Goal: Task Accomplishment & Management: Manage account settings

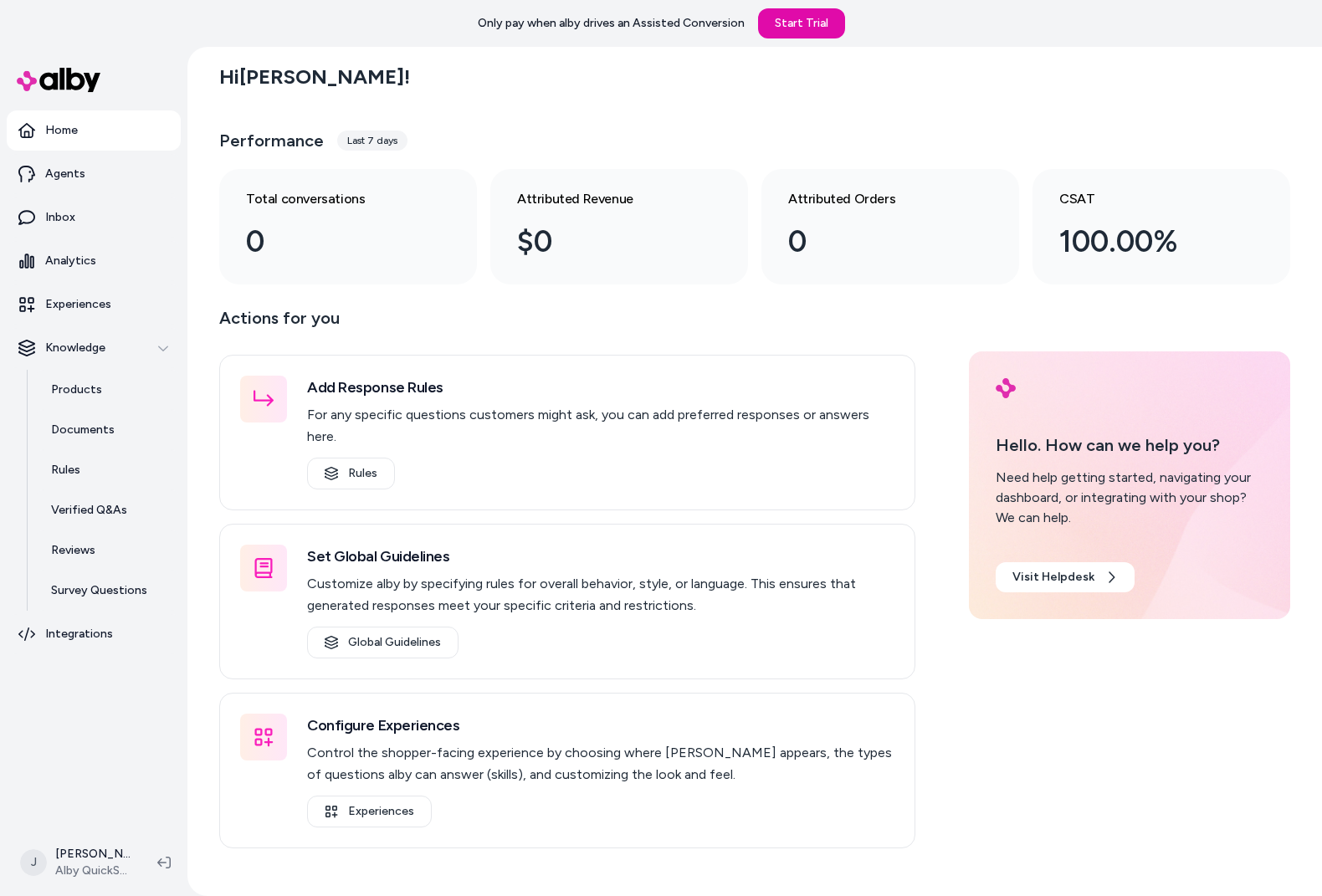
click at [195, 231] on div "Hi [PERSON_NAME] ! Performance Last 7 days Total conversations 0 Attributed Rev…" at bounding box center [755, 471] width 1135 height 849
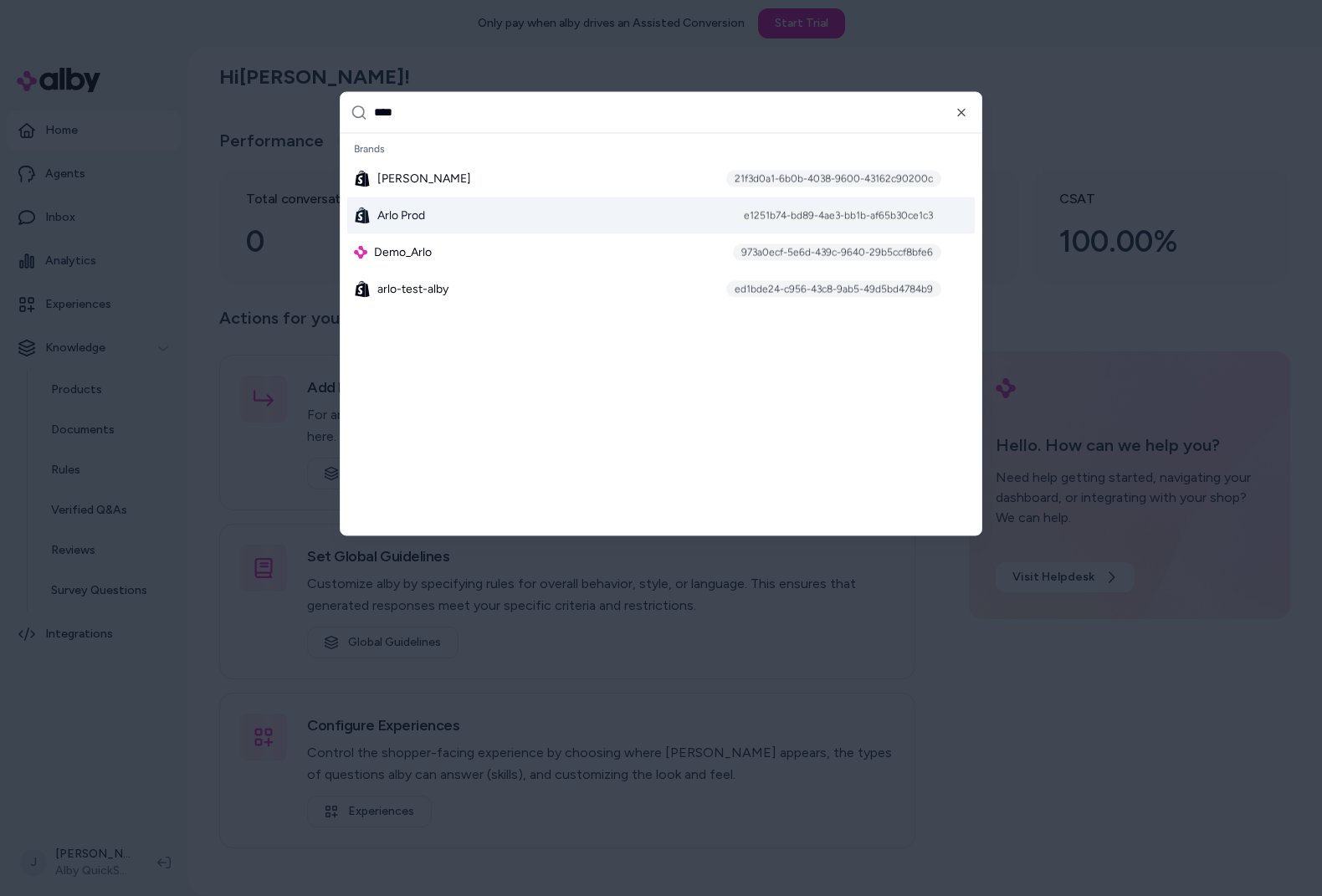
type input "****"
click at [400, 210] on span "Arlo Prod" at bounding box center [401, 215] width 48 height 17
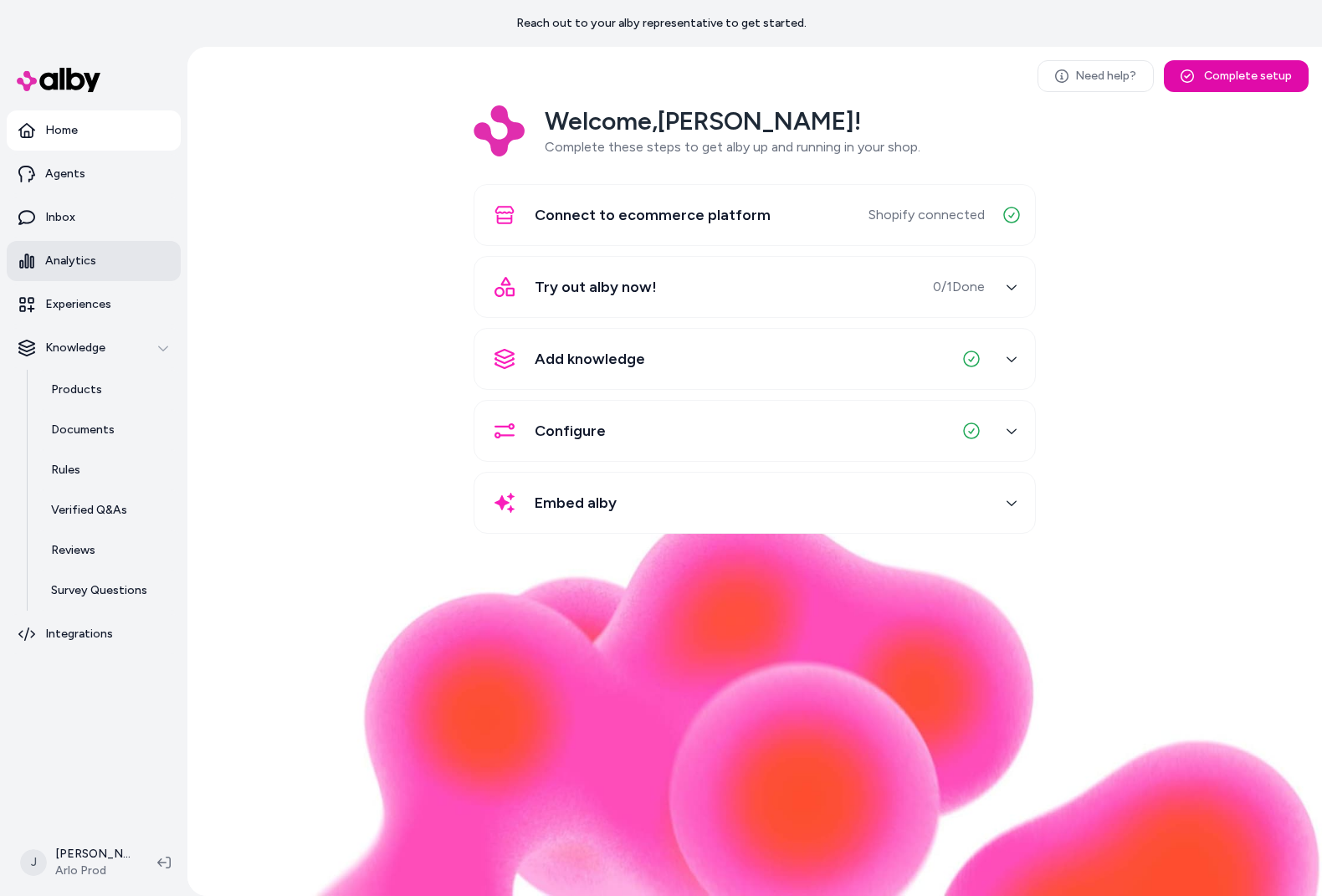
click at [105, 258] on link "Analytics" at bounding box center [93, 261] width 174 height 40
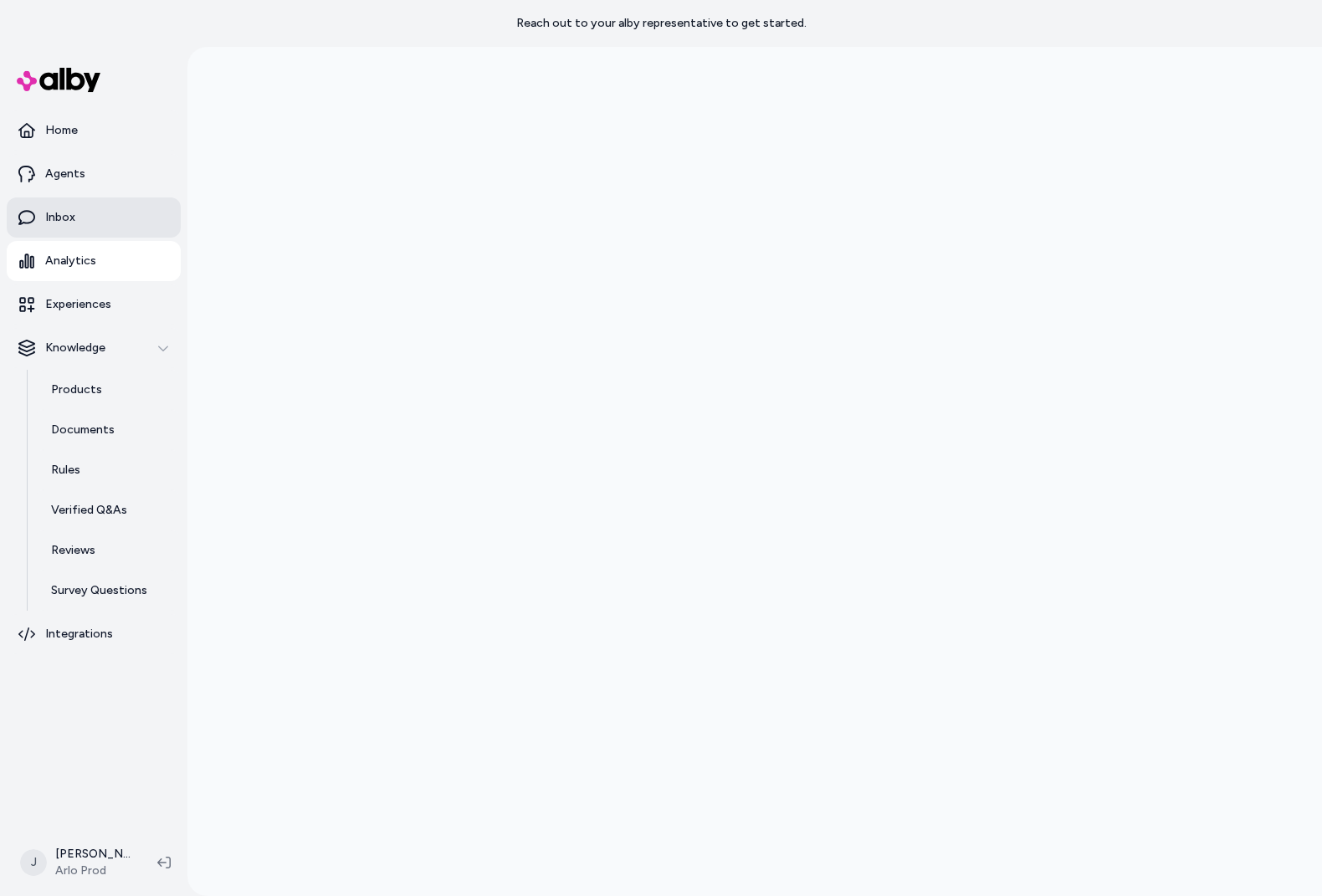
click at [84, 219] on link "Inbox" at bounding box center [93, 217] width 174 height 40
click at [68, 224] on p "Inbox" at bounding box center [61, 218] width 30 height 17
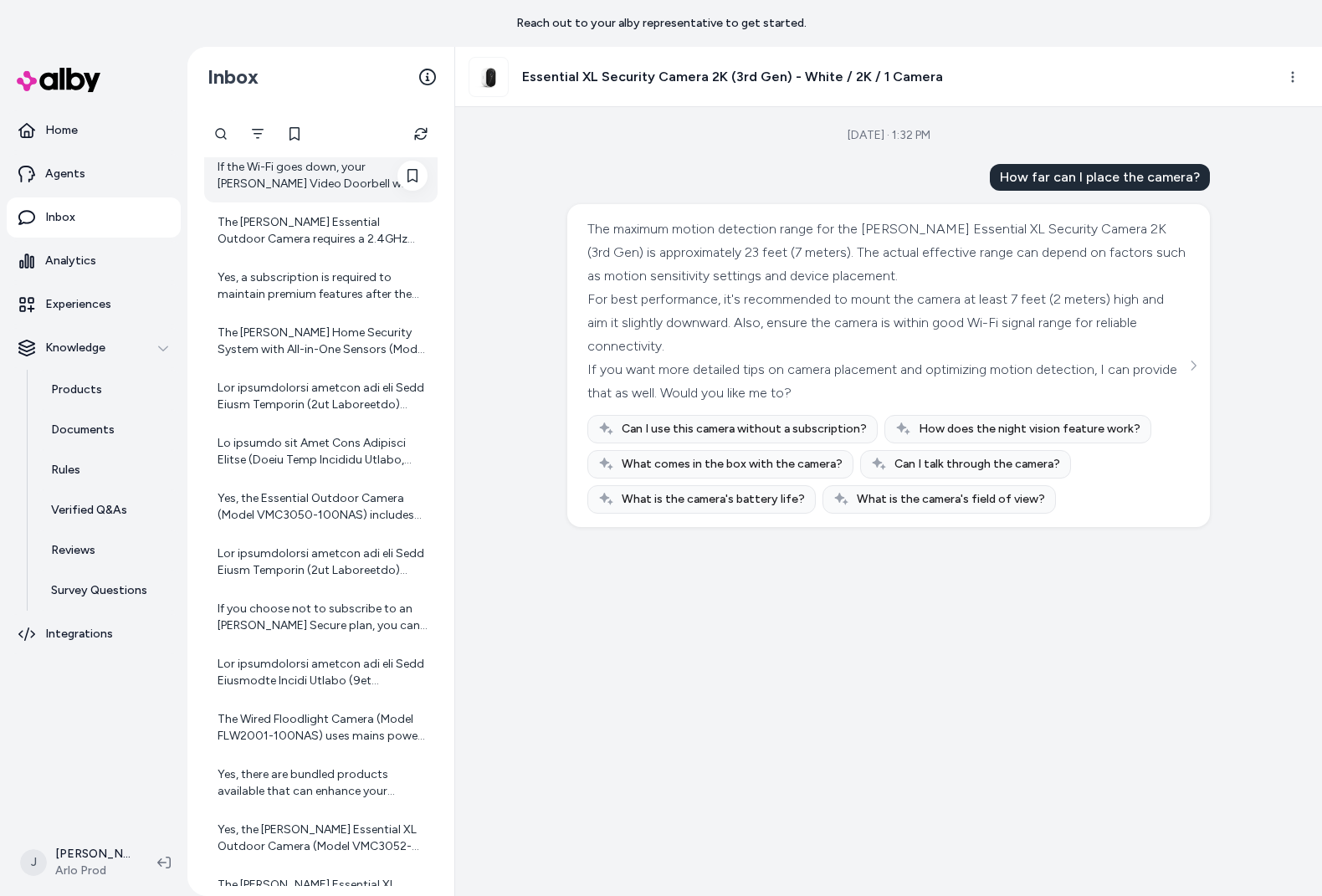
scroll to position [976, 0]
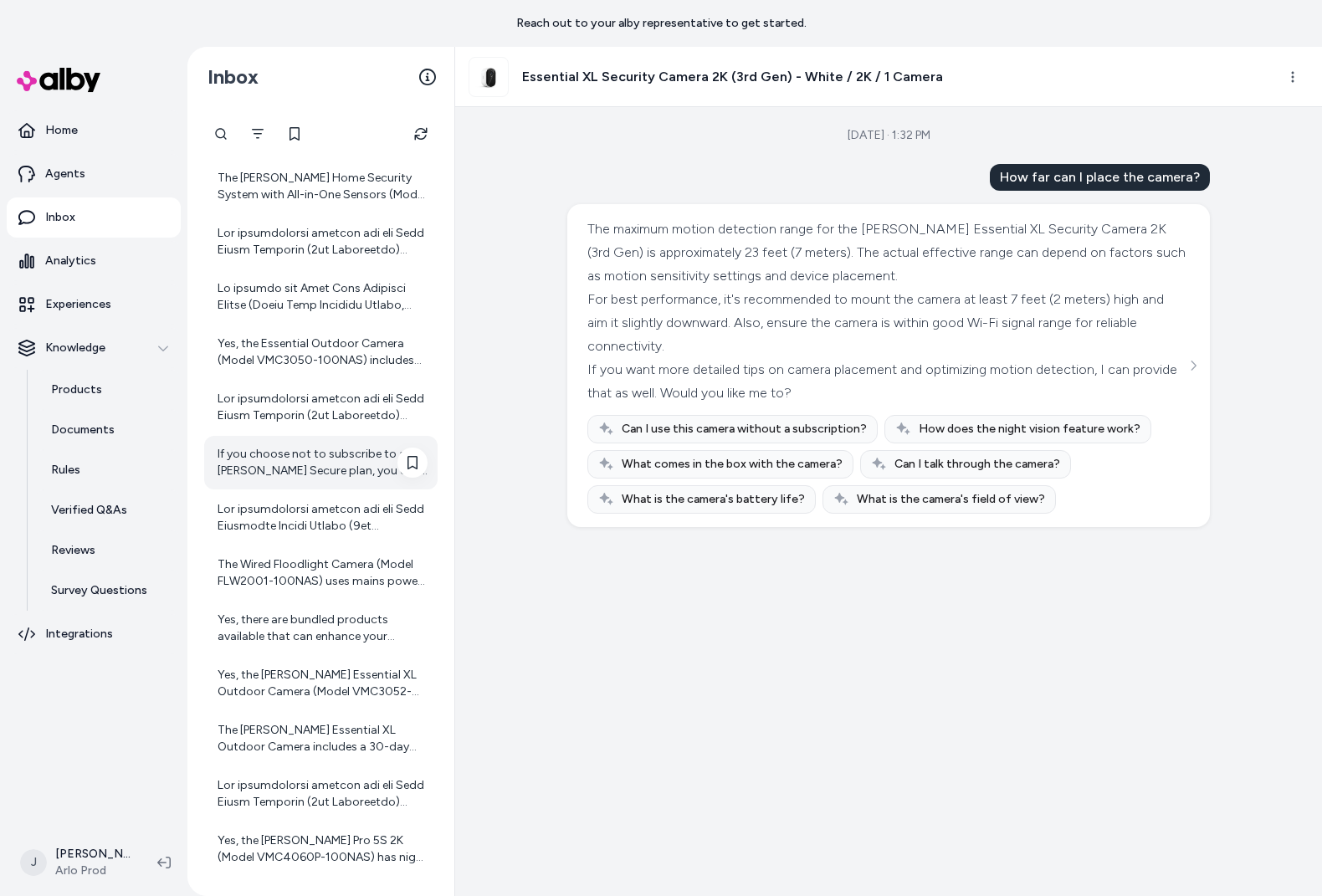
click at [312, 465] on div "If you choose not to subscribe to an Arlo Secure plan, you can still use your A…" at bounding box center [322, 463] width 210 height 34
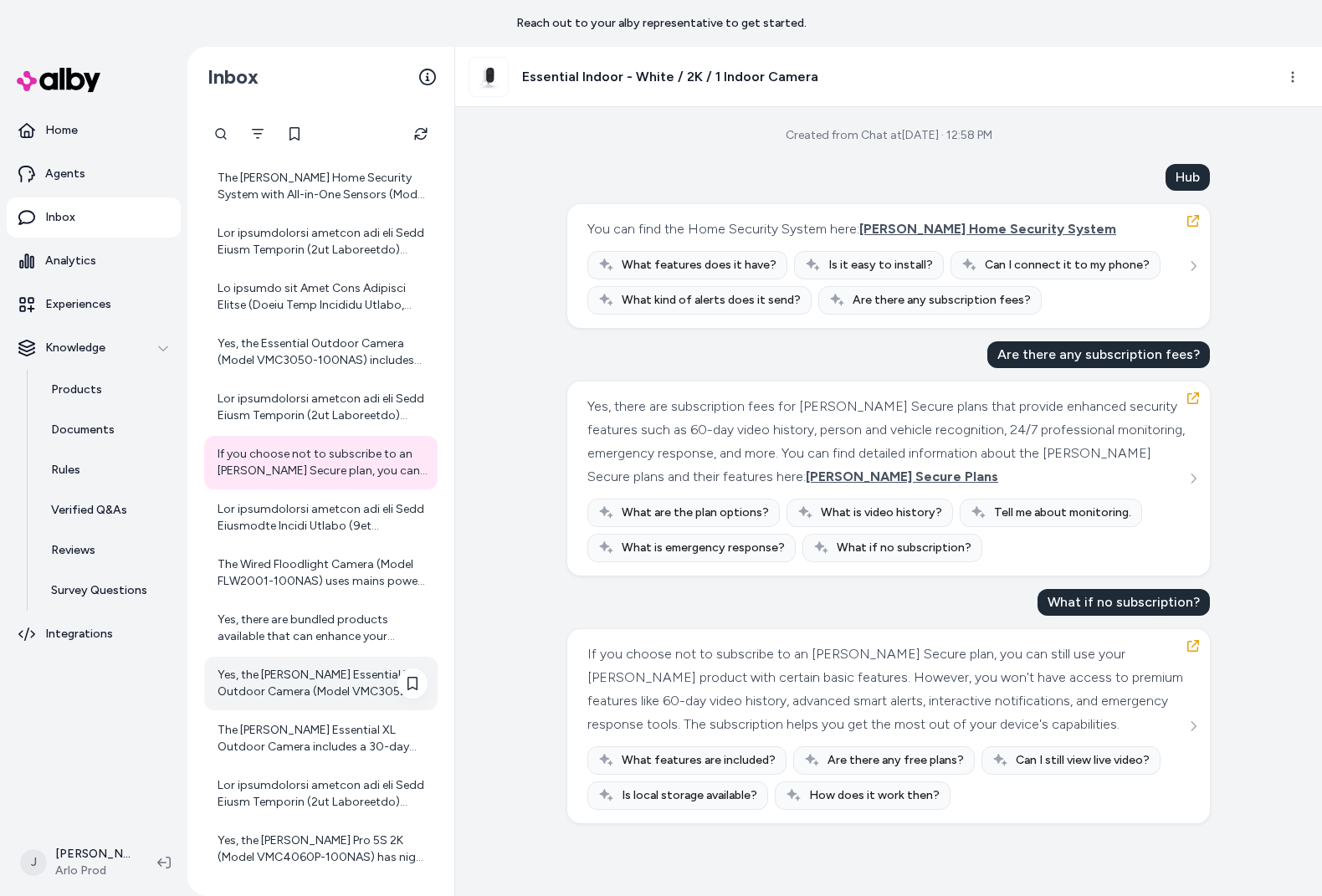
click at [310, 689] on div "Yes, the Arlo Essential XL Outdoor Camera (Model VMC3052-100NAS) supports cloud…" at bounding box center [322, 684] width 210 height 34
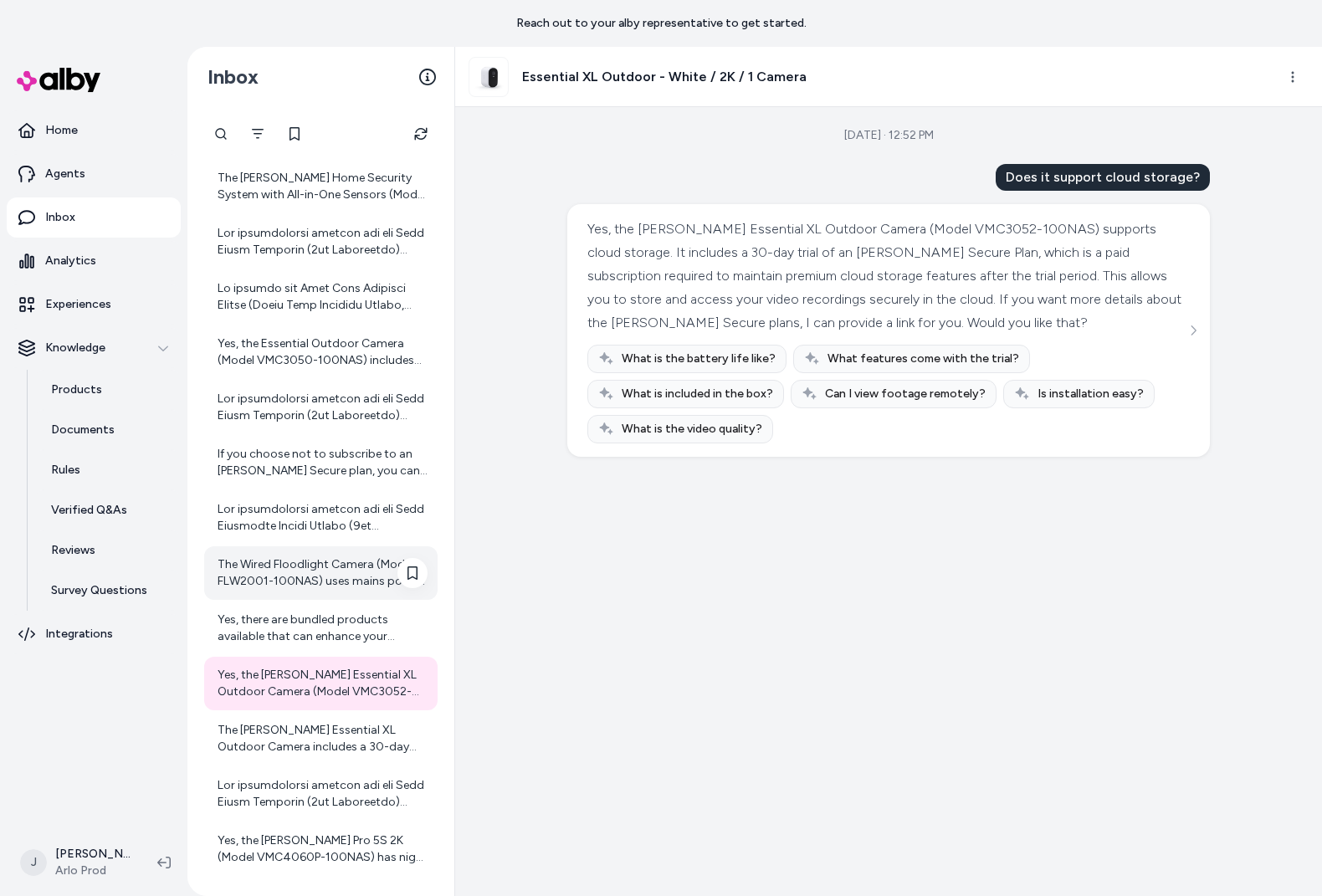
scroll to position [972, 0]
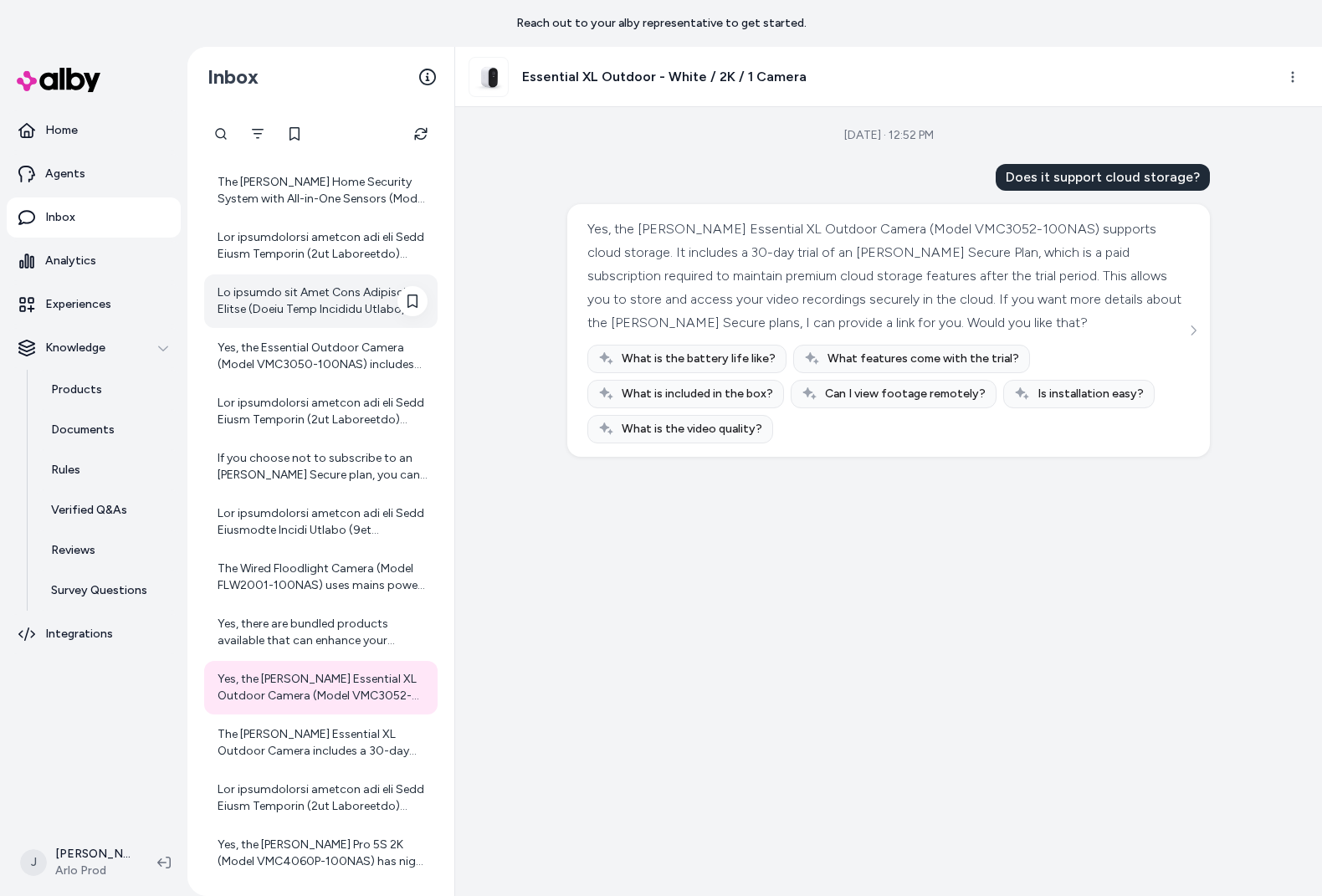
click at [257, 278] on div at bounding box center [320, 301] width 234 height 53
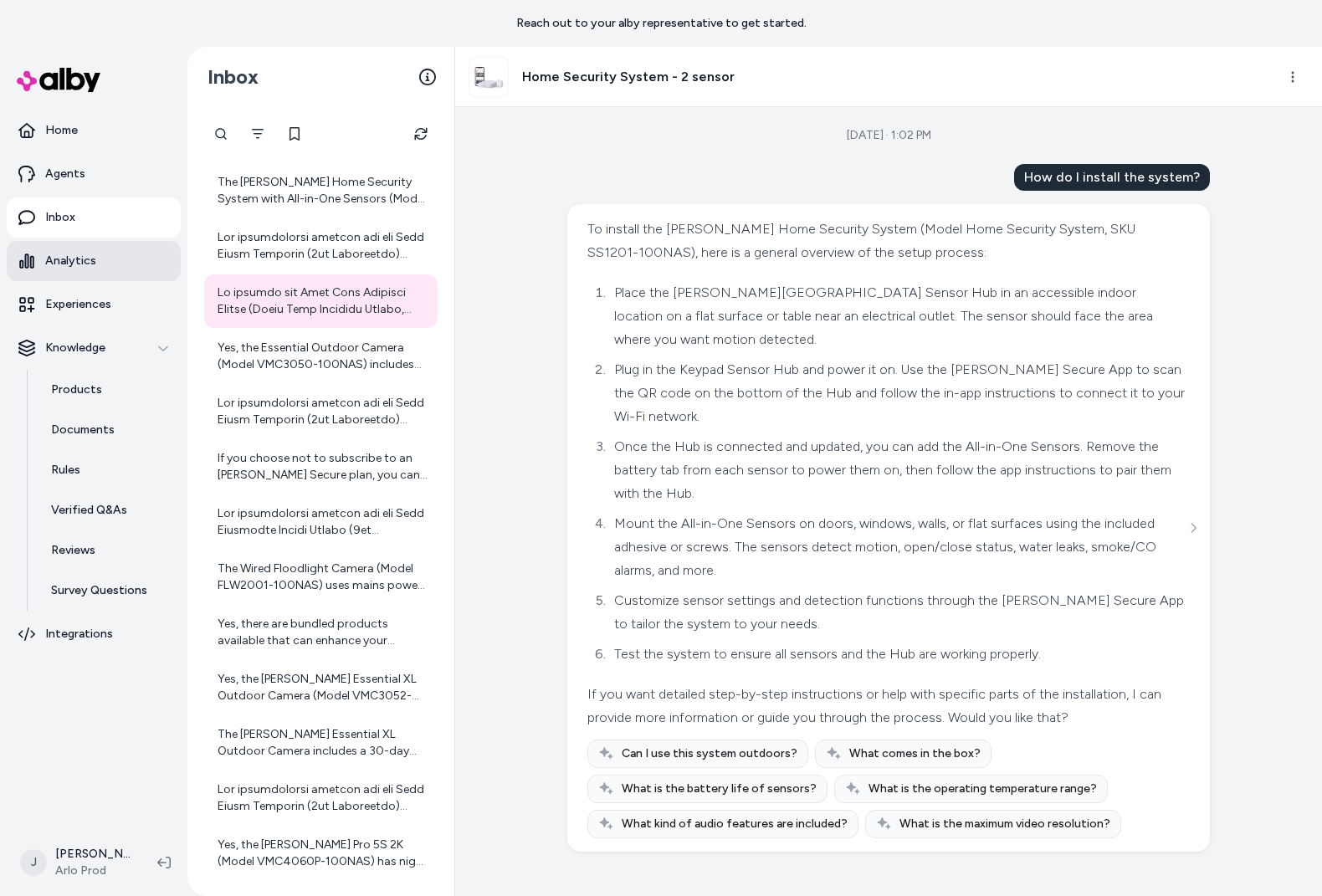
click at [79, 263] on p "Analytics" at bounding box center [71, 261] width 51 height 17
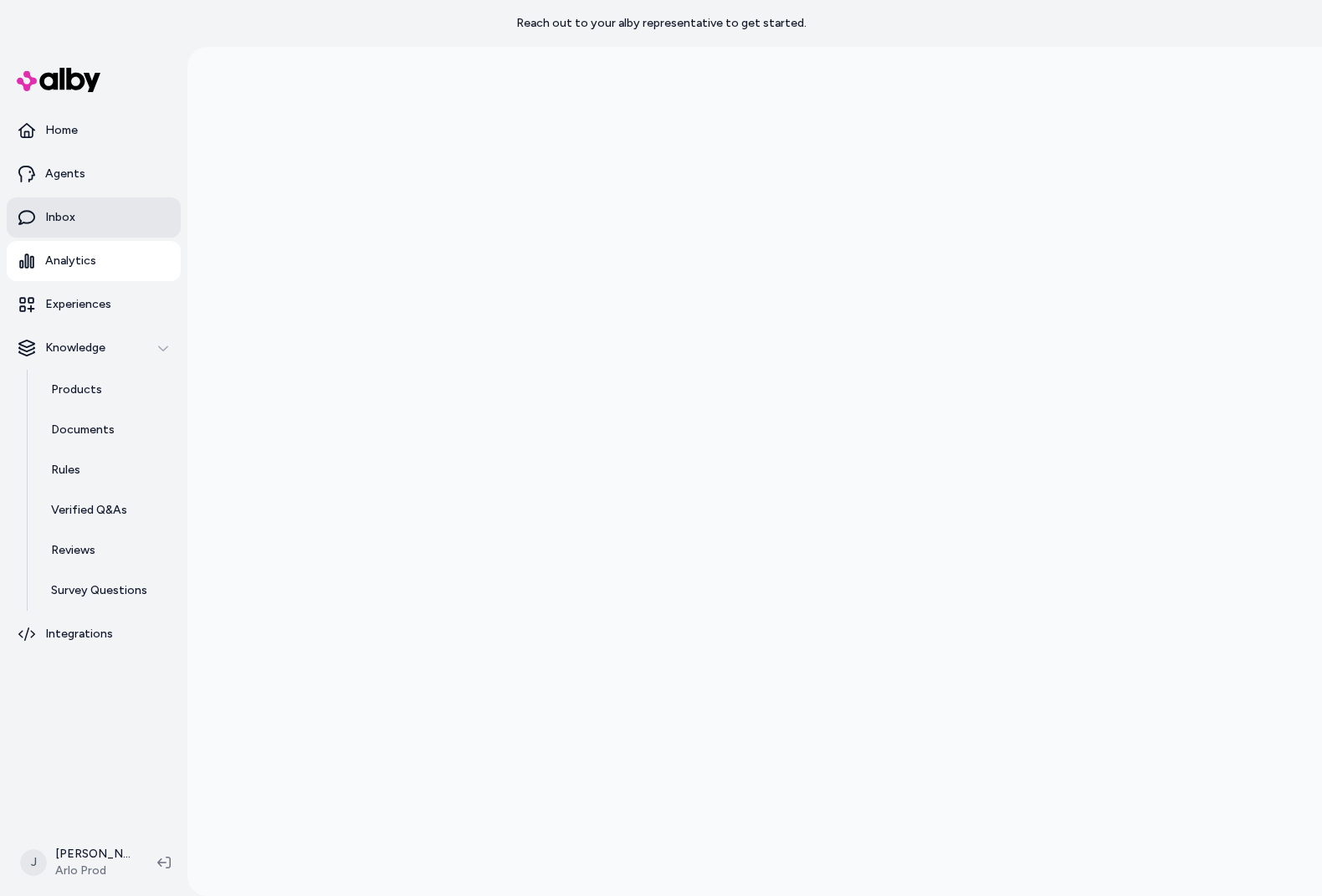
click at [31, 228] on link "Inbox" at bounding box center [93, 217] width 174 height 40
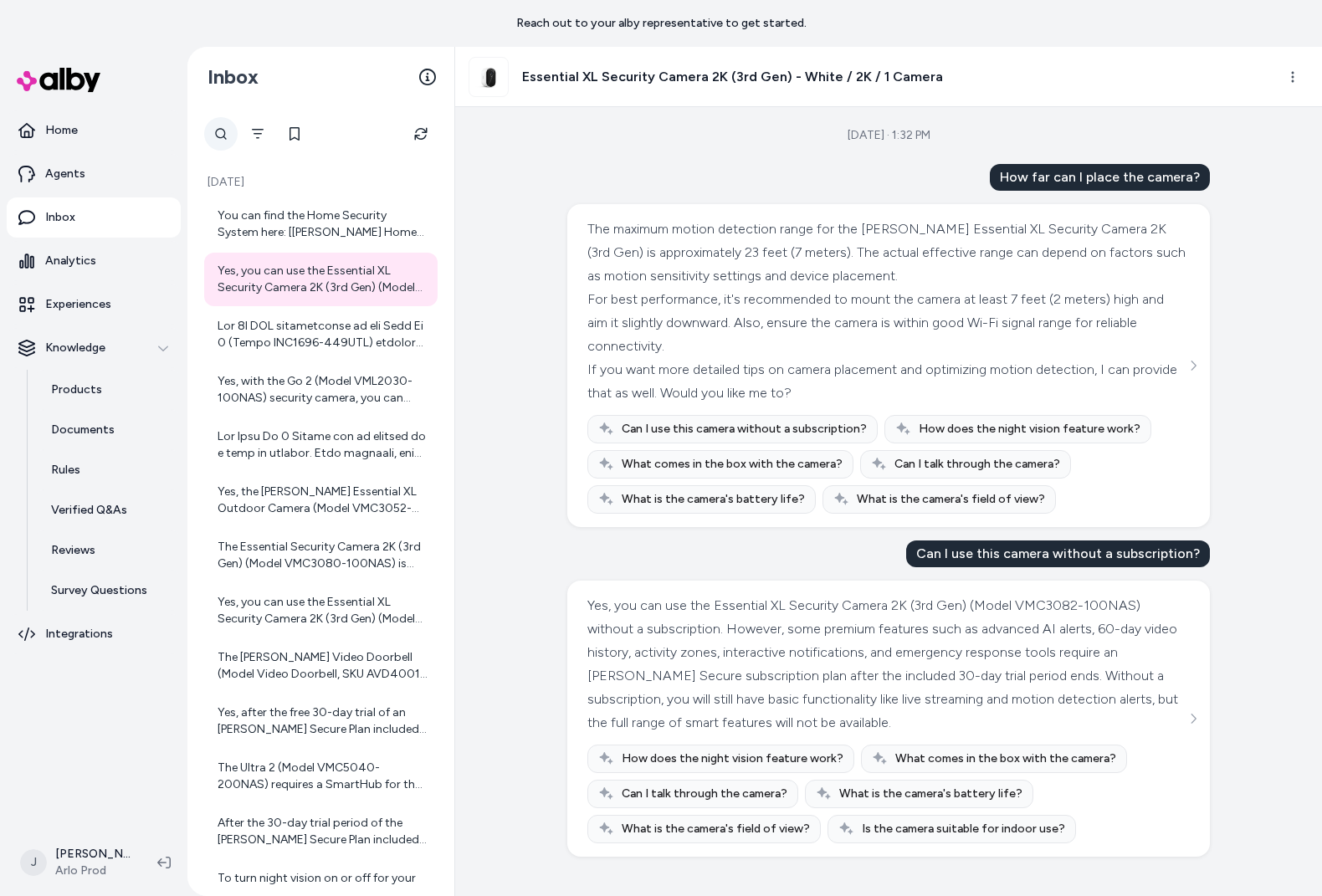
click at [226, 135] on div at bounding box center [221, 134] width 34 height 34
type input "*******"
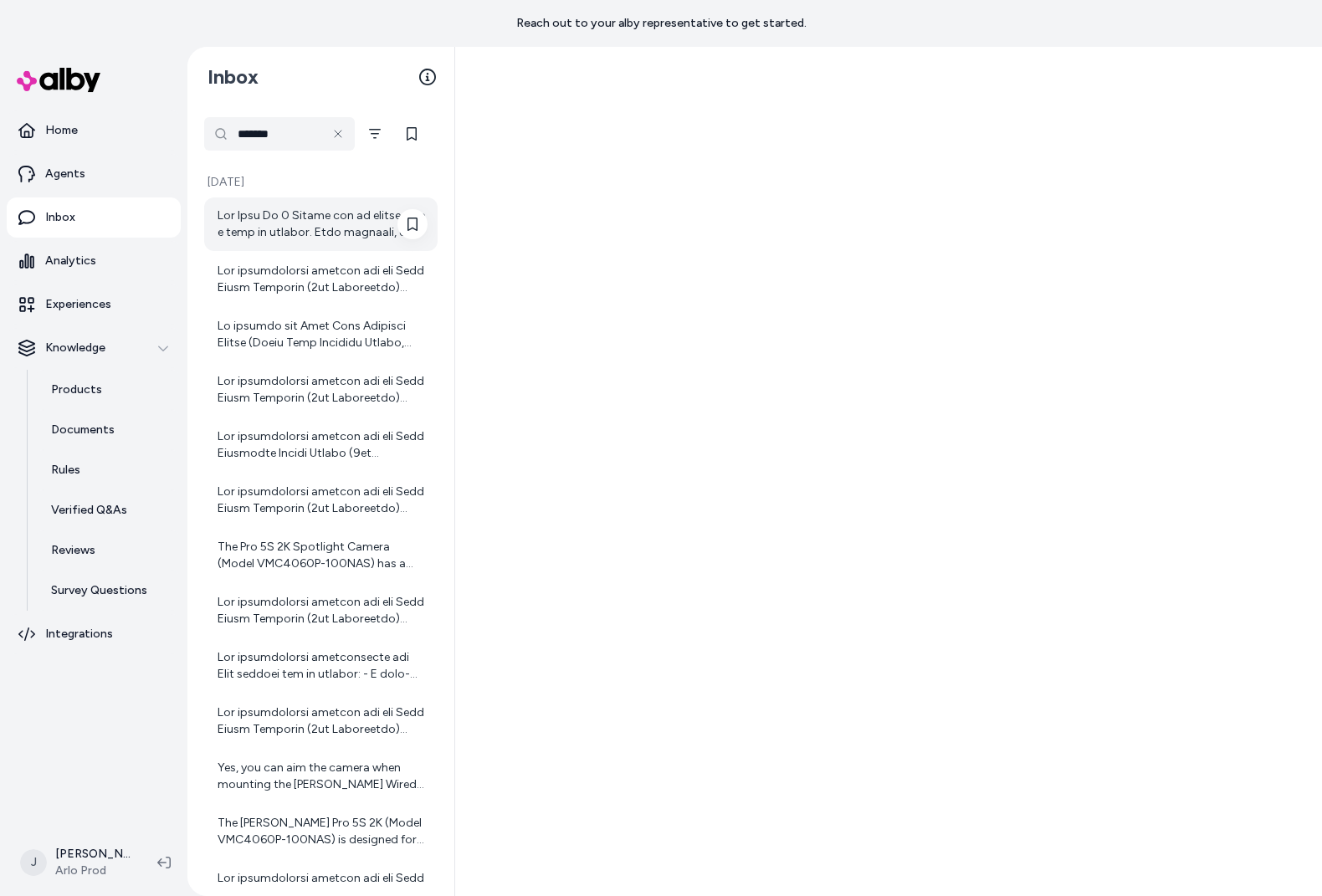
click at [293, 218] on div at bounding box center [322, 224] width 210 height 34
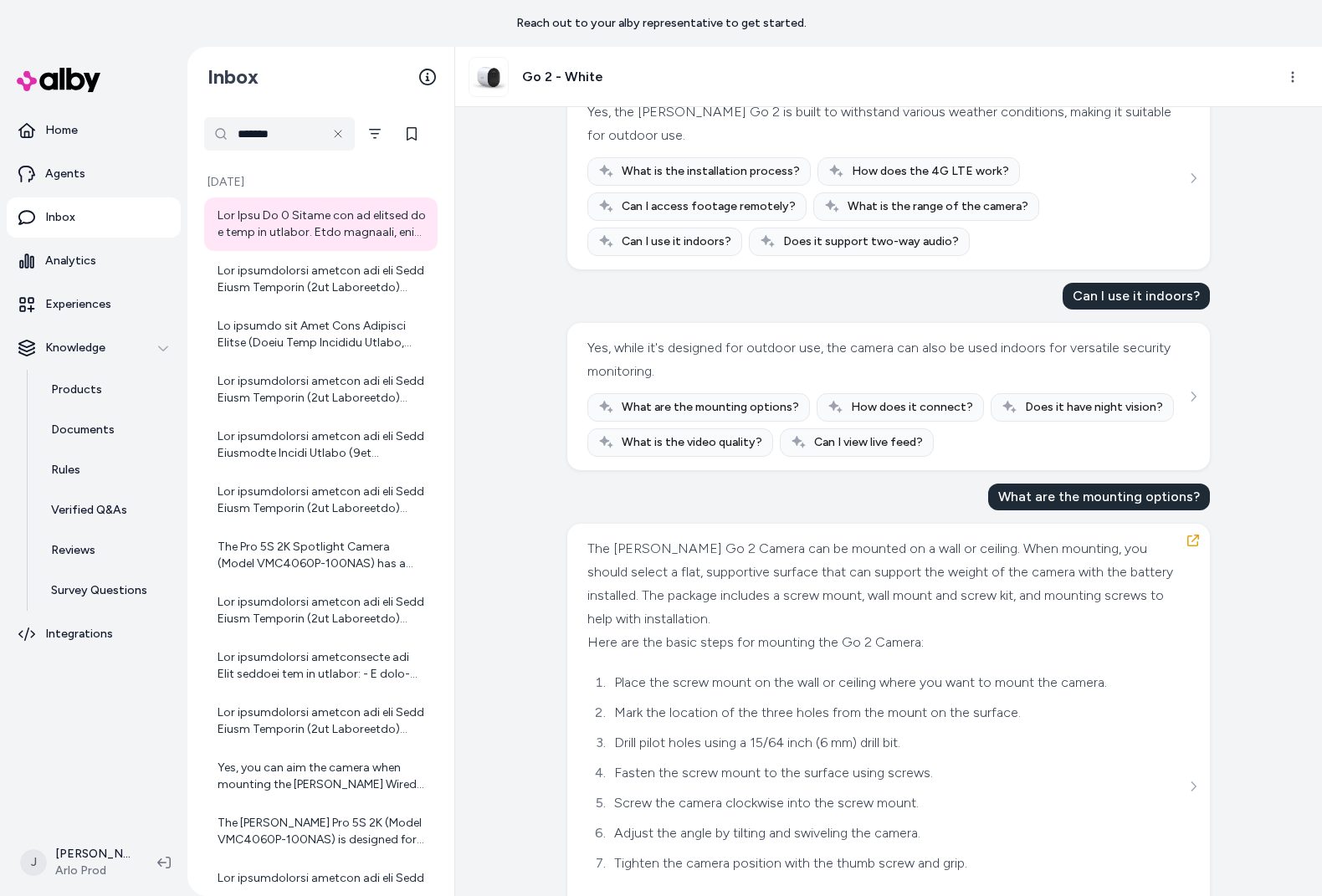
scroll to position [633, 0]
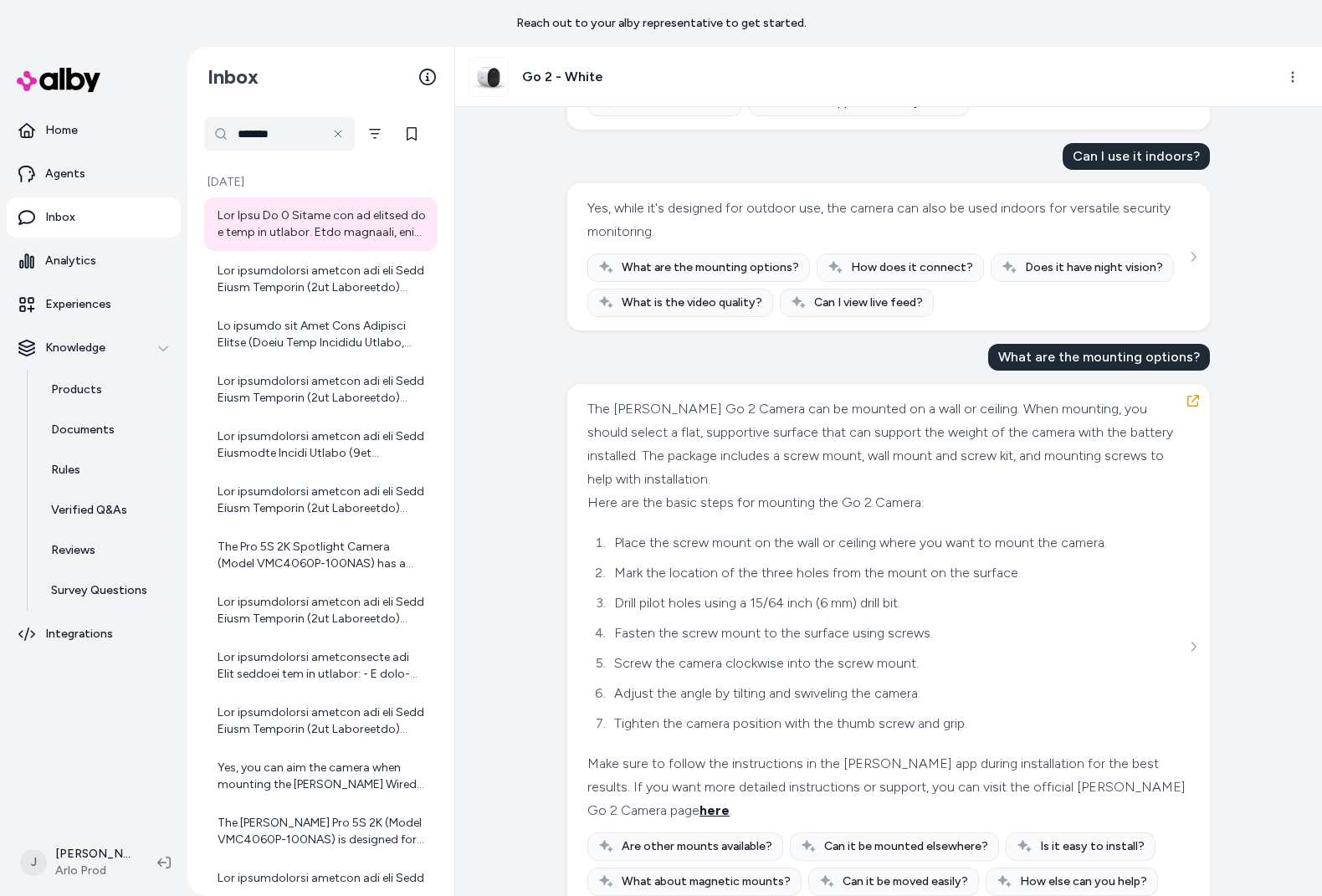
click at [700, 802] on span "here" at bounding box center [715, 809] width 30 height 16
click at [310, 300] on div at bounding box center [320, 278] width 234 height 53
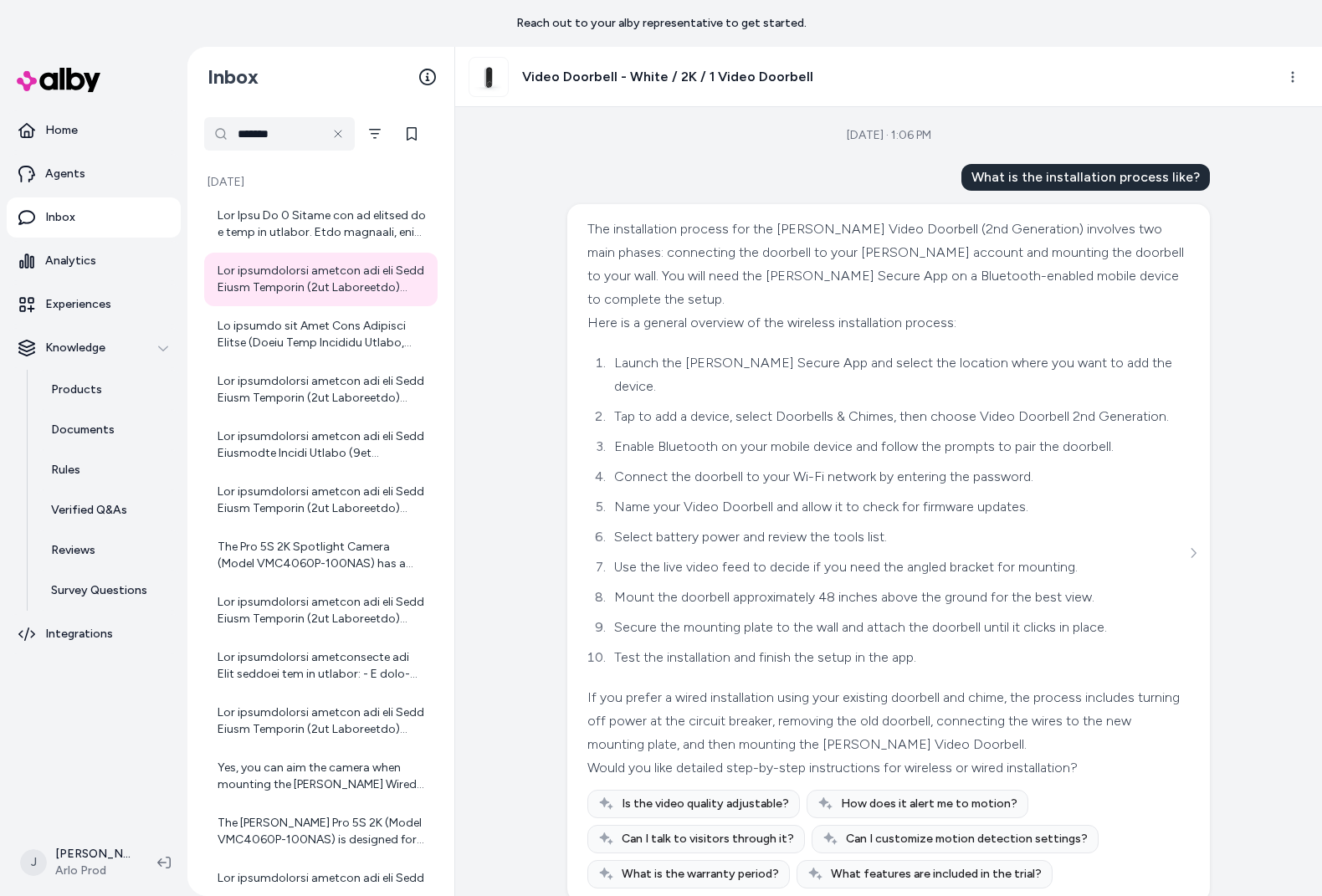
scroll to position [26, 0]
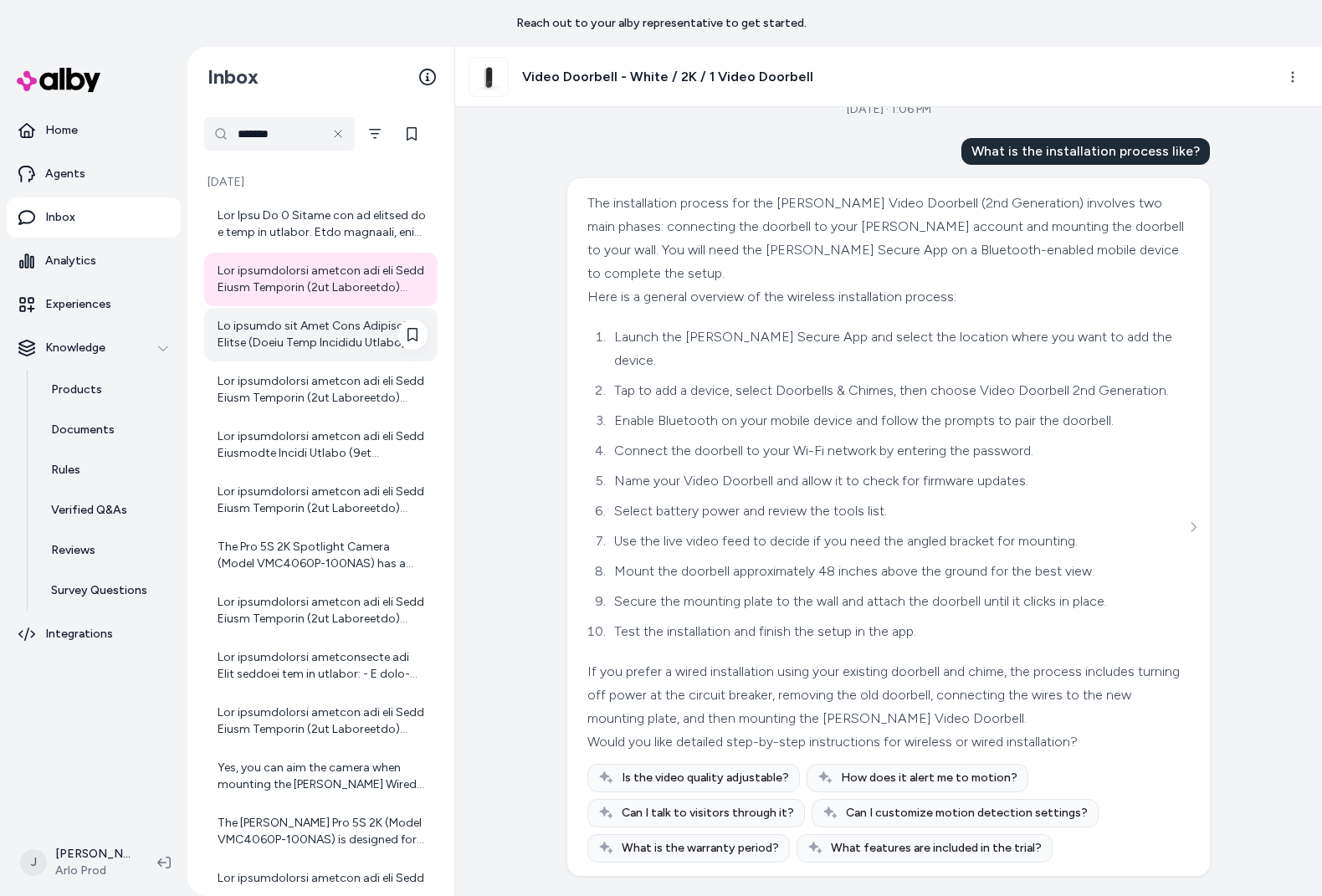
click at [222, 325] on div at bounding box center [322, 334] width 210 height 34
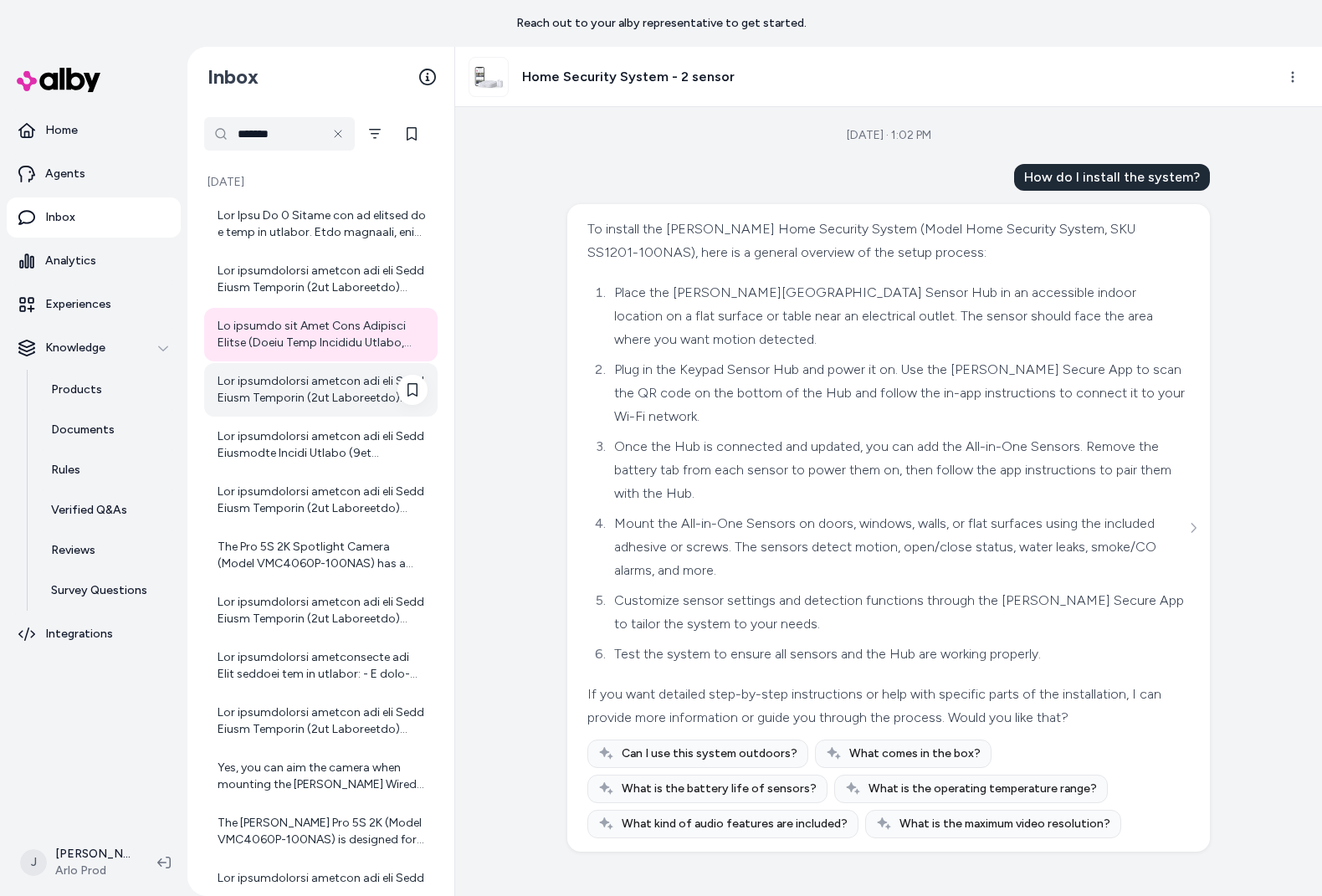
click at [287, 391] on div at bounding box center [322, 390] width 210 height 34
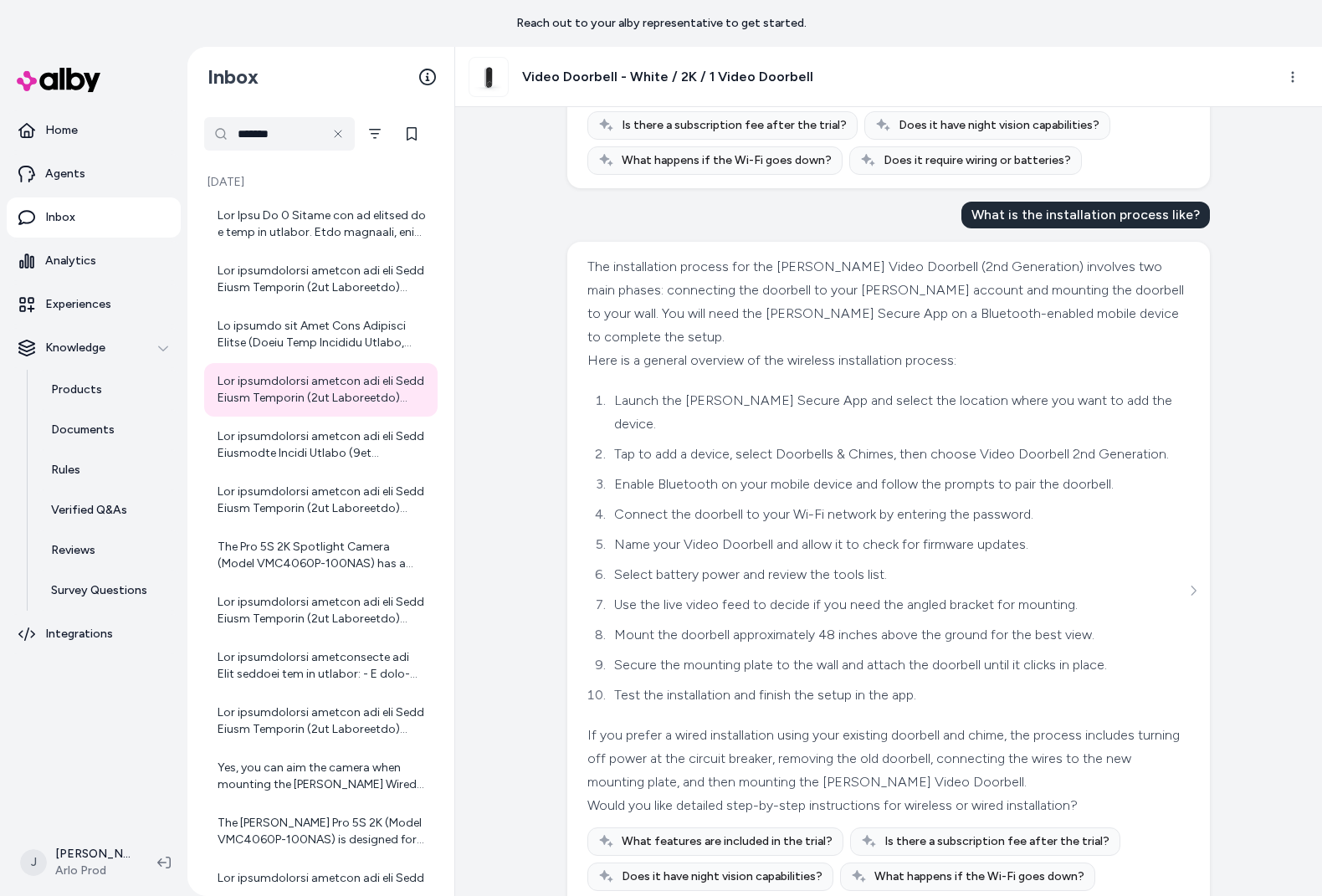
scroll to position [310, 0]
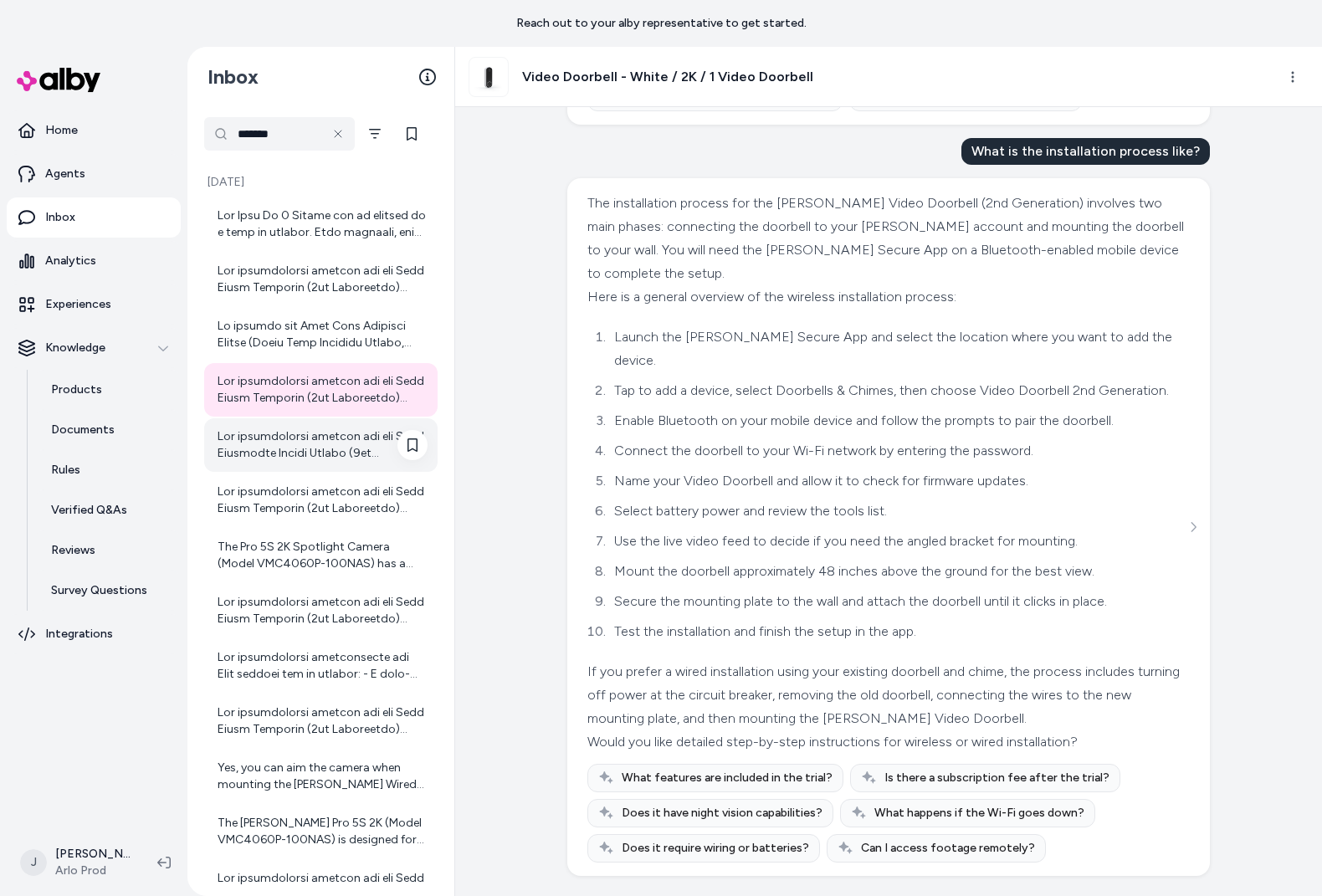
click at [316, 455] on div at bounding box center [322, 445] width 210 height 34
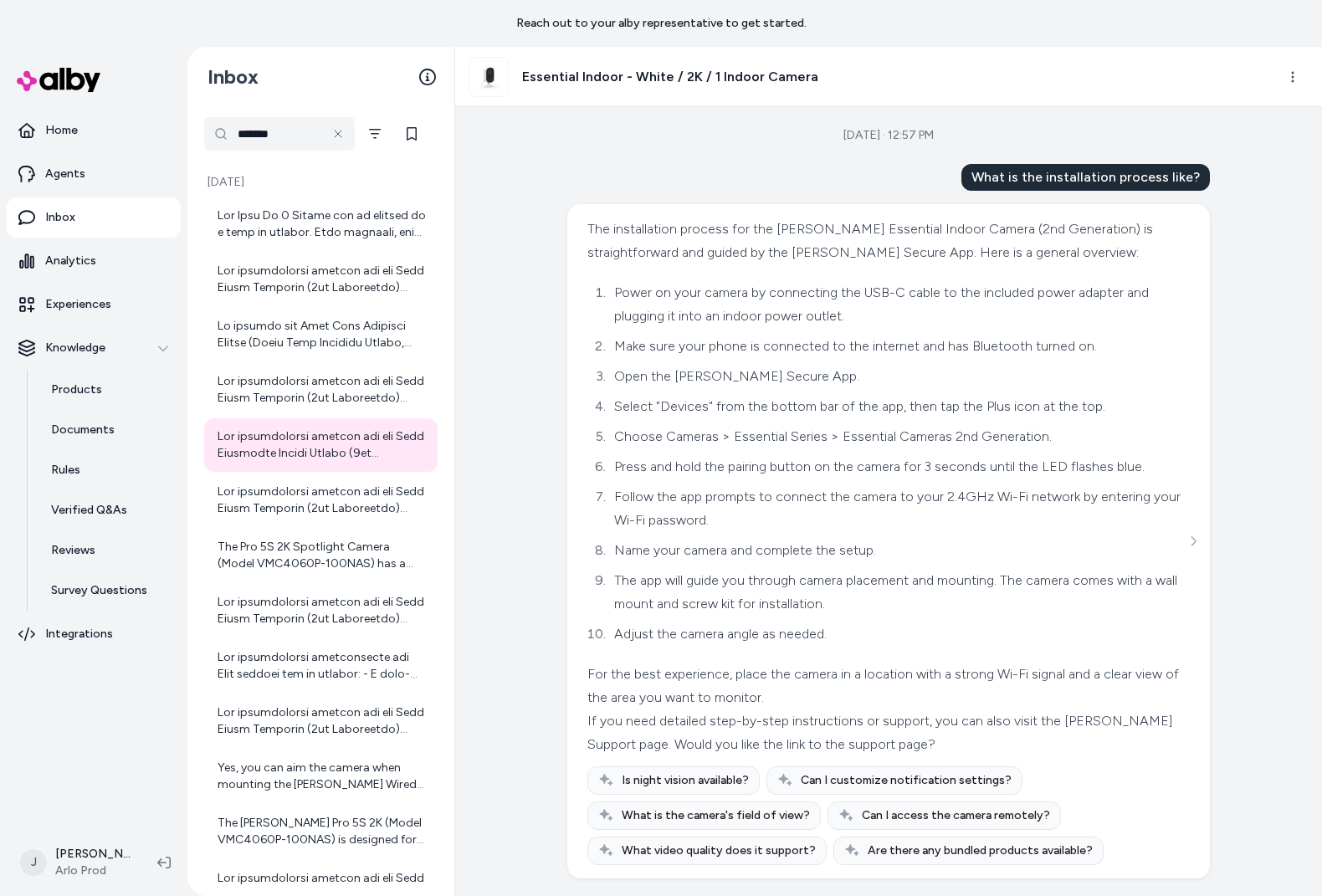
scroll to position [3, 0]
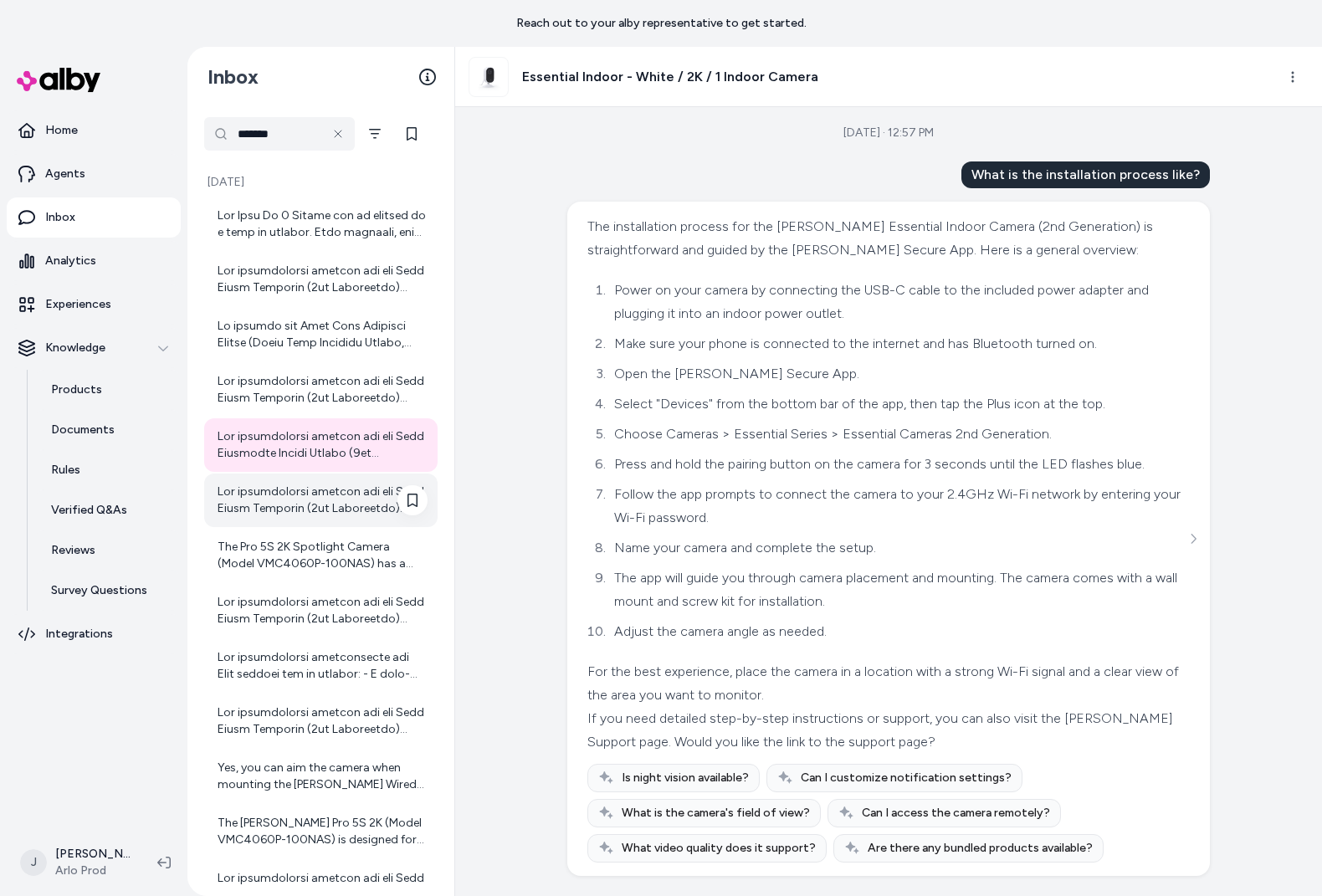
click at [273, 504] on div at bounding box center [322, 500] width 210 height 34
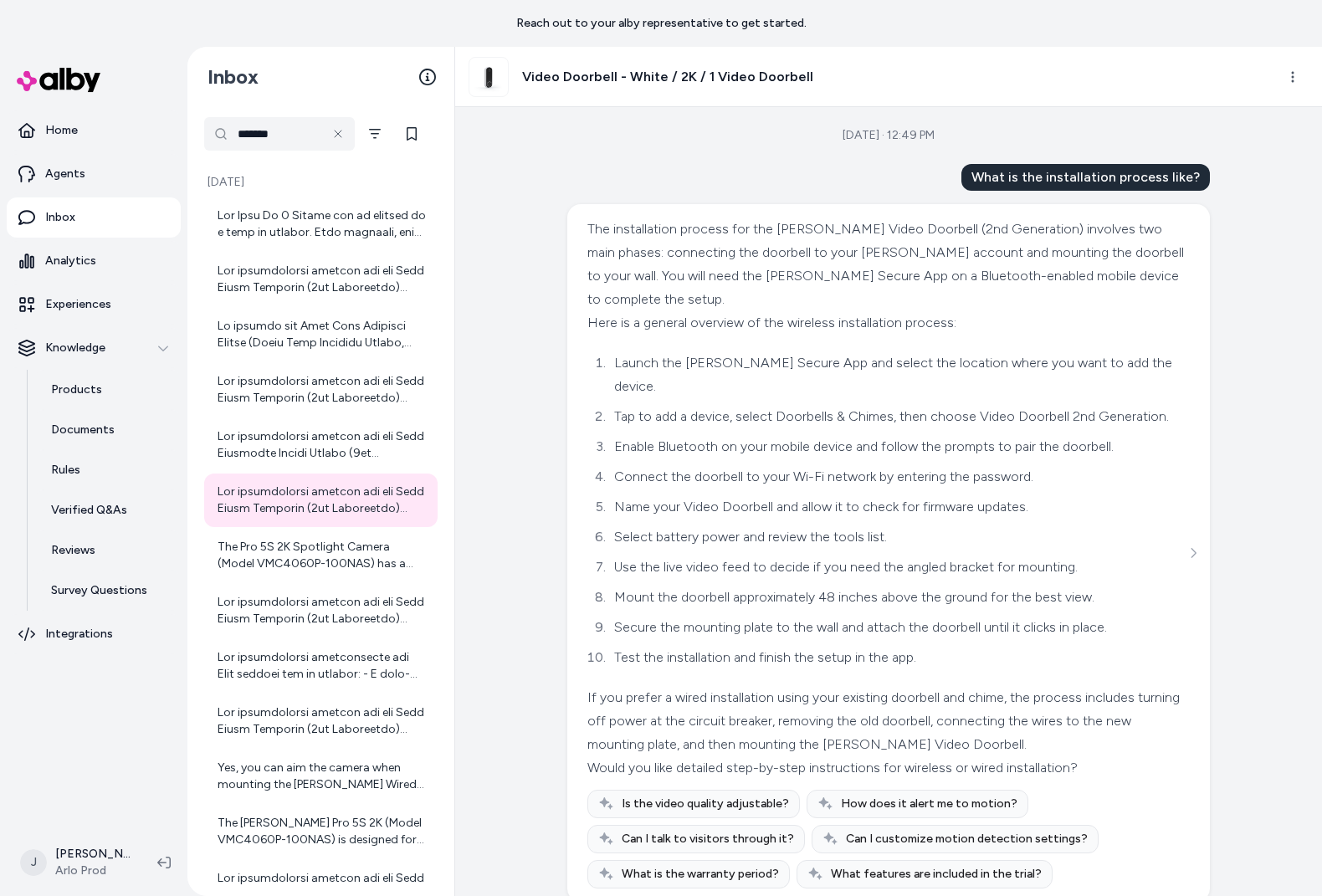
scroll to position [26, 0]
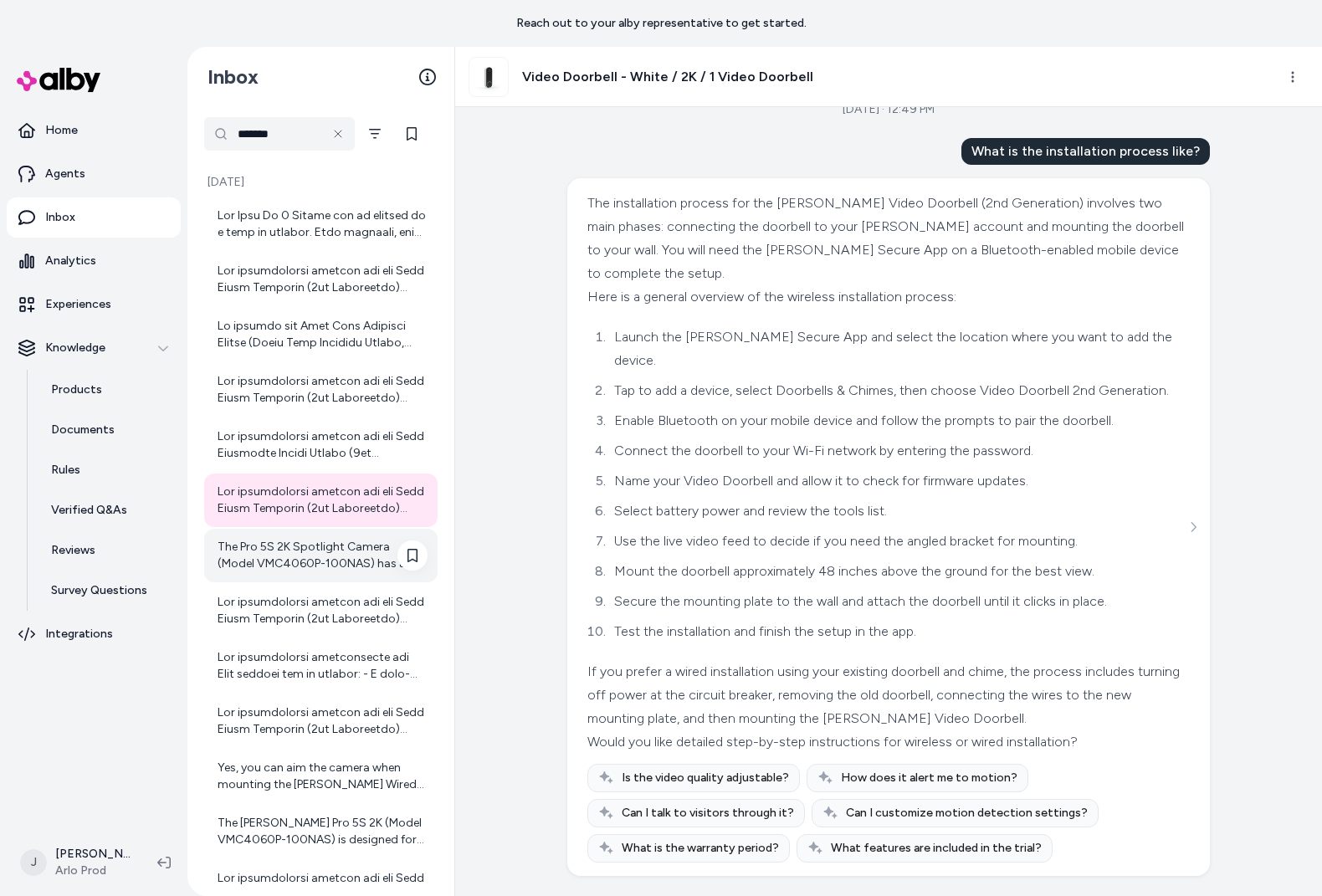
click at [285, 555] on div "The Pro 5S 2K Spotlight Camera (Model VMC4060P-100NAS) has a battery life of up…" at bounding box center [322, 556] width 210 height 34
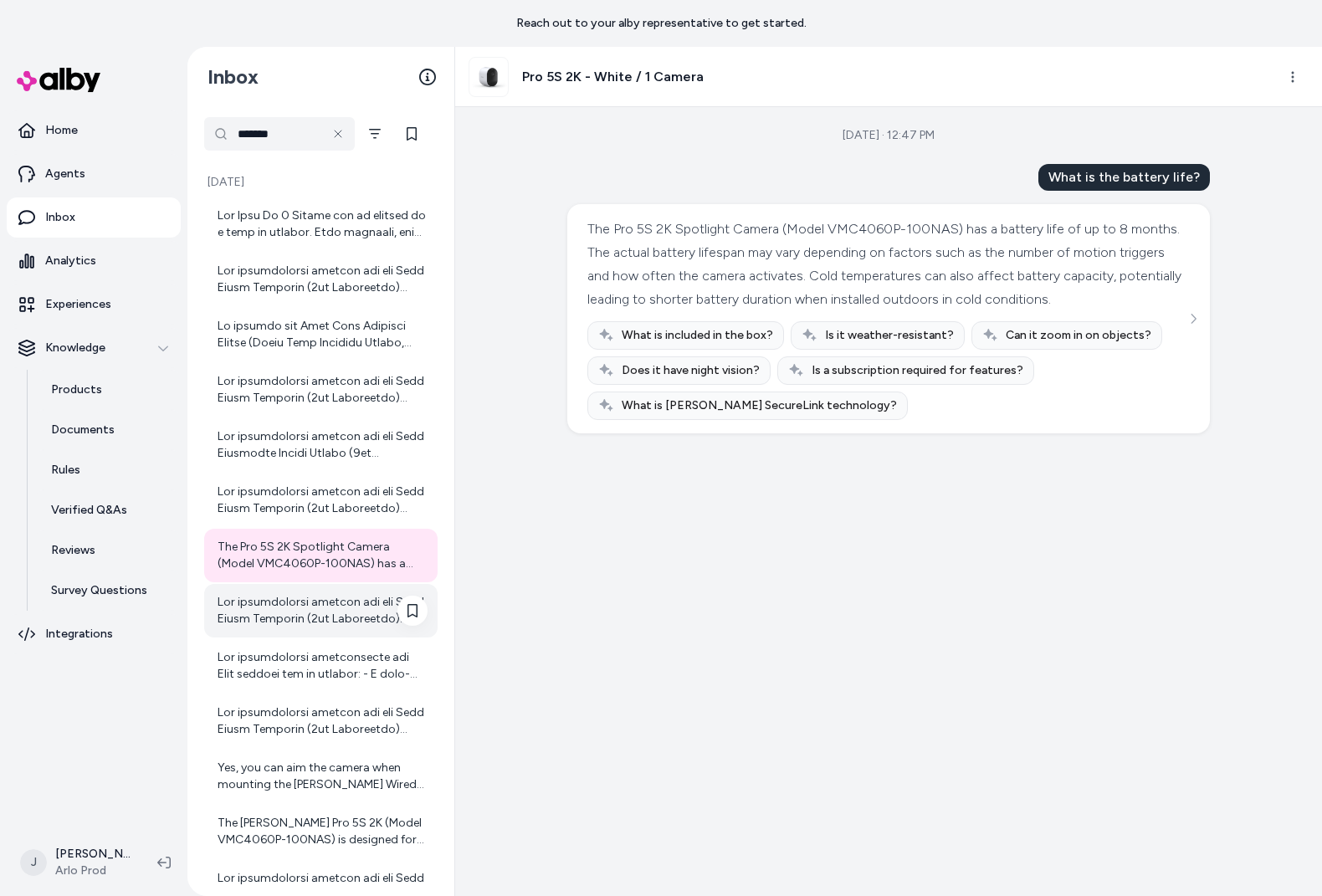
click at [313, 600] on div at bounding box center [322, 611] width 210 height 34
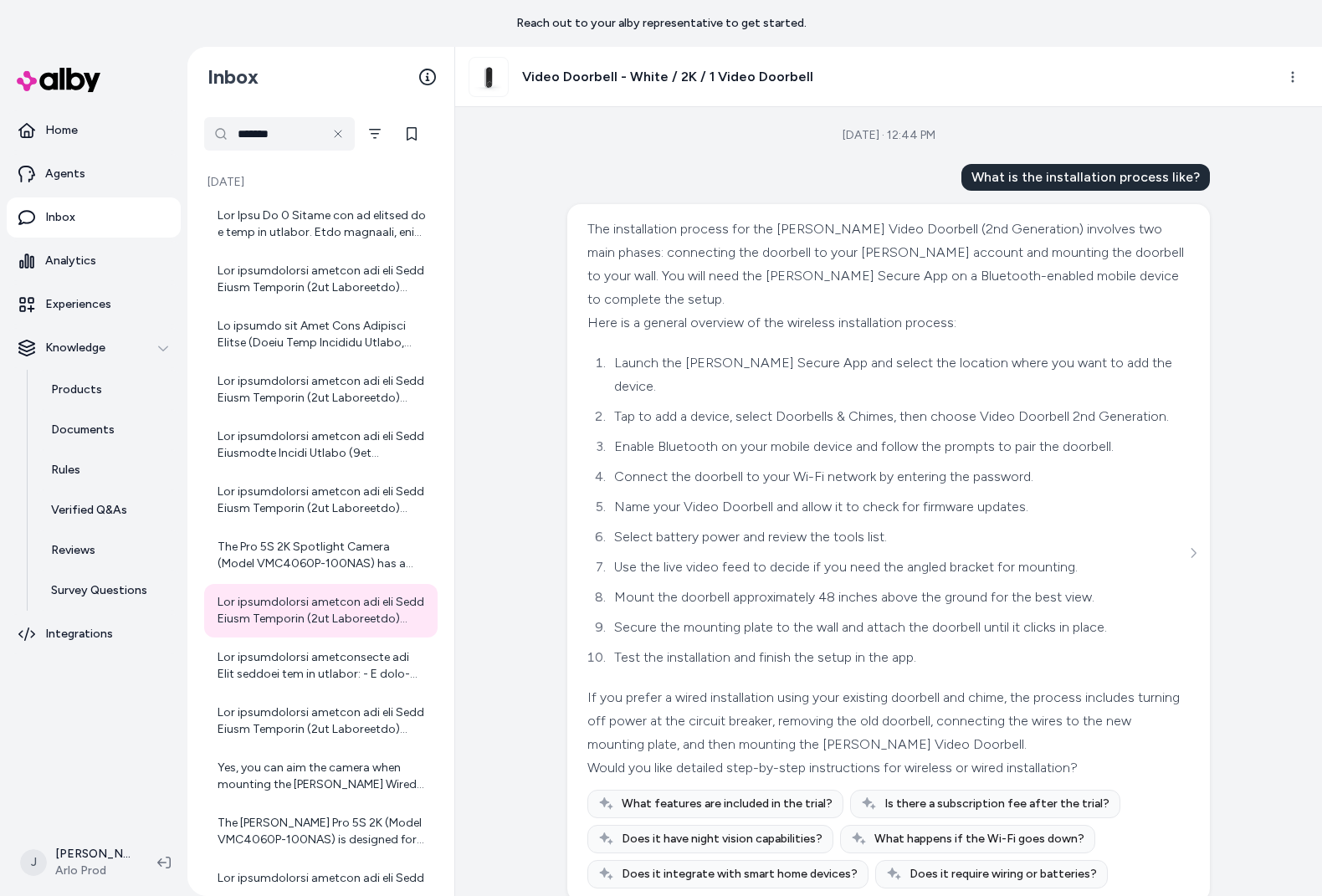
scroll to position [26, 0]
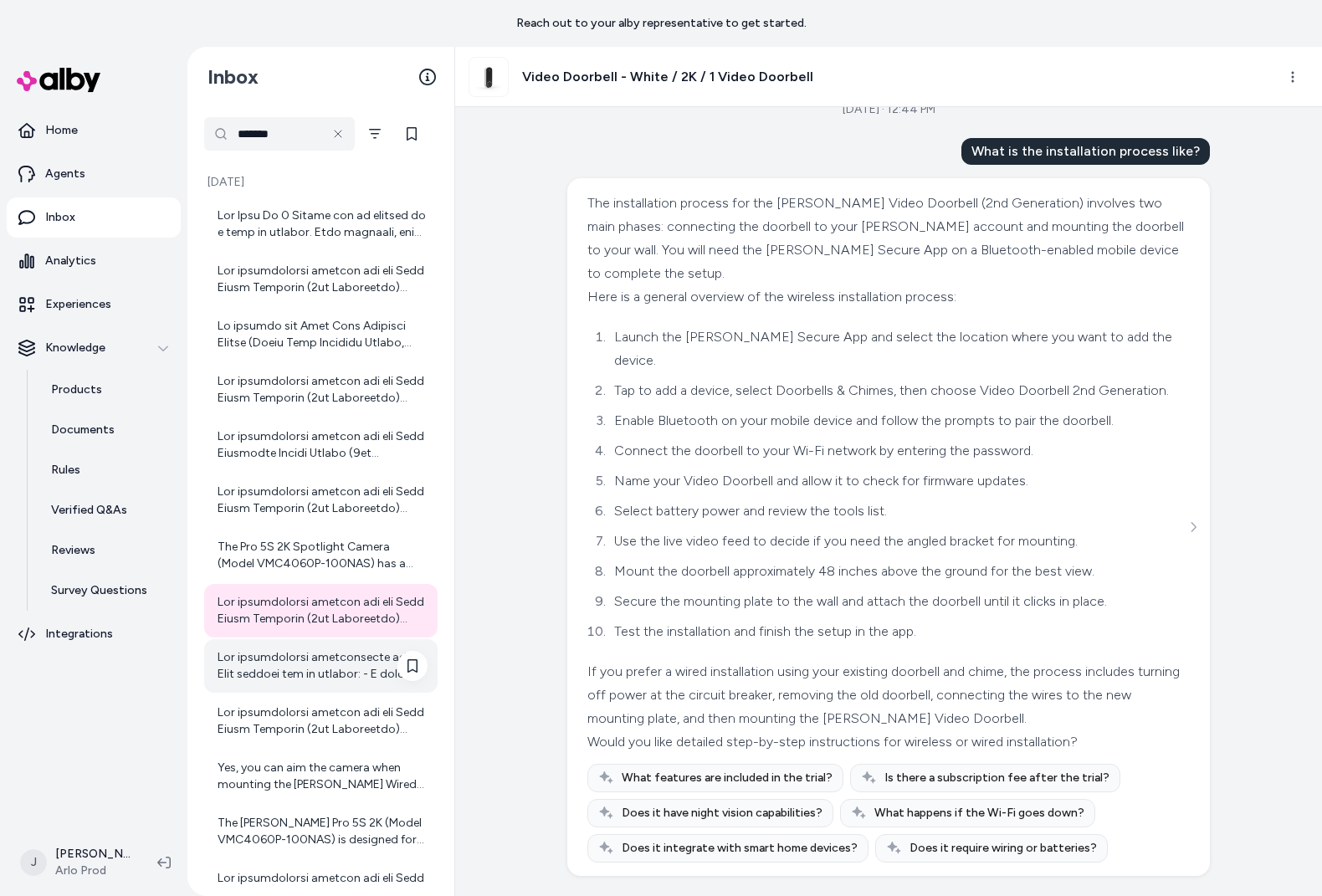
click at [279, 660] on div at bounding box center [322, 666] width 210 height 34
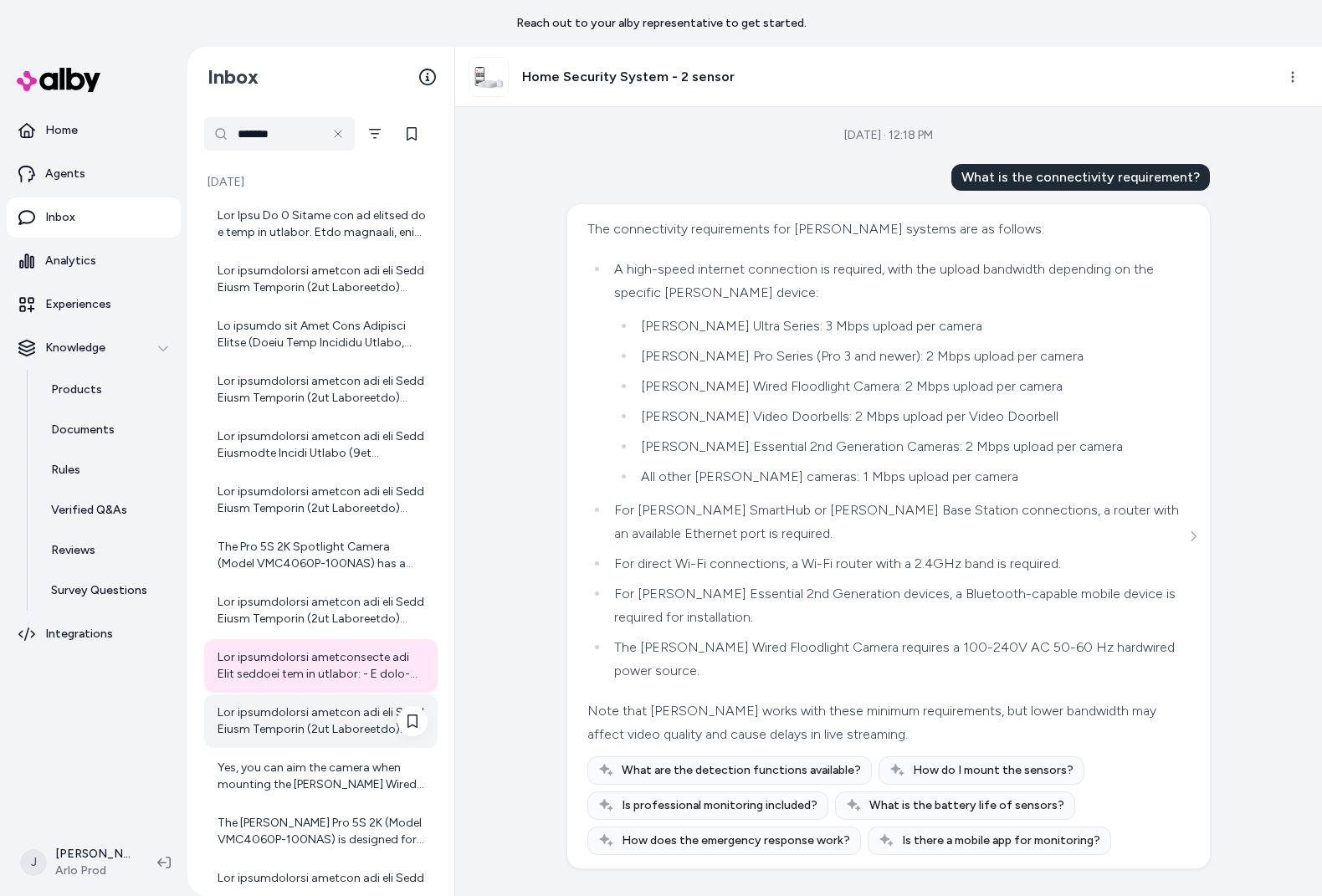
click at [244, 722] on div at bounding box center [322, 721] width 210 height 34
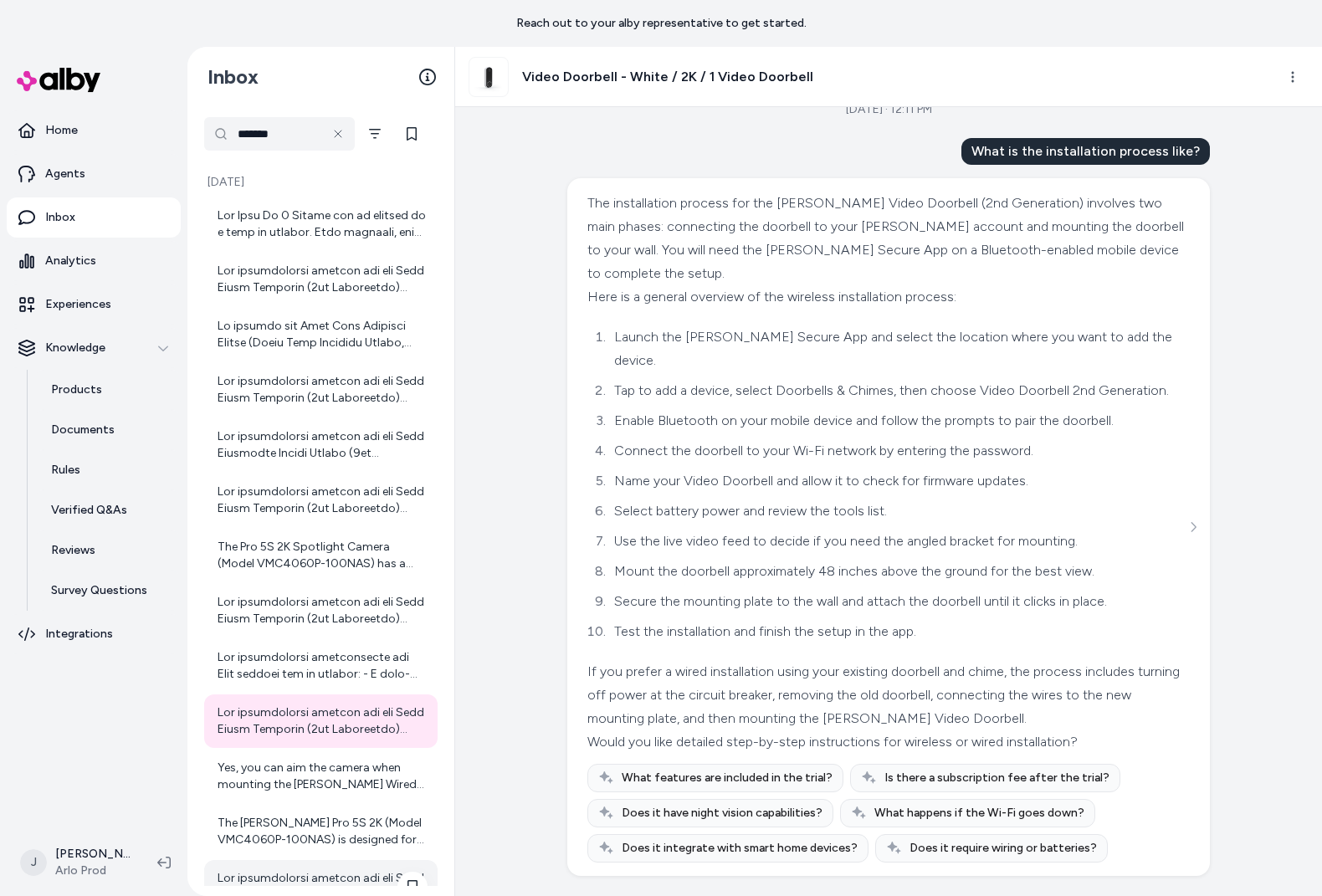
scroll to position [149, 0]
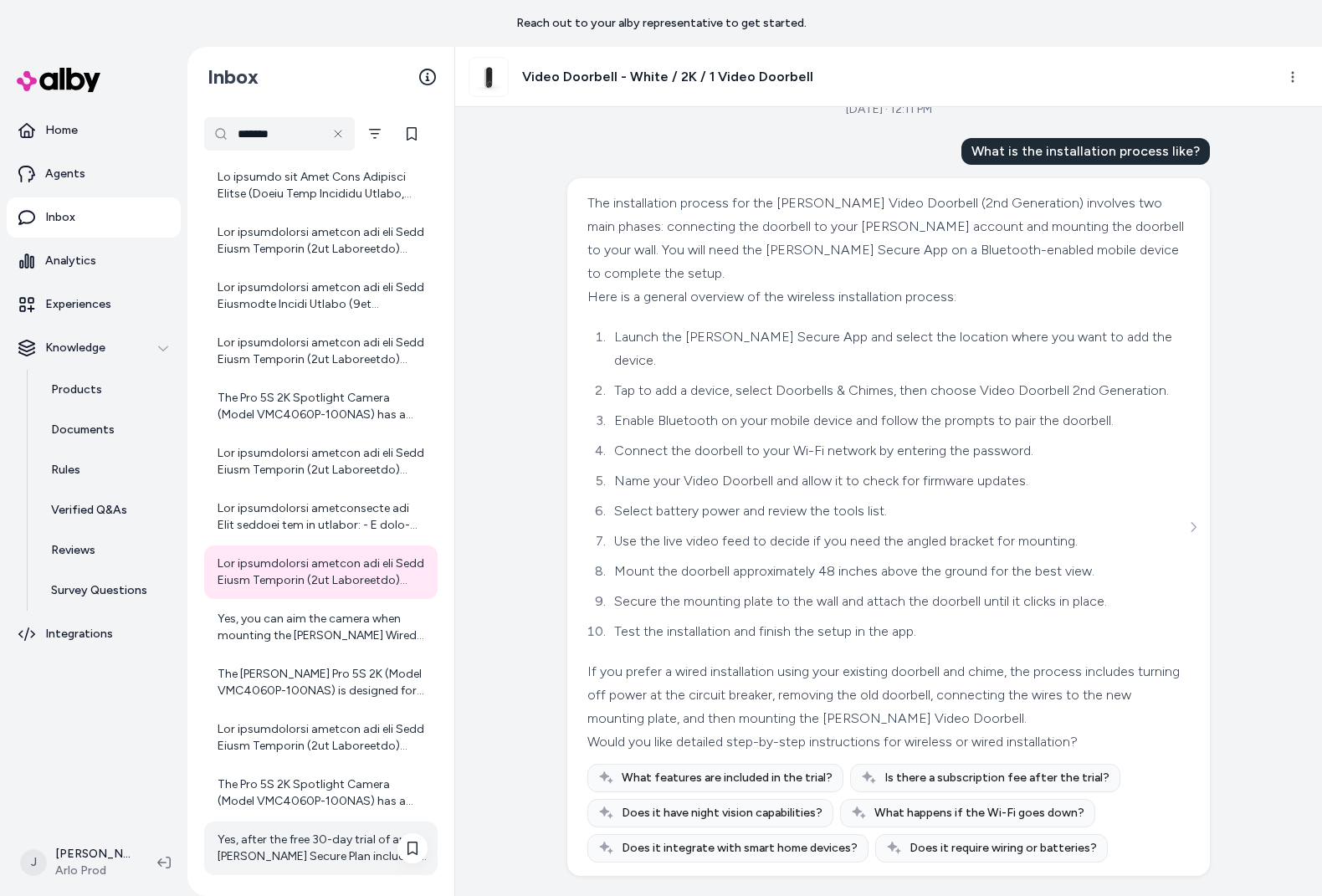
click at [282, 859] on div "Yes, after the free 30-day trial of an Arlo Secure Plan included with your Arlo…" at bounding box center [322, 848] width 210 height 34
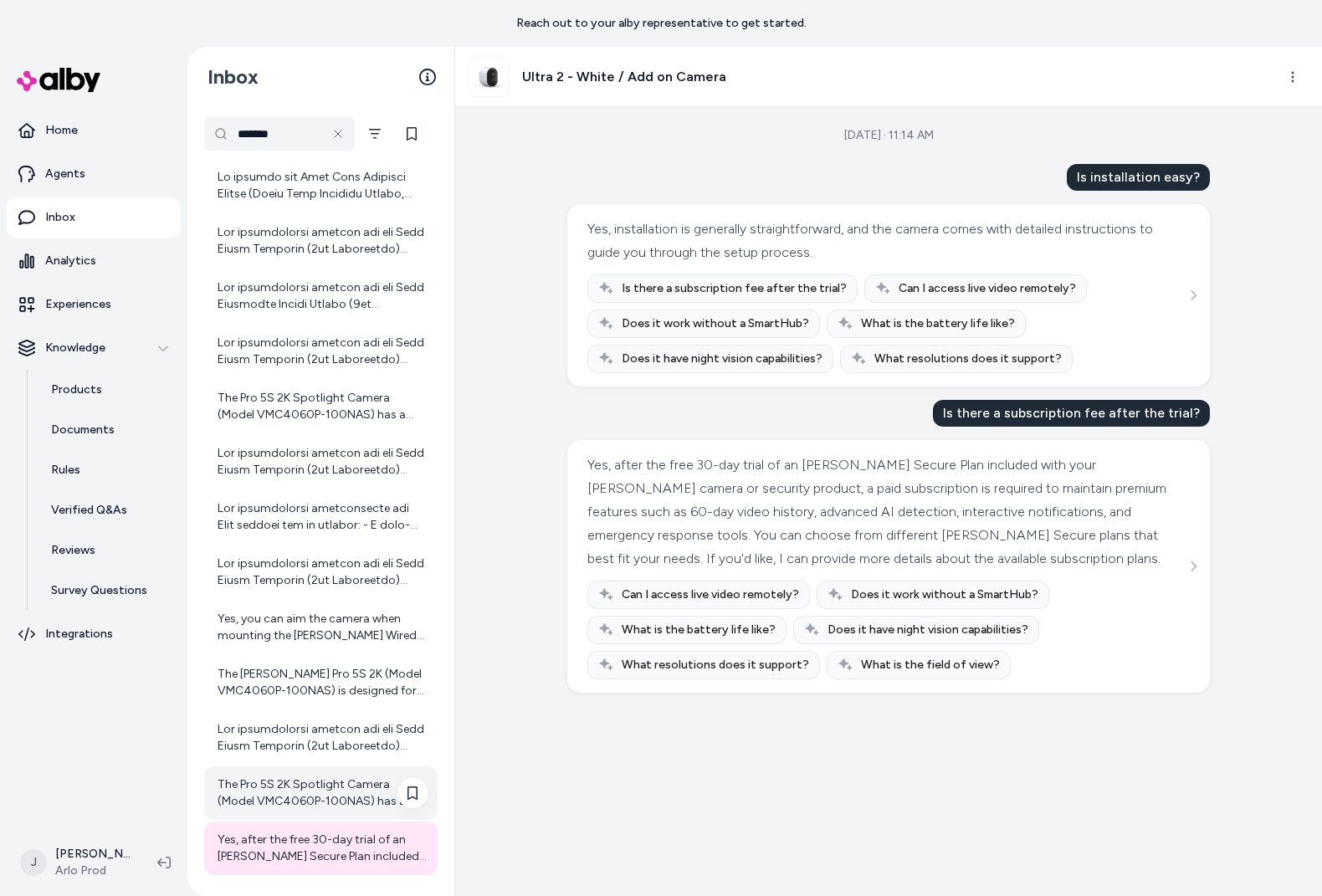
click at [300, 798] on div "The Pro 5S 2K Spotlight Camera (Model VMC4060P-100NAS) has a battery life of up…" at bounding box center [322, 794] width 210 height 34
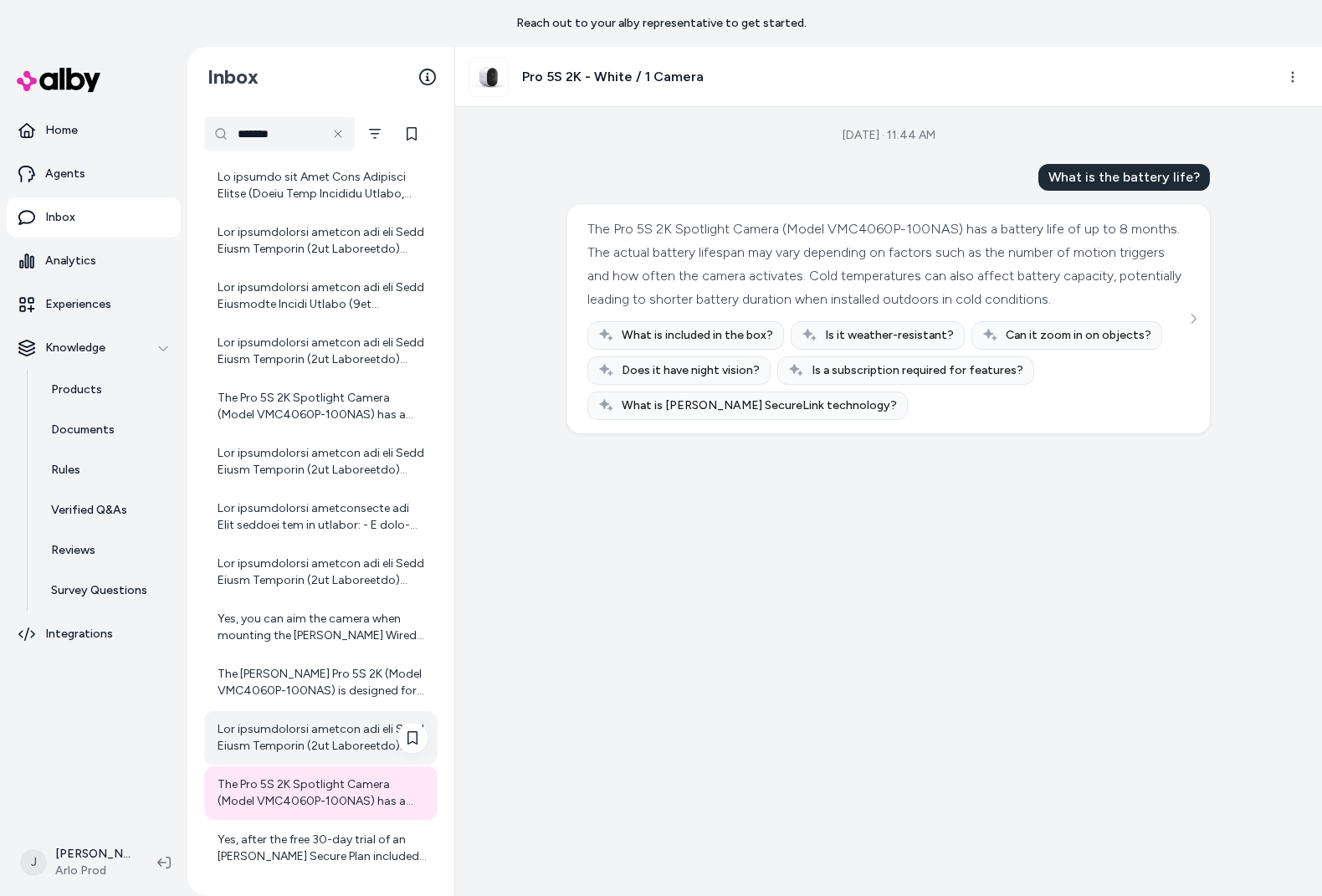
click at [293, 749] on div at bounding box center [322, 738] width 210 height 34
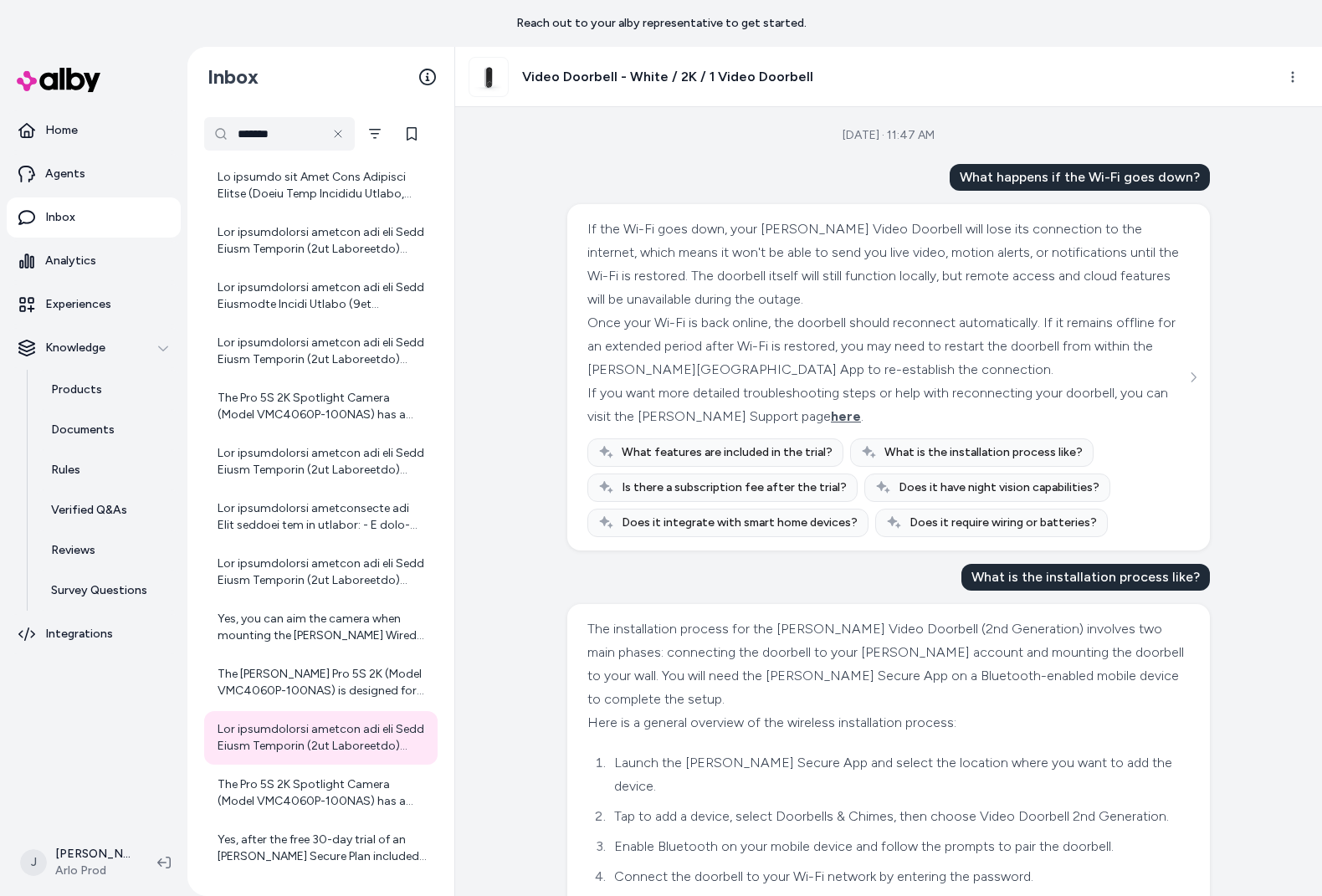
click at [801, 416] on div "If you want more detailed troubleshooting steps or help with reconnecting your …" at bounding box center [887, 405] width 598 height 47
click at [831, 418] on span "here" at bounding box center [846, 415] width 30 height 16
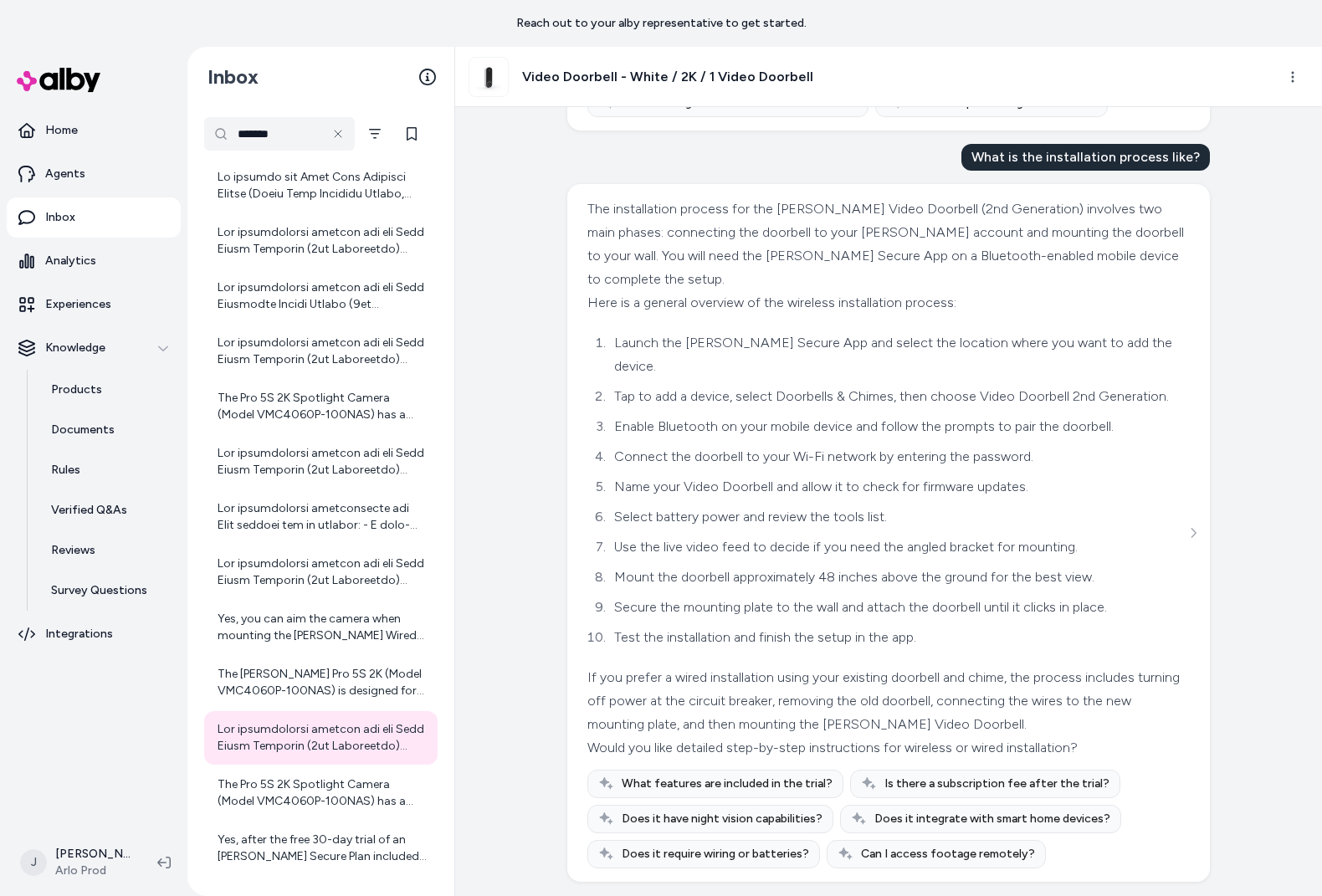
scroll to position [427, 0]
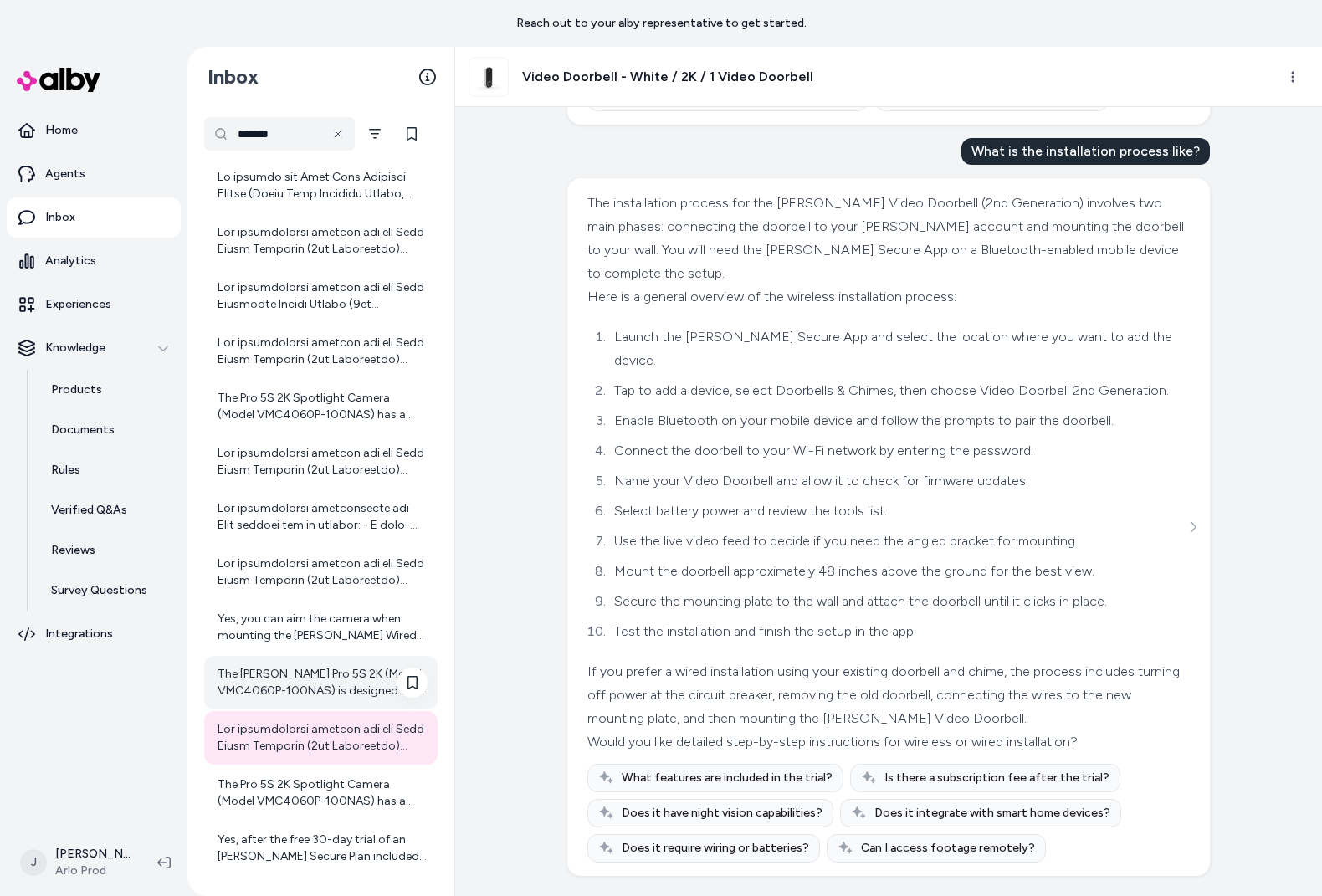
click at [333, 684] on div "The Arlo Pro 5S 2K (Model VMC4060P-100NAS) is designed for both indoor and outd…" at bounding box center [322, 683] width 210 height 34
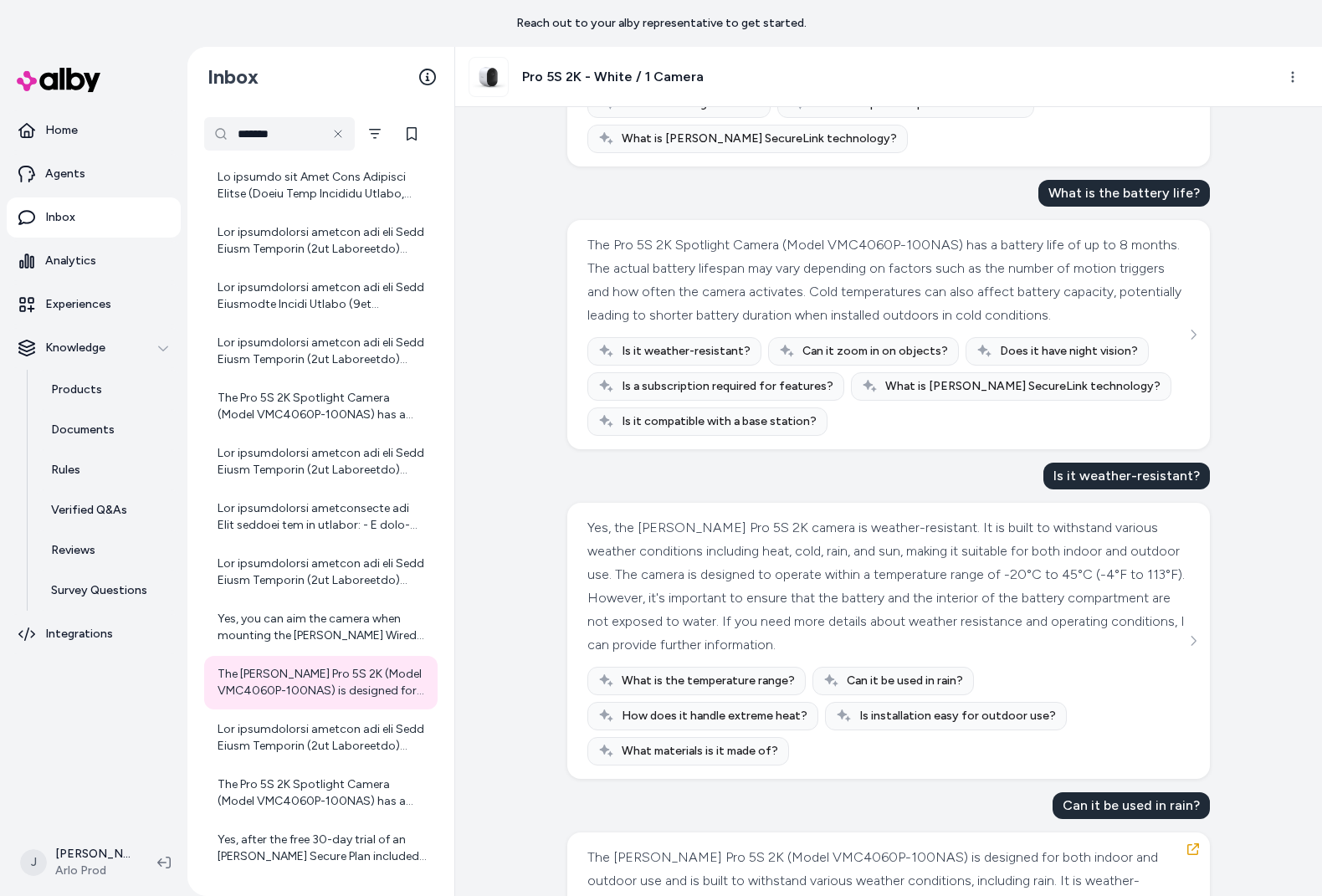
scroll to position [658, 0]
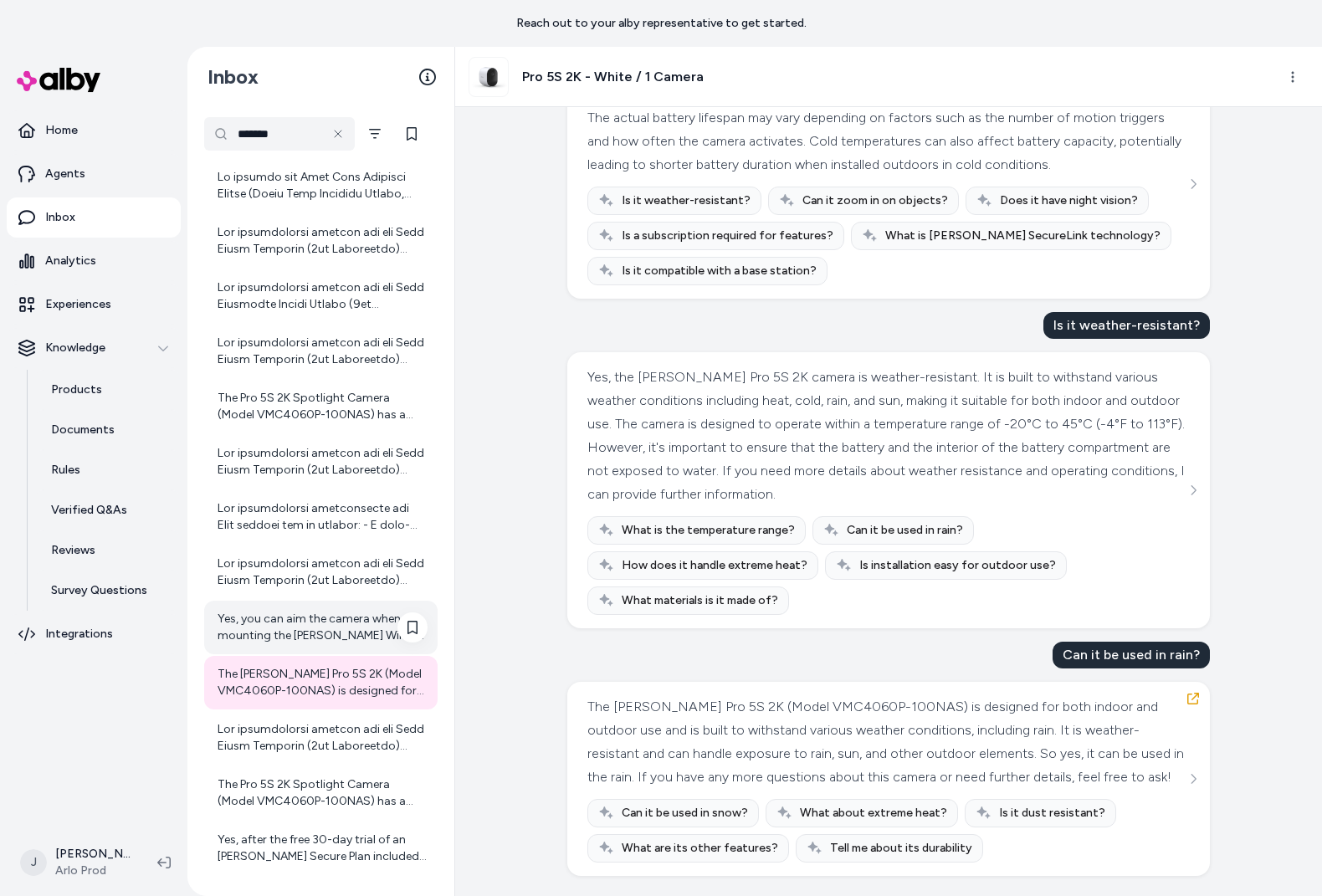
click at [307, 639] on div "Yes, you can aim the camera when mounting the Arlo Wired Floodlight Camera. The…" at bounding box center [322, 628] width 210 height 34
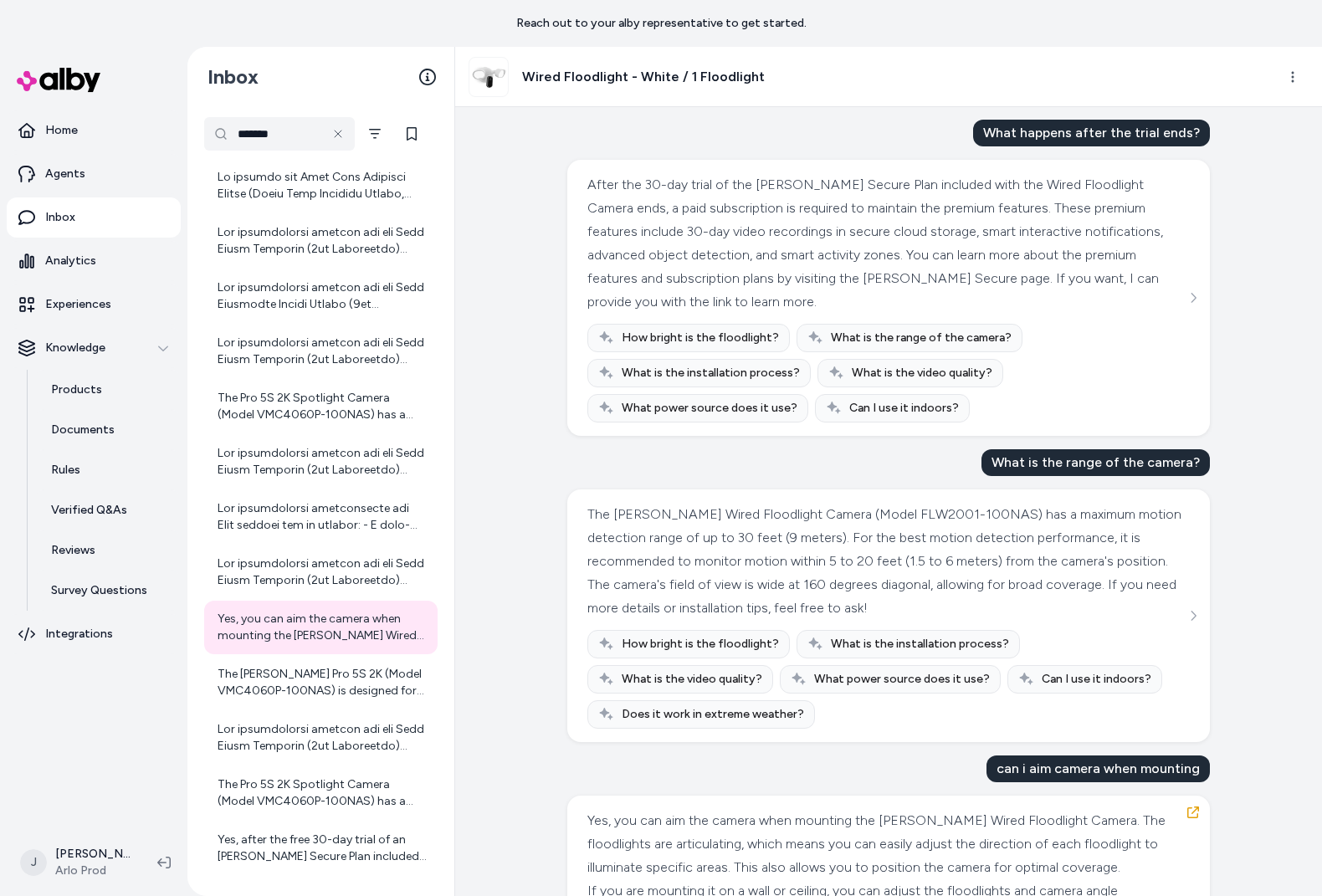
scroll to position [21, 0]
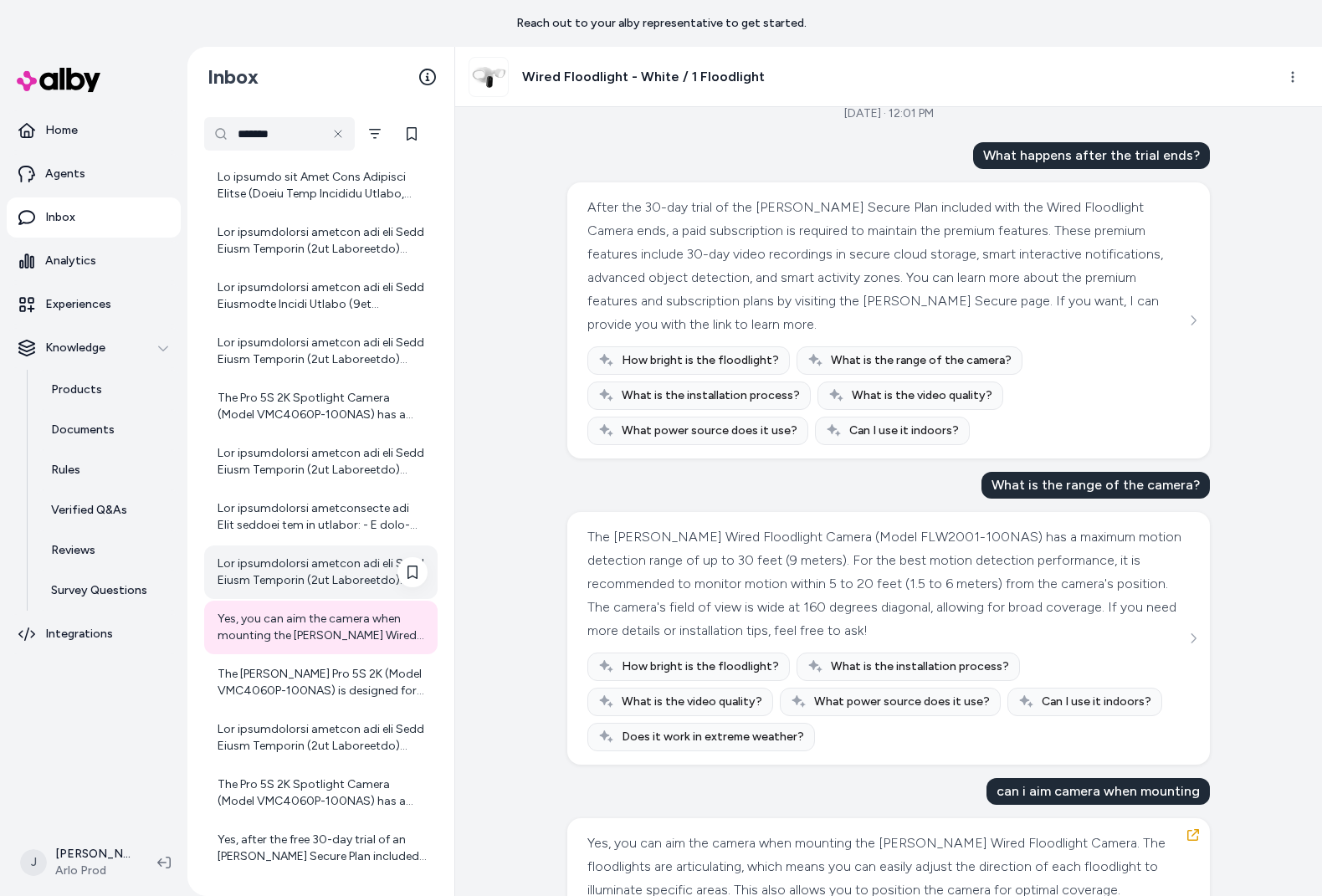
click at [248, 555] on div at bounding box center [322, 572] width 210 height 34
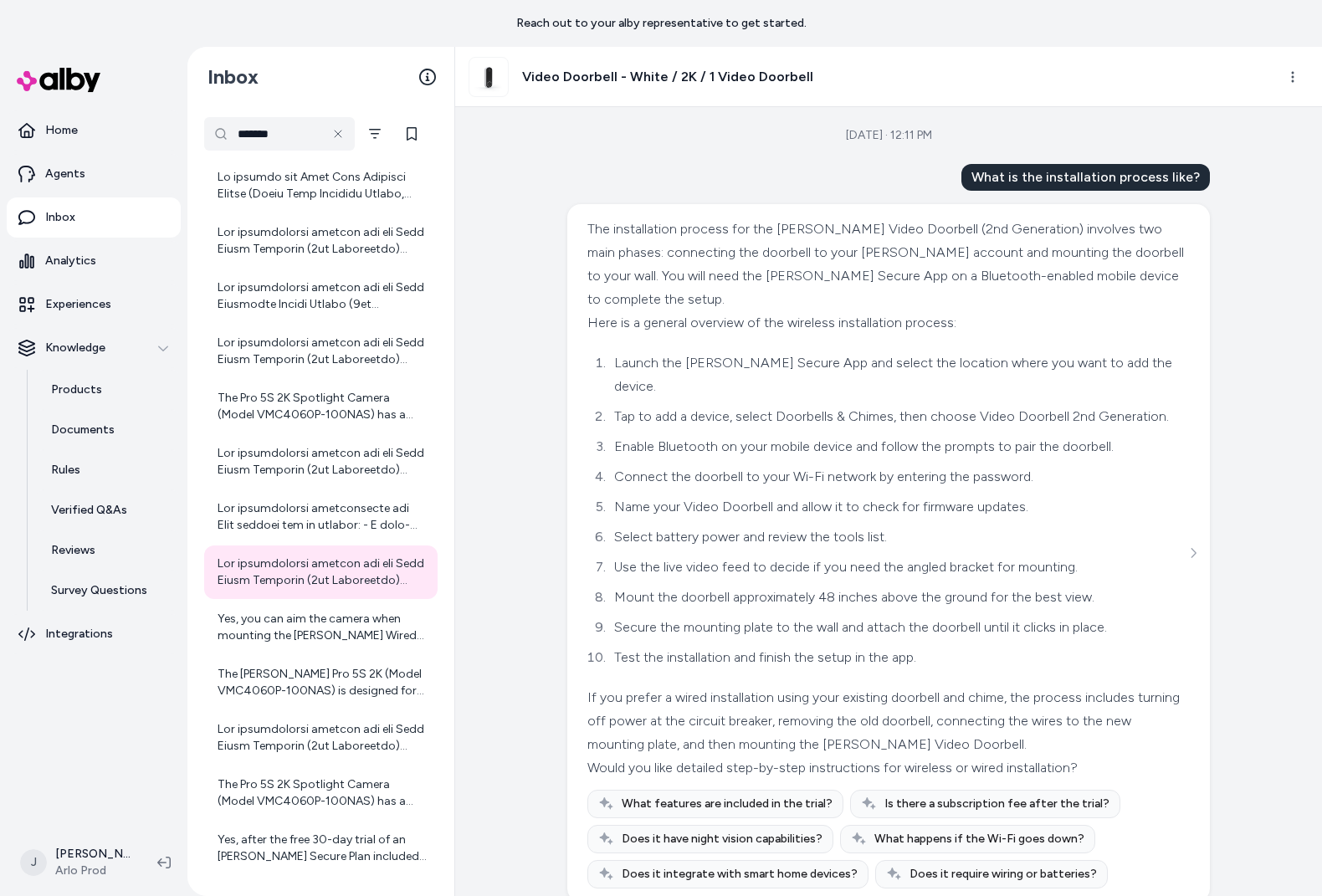
scroll to position [26, 0]
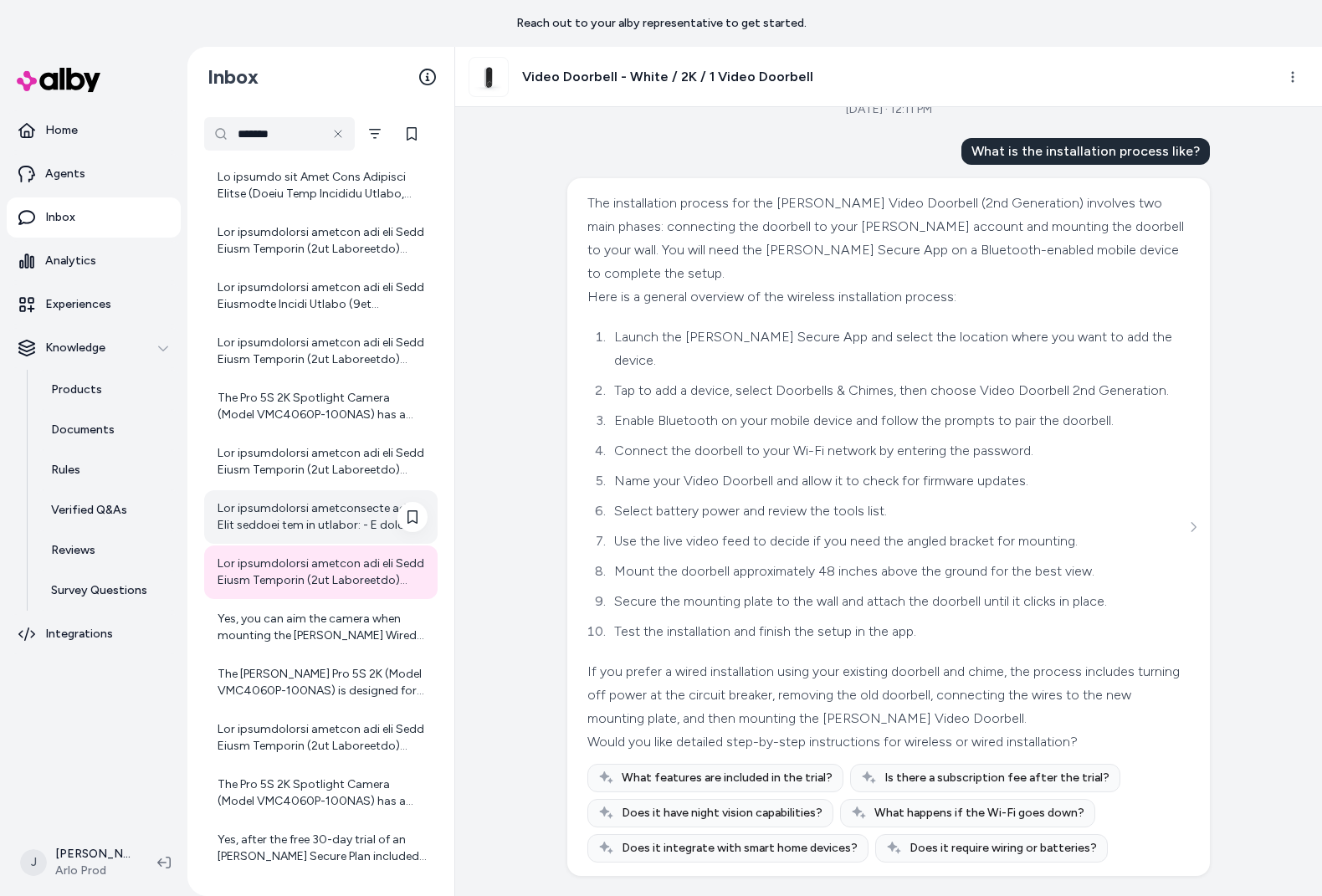
click at [289, 519] on div at bounding box center [322, 517] width 210 height 34
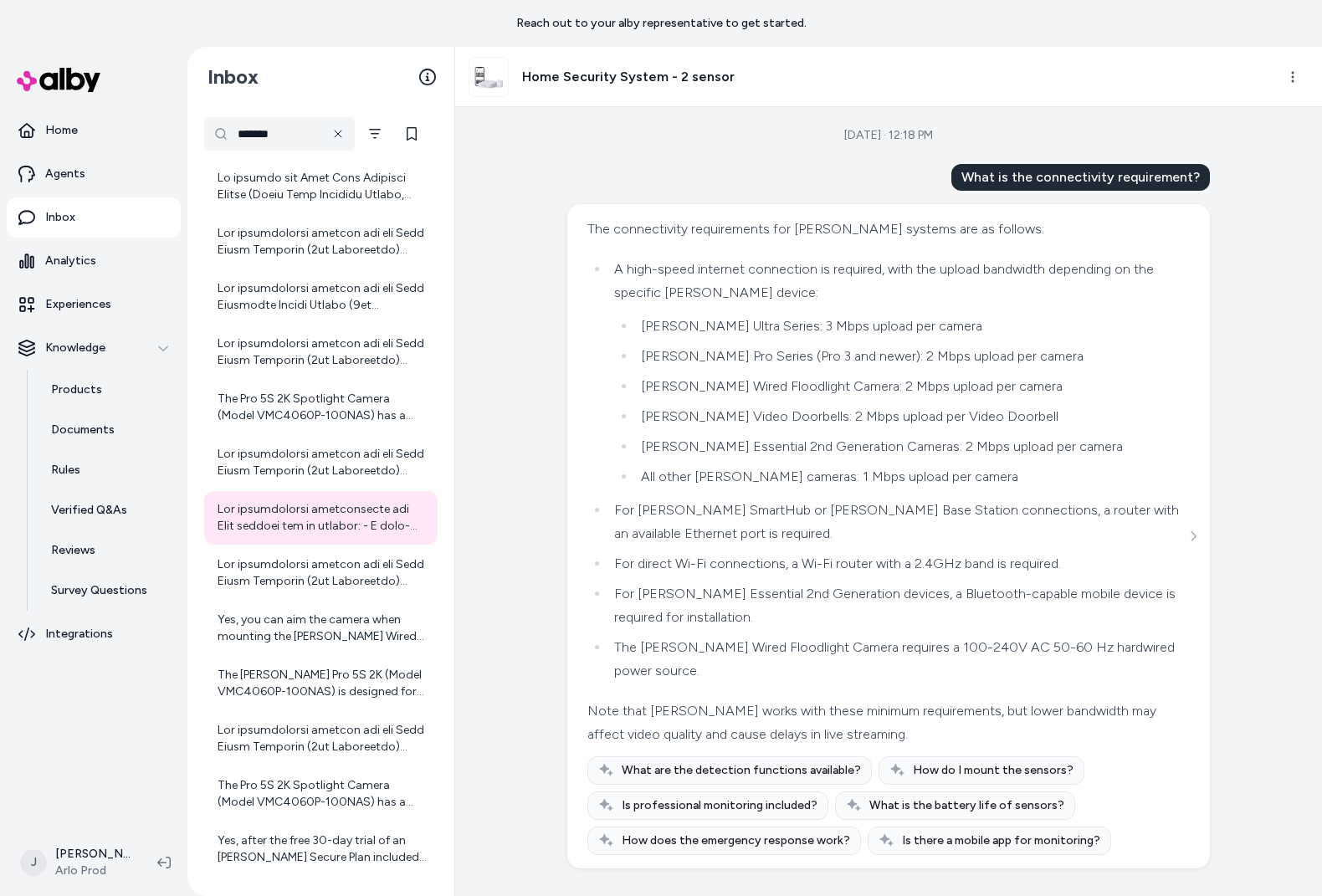
scroll to position [144, 0]
click at [337, 136] on icon at bounding box center [338, 134] width 13 height 13
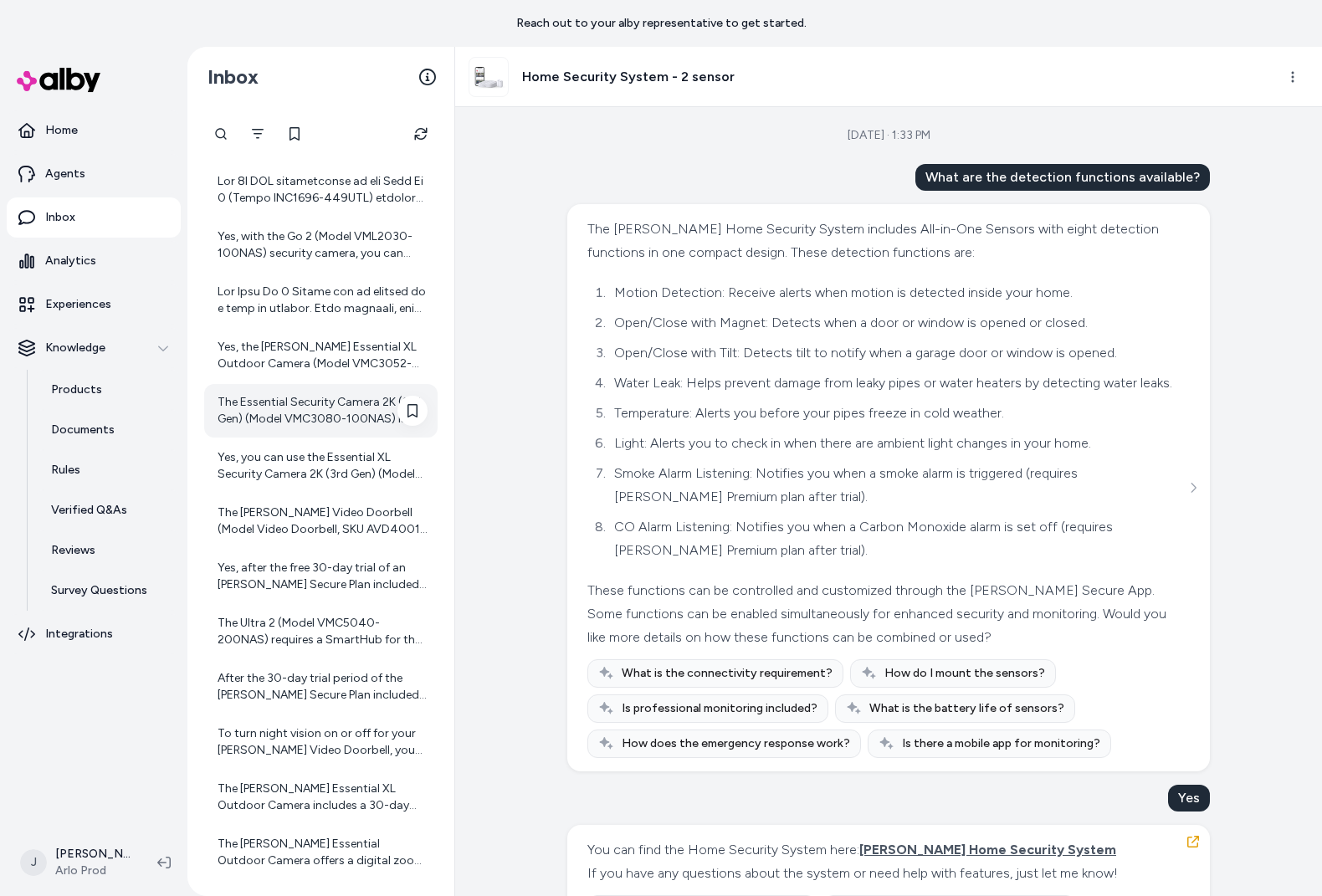
click at [308, 427] on div "The Essential Security Camera 2K (3rd Gen) (Model VMC3080-100NAS) is battery po…" at bounding box center [320, 410] width 234 height 53
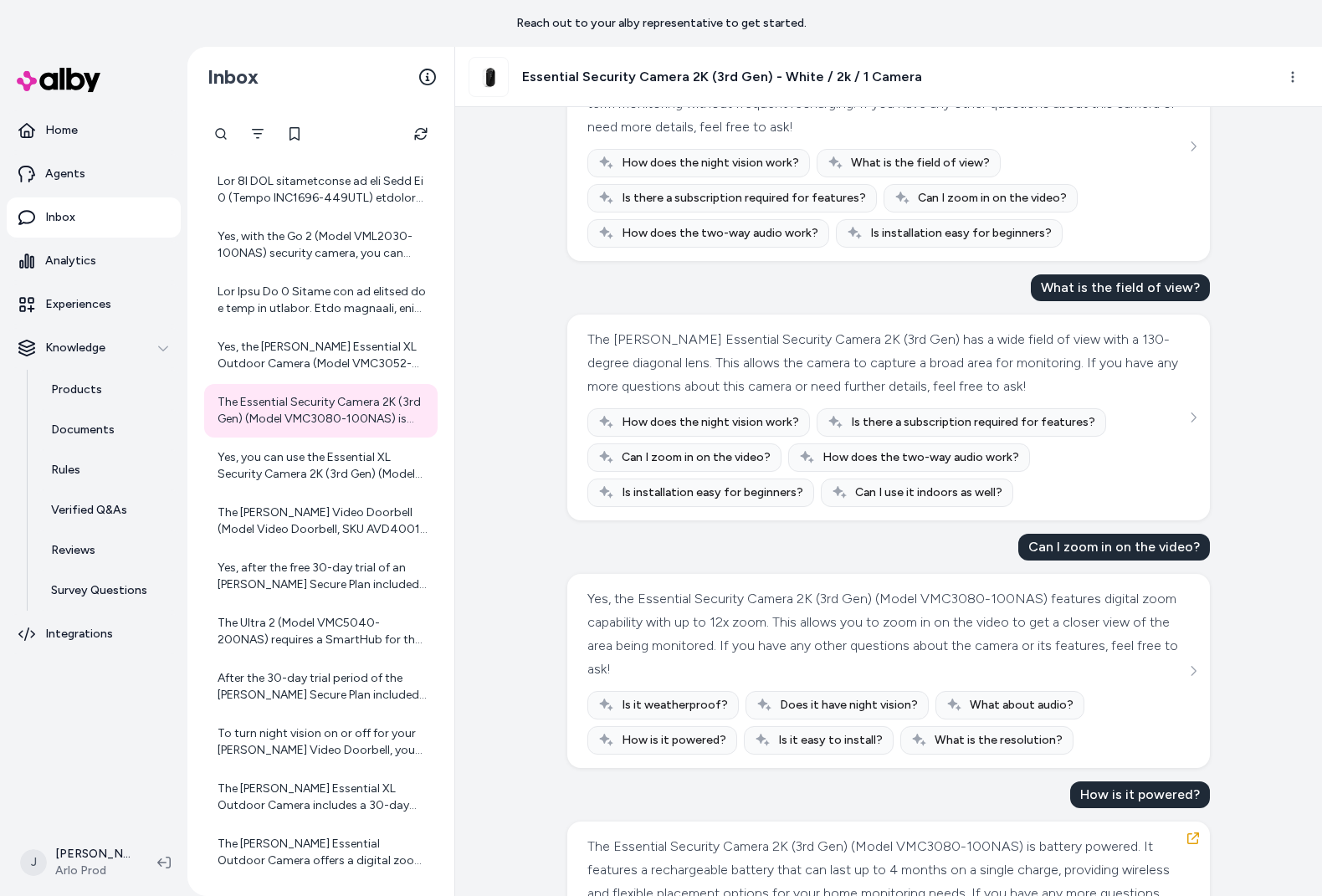
scroll to position [315, 0]
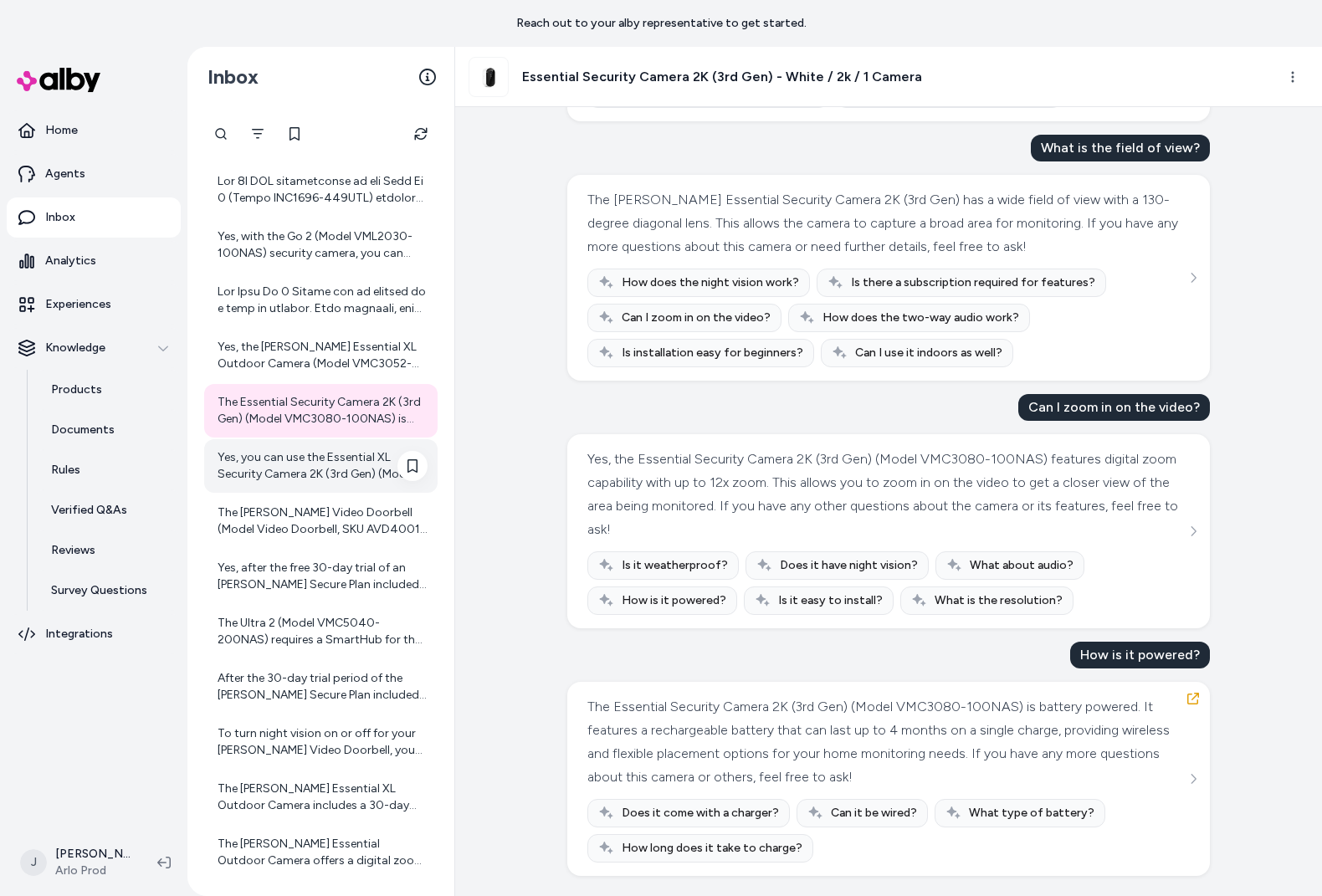
click at [334, 465] on div "Yes, you can use the Essential XL Security Camera 2K (3rd Gen) (Model VMC3082-1…" at bounding box center [322, 466] width 210 height 34
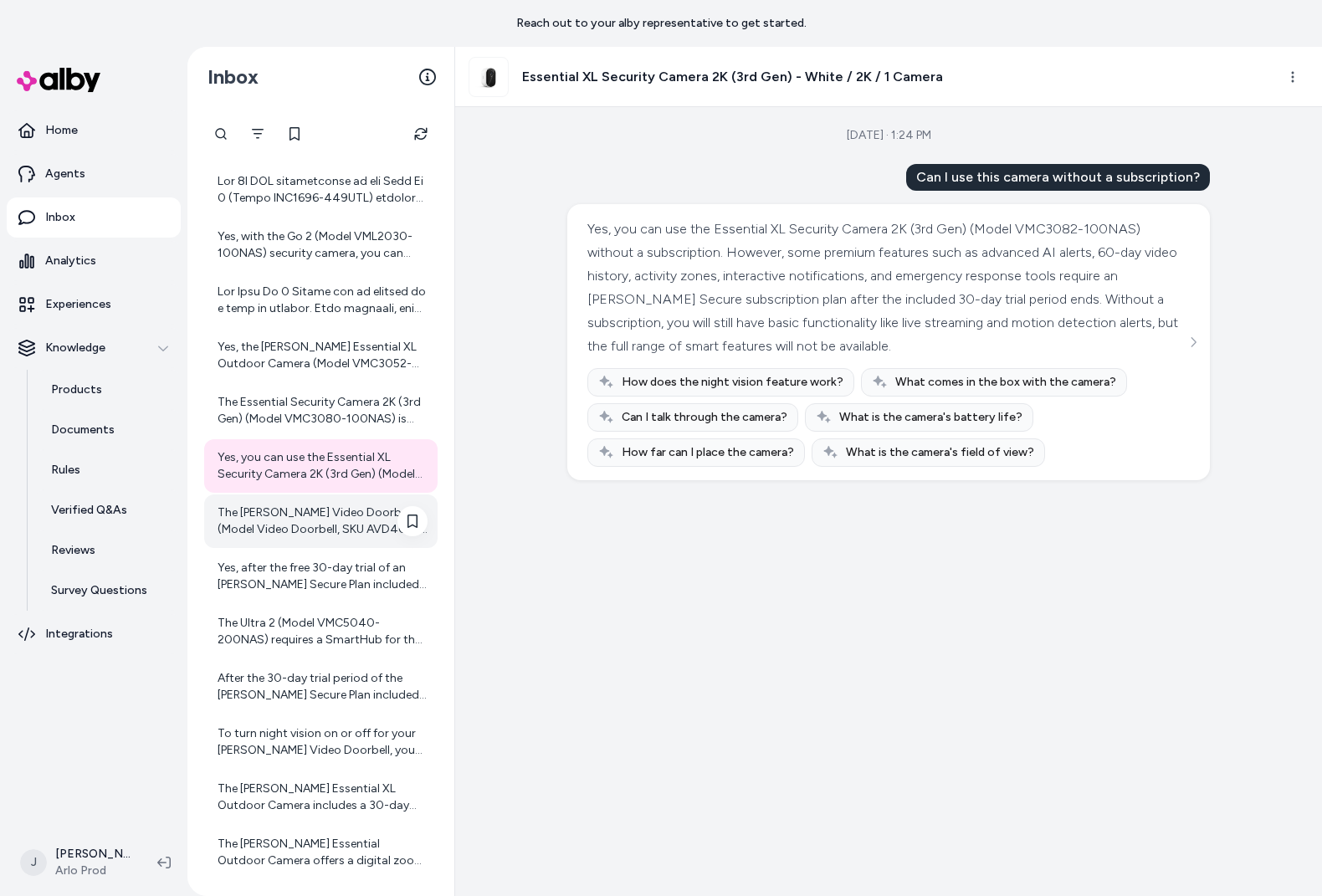
click at [299, 527] on div "The Arlo Video Doorbell (Model Video Doorbell, SKU AVD4001-100NAS) uses cloud s…" at bounding box center [322, 522] width 210 height 34
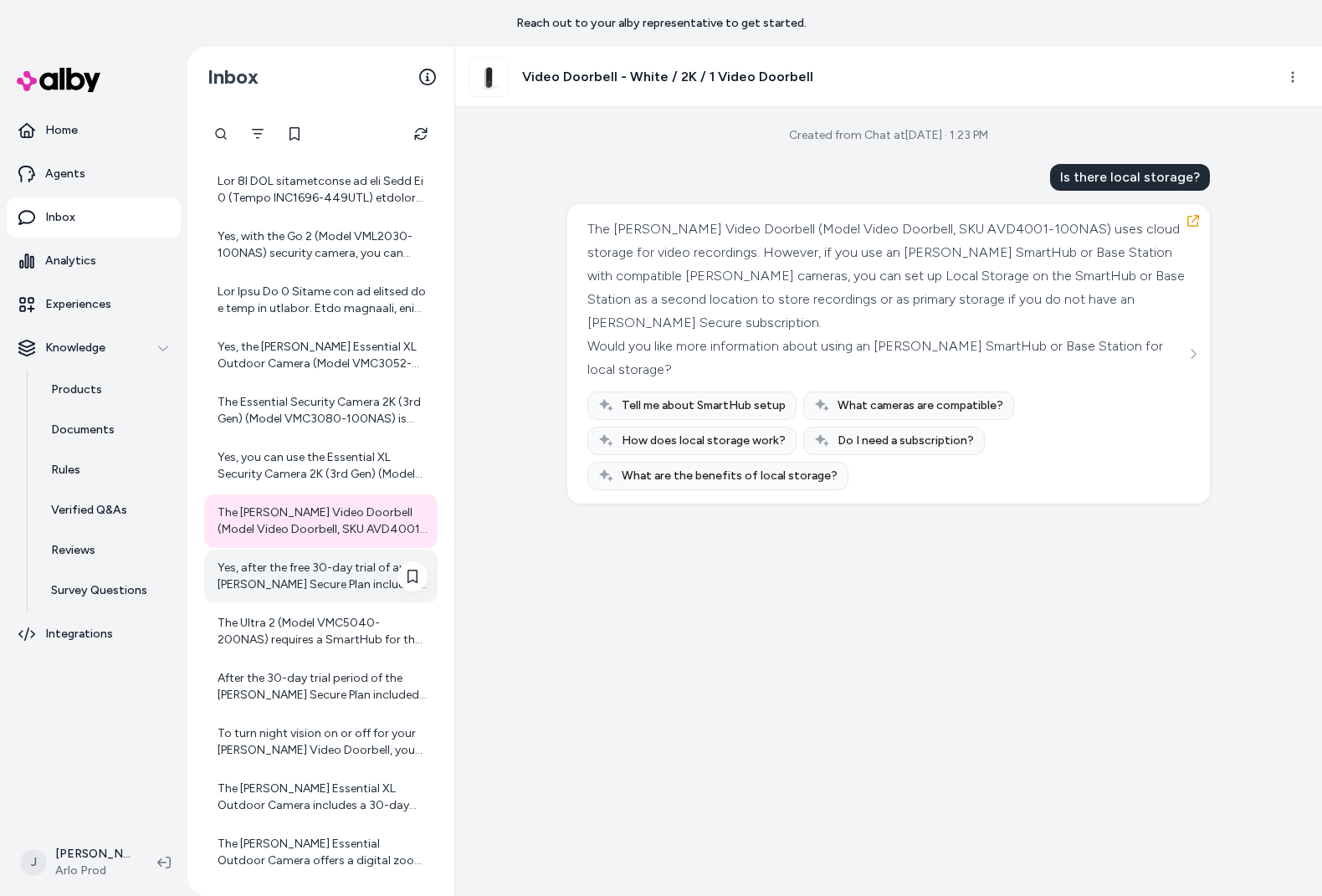
click at [288, 588] on div "Yes, after the free 30-day trial of an Arlo Secure Plan included with your Arlo…" at bounding box center [322, 577] width 210 height 34
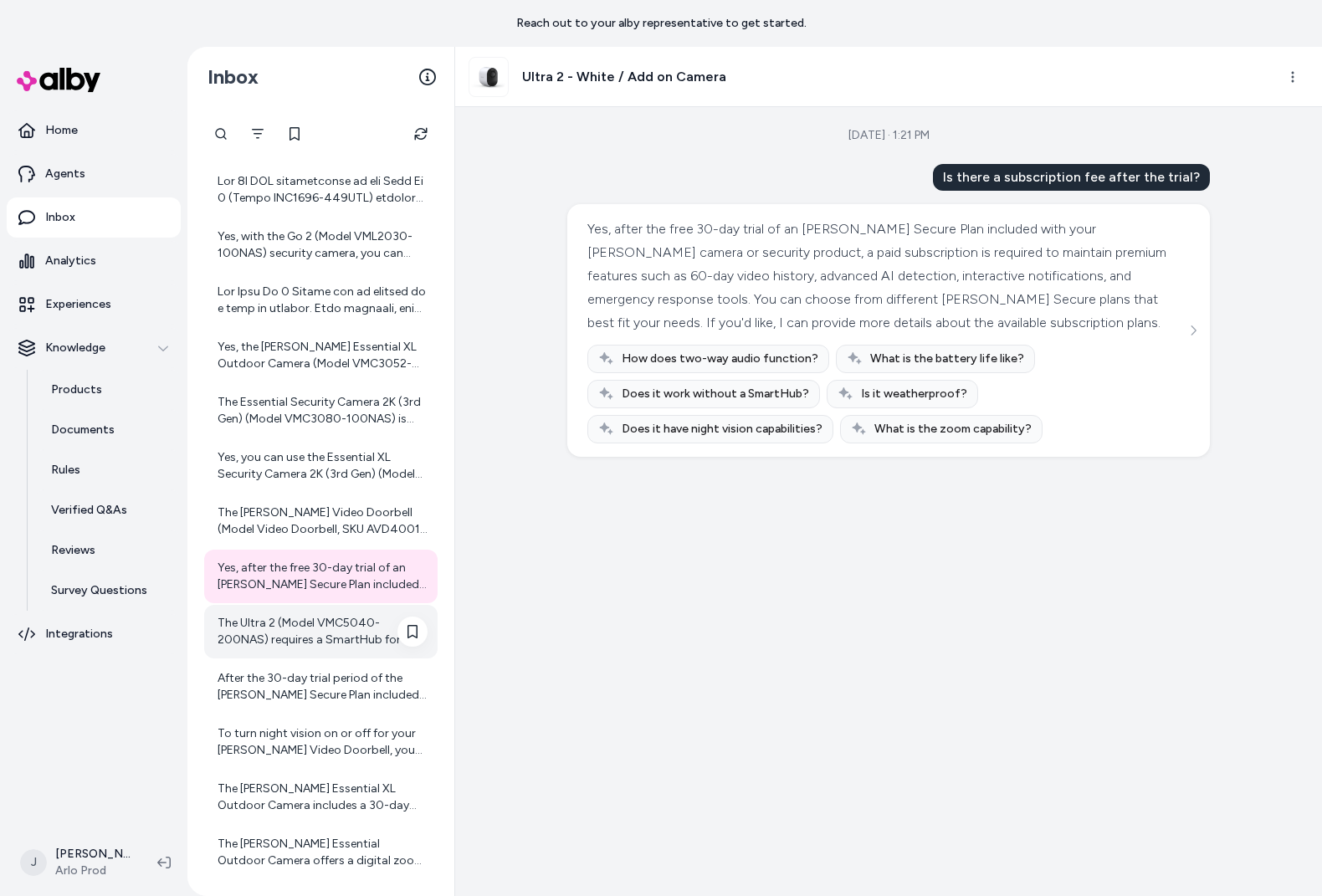
click at [298, 635] on div "The Ultra 2 (Model VMC5040-200NAS) requires a SmartHub for the Add-on Camera va…" at bounding box center [322, 631] width 210 height 34
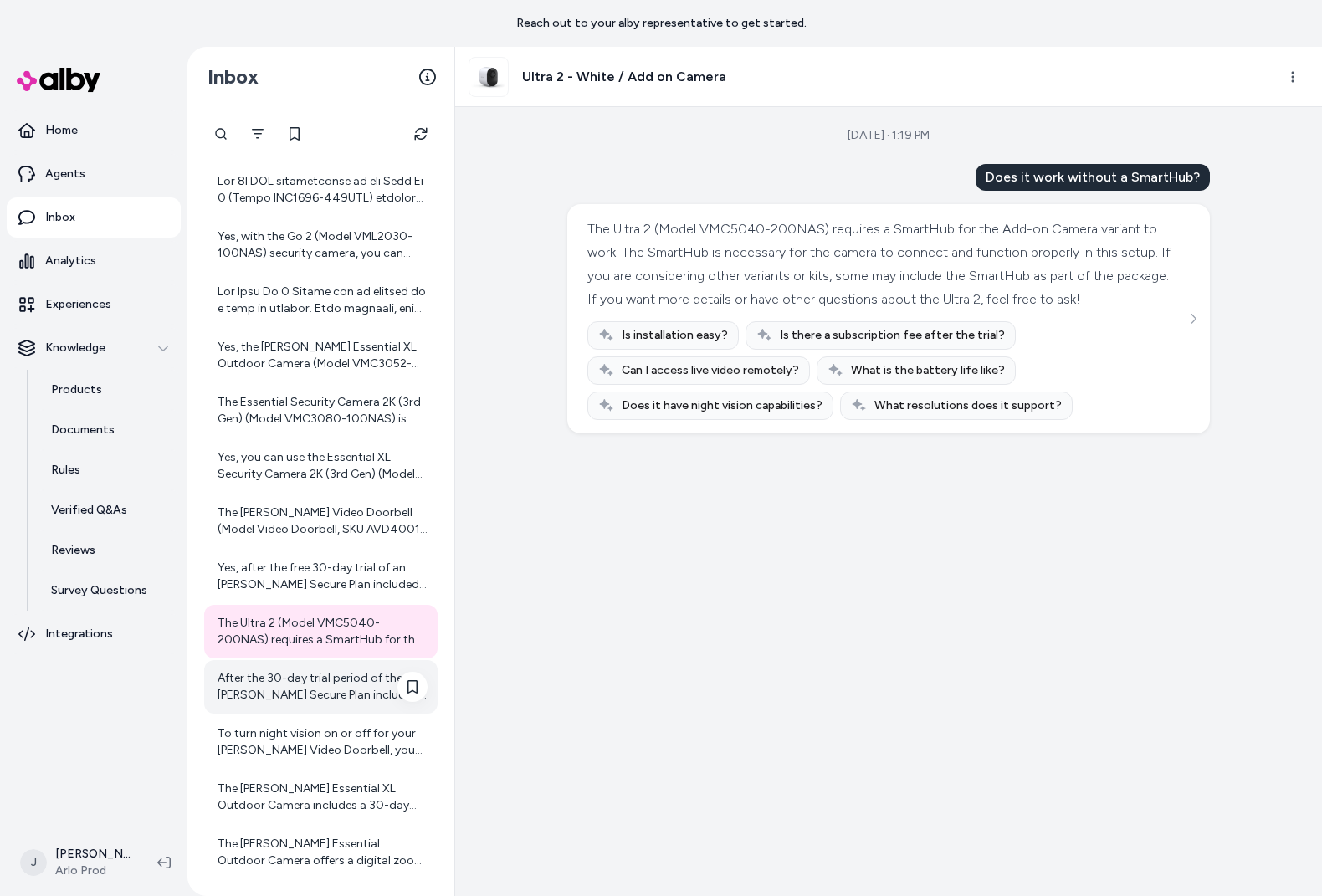
click at [320, 691] on div "After the 30-day trial period of the Arlo Secure Plan included with the Essenti…" at bounding box center [322, 687] width 210 height 34
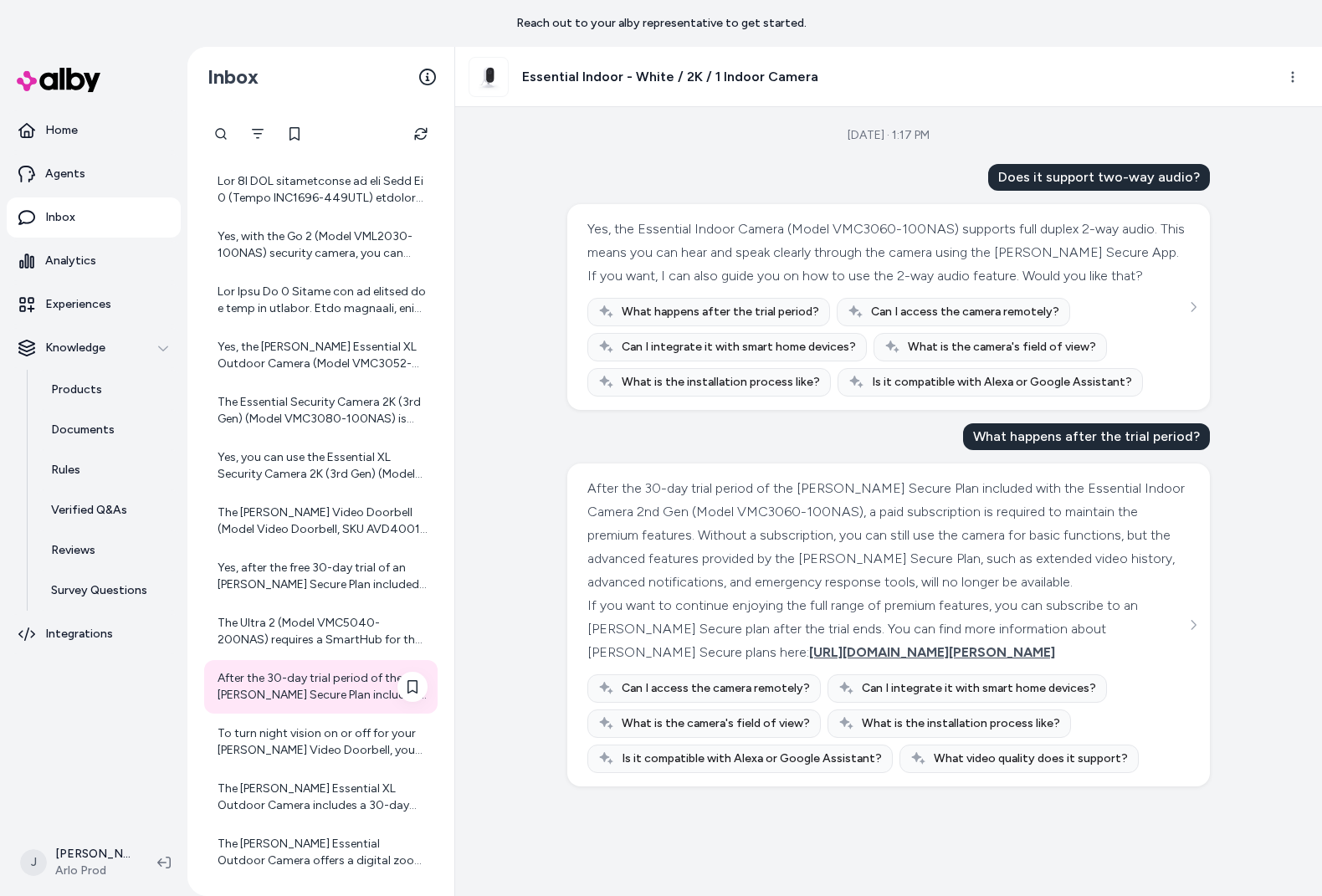
scroll to position [149, 0]
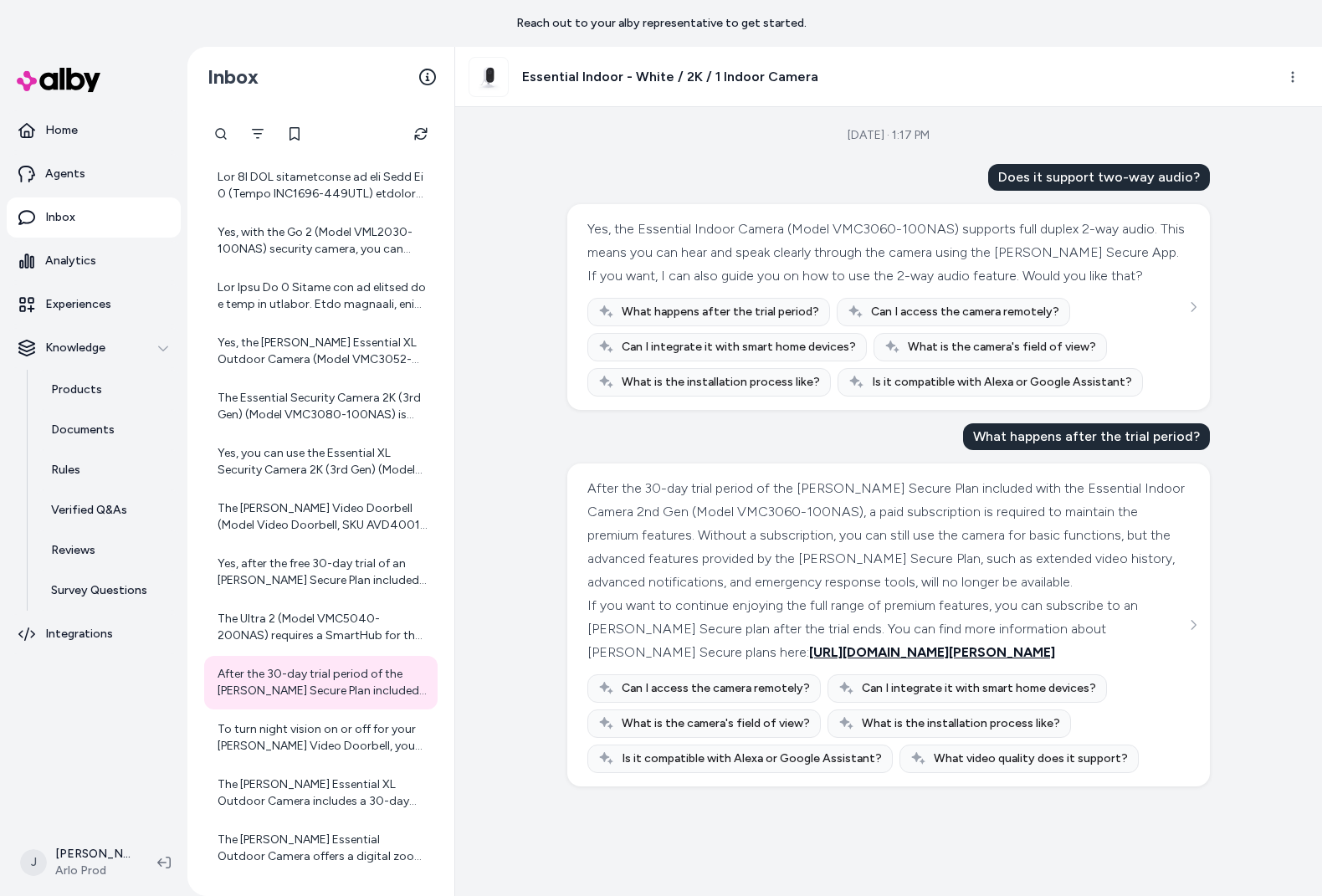
click at [810, 660] on span "https://www.arlo.com/en-us/arlosecure.html" at bounding box center [933, 652] width 246 height 16
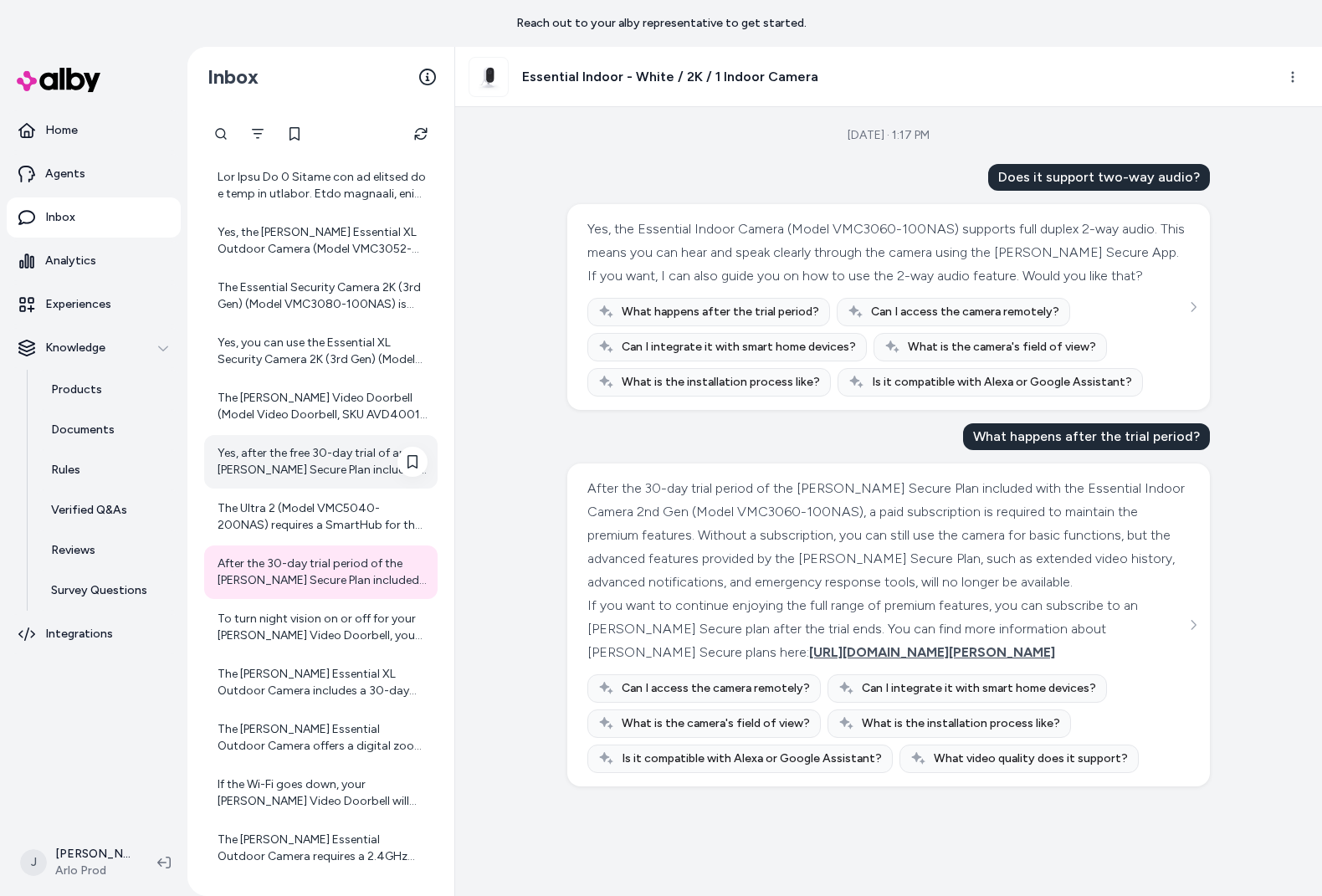
scroll to position [366, 0]
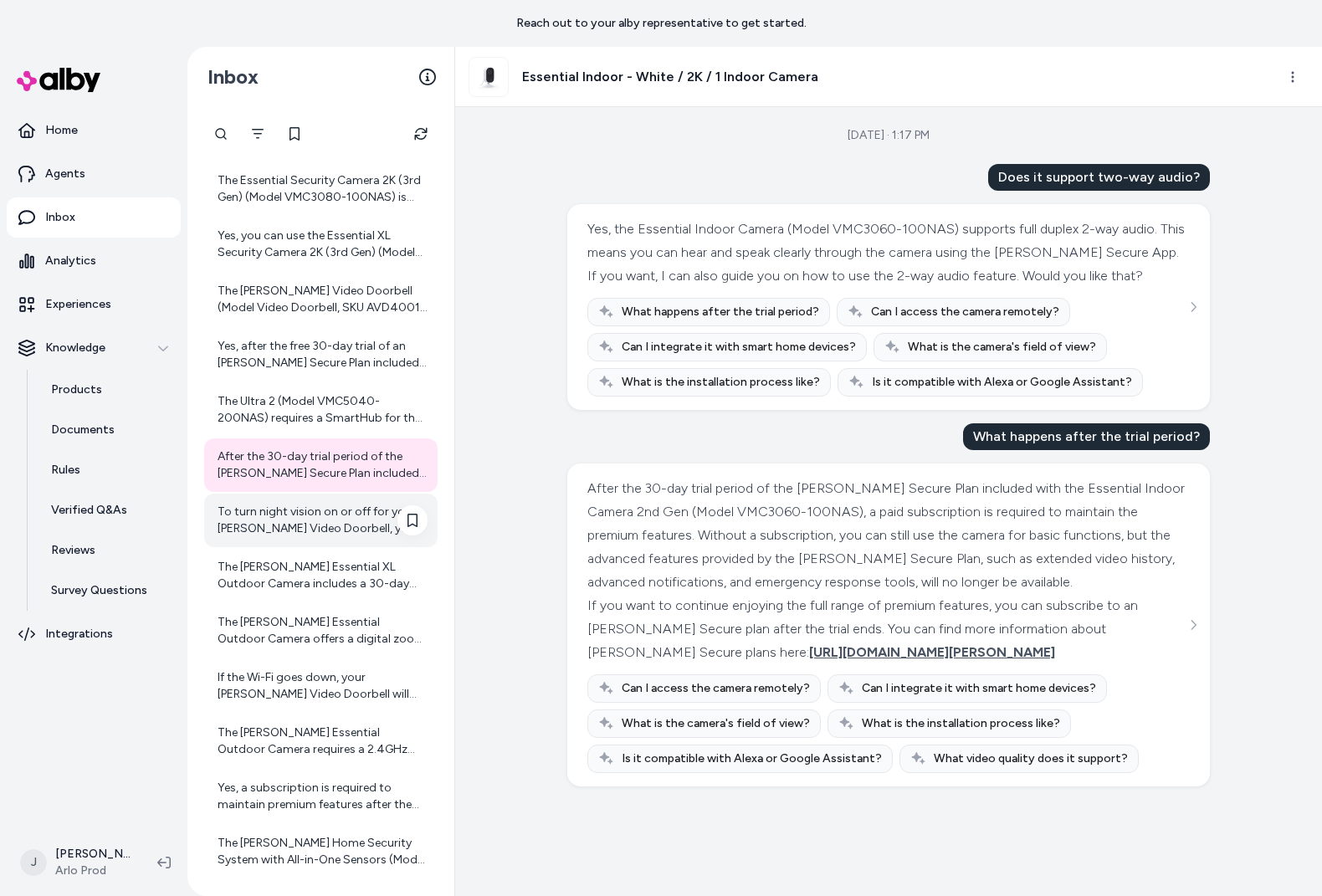
click at [300, 504] on div "To turn night vision on or off for your Arlo Video Doorbell, you can follow the…" at bounding box center [322, 521] width 210 height 34
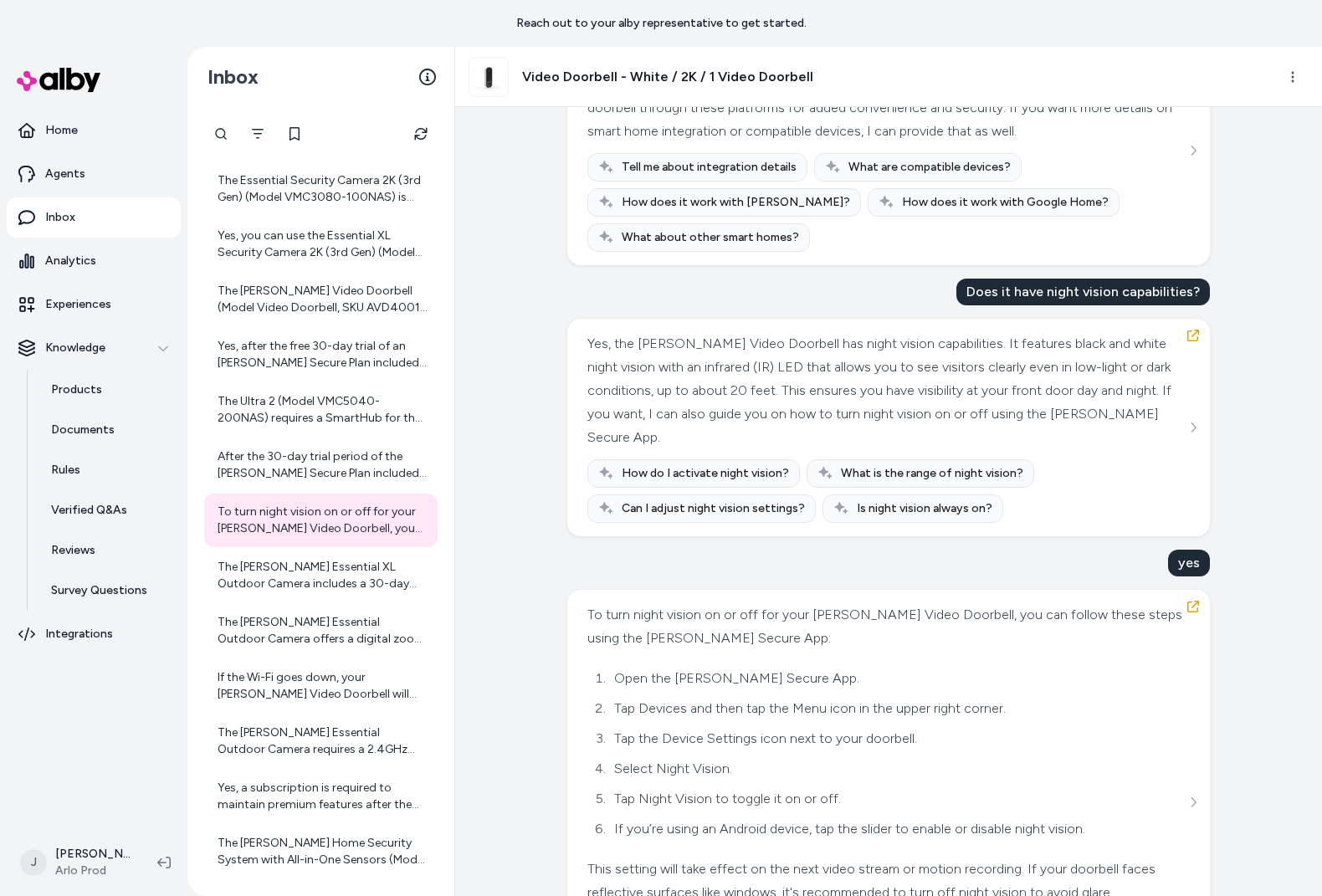
scroll to position [333, 0]
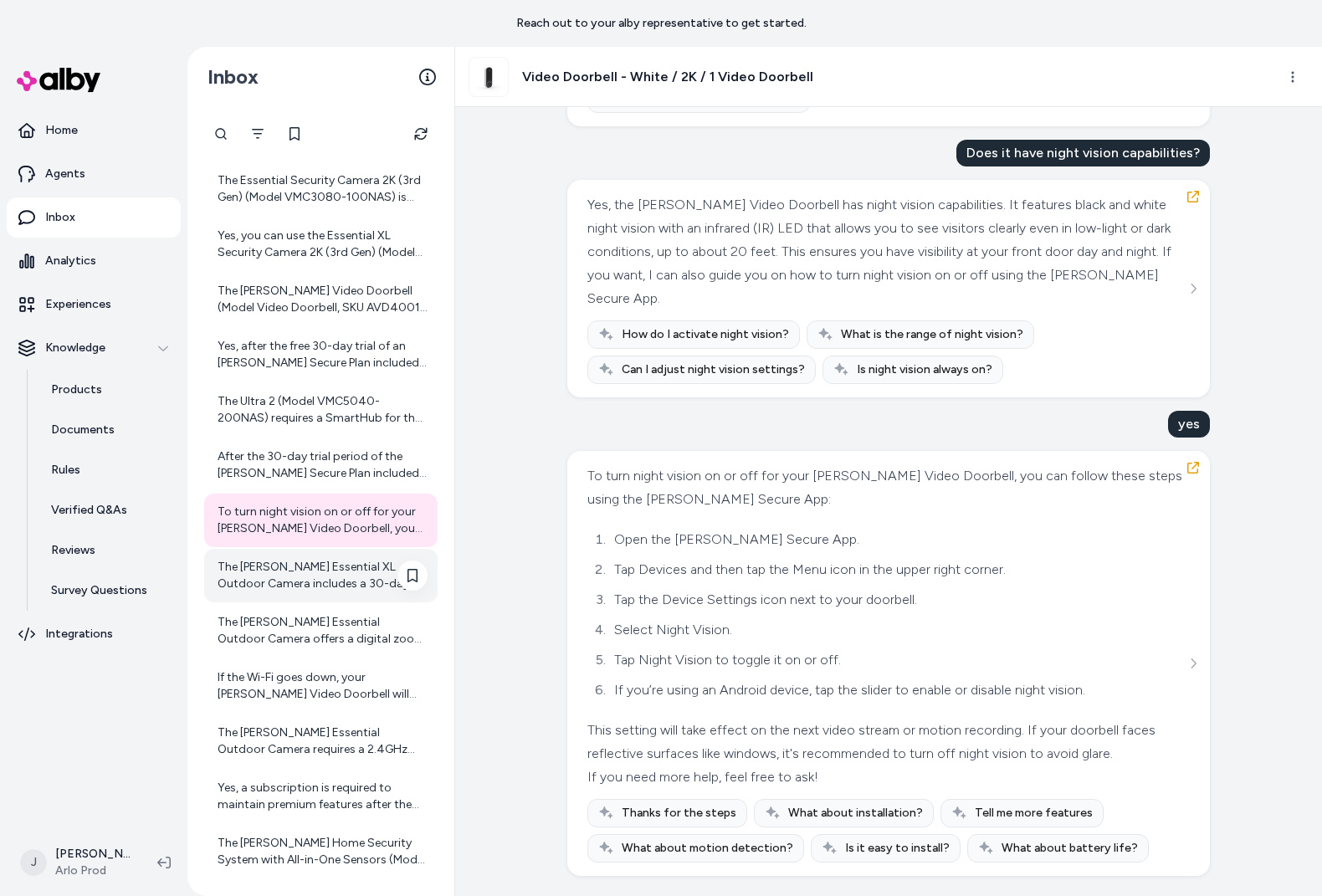
click at [290, 570] on div "The Arlo Essential XL Outdoor Camera includes a 30-day trial of an Arlo Secure …" at bounding box center [322, 576] width 210 height 34
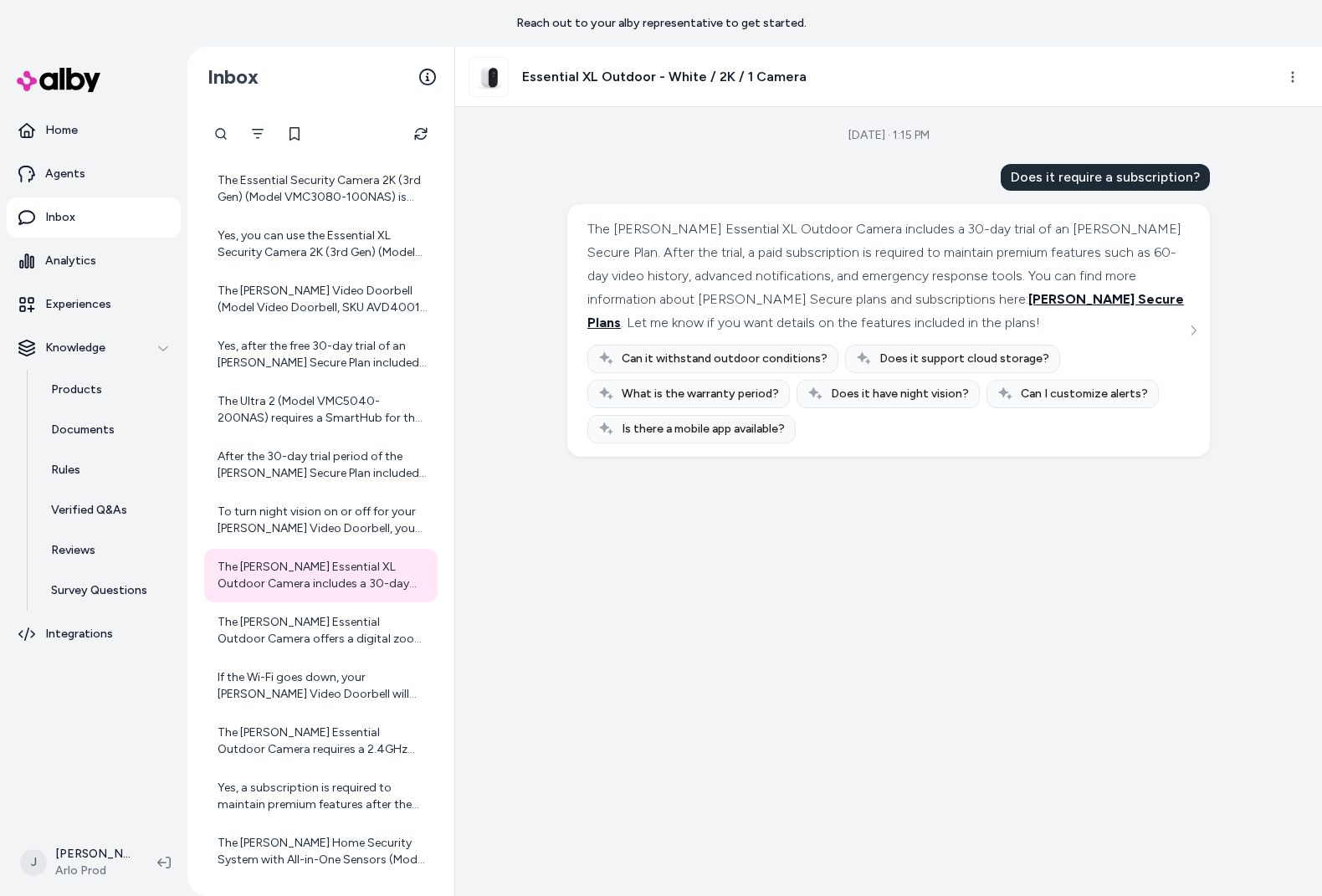
click at [916, 299] on span "Arlo Secure Plans" at bounding box center [886, 311] width 596 height 39
click at [309, 645] on div "The Arlo Essential Outdoor Camera offers a digital zoom capability of up to 12x…" at bounding box center [322, 631] width 210 height 34
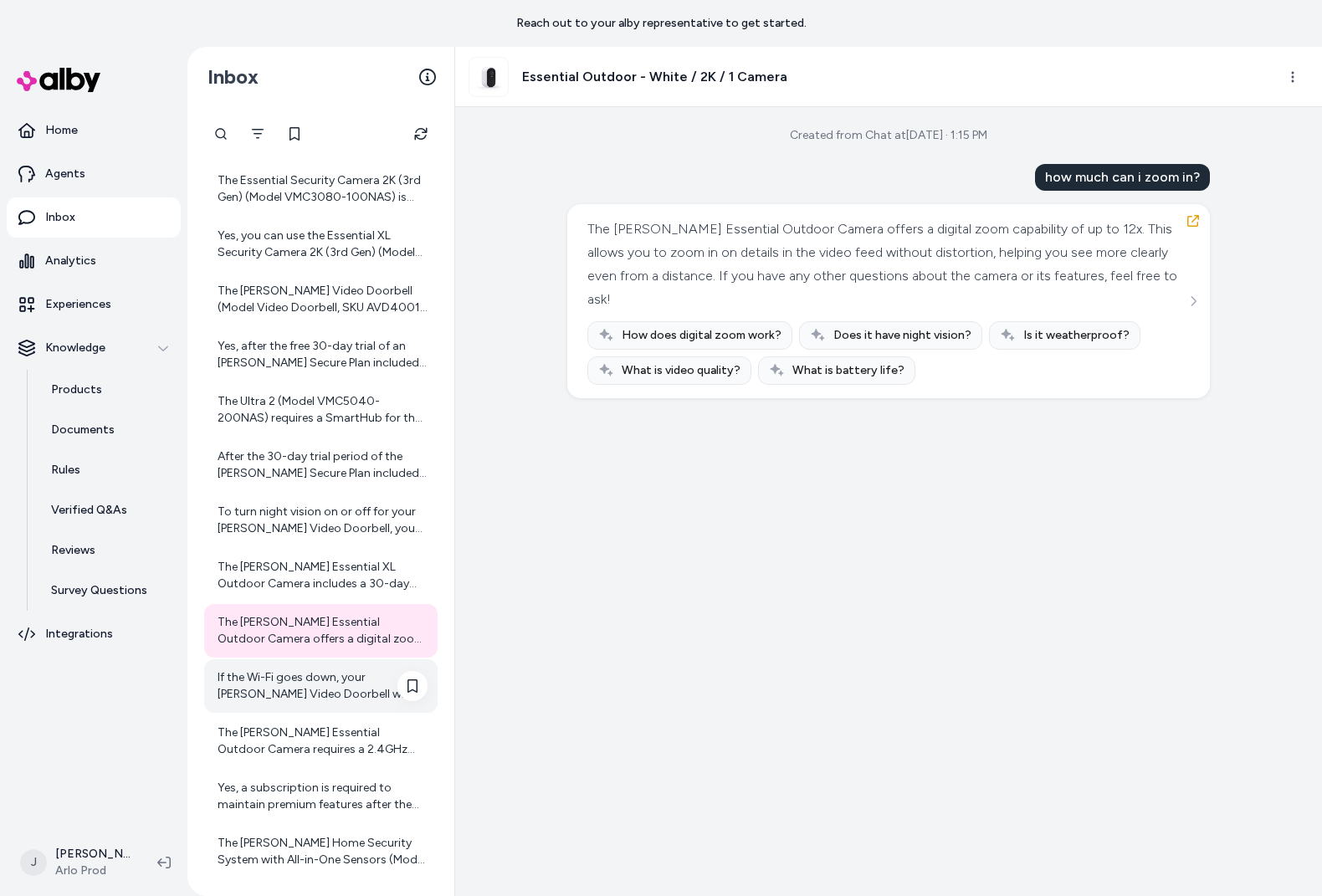
click at [256, 687] on div "If the Wi-Fi goes down, your Arlo Video Doorbell will not be able to send live …" at bounding box center [322, 686] width 210 height 34
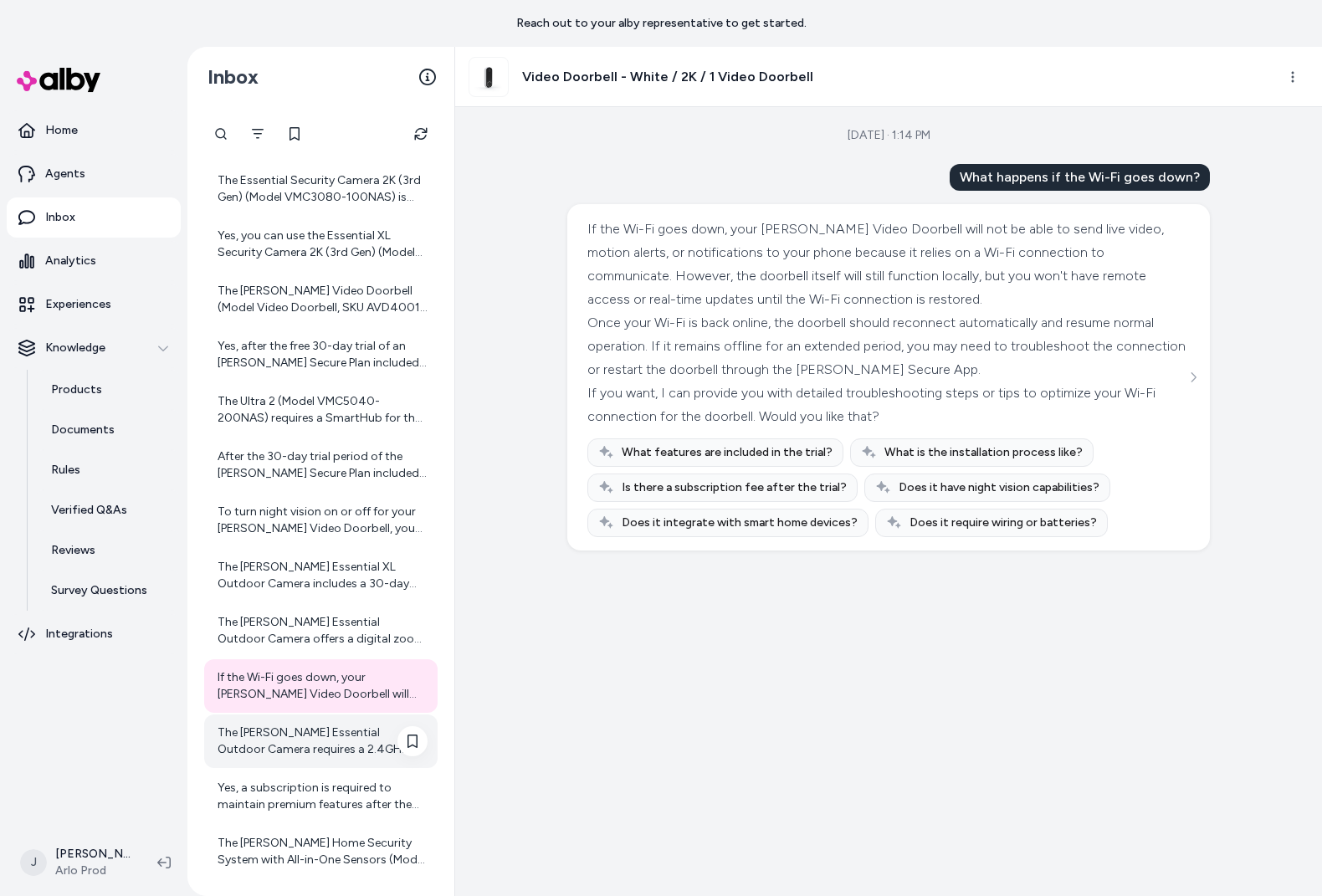
click at [276, 739] on div "The Arlo Essential Outdoor Camera requires a 2.4GHz Wi-Fi connection for connec…" at bounding box center [322, 741] width 210 height 34
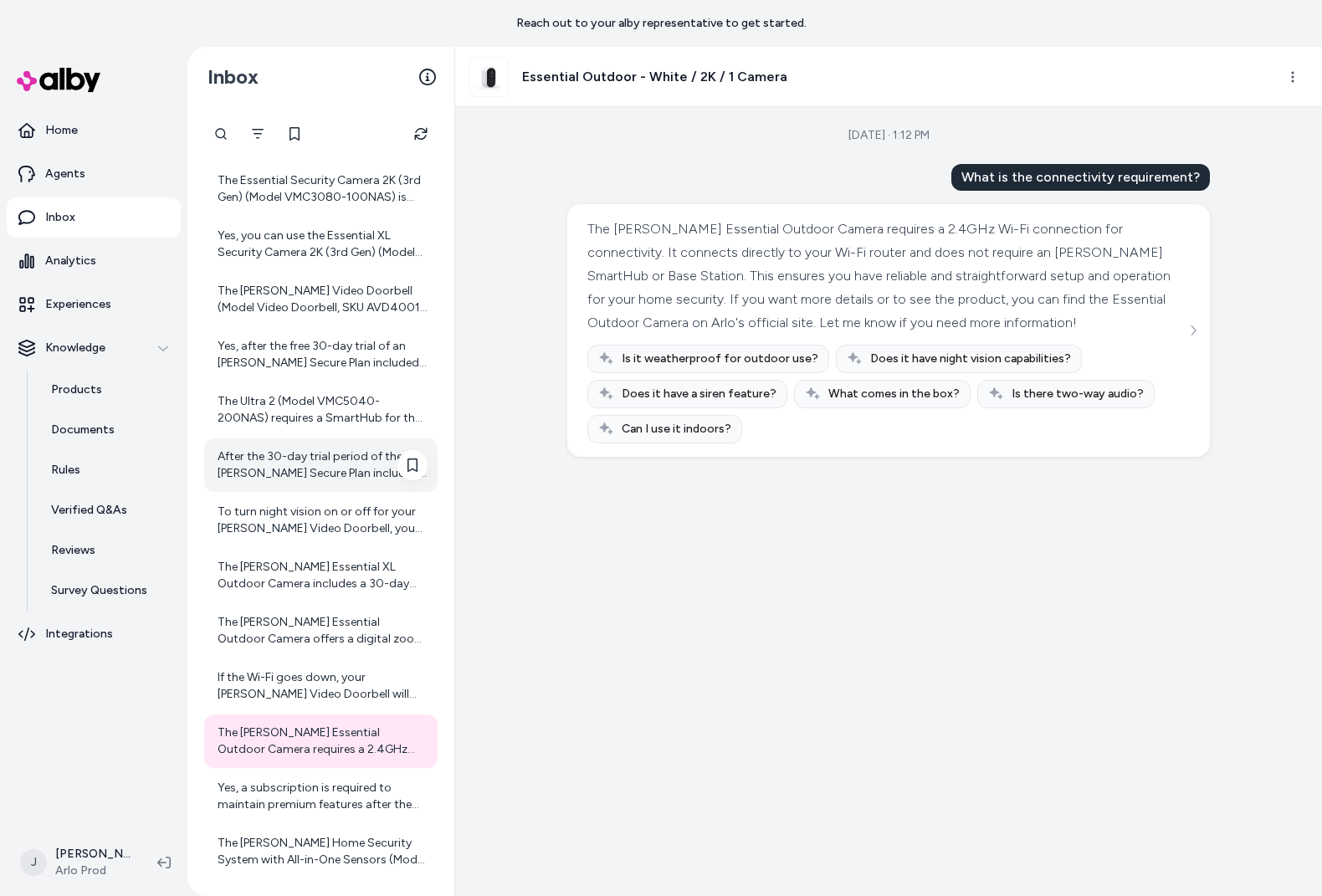
click at [290, 474] on div "After the 30-day trial period of the Arlo Secure Plan included with the Essenti…" at bounding box center [322, 465] width 210 height 34
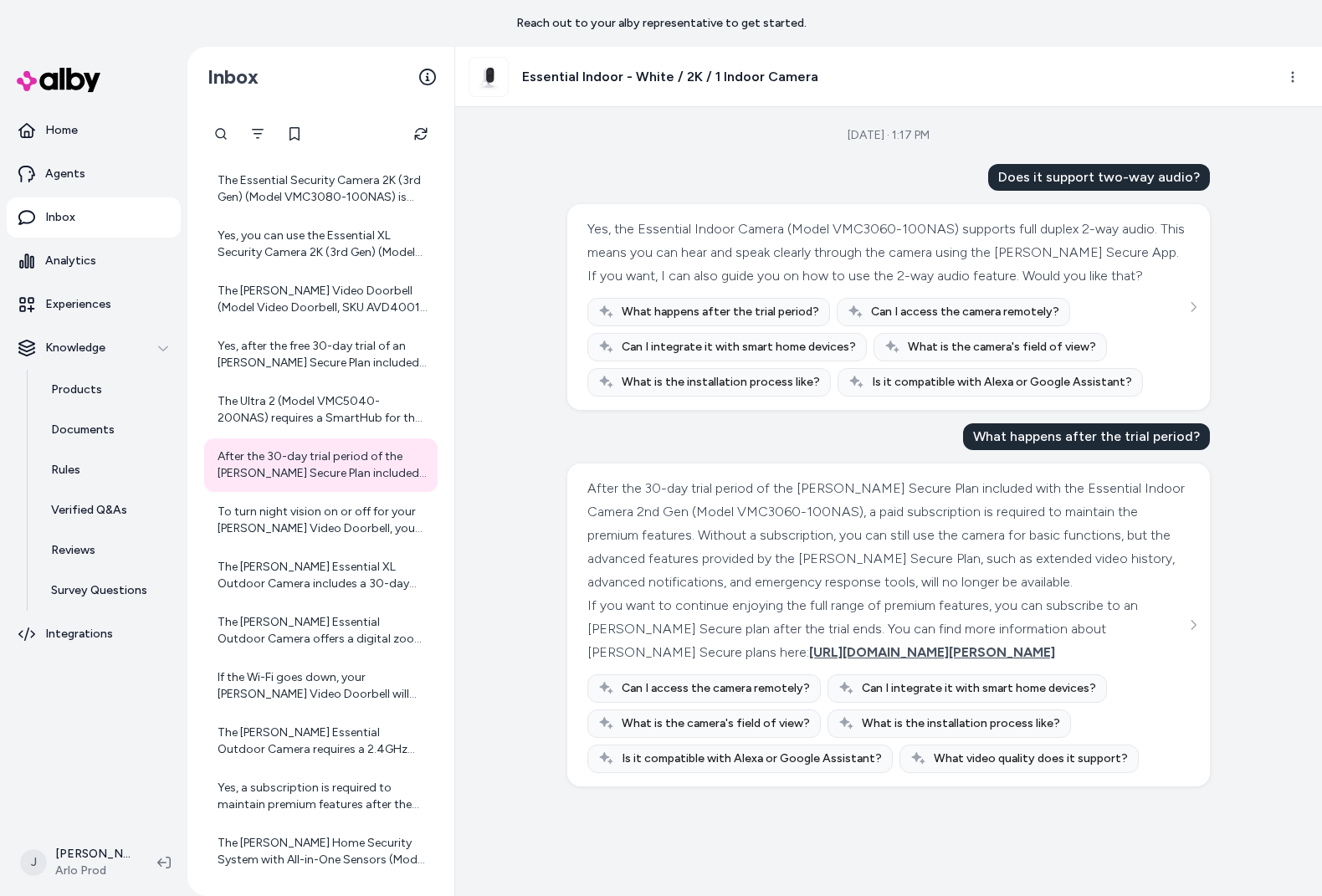
scroll to position [0, 29]
click at [230, 128] on div "*******" at bounding box center [221, 134] width 34 height 34
click at [296, 131] on input "*******" at bounding box center [279, 134] width 152 height 34
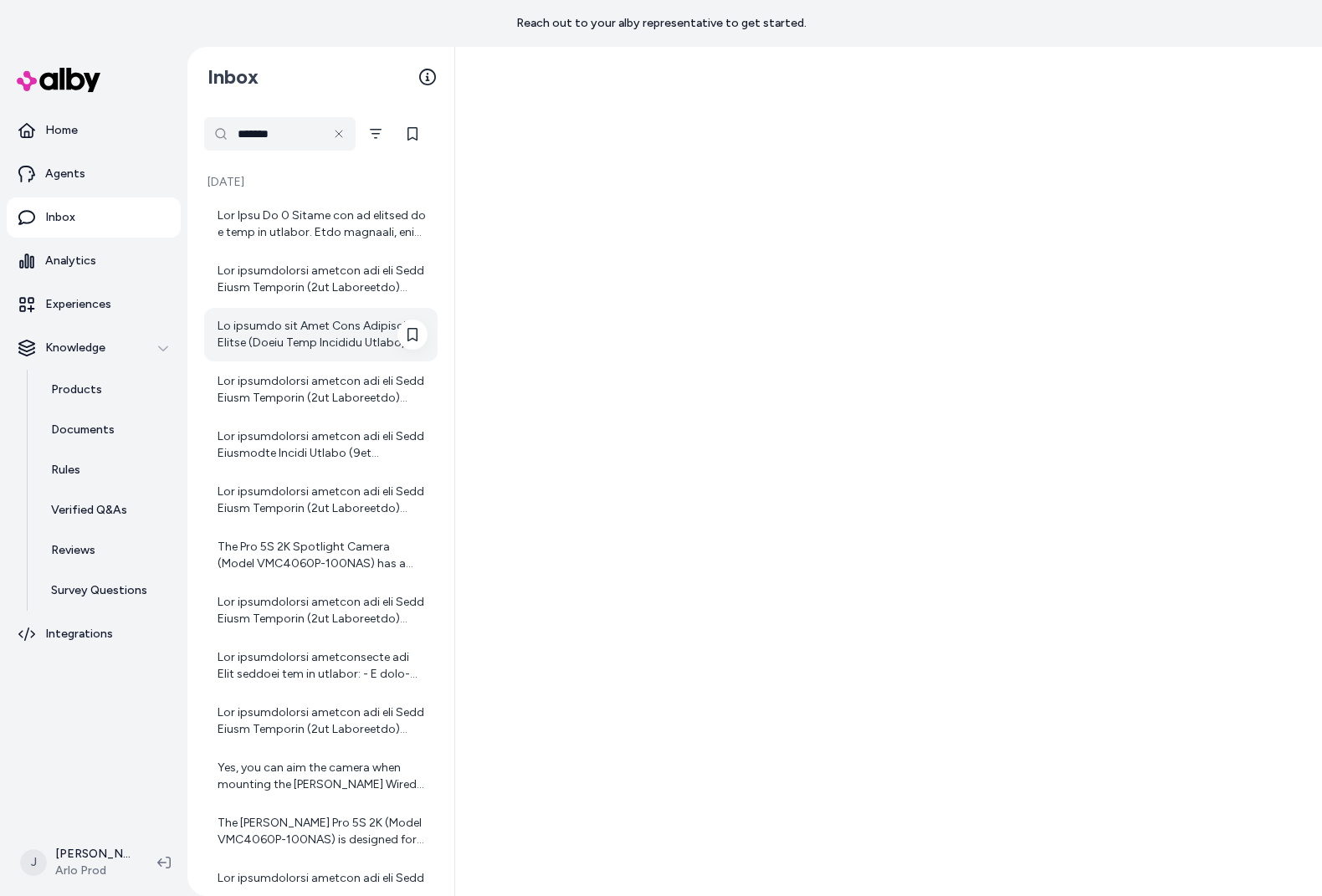
click at [293, 343] on div at bounding box center [322, 334] width 210 height 34
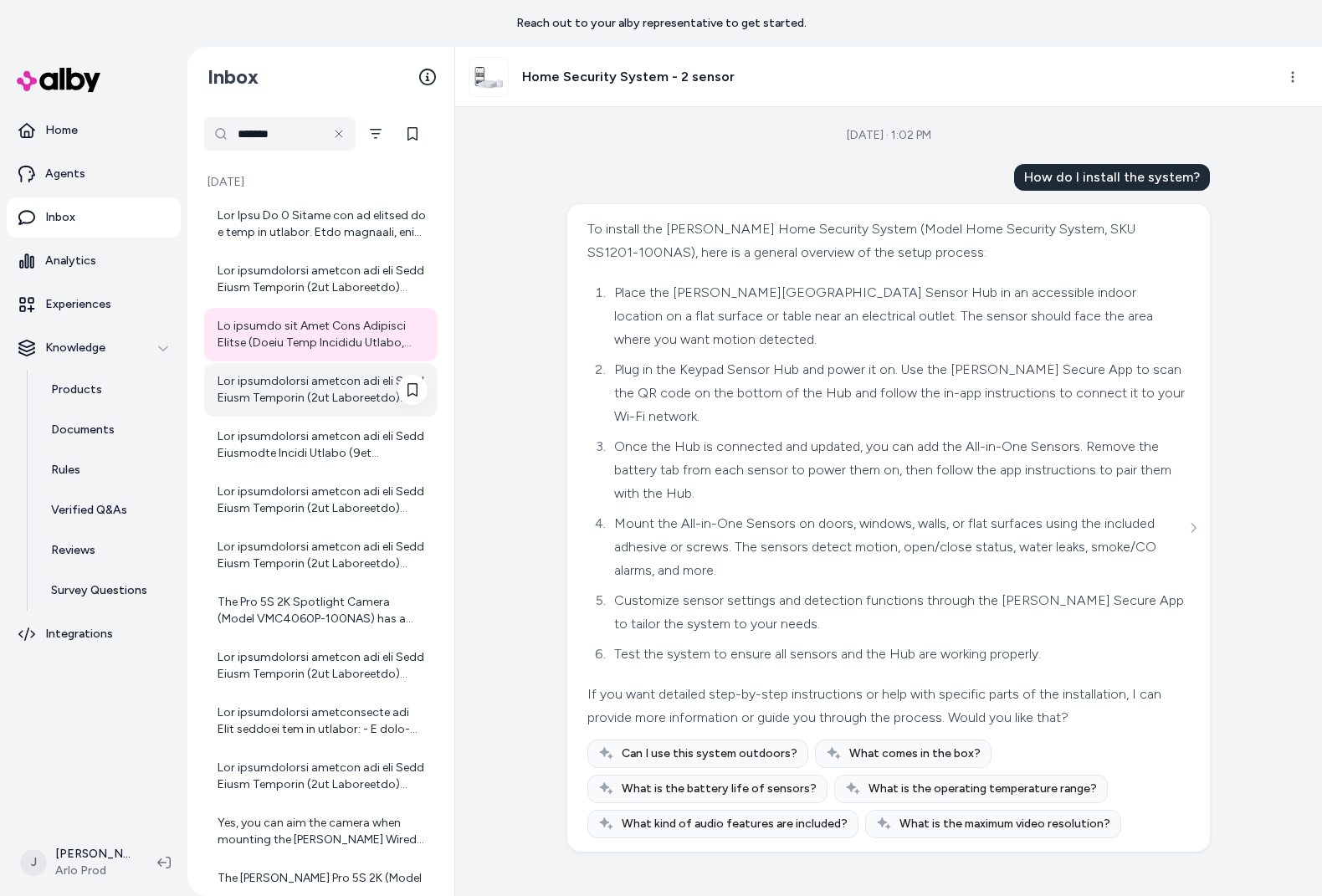
click at [265, 392] on div at bounding box center [322, 390] width 210 height 34
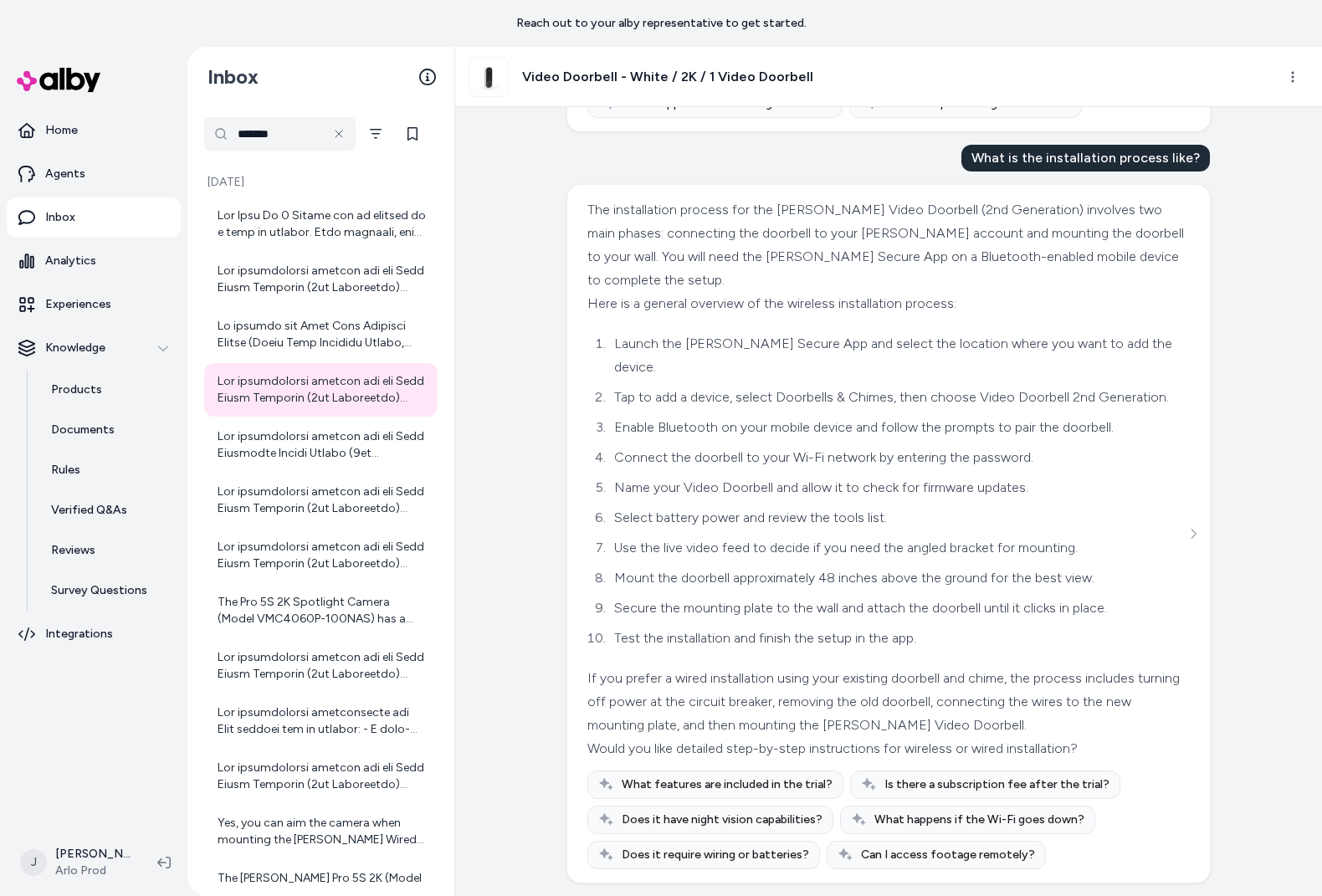
scroll to position [310, 0]
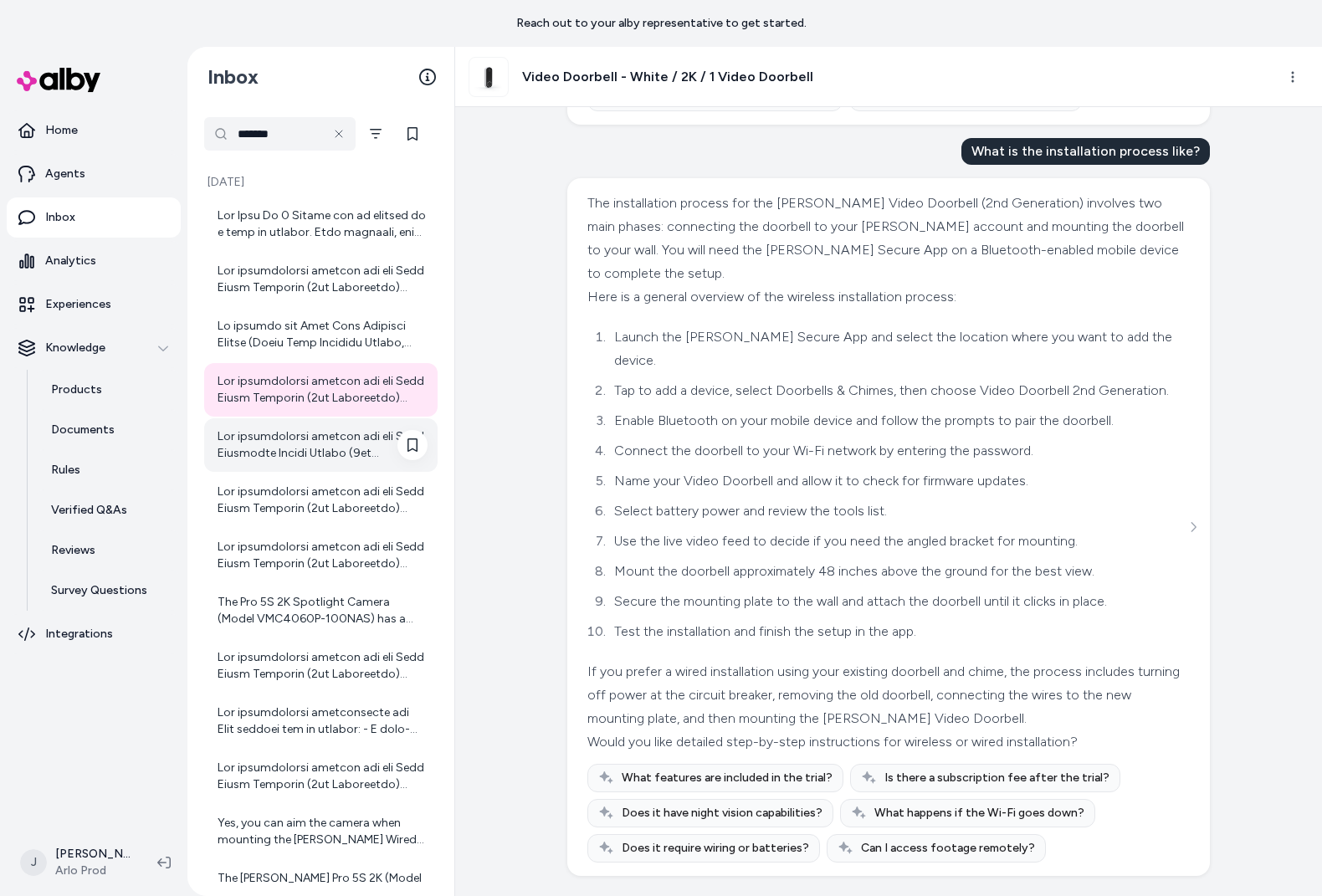
click at [295, 449] on div at bounding box center [322, 445] width 210 height 34
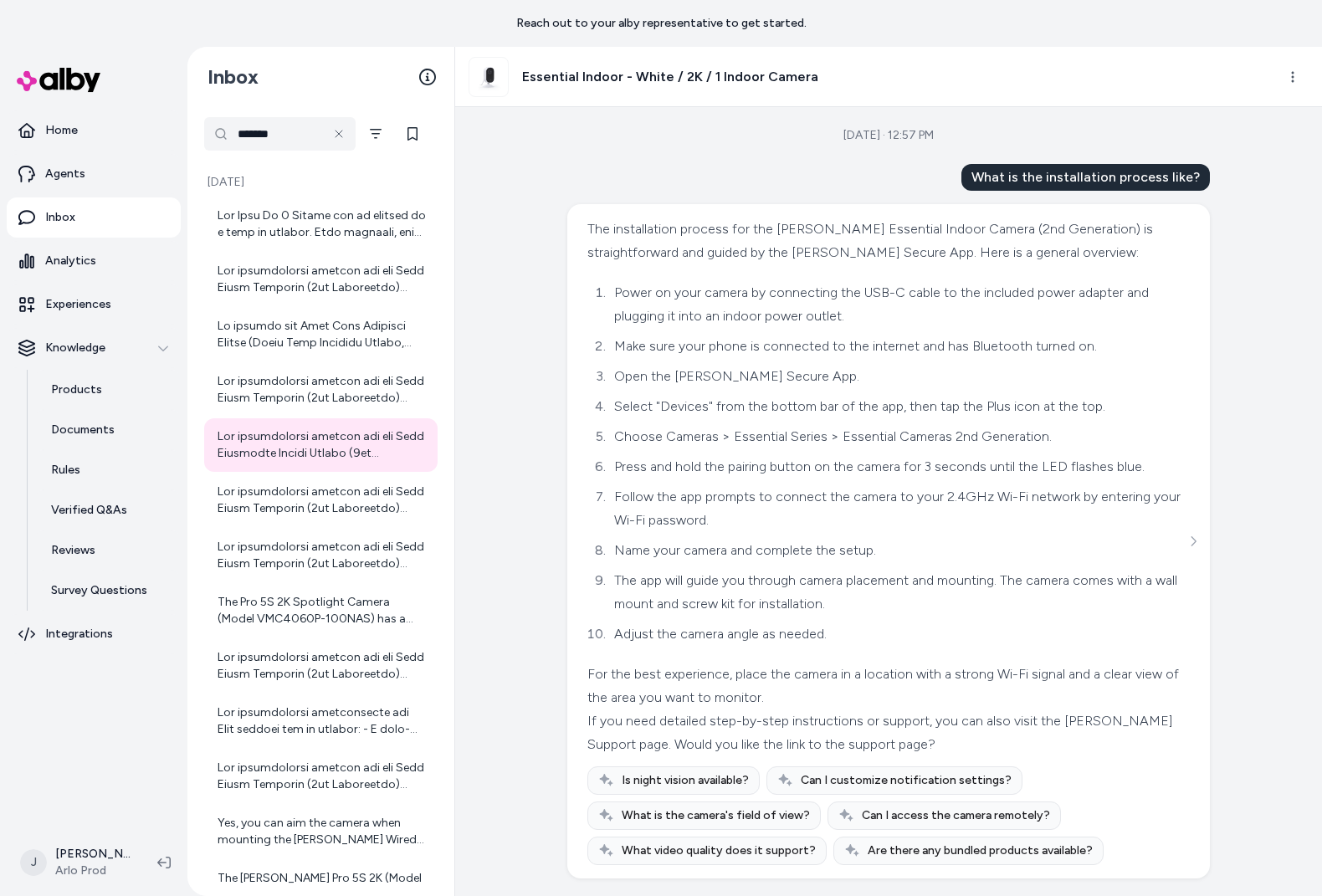
scroll to position [3, 0]
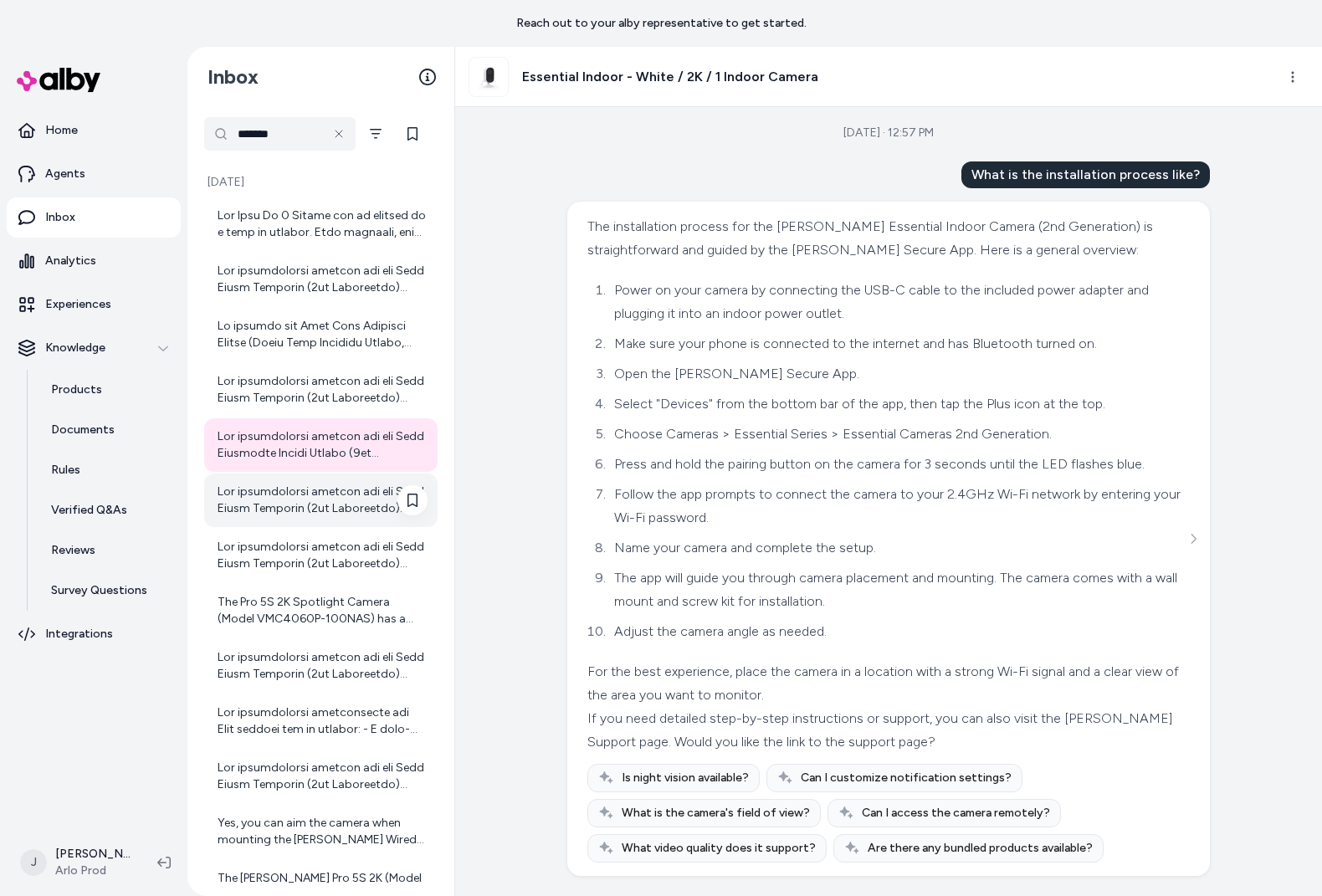
click at [267, 501] on div at bounding box center [322, 500] width 210 height 34
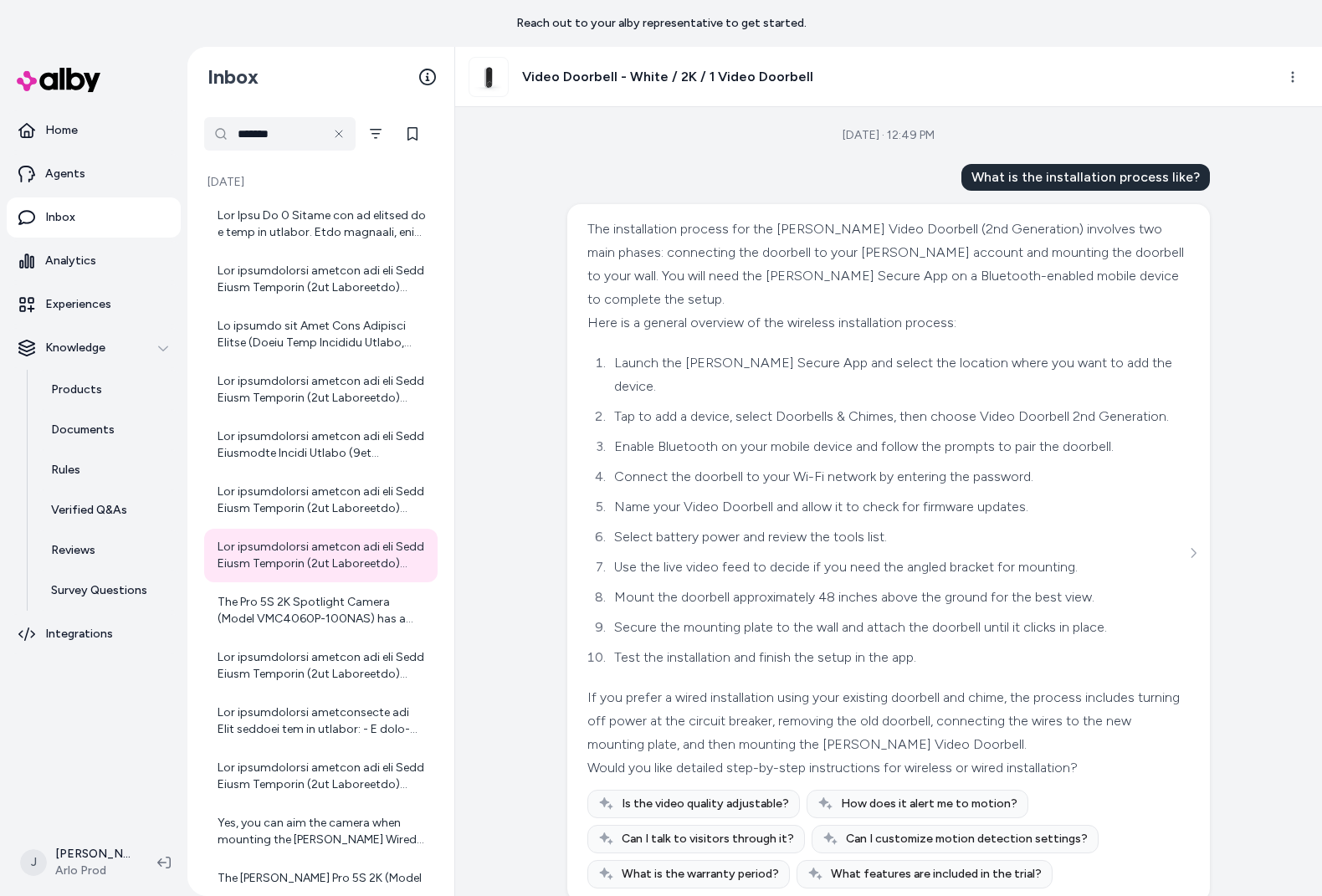
scroll to position [26, 0]
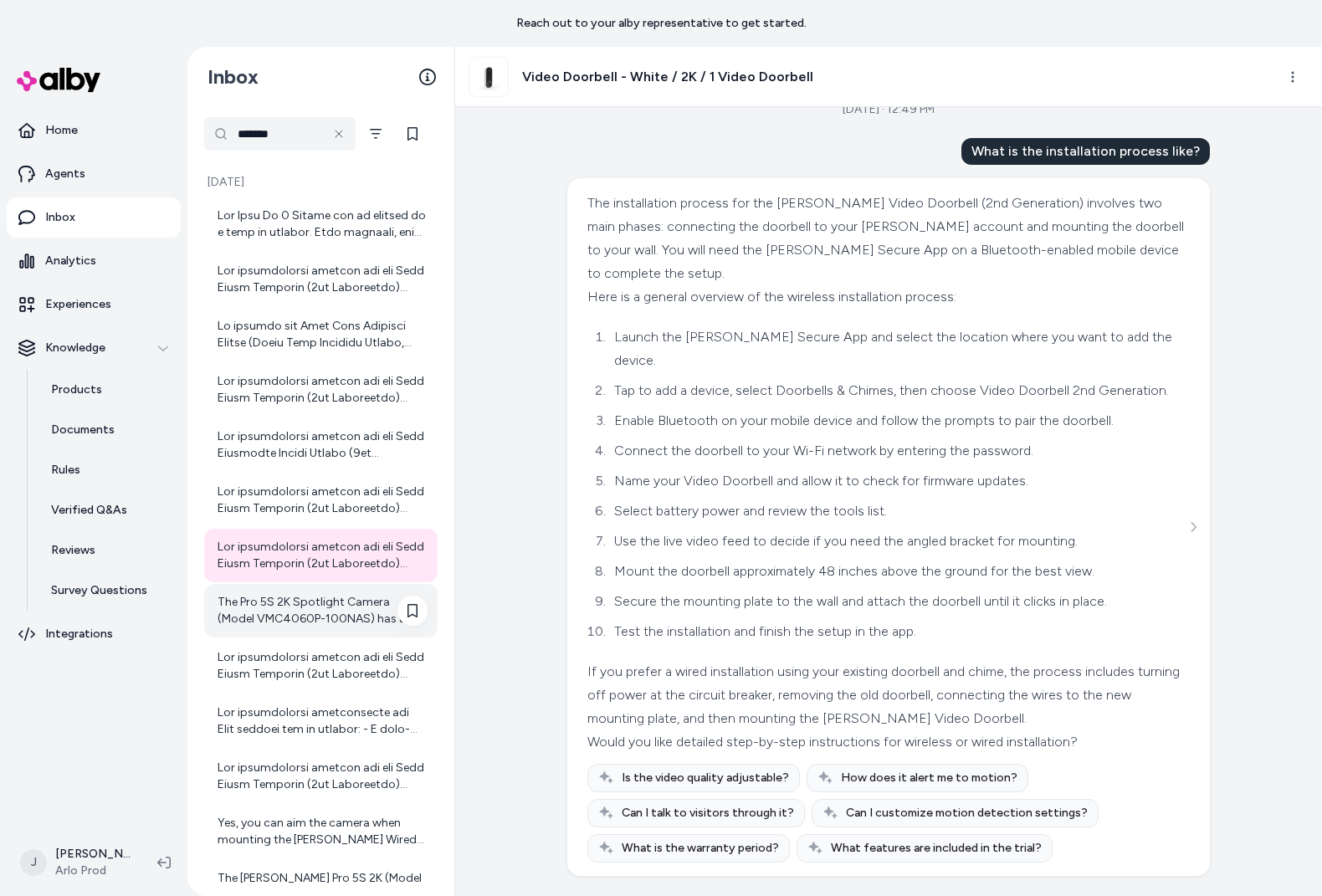
click at [313, 618] on div "The Pro 5S 2K Spotlight Camera (Model VMC4060P-100NAS) has a battery life of up…" at bounding box center [322, 611] width 210 height 34
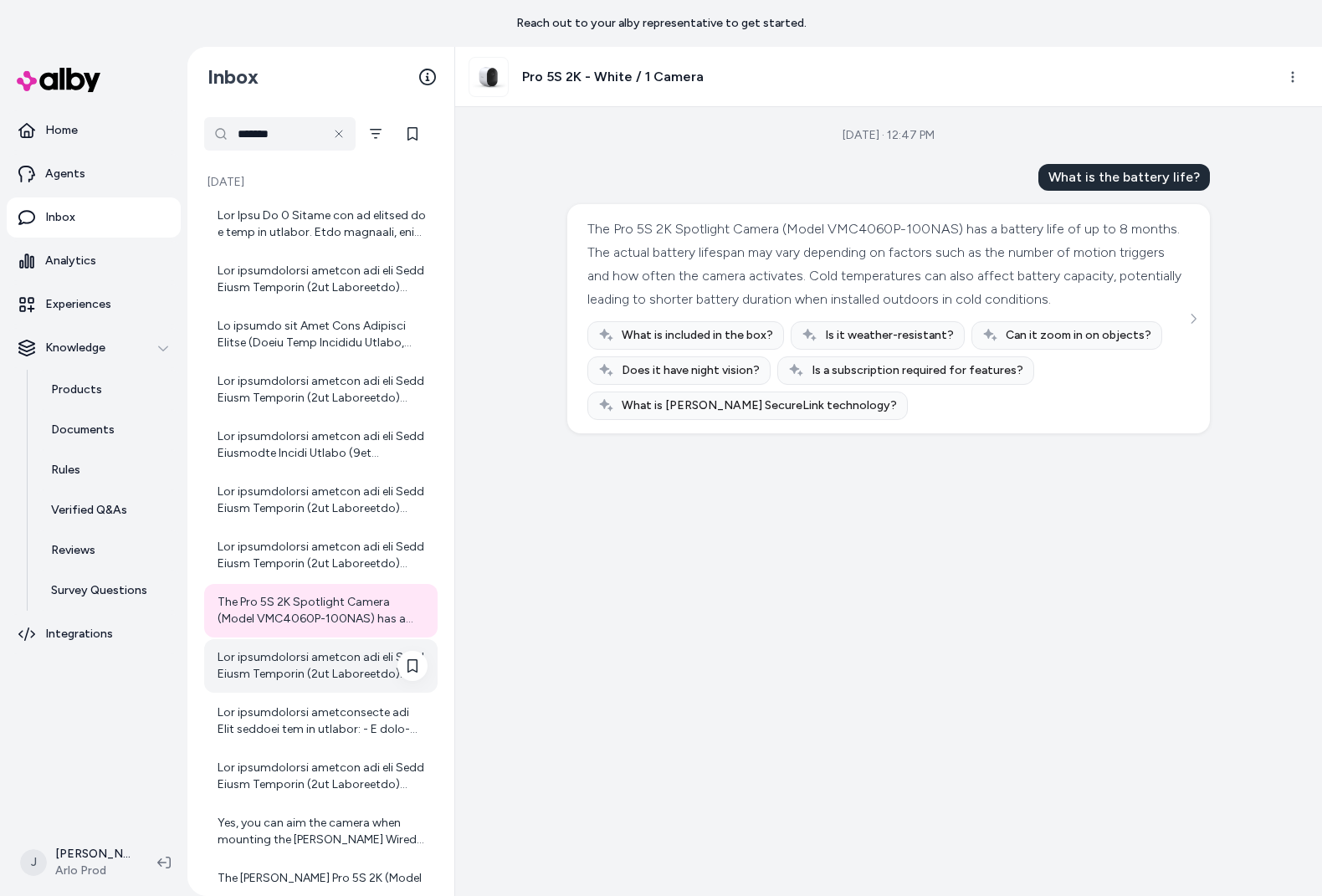
click at [271, 682] on div at bounding box center [322, 666] width 210 height 34
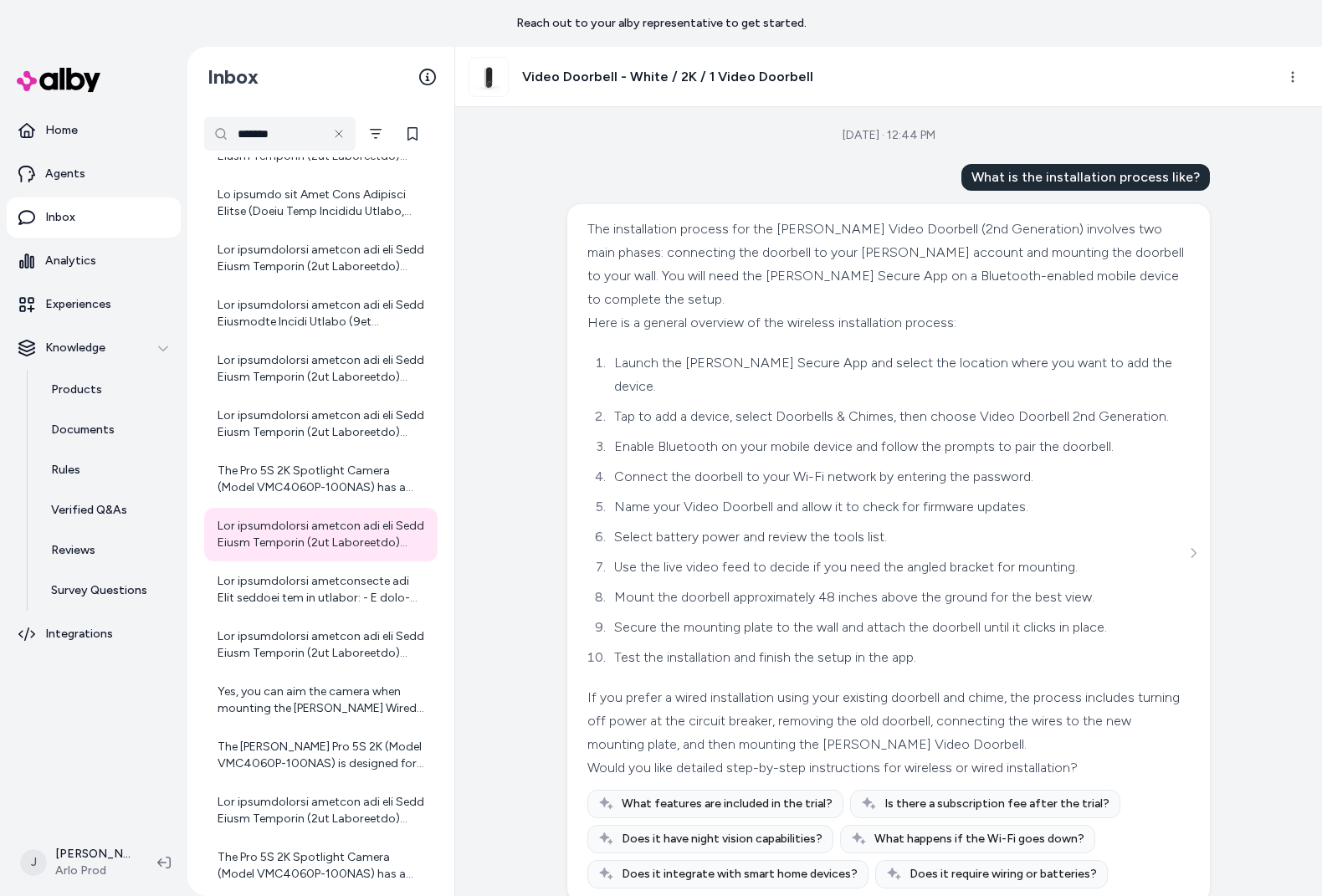
scroll to position [26, 0]
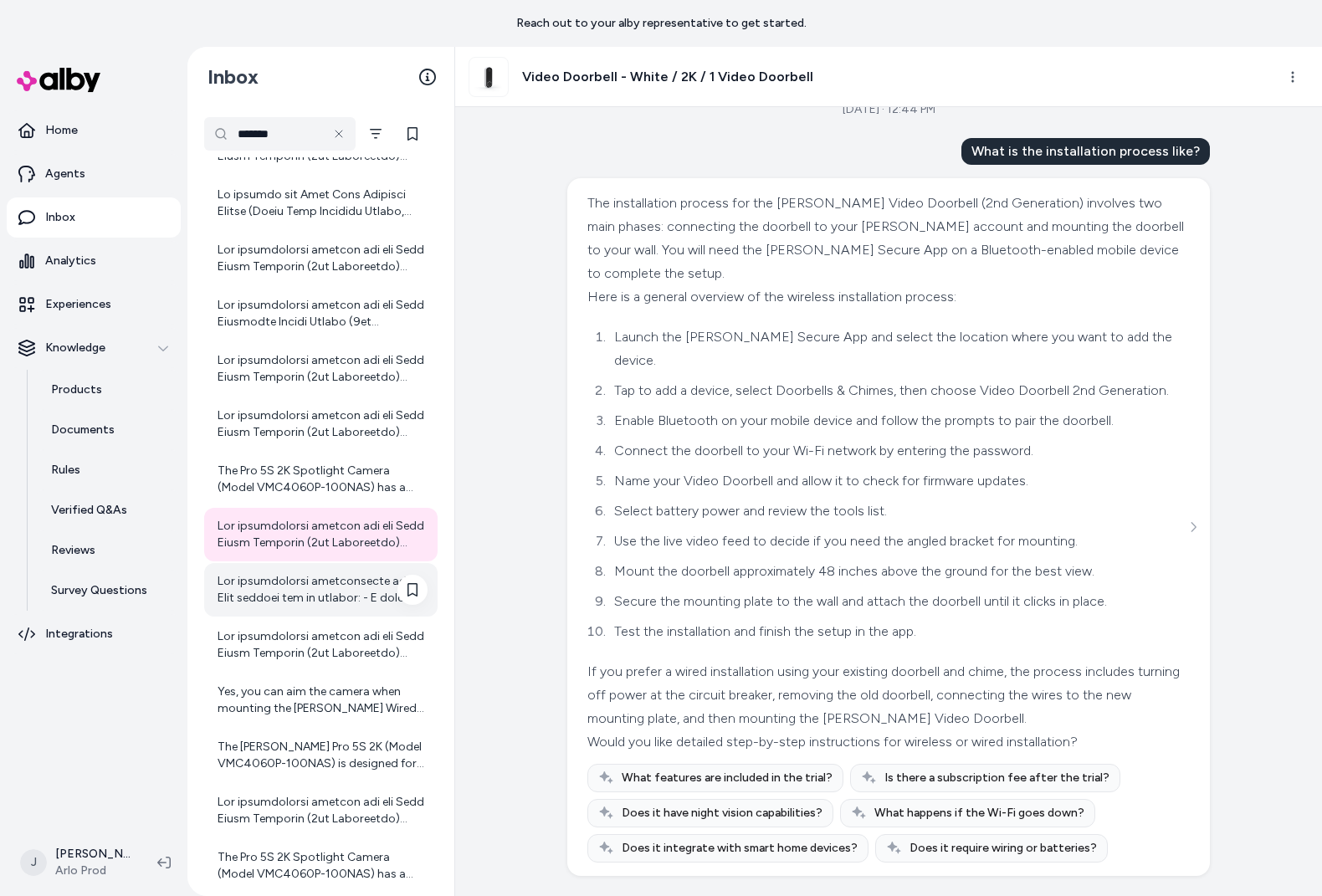
click at [272, 587] on div at bounding box center [322, 590] width 210 height 34
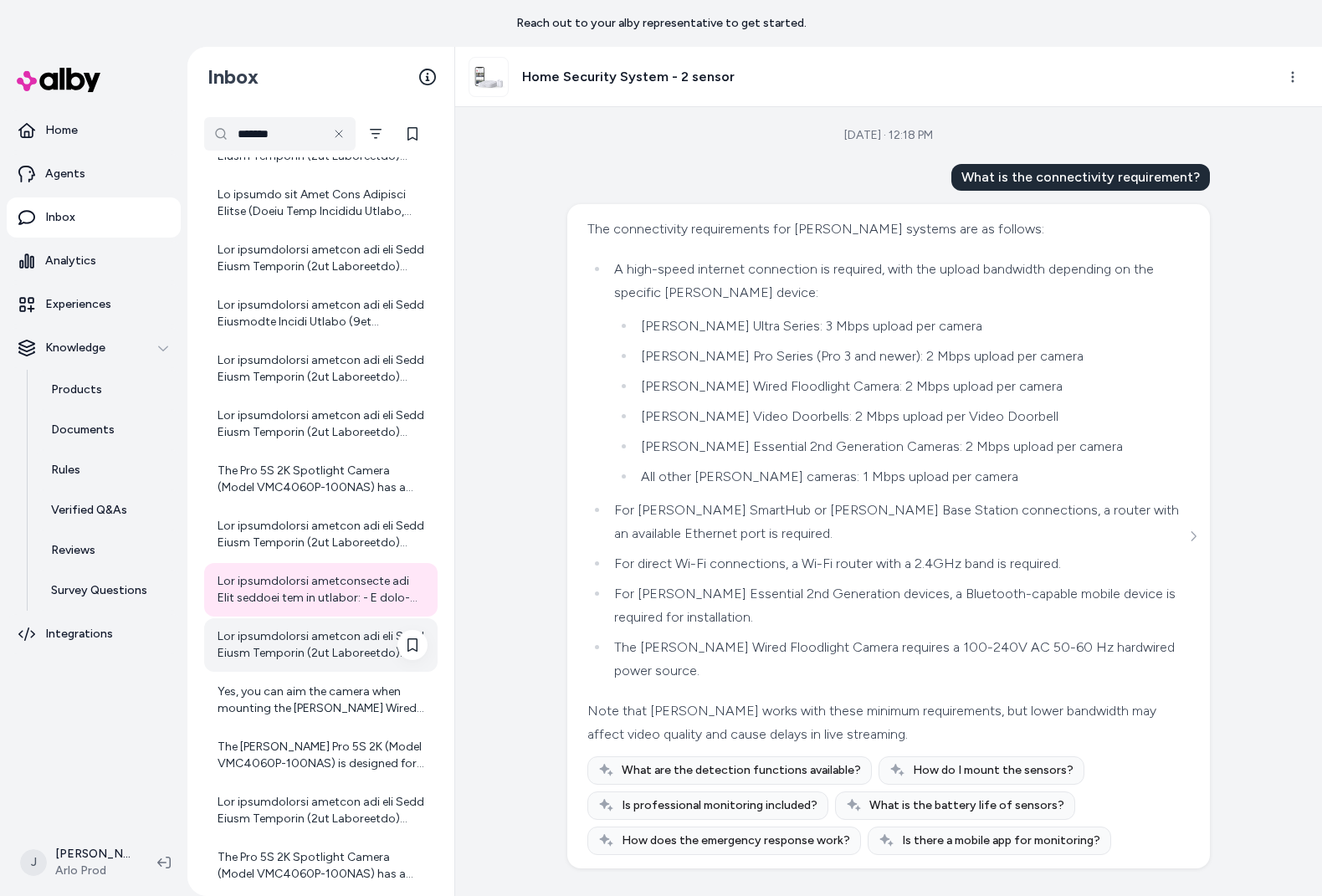
click at [324, 662] on div at bounding box center [320, 645] width 234 height 53
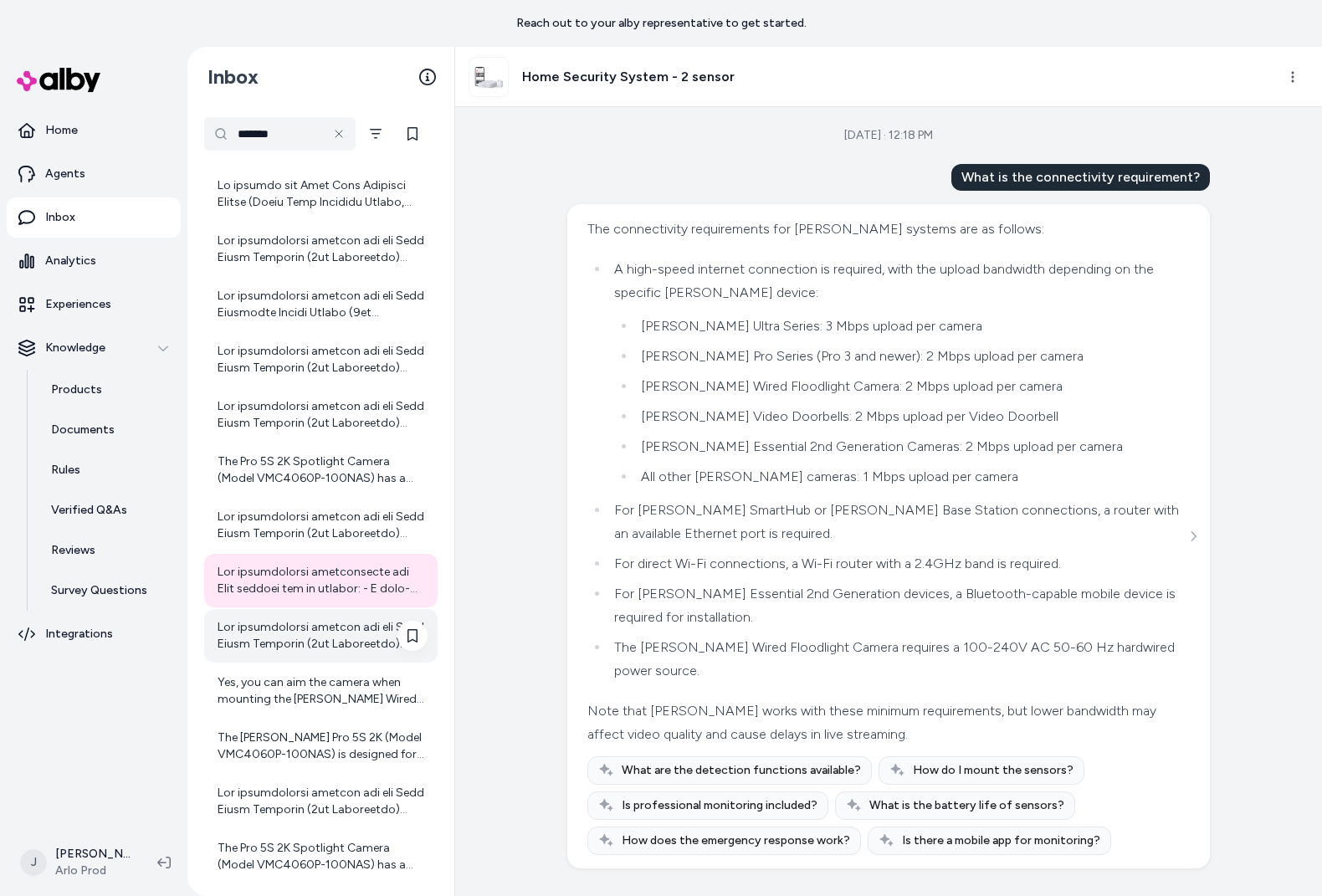
click at [308, 643] on div at bounding box center [322, 636] width 210 height 34
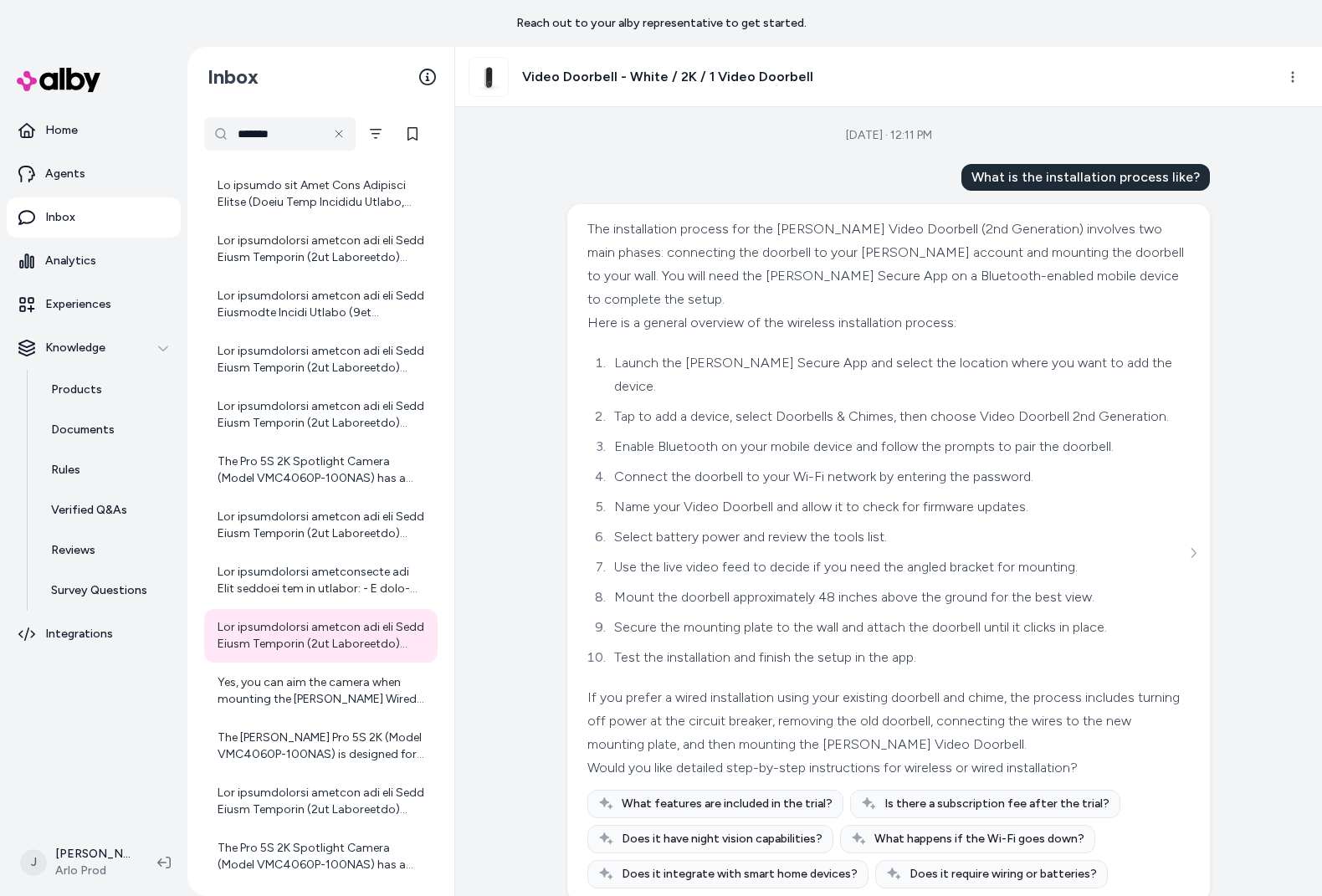
scroll to position [26, 0]
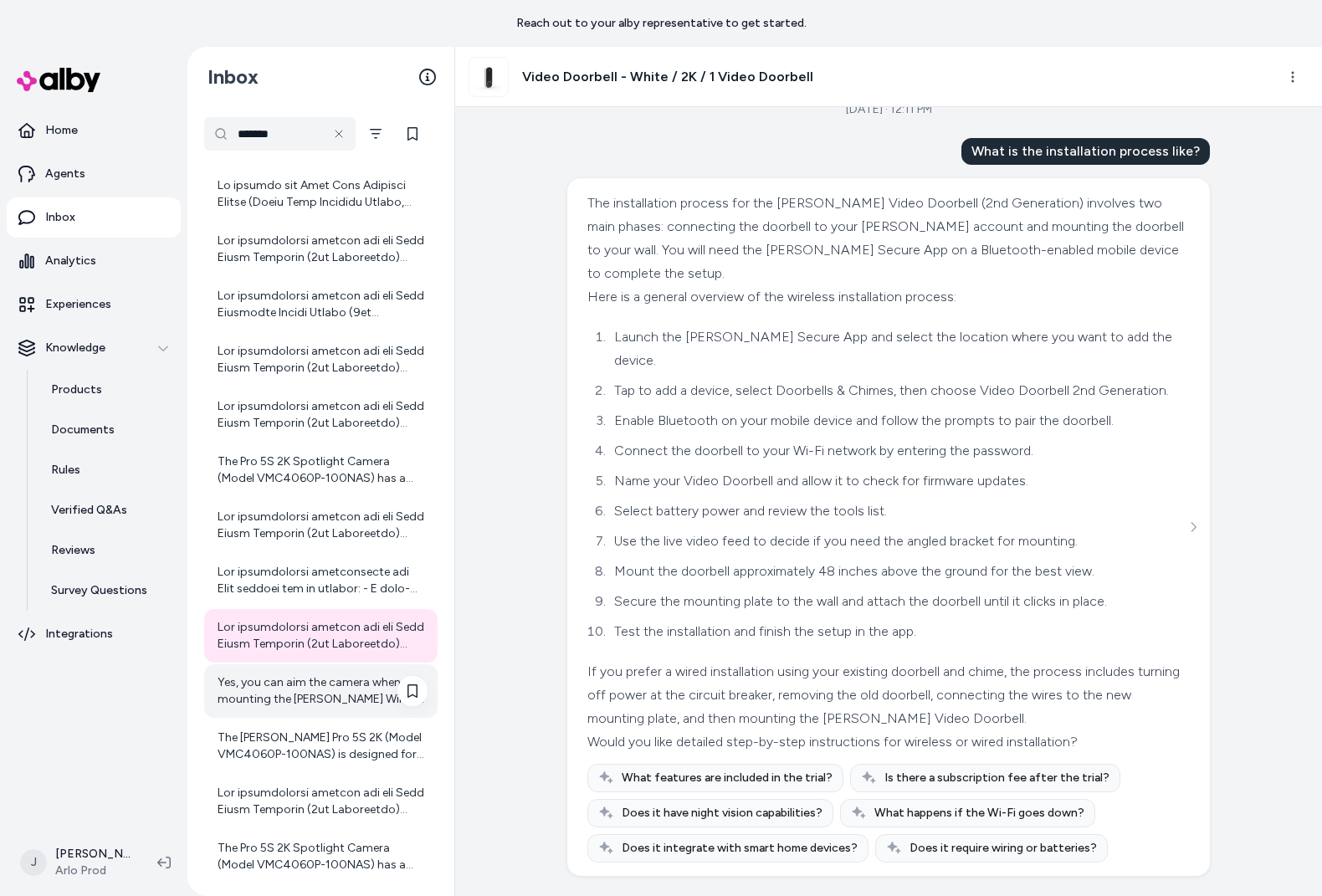
click at [289, 686] on div "Yes, you can aim the camera when mounting the Arlo Wired Floodlight Camera. The…" at bounding box center [322, 691] width 210 height 34
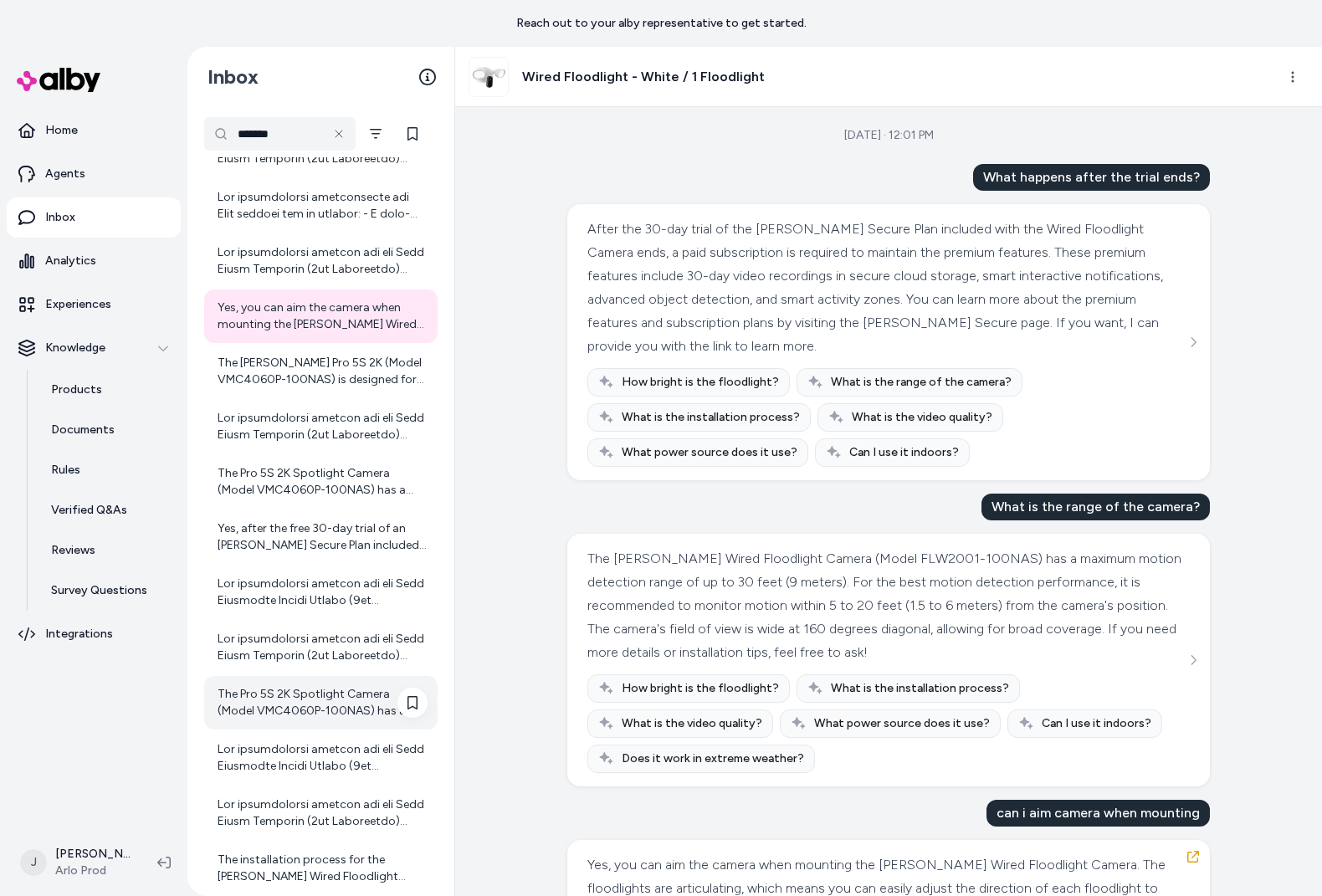
scroll to position [522, 0]
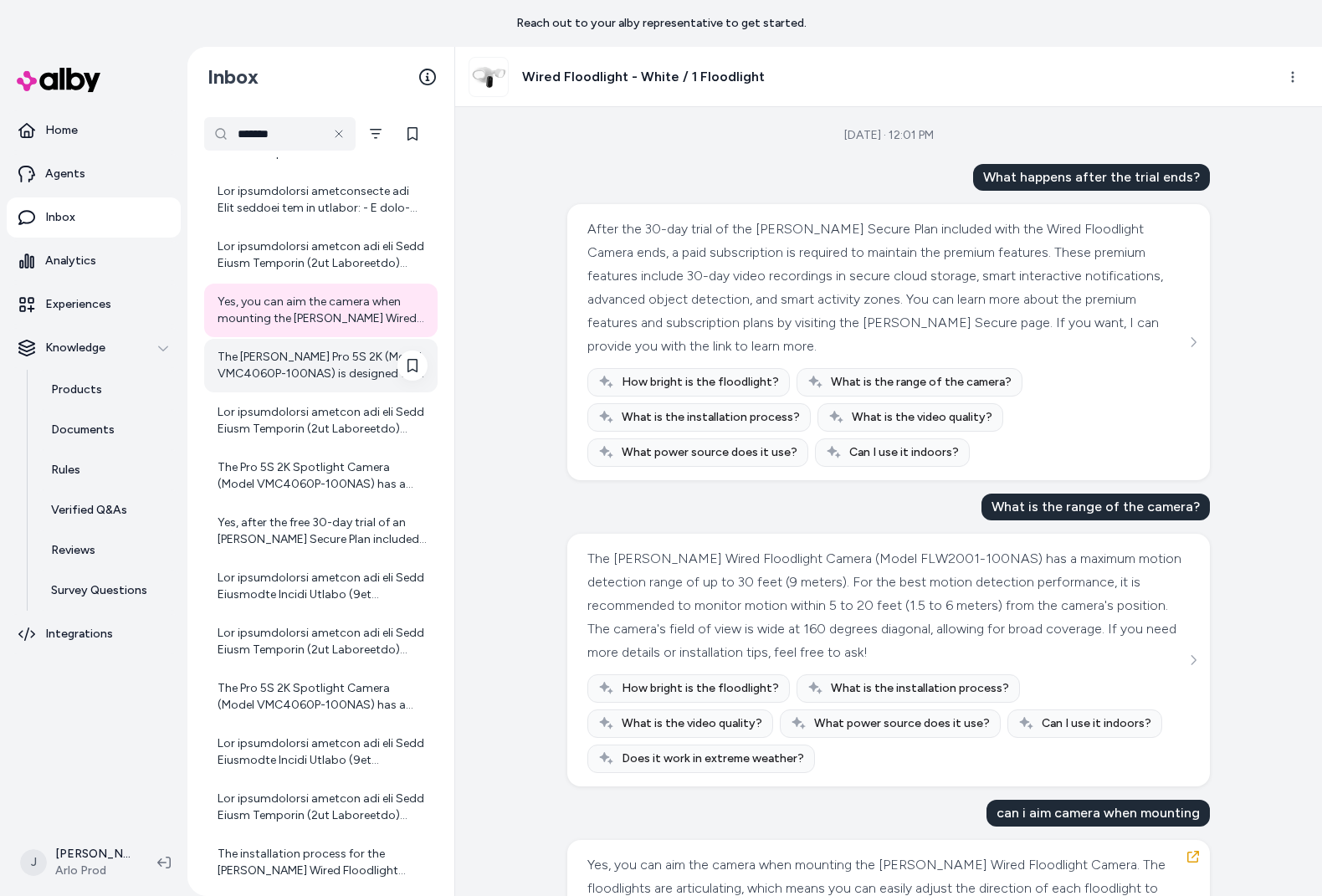
click at [293, 342] on div "The Arlo Pro 5S 2K (Model VMC4060P-100NAS) is designed for both indoor and outd…" at bounding box center [320, 365] width 234 height 53
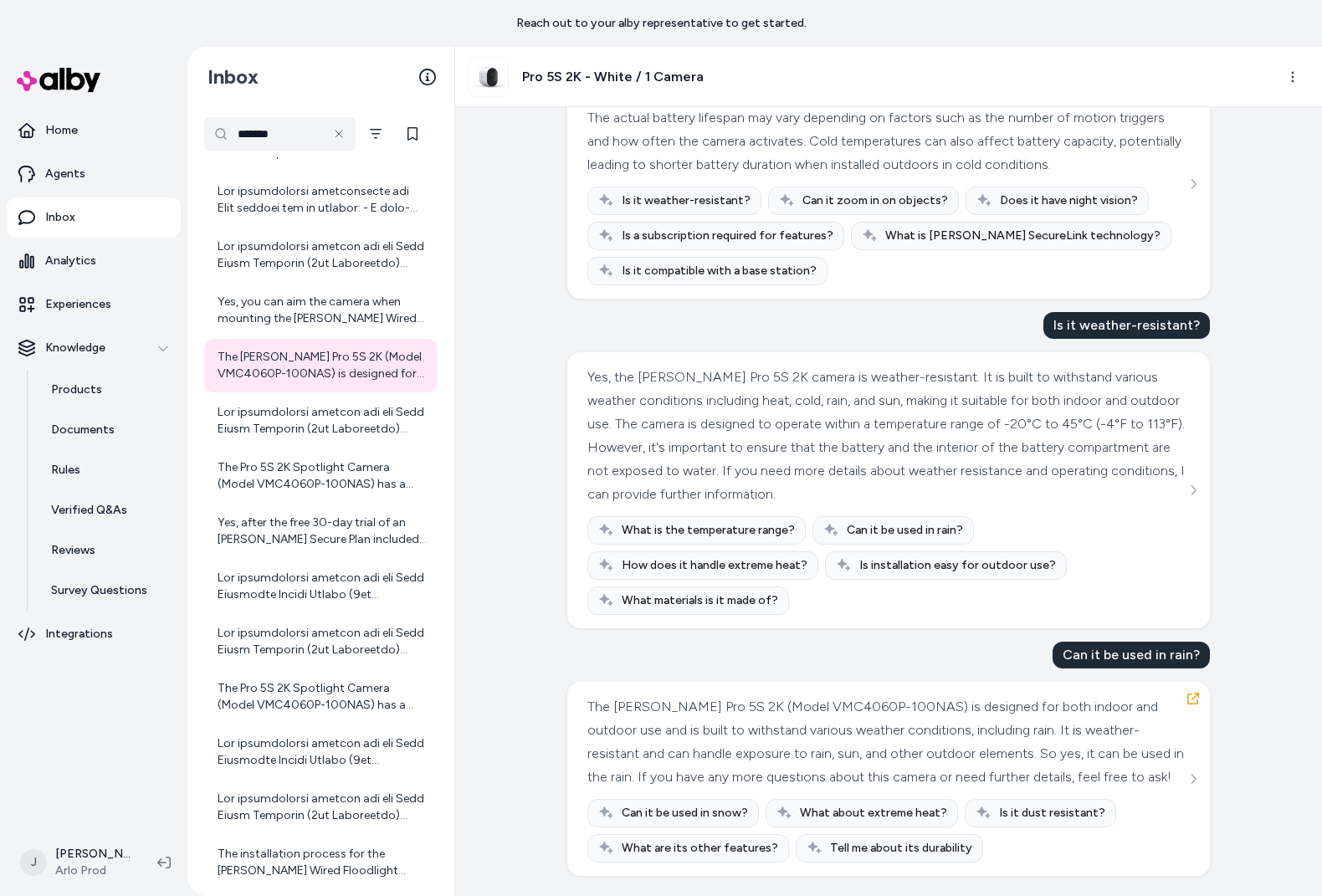
scroll to position [658, 0]
click at [304, 432] on div at bounding box center [322, 421] width 210 height 34
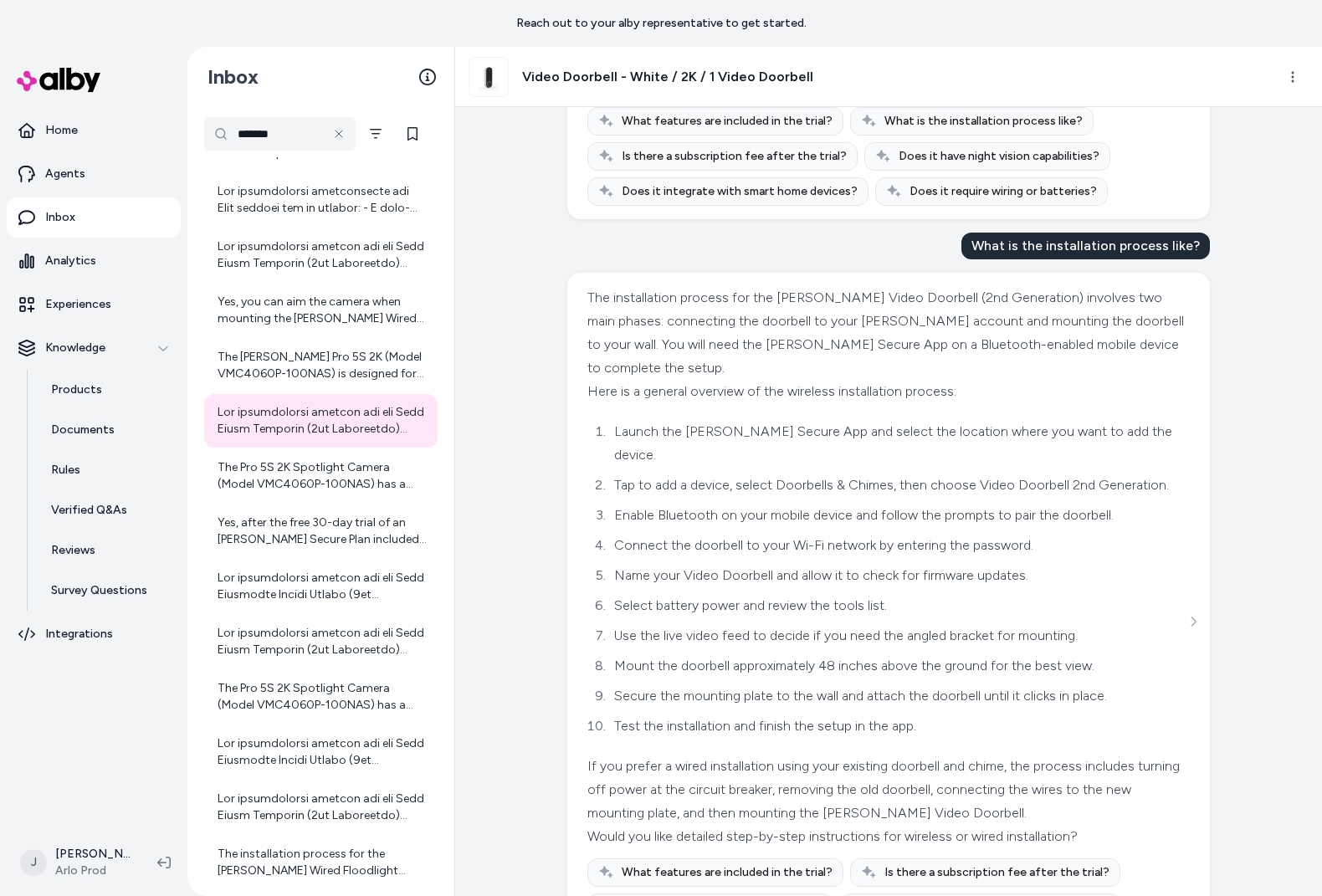
scroll to position [427, 0]
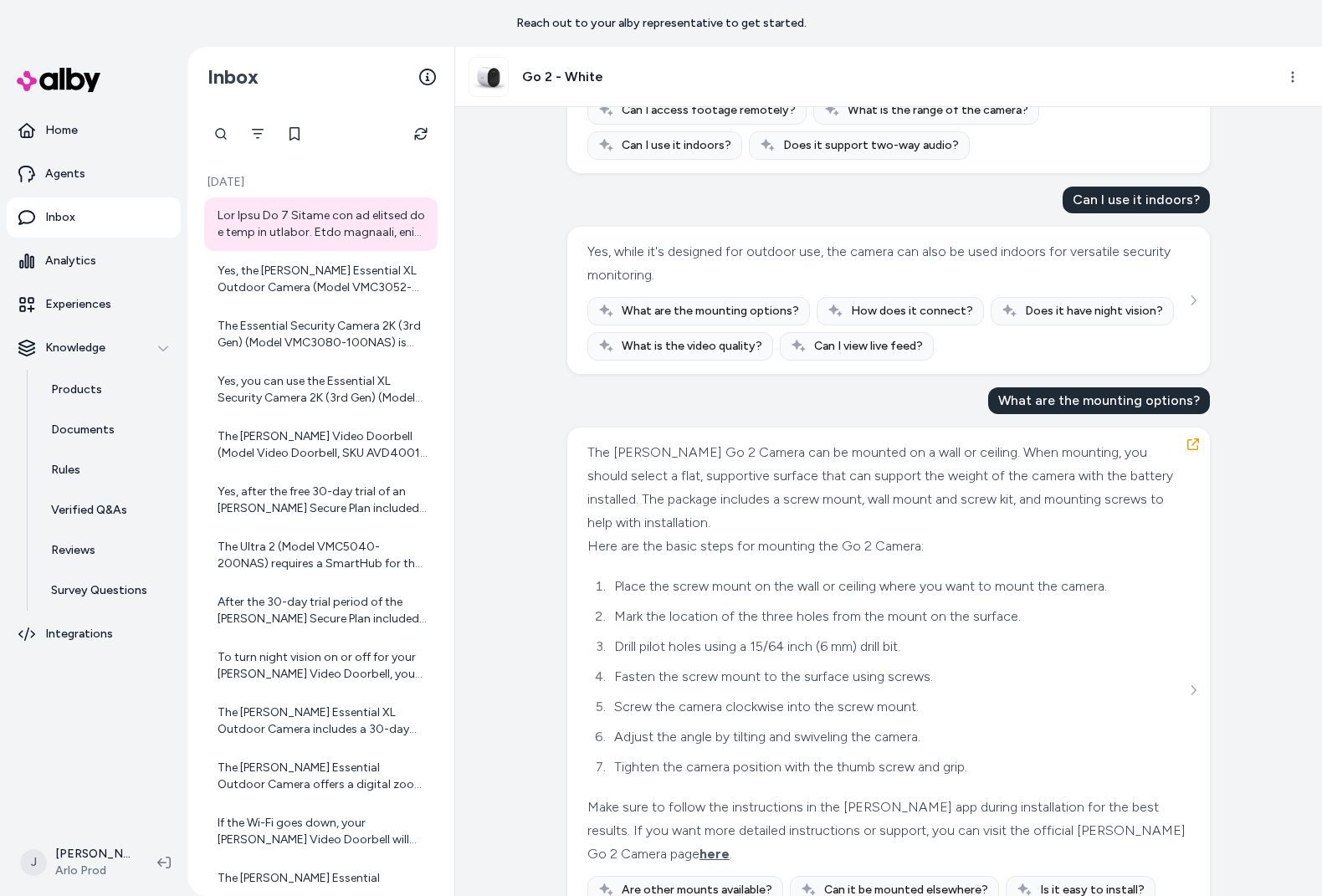
scroll to position [633, 0]
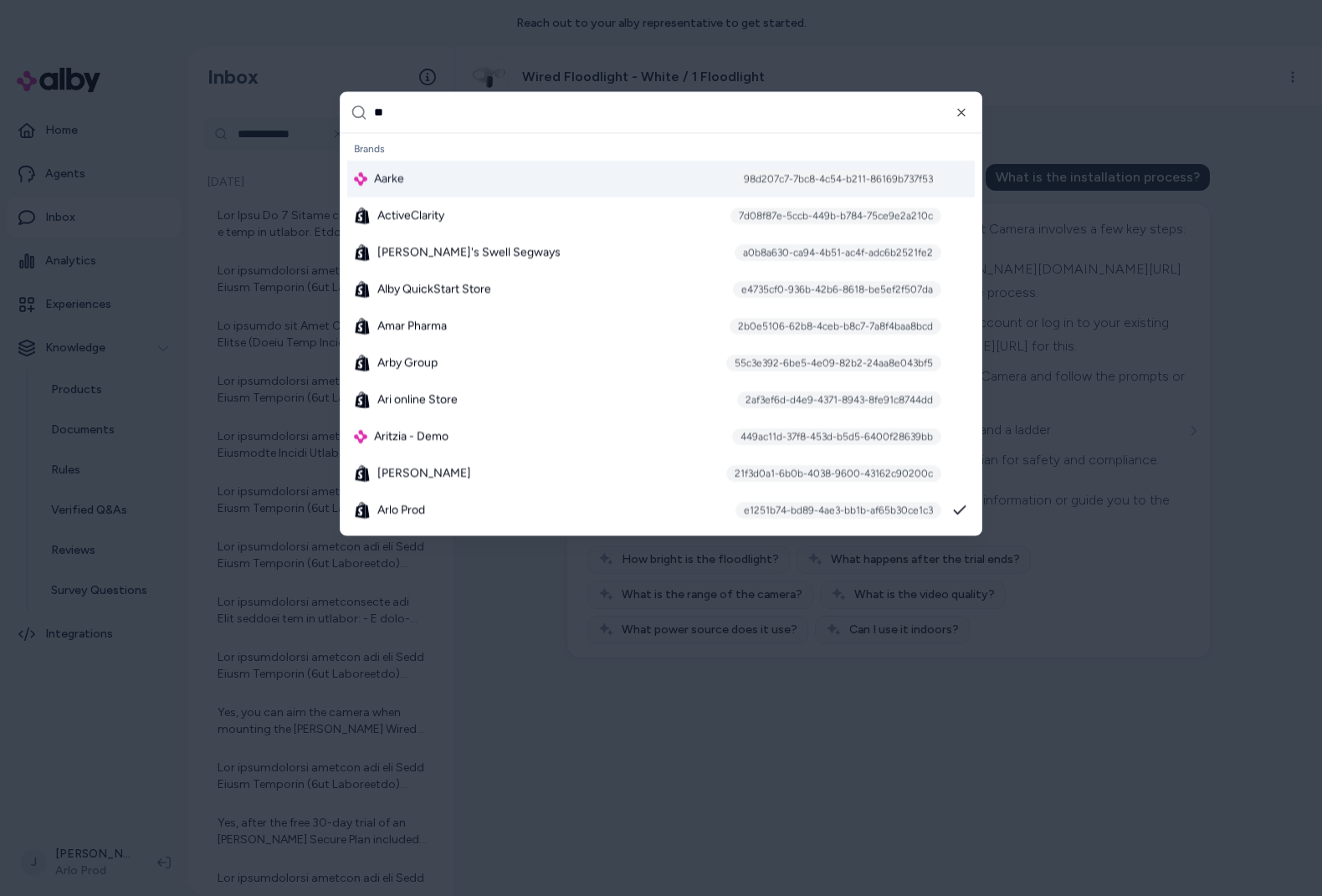
type input "*"
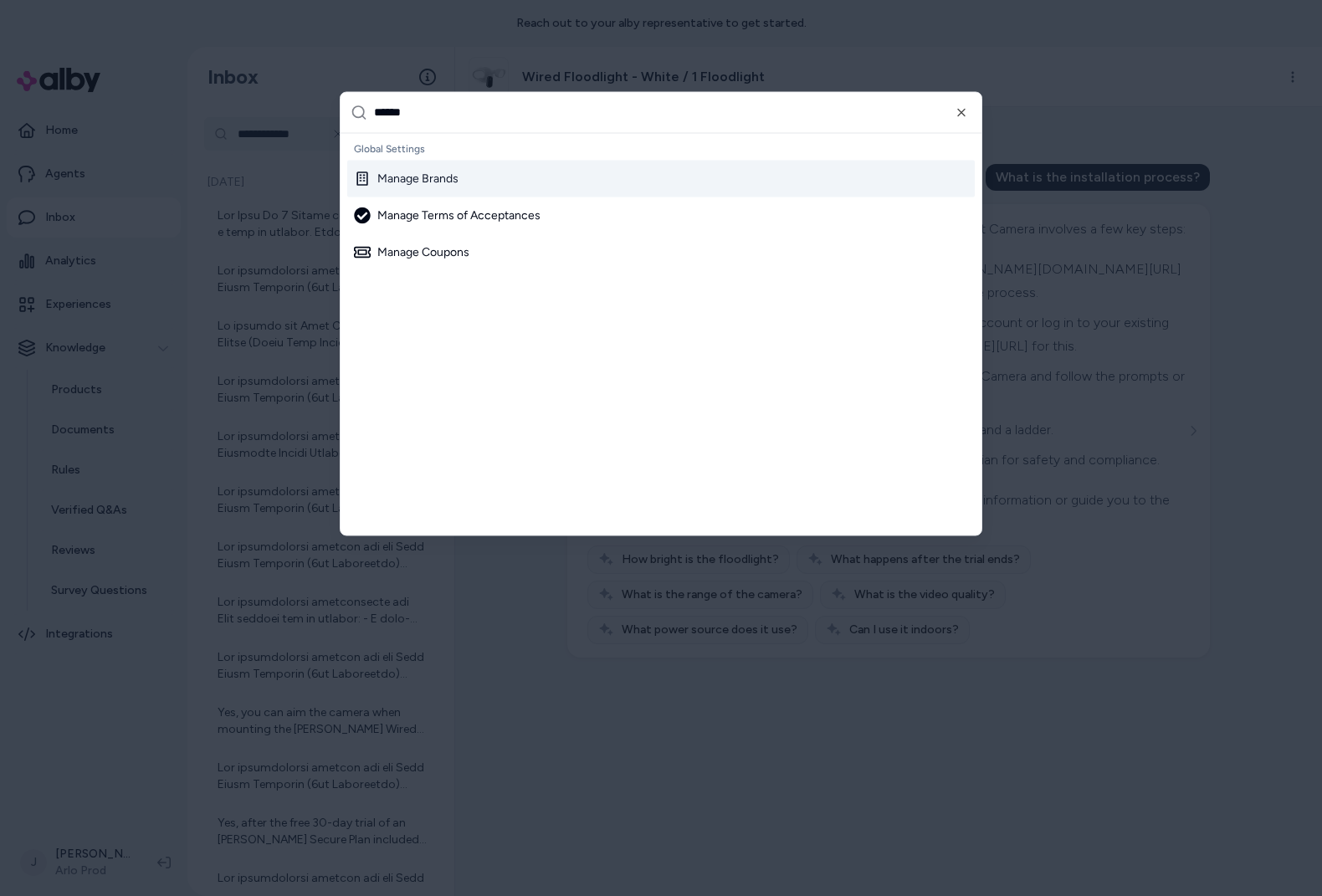
type input "******"
click at [437, 174] on div "Manage Brands" at bounding box center [406, 178] width 104 height 17
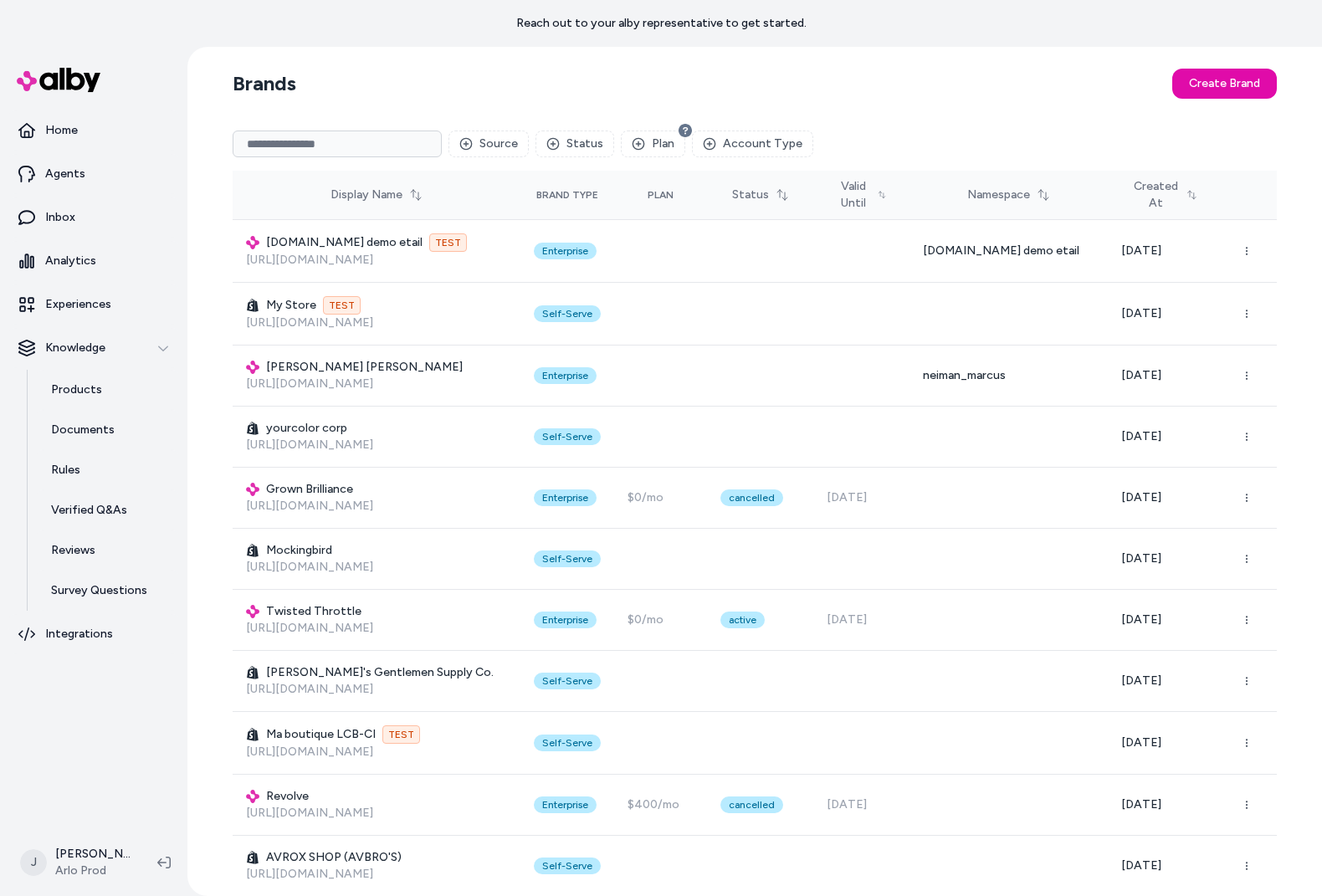
click at [348, 148] on input at bounding box center [337, 143] width 210 height 27
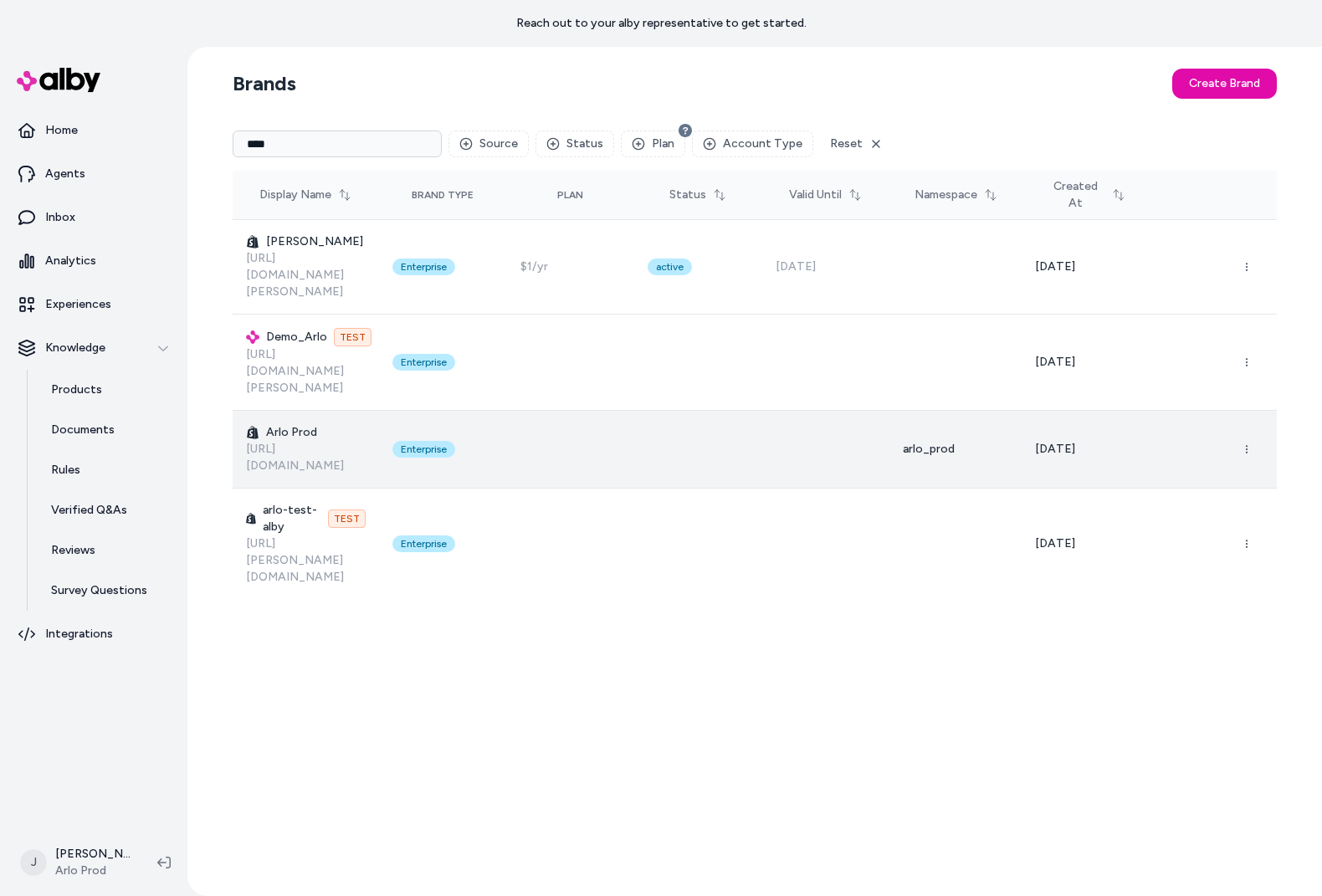
type input "****"
click at [1250, 432] on button "button" at bounding box center [1247, 449] width 34 height 34
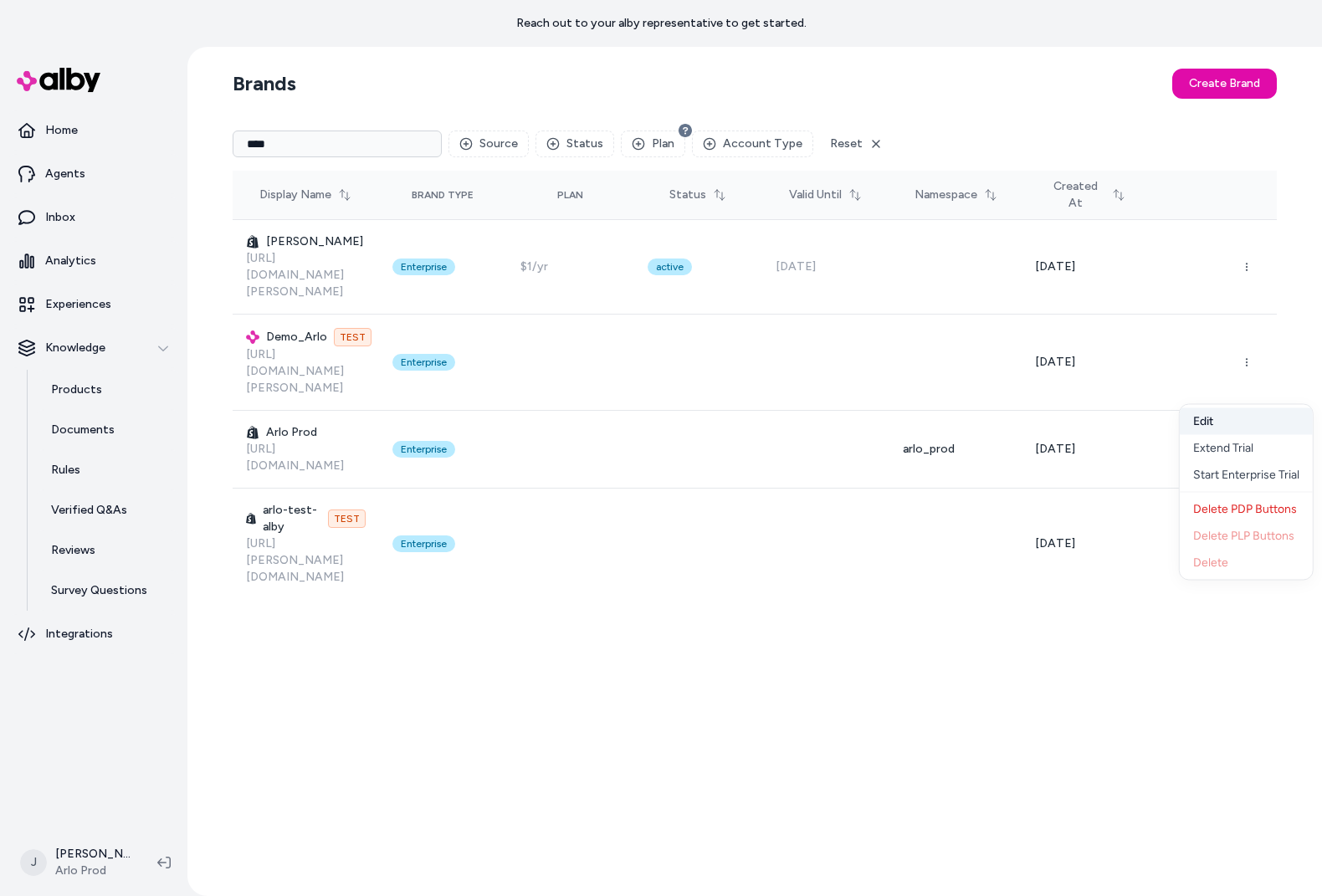
click at [1218, 424] on button "Edit" at bounding box center [1247, 421] width 133 height 27
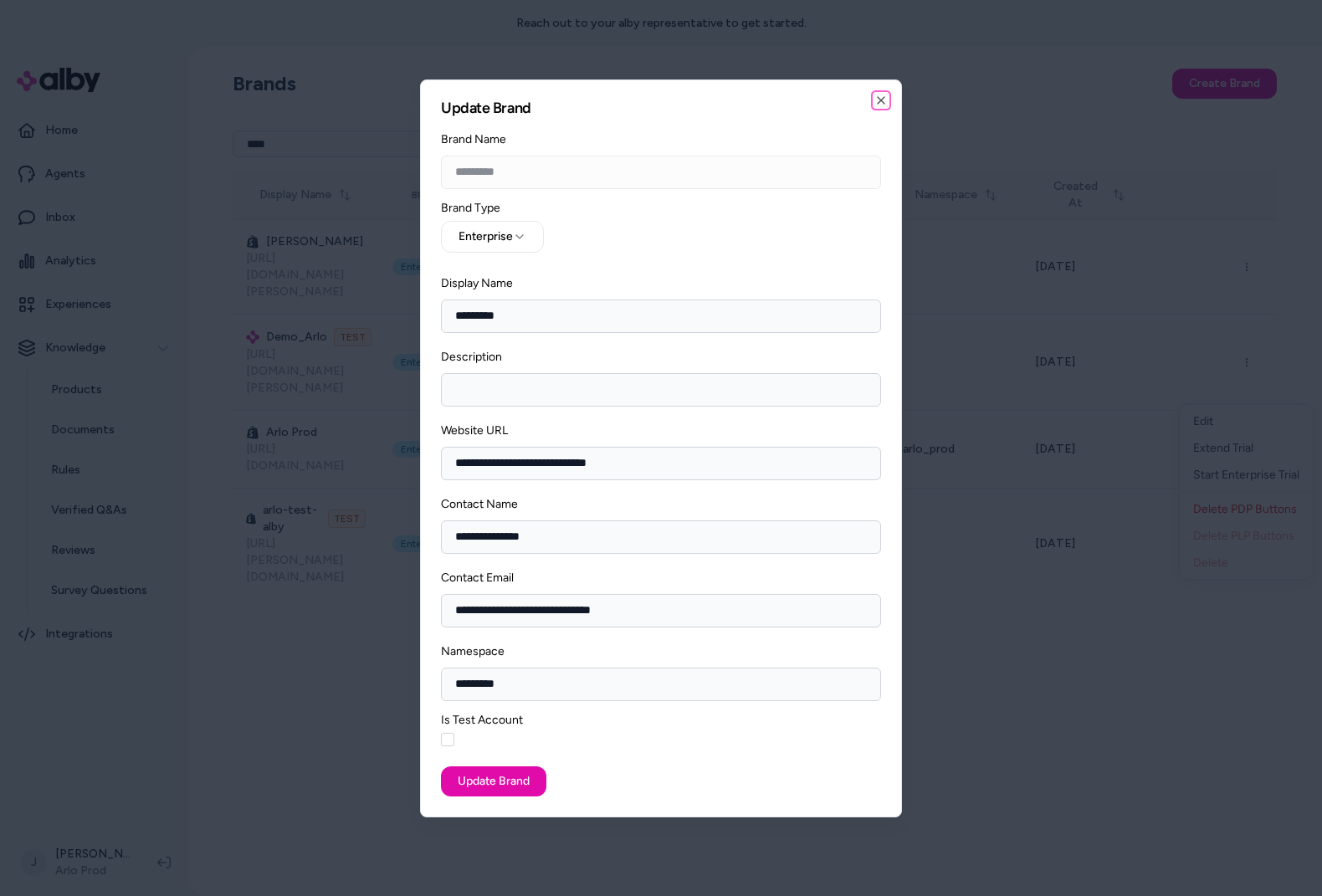
drag, startPoint x: 885, startPoint y: 102, endPoint x: 990, endPoint y: 257, distance: 187.2
click at [885, 102] on icon "button" at bounding box center [881, 101] width 13 height 13
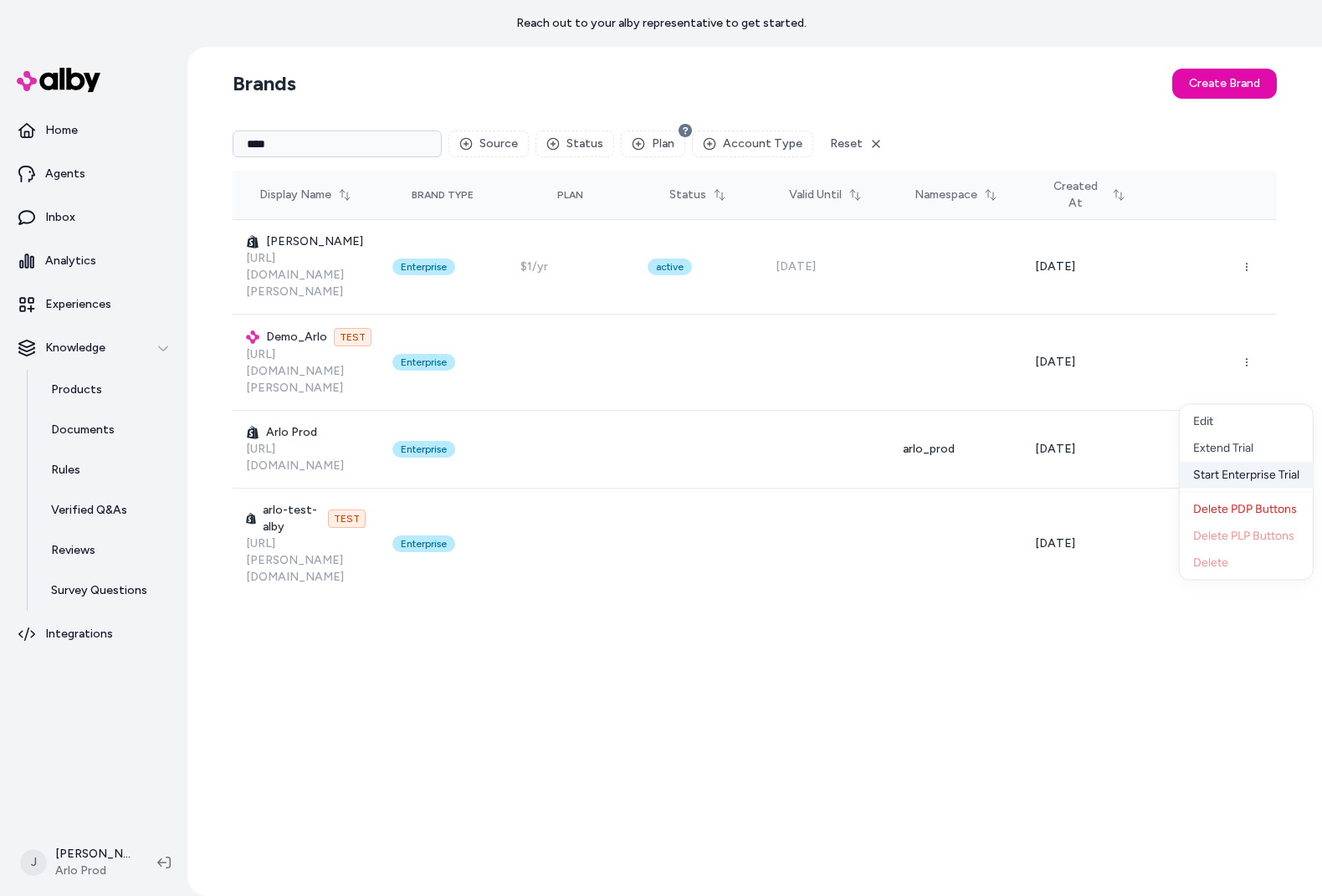
click at [1252, 475] on div "Start Enterprise Trial" at bounding box center [1247, 475] width 133 height 27
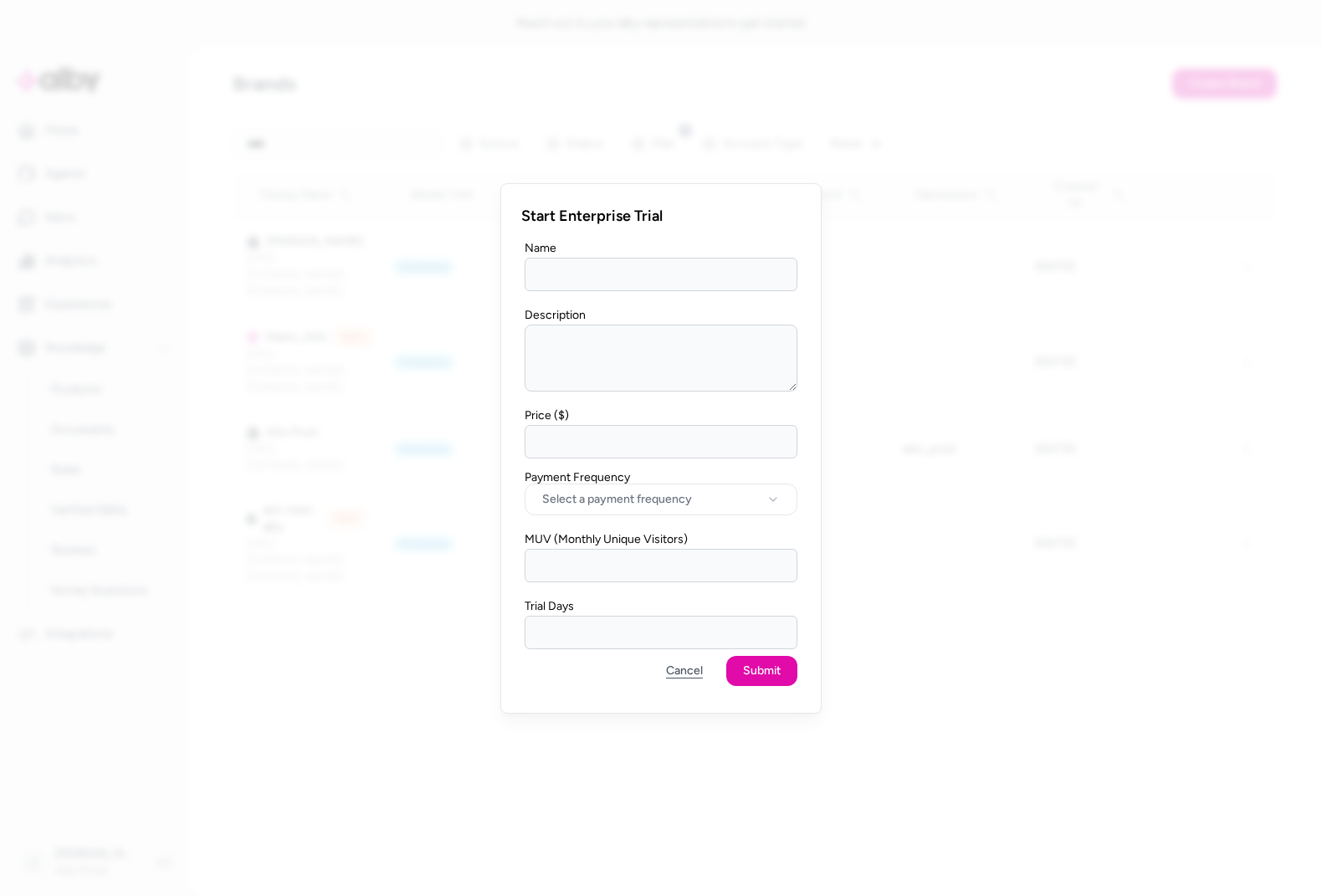
click at [689, 672] on button "Cancel" at bounding box center [684, 671] width 70 height 30
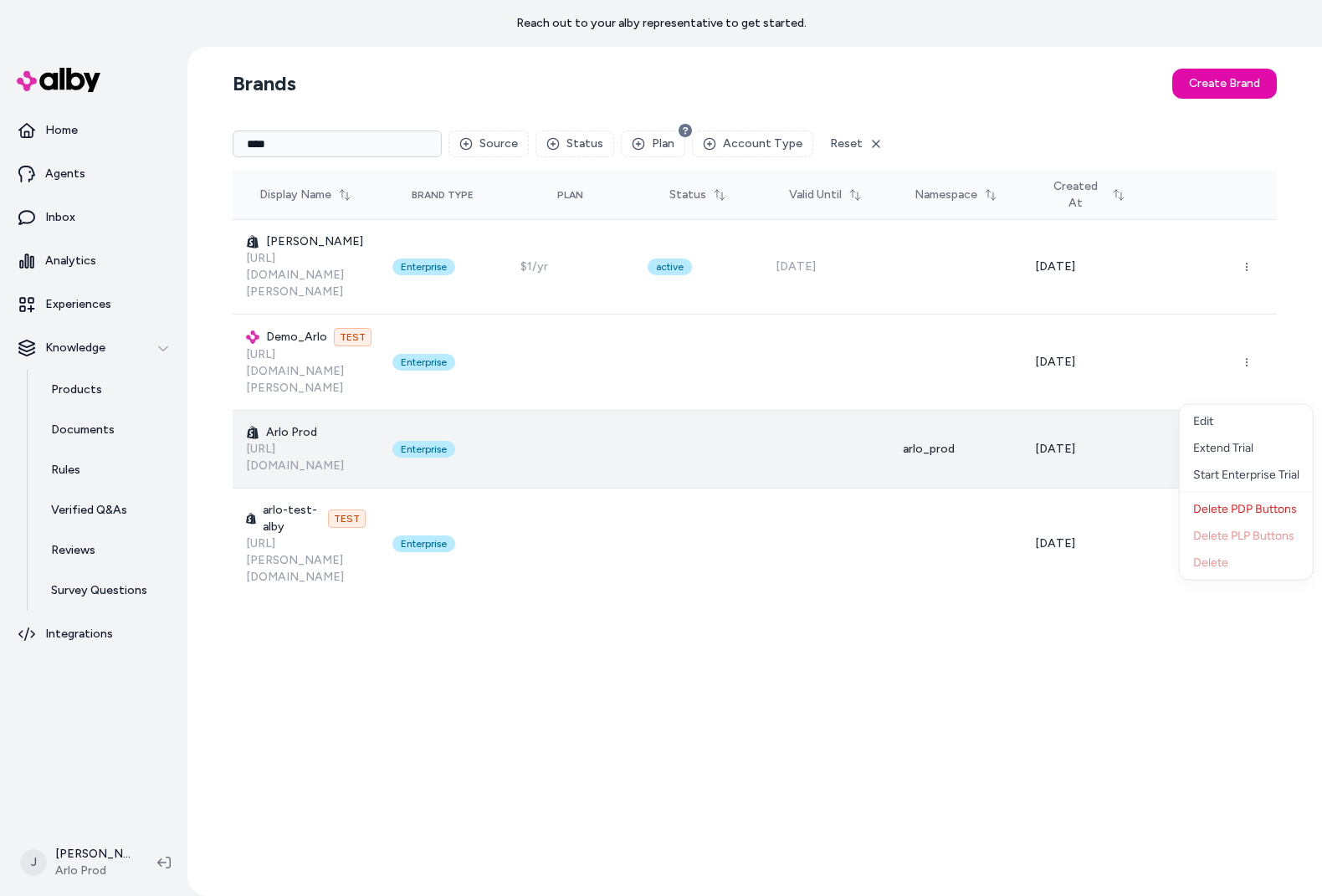
click at [1242, 444] on icon "button" at bounding box center [1247, 449] width 10 height 10
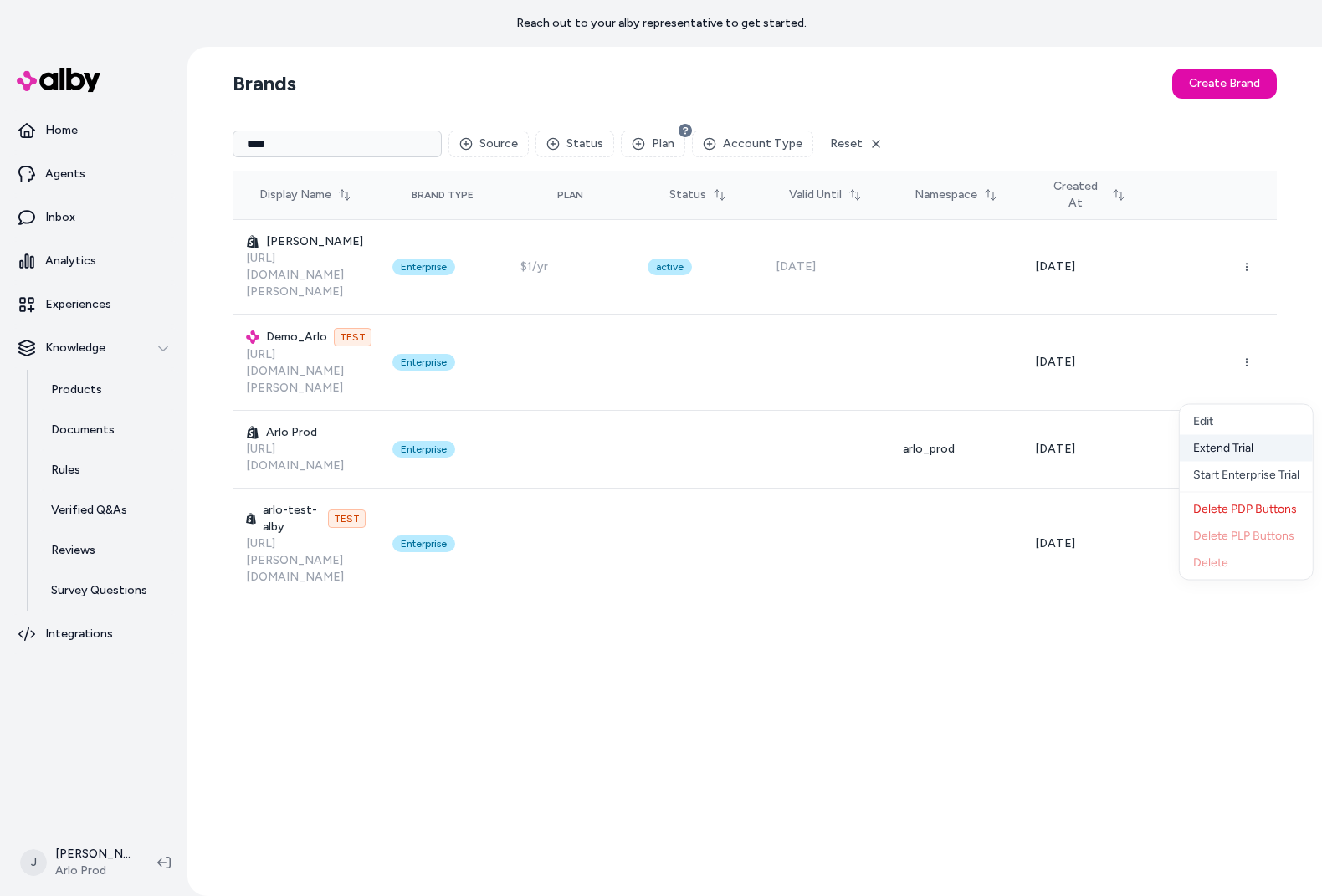
click at [1232, 448] on div "Extend Trial" at bounding box center [1247, 448] width 133 height 27
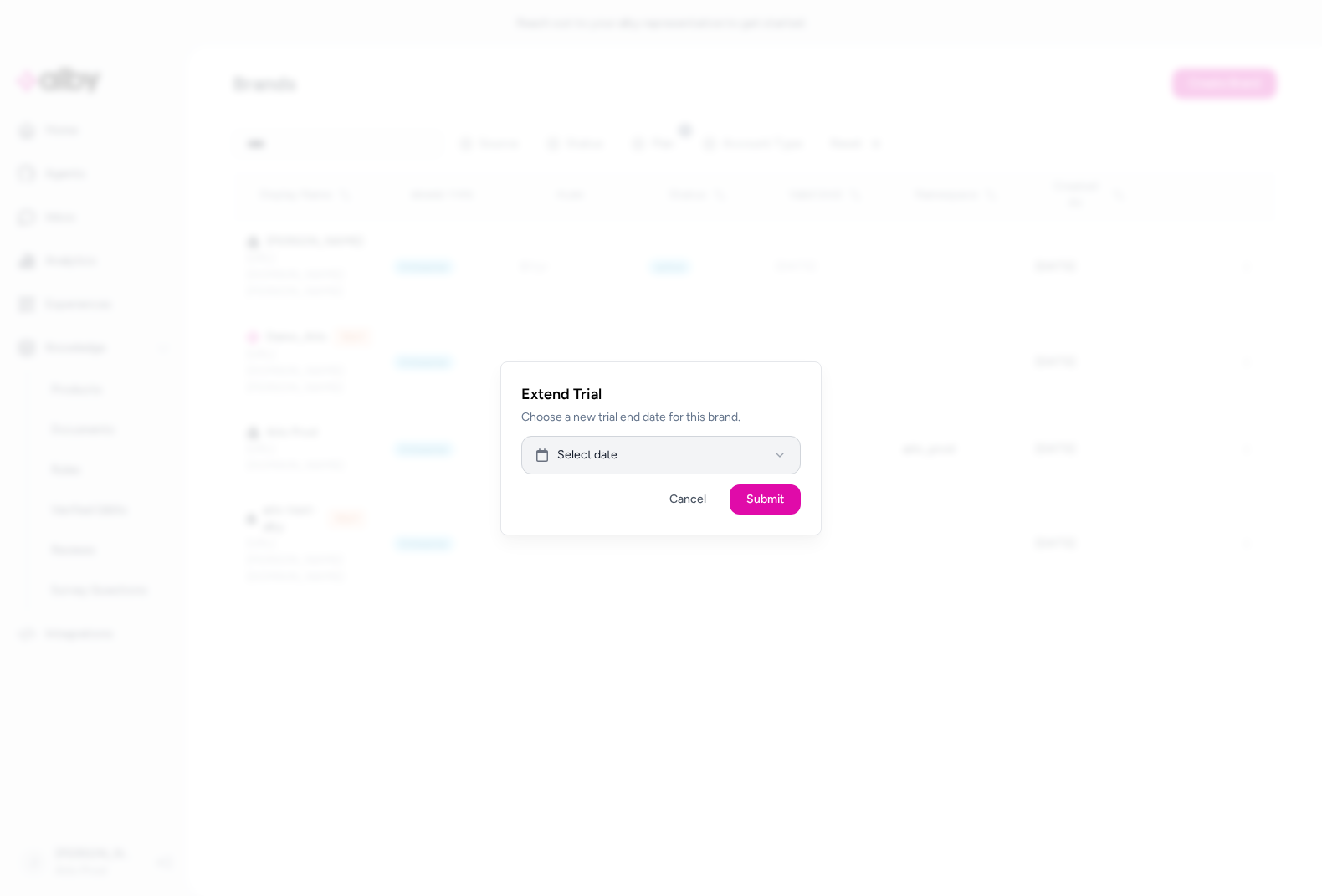
click at [665, 447] on button "Select date" at bounding box center [661, 455] width 279 height 38
drag, startPoint x: 725, startPoint y: 405, endPoint x: 724, endPoint y: 446, distance: 41.0
click at [724, 407] on div "Extend Trial Choose a new trial end date for this brand. Select date Cancel Sub…" at bounding box center [661, 448] width 321 height 174
click at [698, 499] on button "Cancel" at bounding box center [688, 499] width 70 height 30
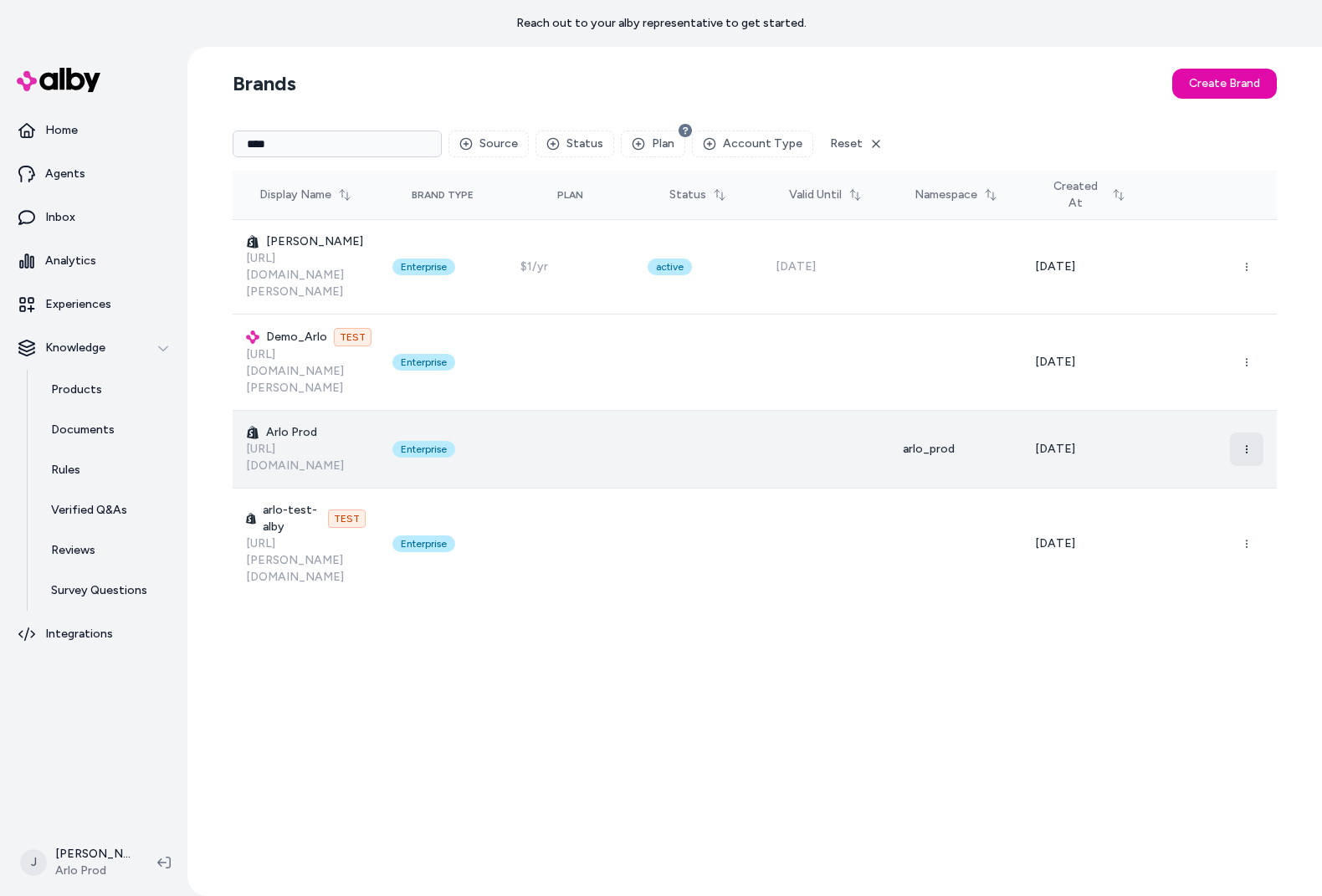
click at [1242, 444] on icon "button" at bounding box center [1247, 449] width 10 height 10
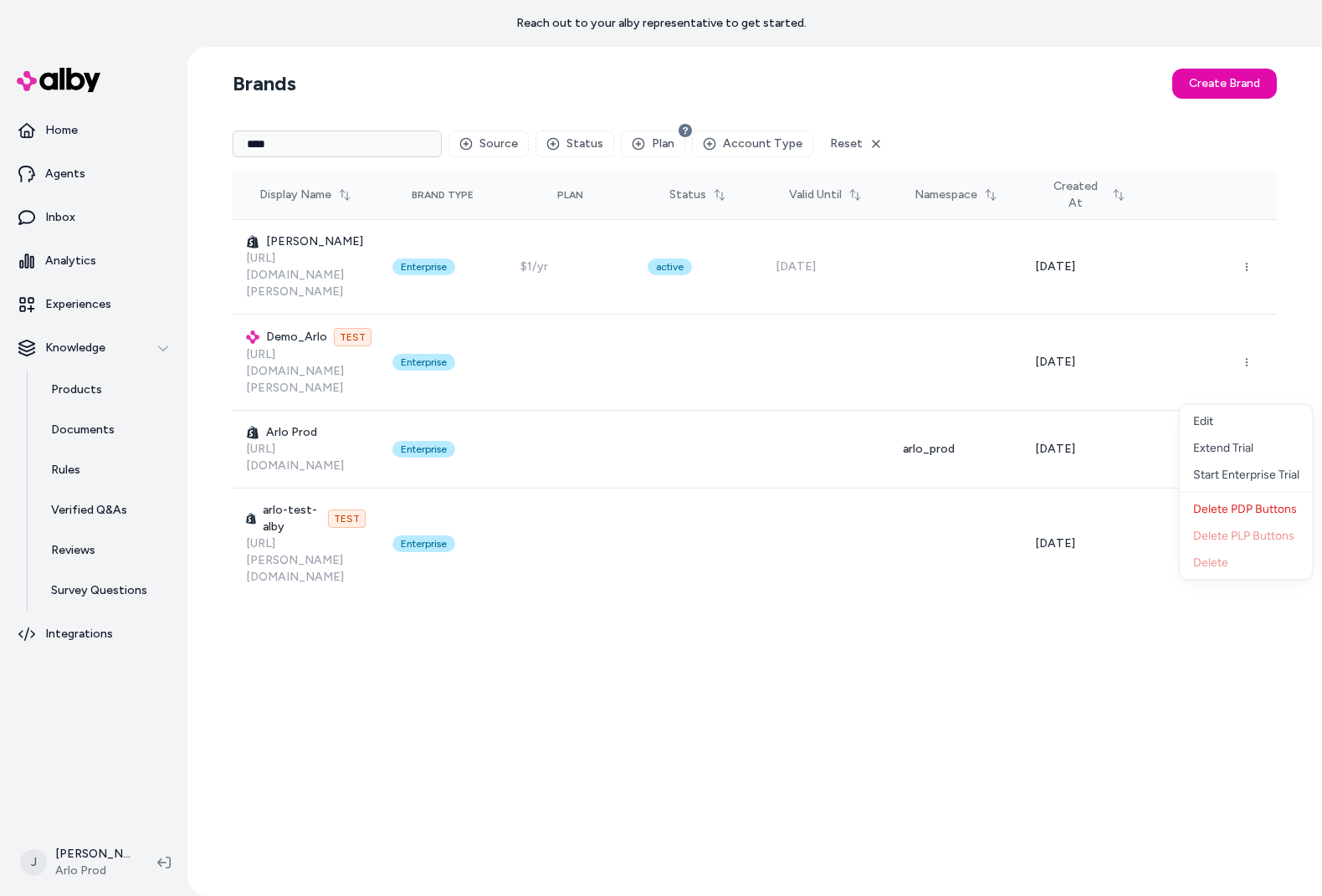
click at [695, 578] on div "Brands Create Brand **** Source Status Plan Account Type Reset Display Name Bra…" at bounding box center [755, 471] width 1071 height 849
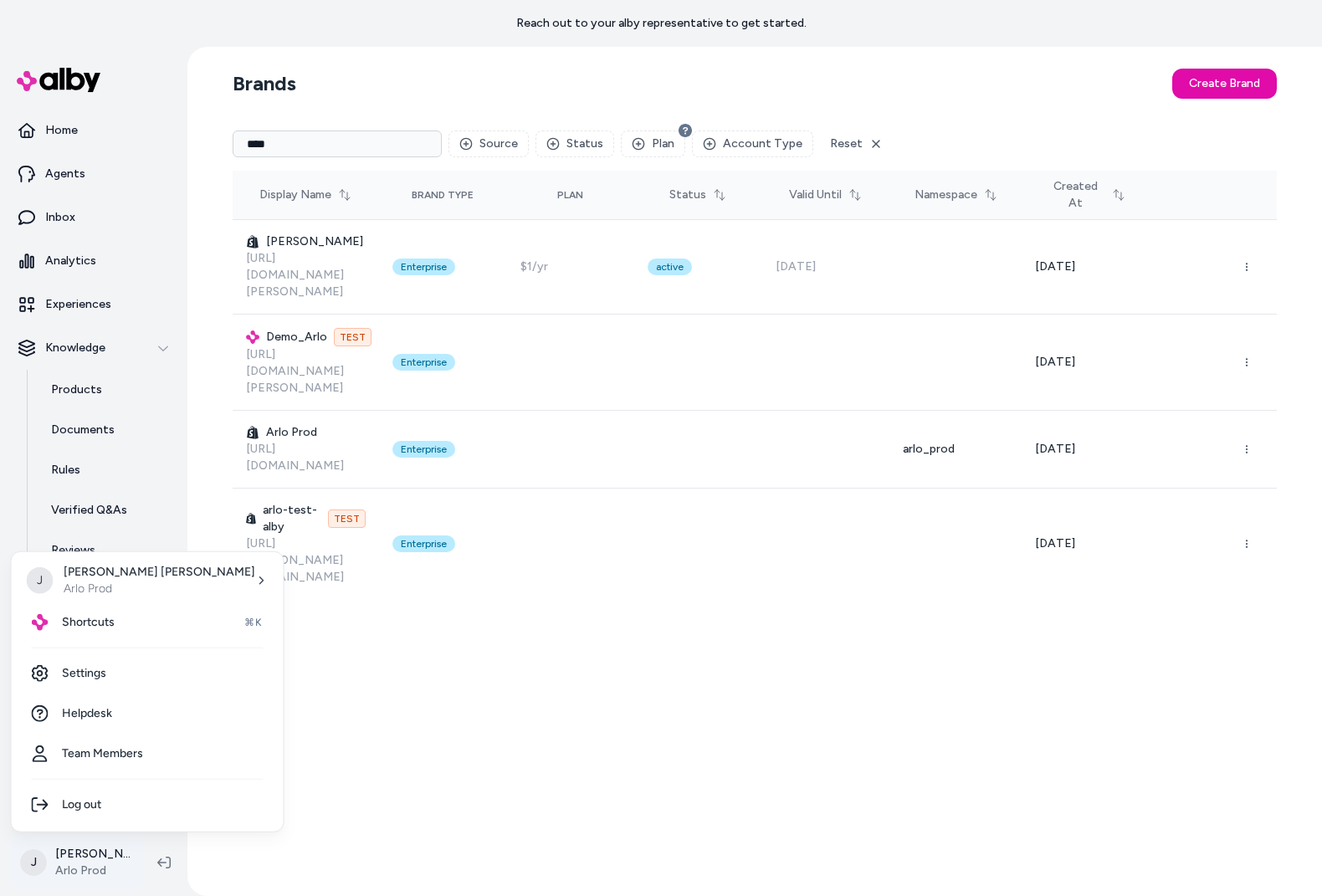
click at [90, 863] on html "Reach out to your alby representative to get started. Home Agents Inbox Analyti…" at bounding box center [661, 448] width 1322 height 896
click at [119, 675] on link "Settings" at bounding box center [148, 673] width 259 height 40
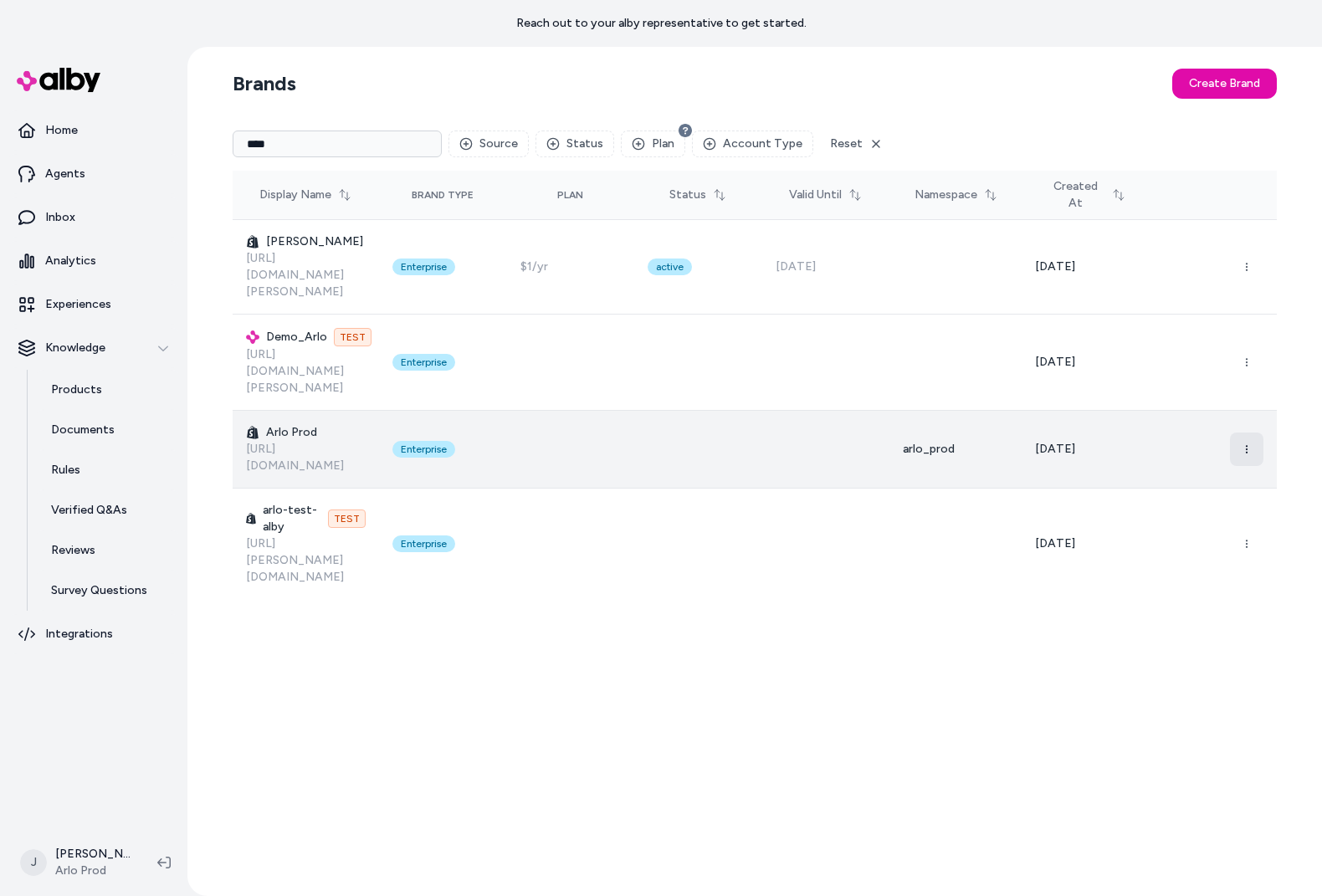
click at [1246, 444] on icon "button" at bounding box center [1247, 449] width 10 height 10
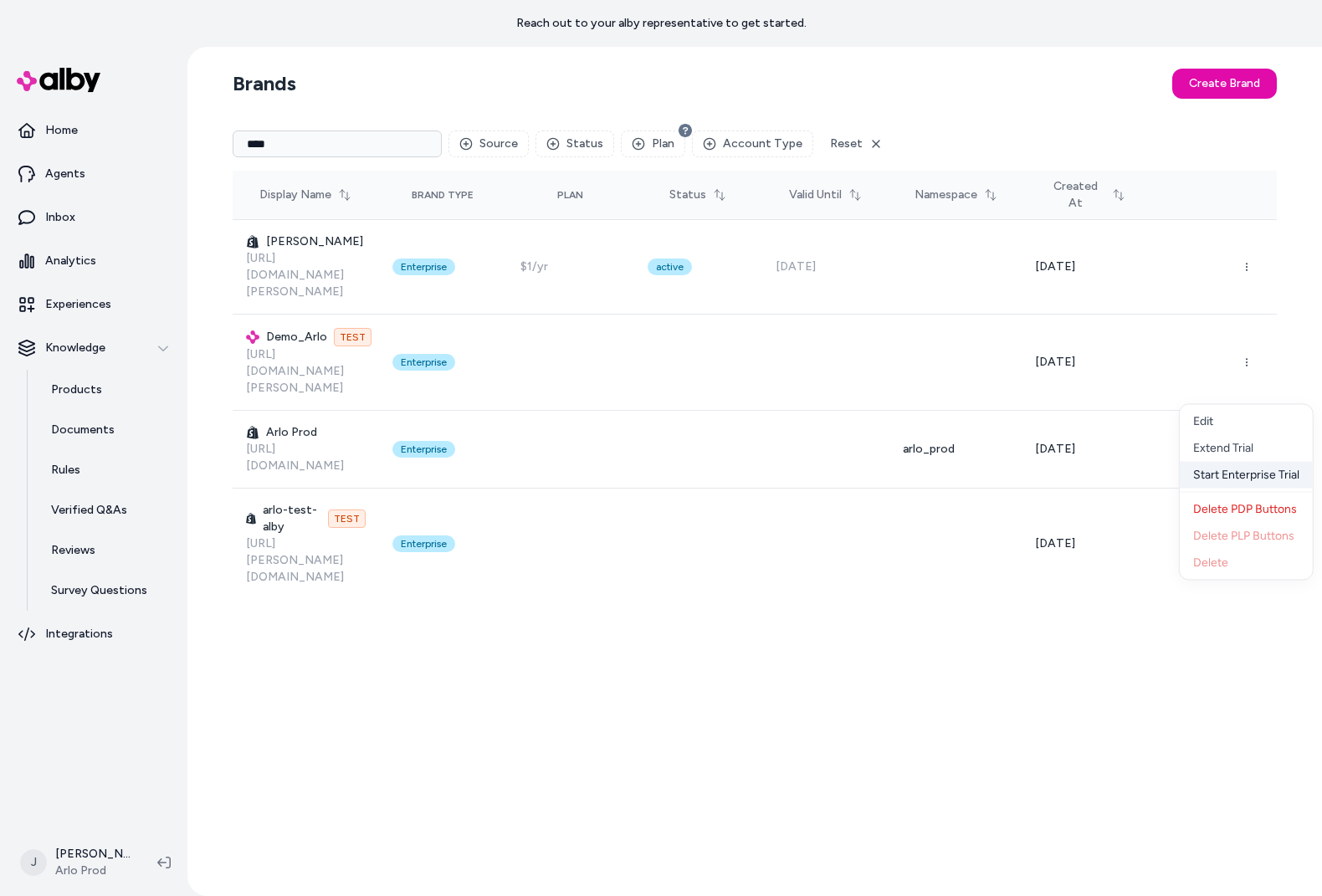
click at [1222, 472] on div "Start Enterprise Trial" at bounding box center [1247, 475] width 133 height 27
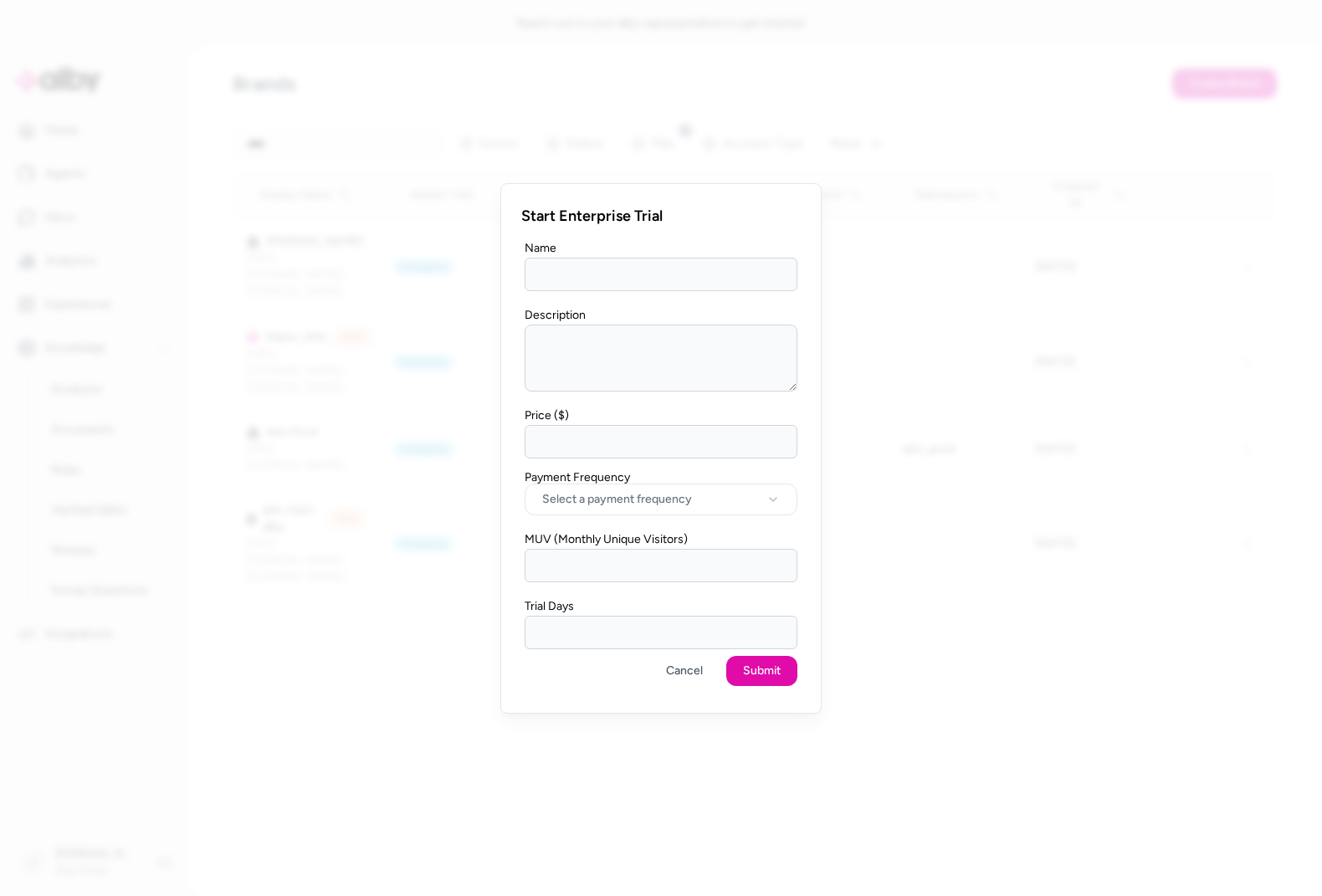
click at [627, 569] on input "MUV (Monthly Unique Visitors)" at bounding box center [661, 565] width 273 height 34
click at [634, 508] on button "Select a payment frequency" at bounding box center [661, 499] width 273 height 32
click at [597, 672] on div "Cancel Submit" at bounding box center [661, 671] width 273 height 30
click at [596, 632] on input "Trial Days" at bounding box center [661, 632] width 273 height 34
click at [675, 677] on button "Cancel" at bounding box center [684, 671] width 70 height 30
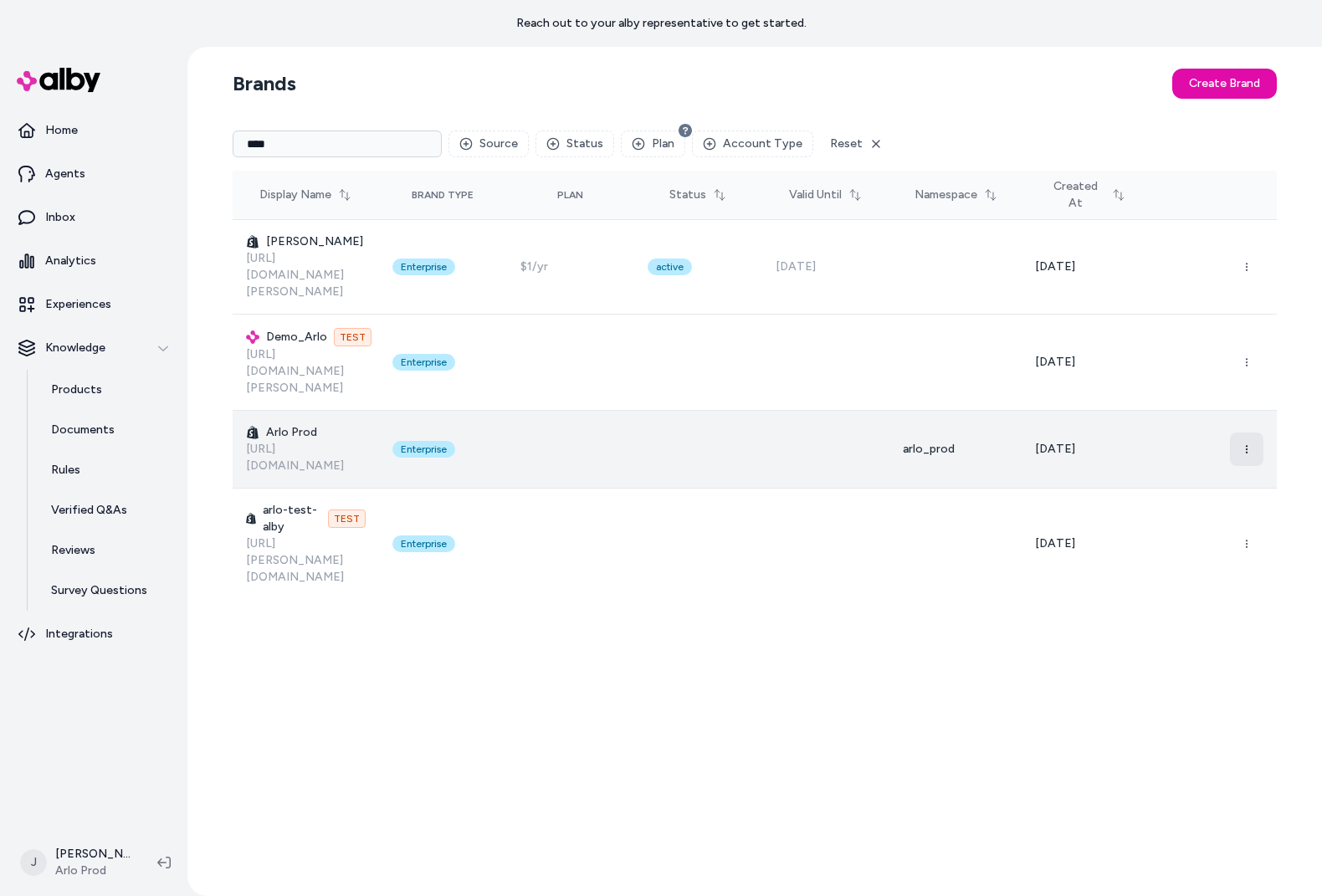
click at [1234, 432] on button "button" at bounding box center [1247, 449] width 34 height 34
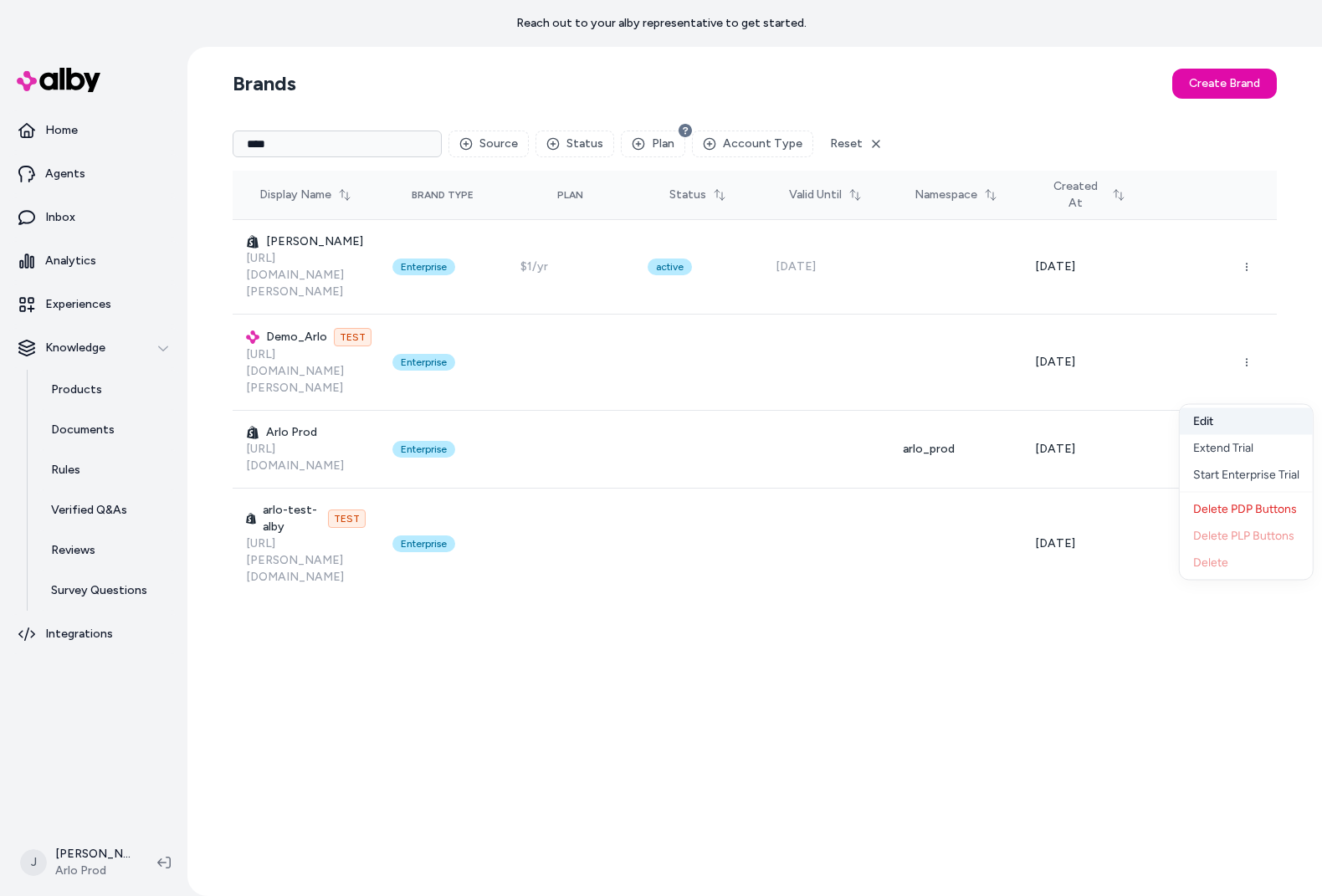
click at [1212, 424] on button "Edit" at bounding box center [1247, 421] width 133 height 27
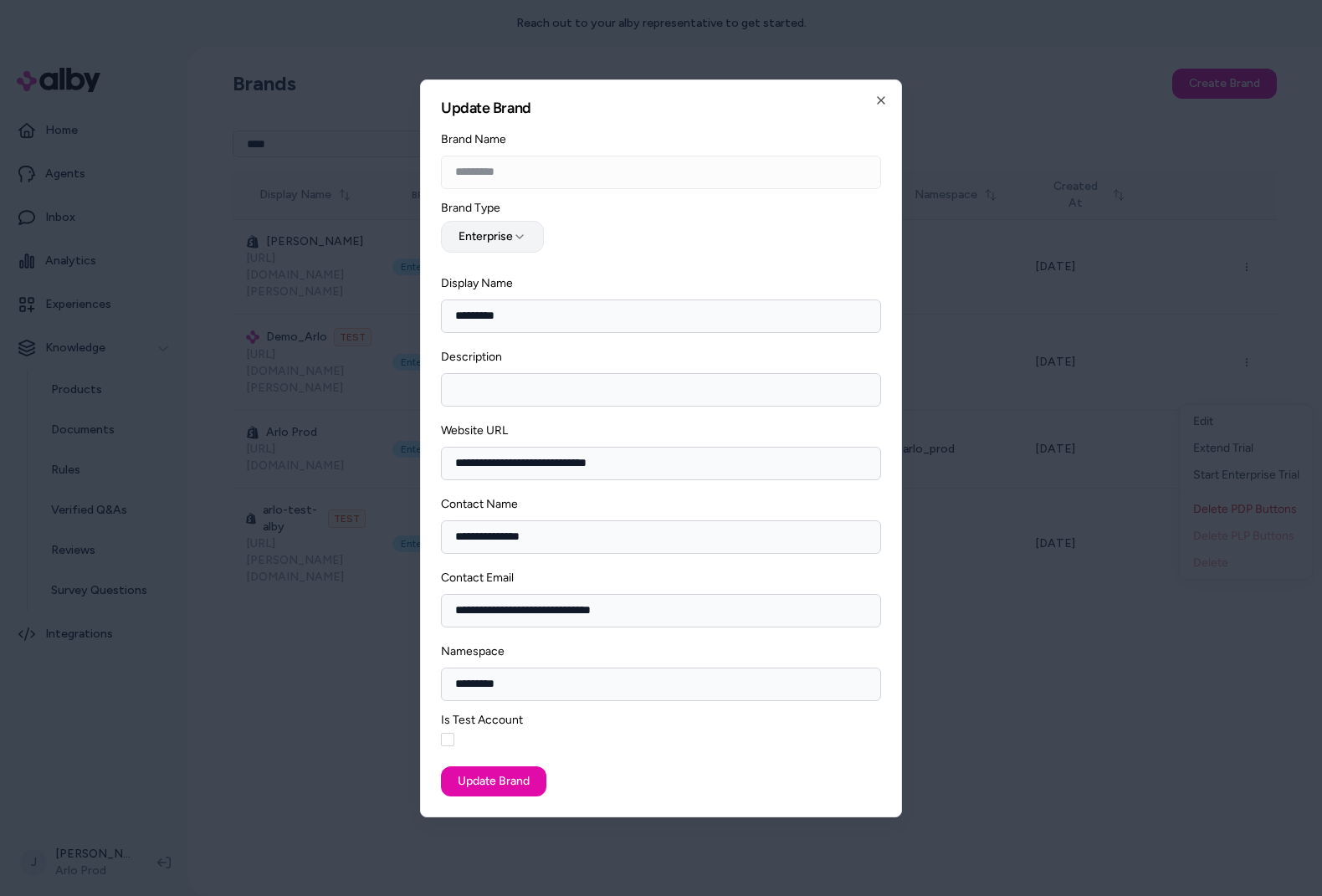
click at [515, 237] on icon "button" at bounding box center [520, 237] width 13 height 13
click at [667, 254] on div "**********" at bounding box center [661, 230] width 441 height 57
click at [875, 96] on icon "button" at bounding box center [881, 101] width 13 height 13
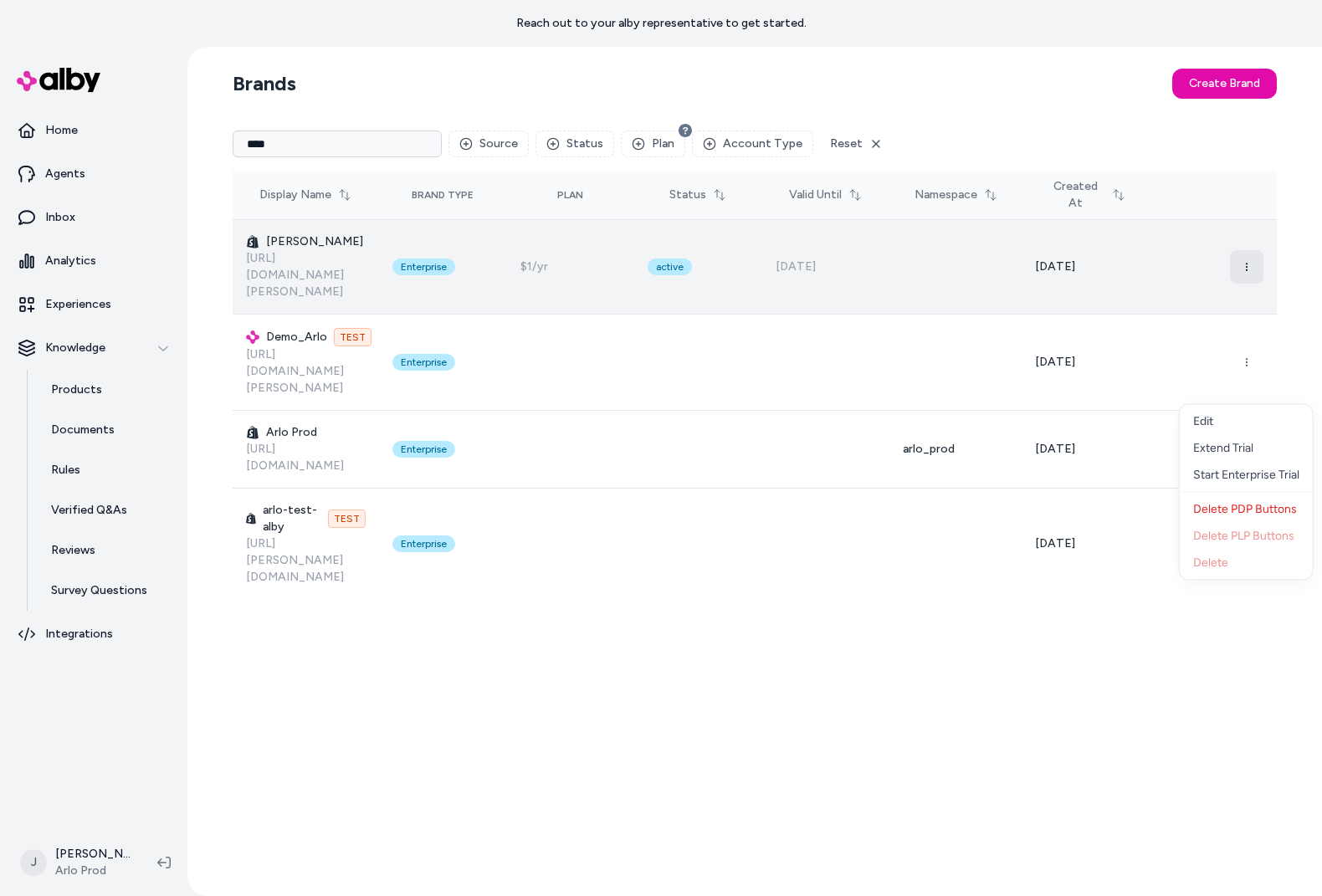
click at [1257, 251] on button "button" at bounding box center [1247, 267] width 34 height 34
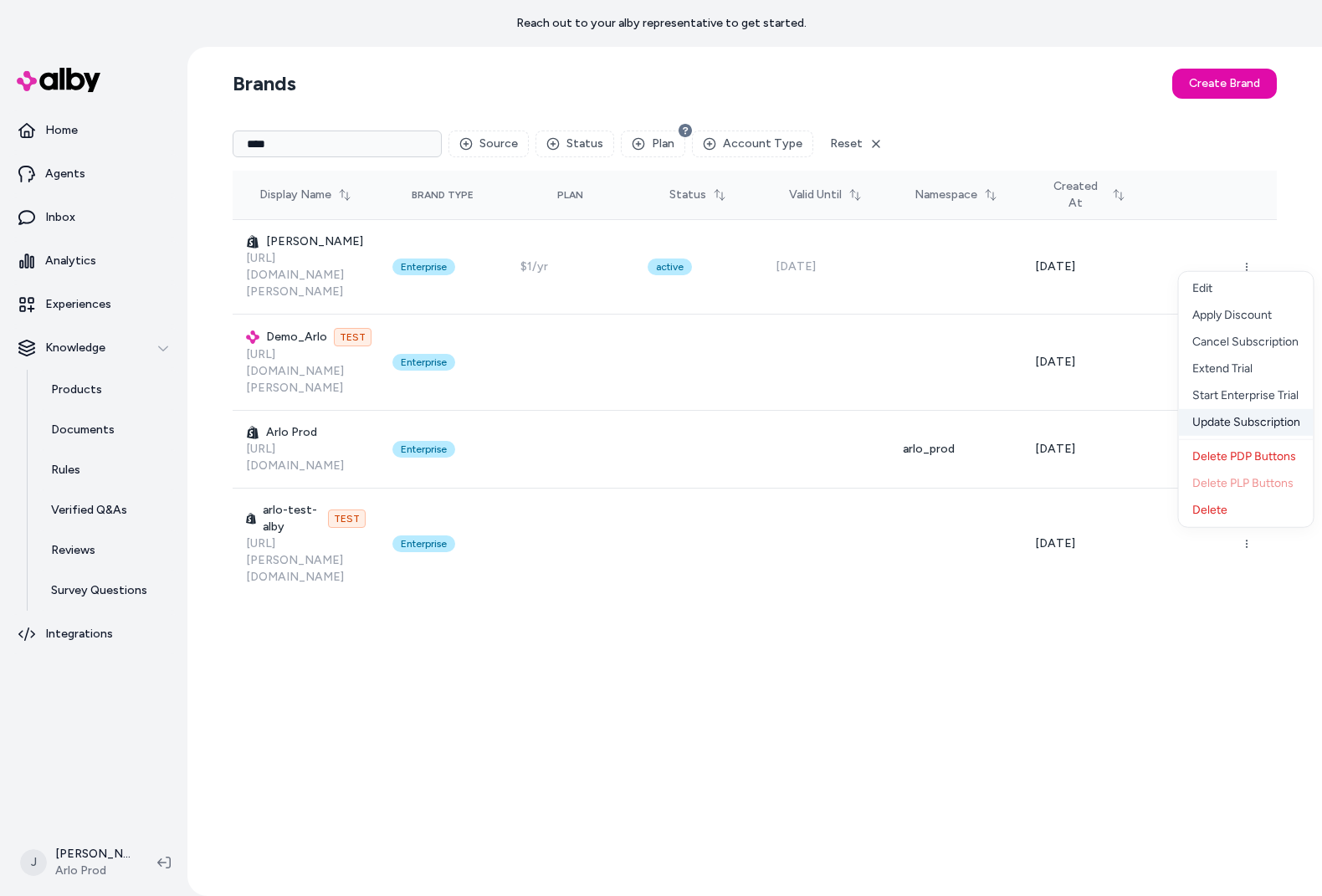
click at [1246, 418] on div "Update Subscription" at bounding box center [1247, 422] width 135 height 27
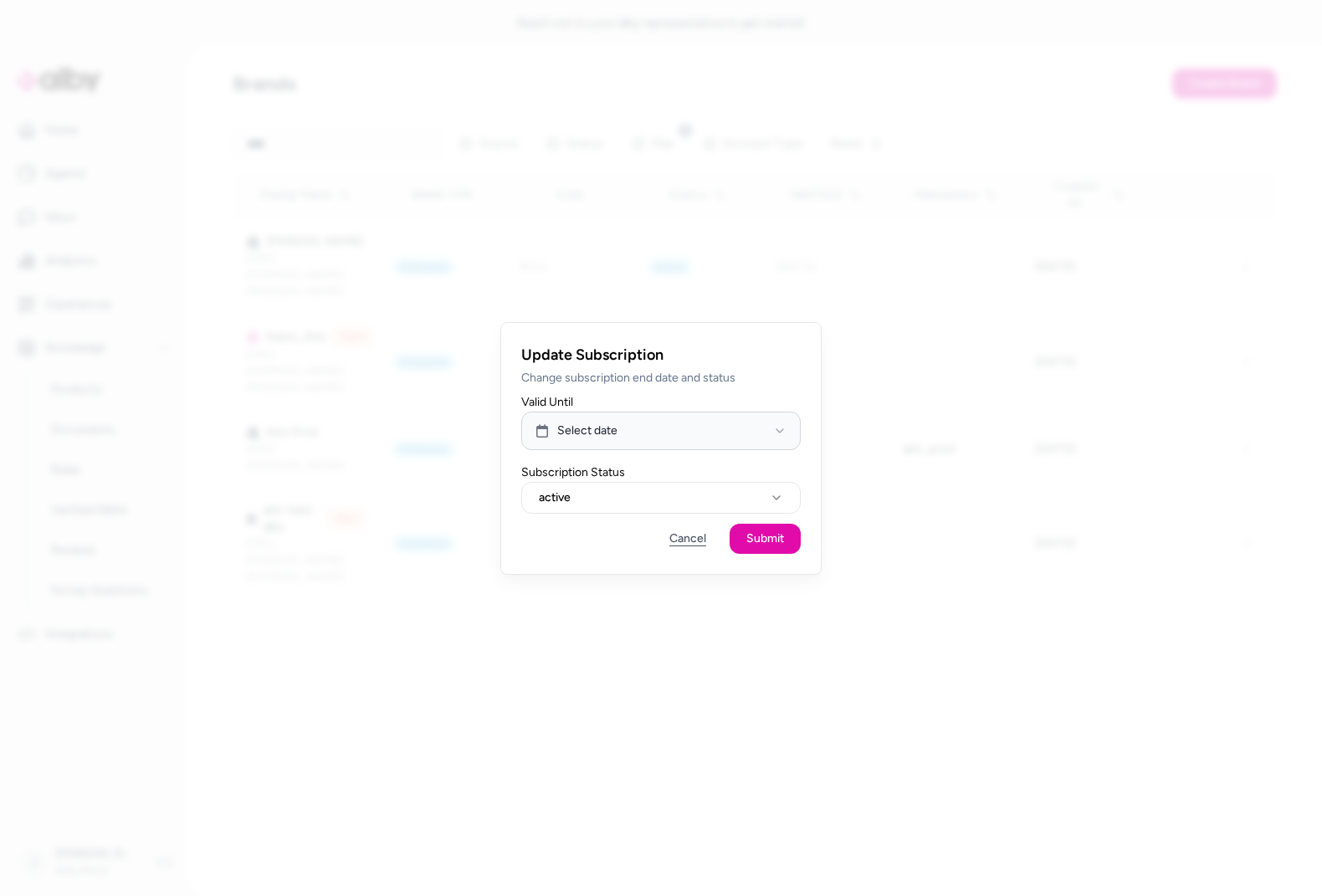
click at [688, 540] on button "Cancel" at bounding box center [688, 538] width 70 height 30
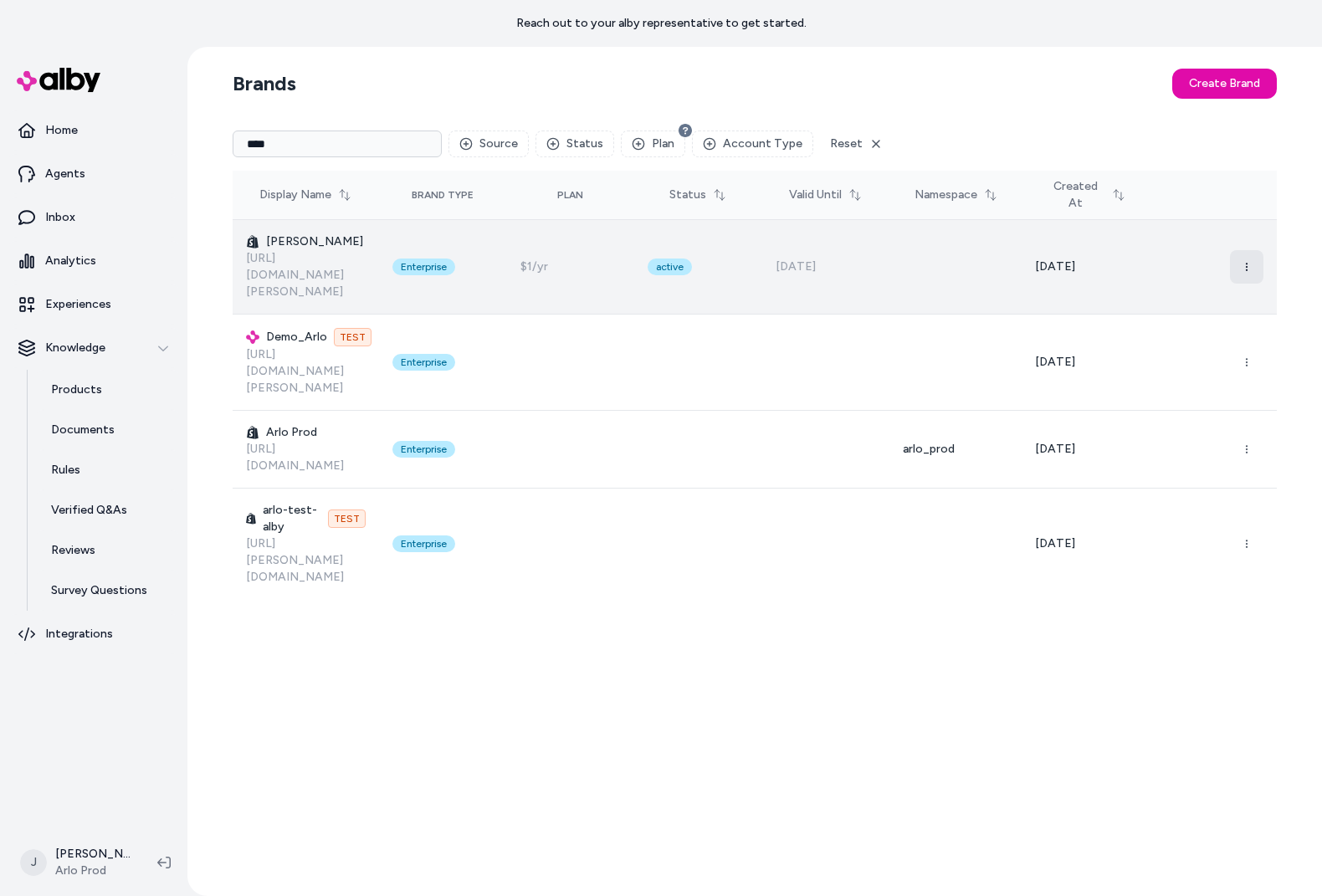
click at [1242, 262] on icon "button" at bounding box center [1247, 266] width 10 height 10
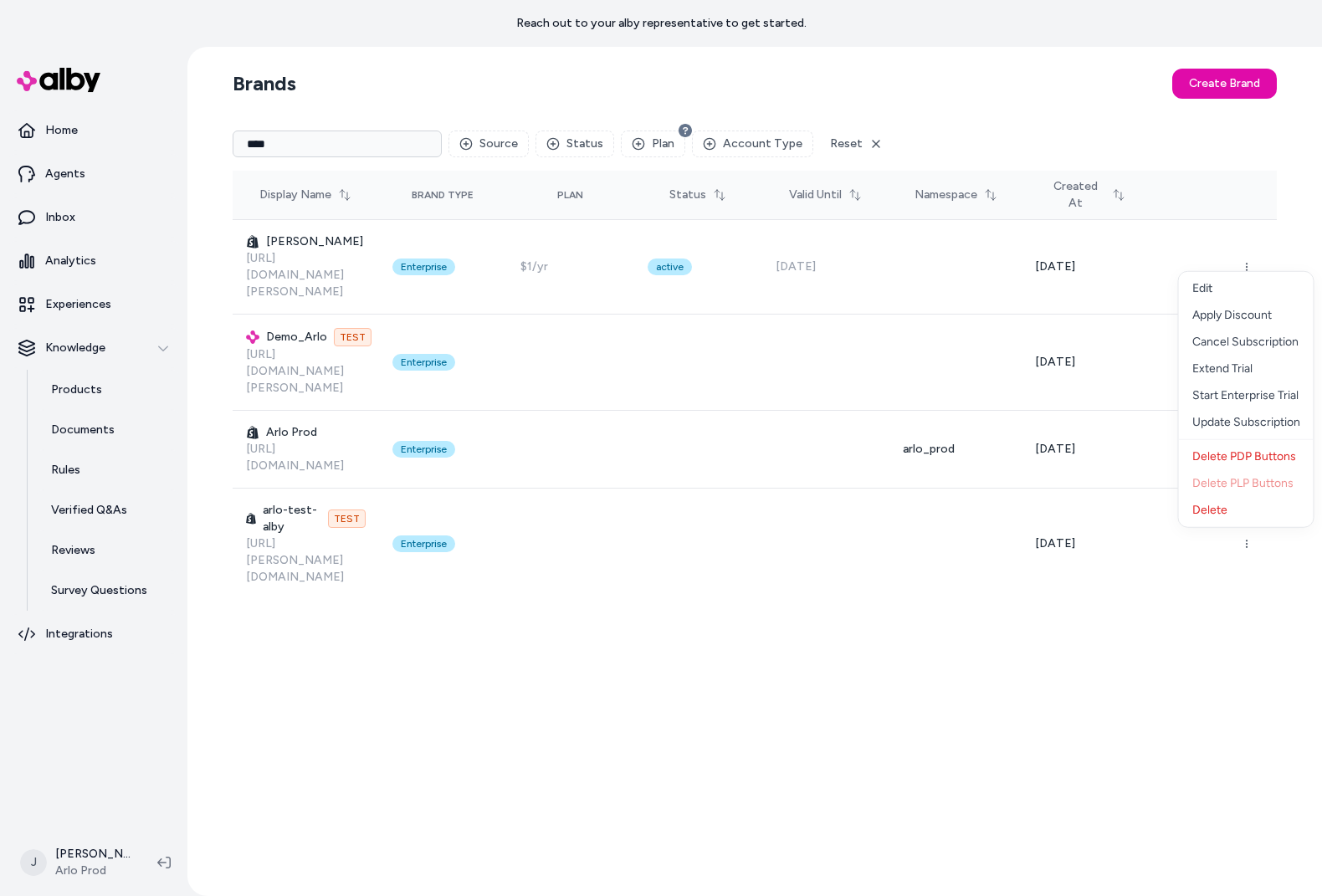
click at [1006, 533] on div "Brands Create Brand **** Source Status Plan Account Type Reset Display Name Bra…" at bounding box center [755, 471] width 1071 height 849
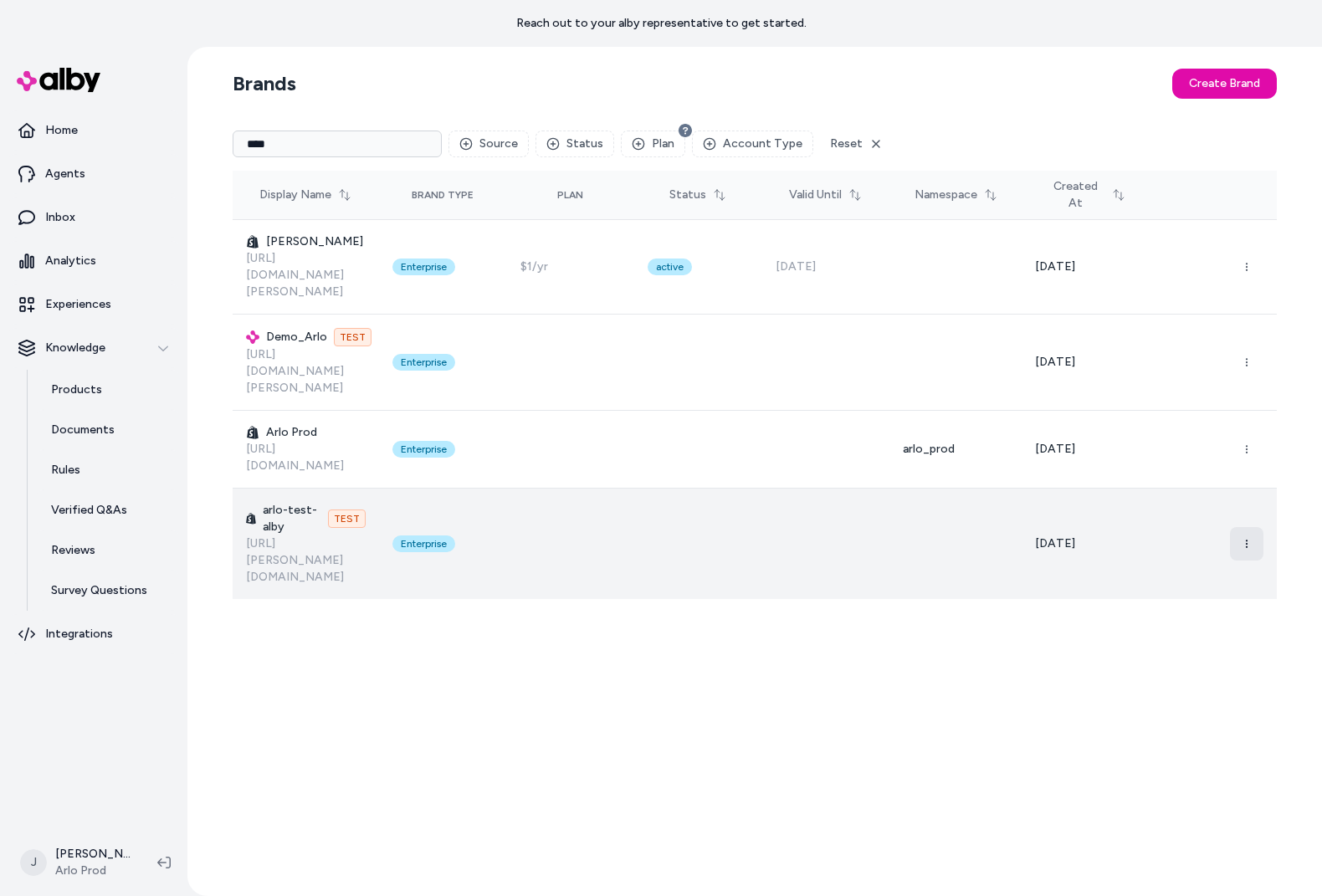
click at [1242, 539] on icon "button" at bounding box center [1247, 544] width 10 height 10
drag, startPoint x: 1000, startPoint y: 559, endPoint x: 708, endPoint y: 482, distance: 302.0
click at [987, 555] on div "Brands Create Brand **** Source Status Plan Account Type Reset Display Name Bra…" at bounding box center [755, 471] width 1071 height 849
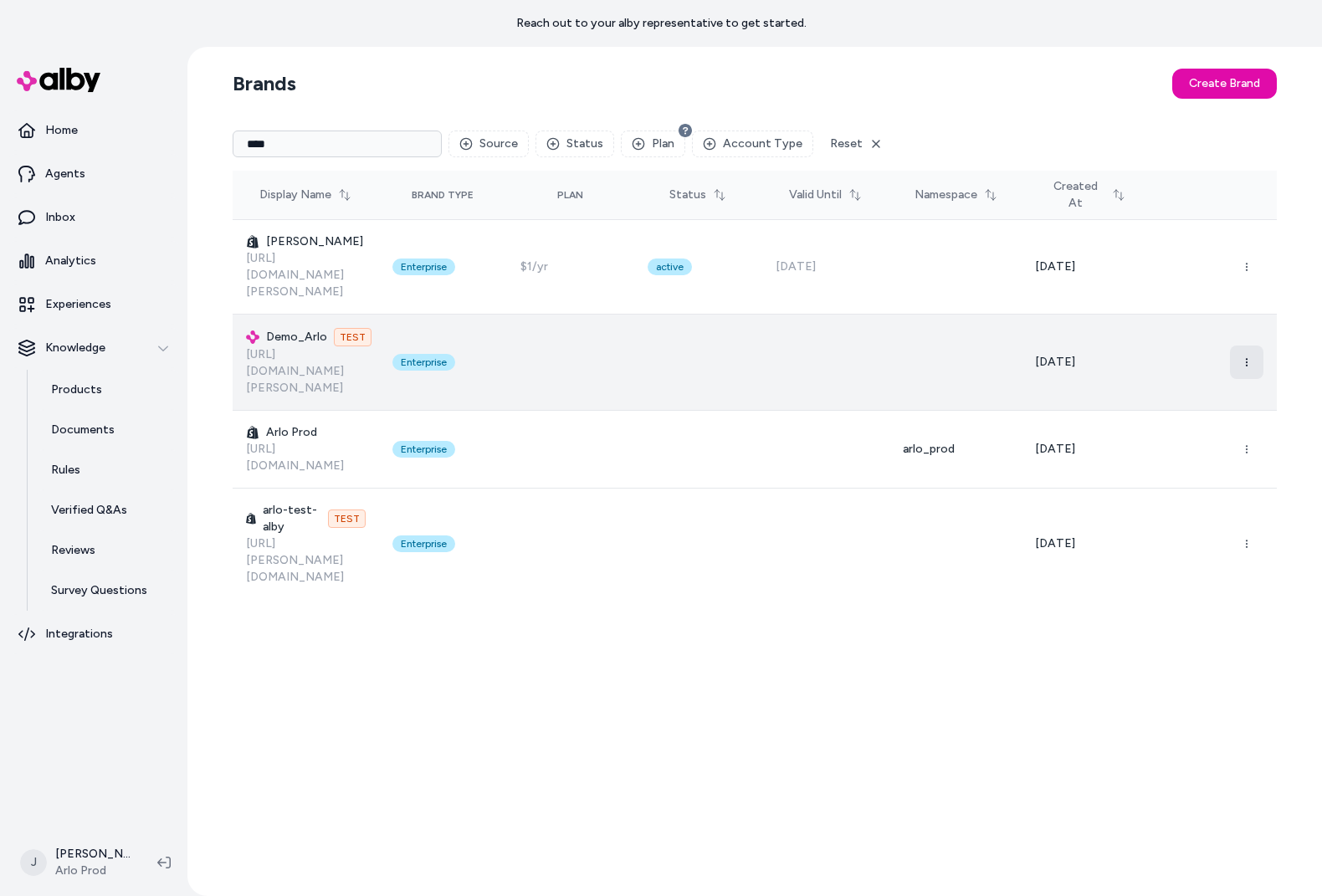
click at [1244, 358] on icon "button" at bounding box center [1247, 362] width 10 height 10
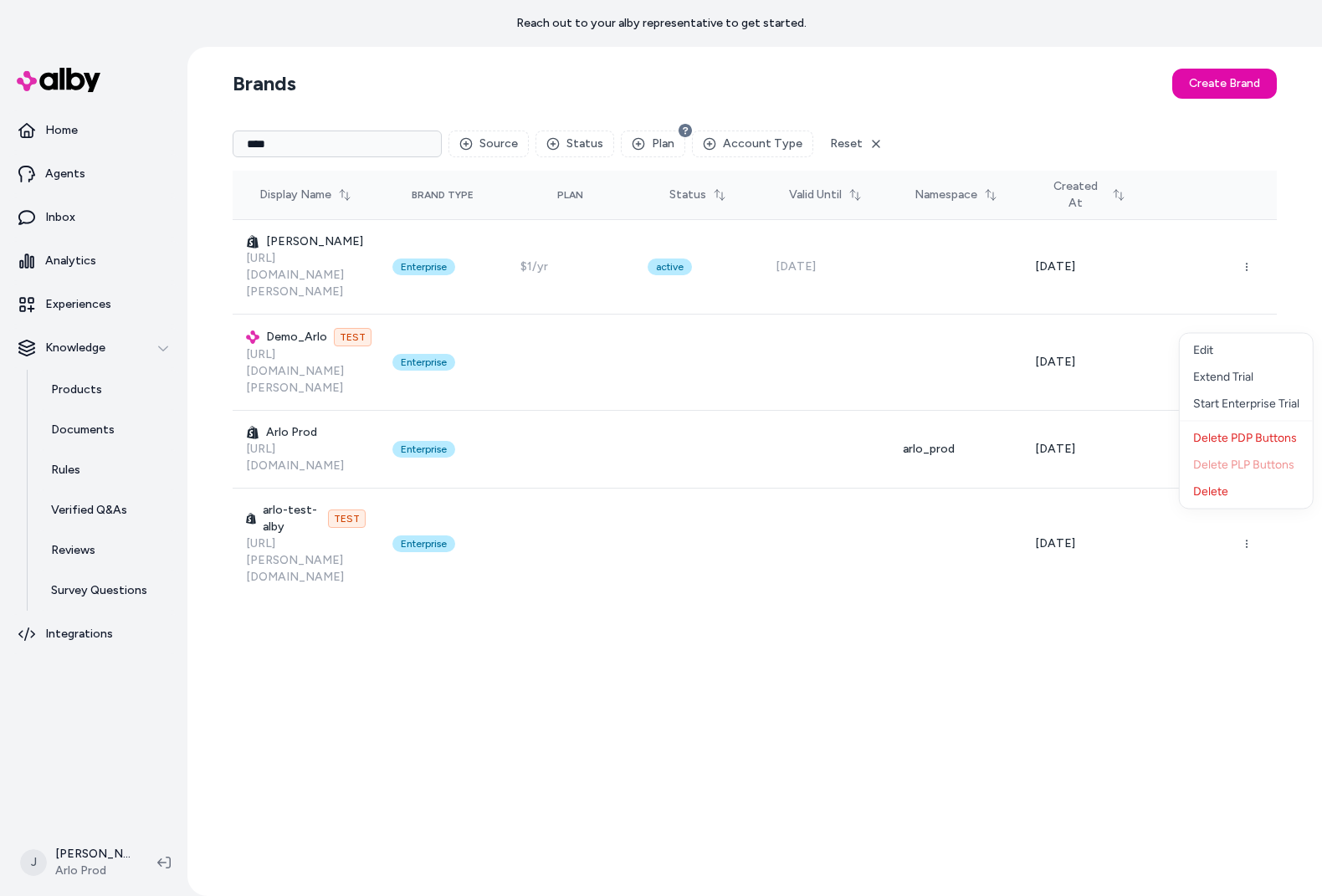
drag, startPoint x: 893, startPoint y: 612, endPoint x: 882, endPoint y: 564, distance: 49.2
click at [893, 611] on div "Brands Create Brand **** Source Status Plan Account Type Reset Display Name Bra…" at bounding box center [755, 471] width 1071 height 849
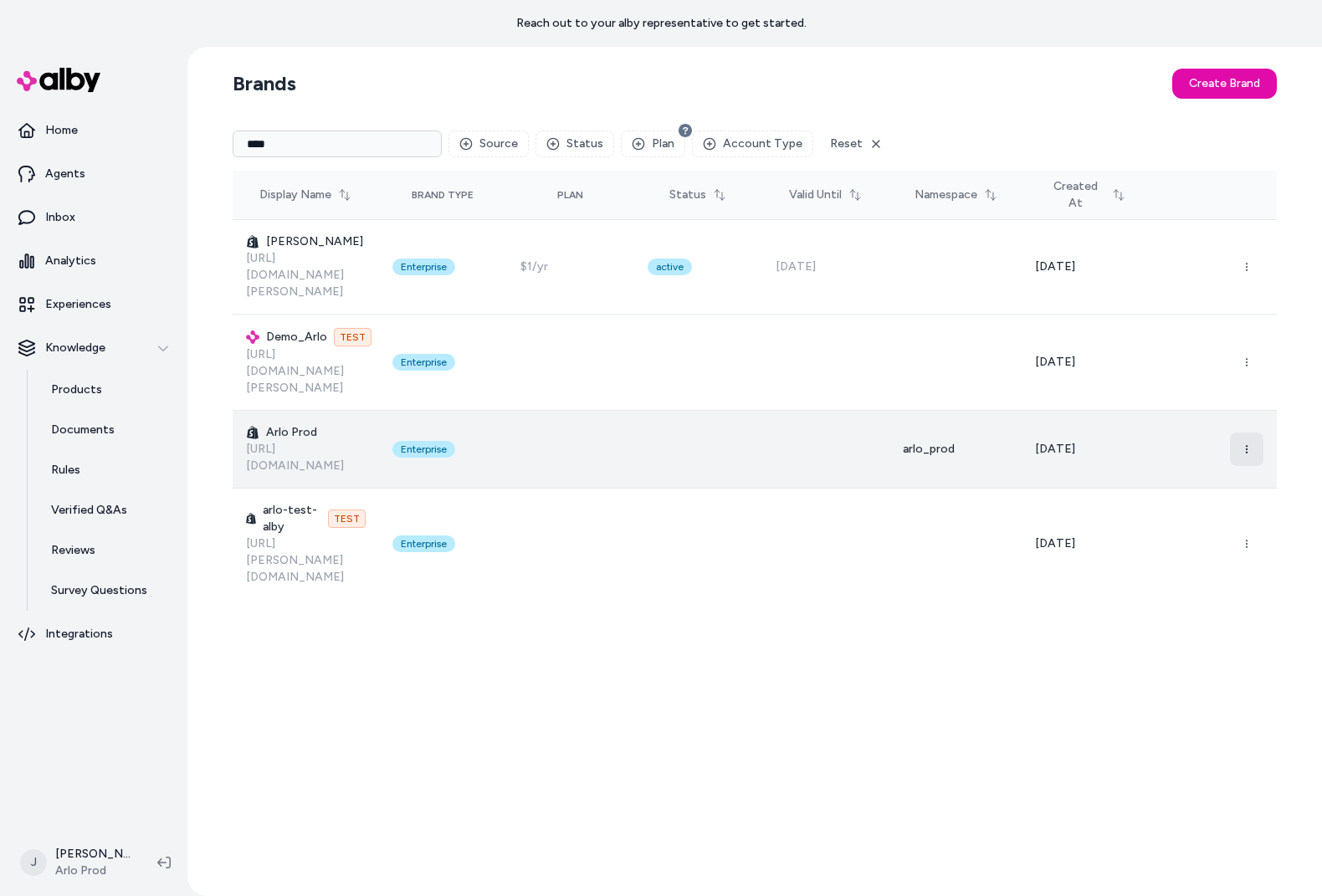
click at [1242, 444] on icon "button" at bounding box center [1247, 449] width 10 height 10
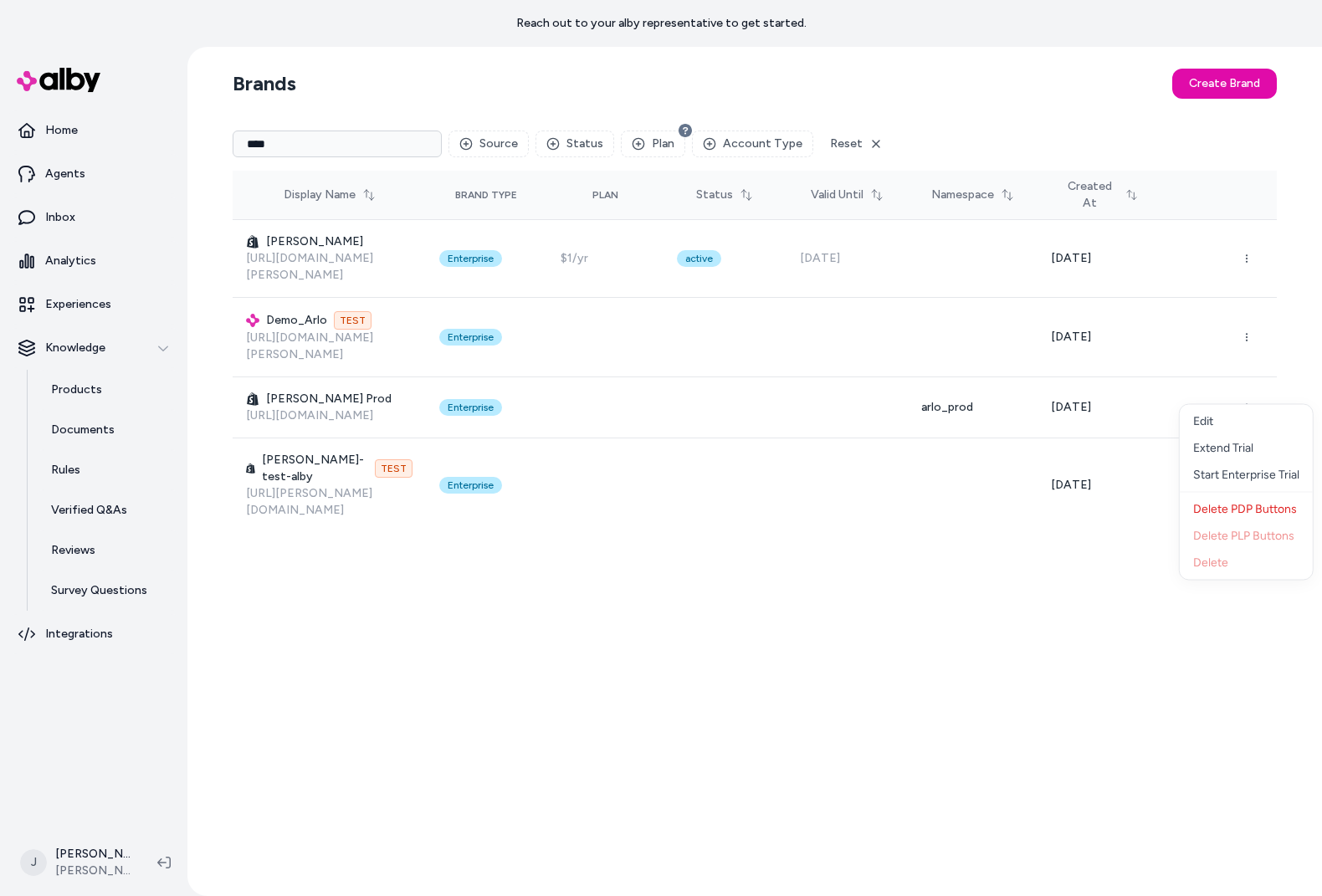
drag, startPoint x: 866, startPoint y: 630, endPoint x: 820, endPoint y: 614, distance: 48.7
click at [866, 630] on div "Brands Create Brand **** Source Status Plan Account Type Reset Display Name Bra…" at bounding box center [755, 471] width 1071 height 849
drag, startPoint x: 743, startPoint y: 7, endPoint x: 811, endPoint y: 20, distance: 69.2
click at [811, 20] on div "Reach out to your alby representative to get started." at bounding box center [661, 23] width 1322 height 47
click at [809, 20] on div "Reach out to your alby representative to get started." at bounding box center [661, 23] width 1322 height 47
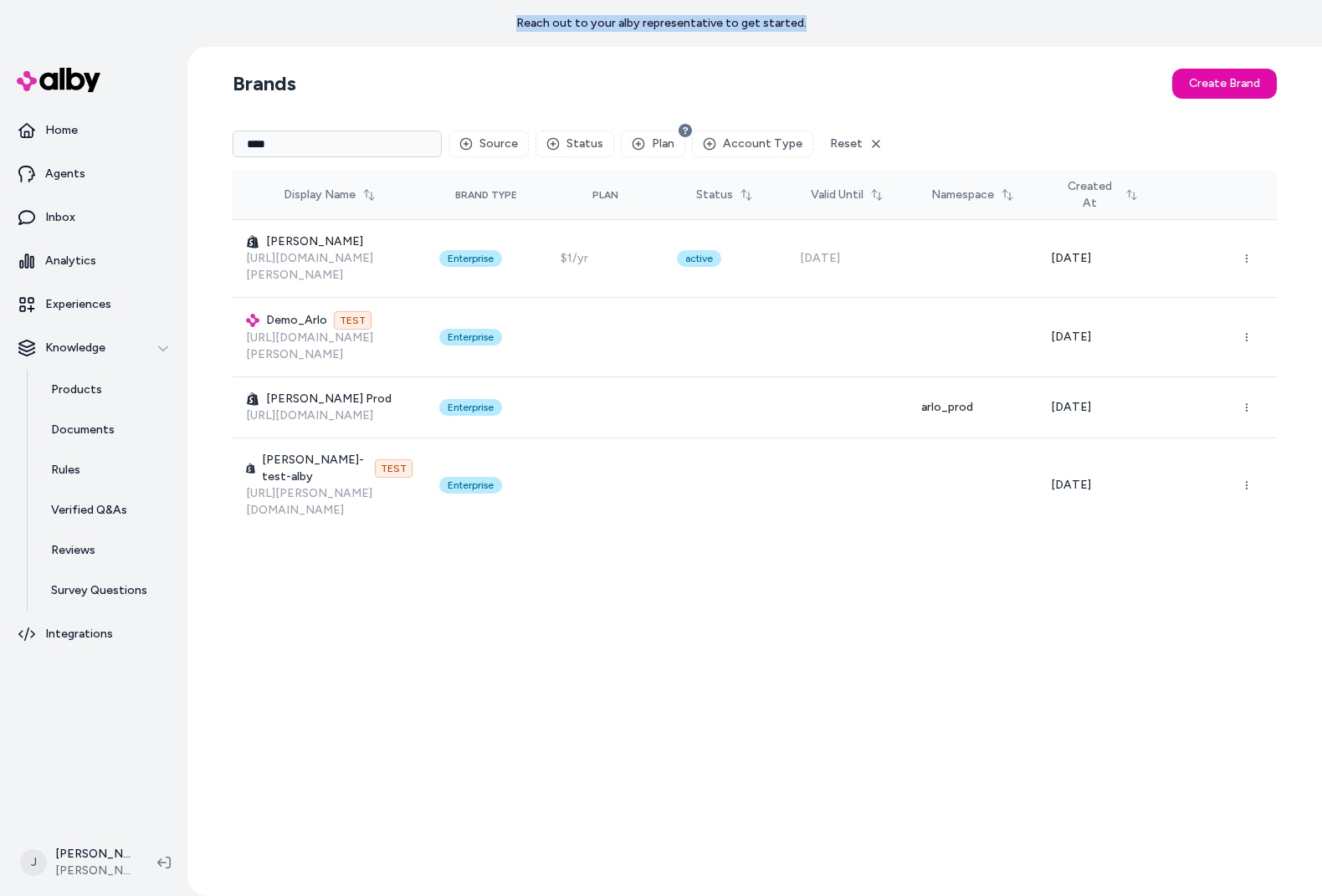
drag, startPoint x: 808, startPoint y: 20, endPoint x: 507, endPoint y: 20, distance: 301.0
click at [507, 20] on div "Reach out to your alby representative to get started." at bounding box center [661, 23] width 1322 height 47
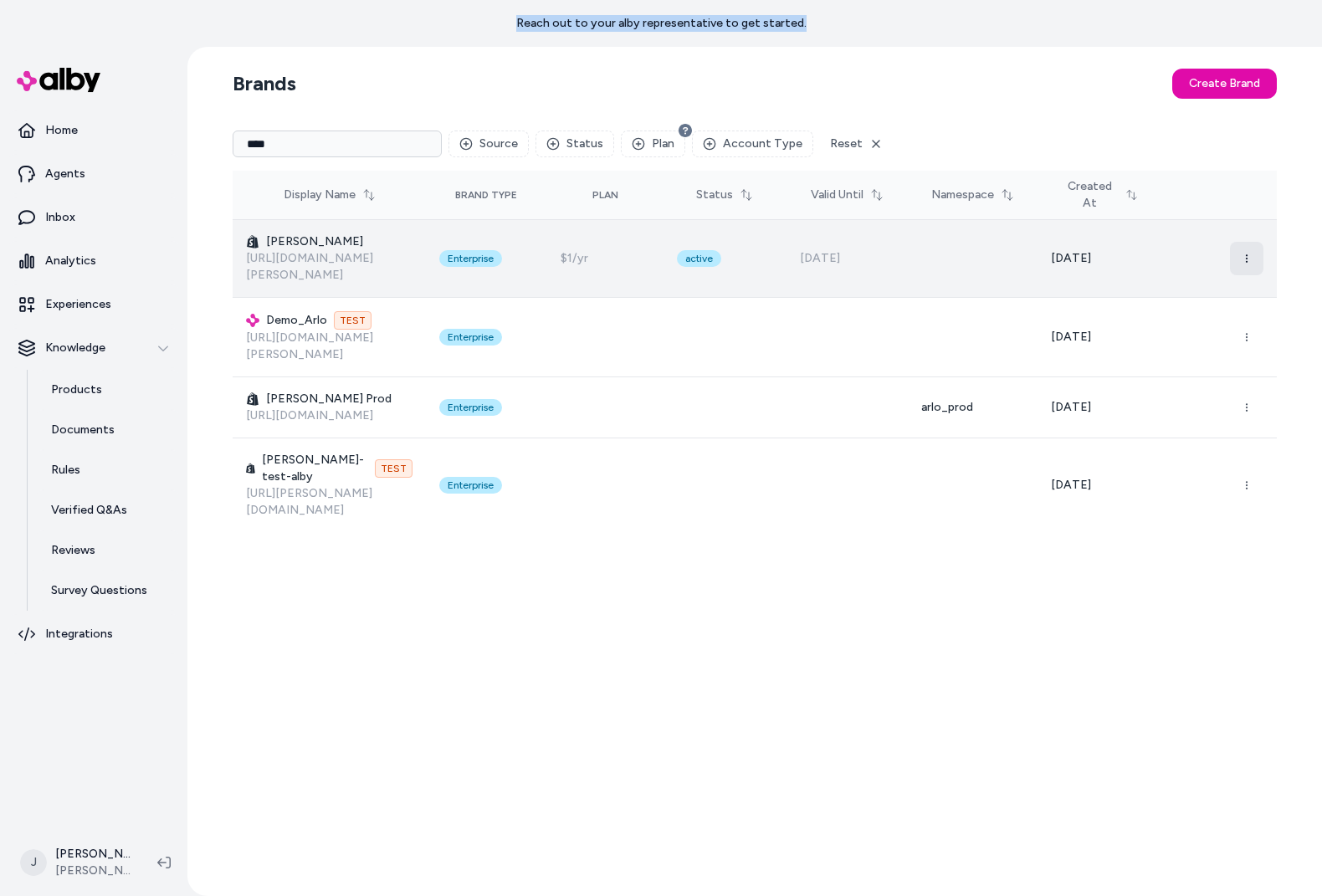
click at [1248, 262] on icon "button" at bounding box center [1247, 266] width 10 height 10
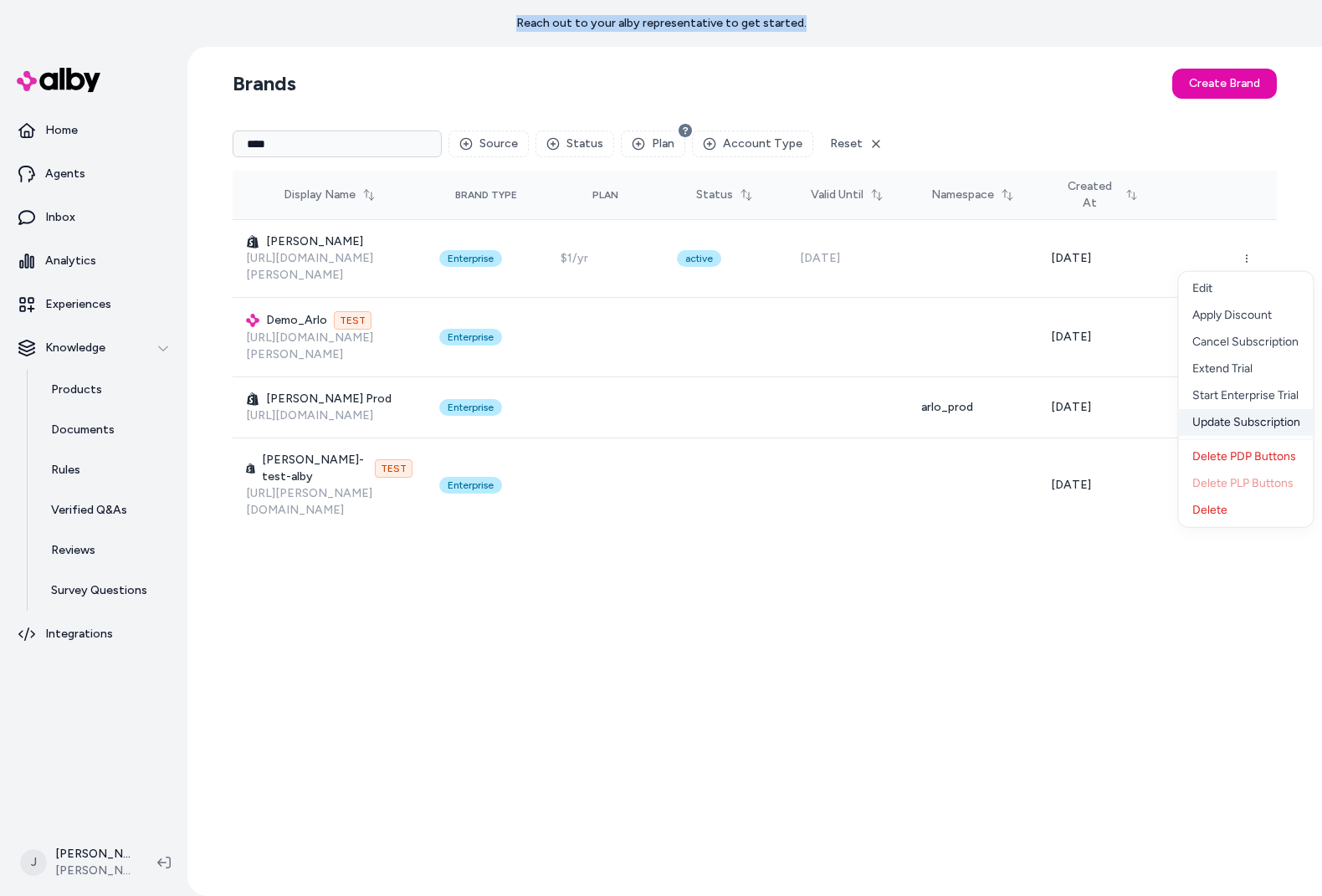
click at [1216, 421] on div "Update Subscription" at bounding box center [1247, 422] width 135 height 27
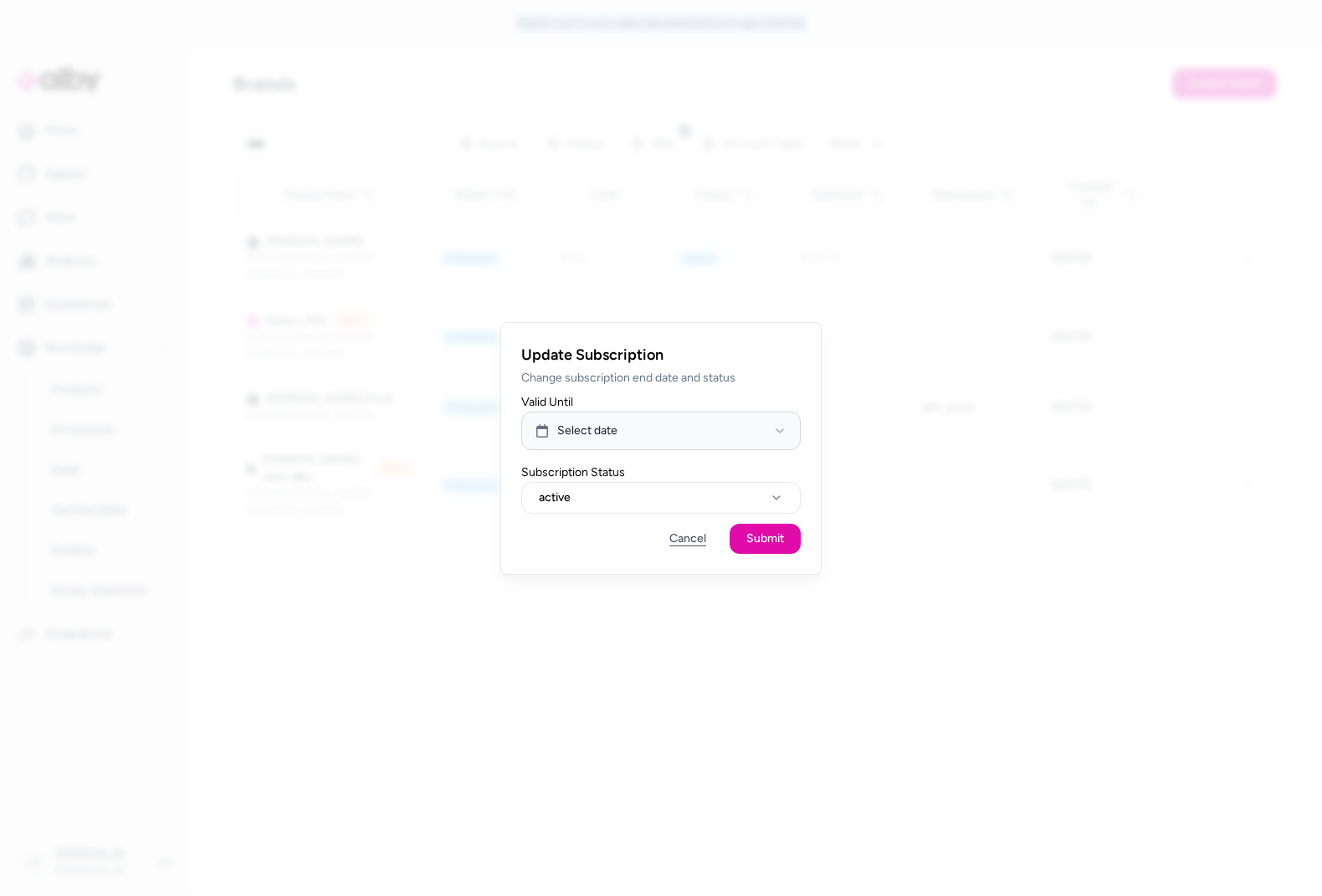
click at [693, 539] on button "Cancel" at bounding box center [688, 538] width 70 height 30
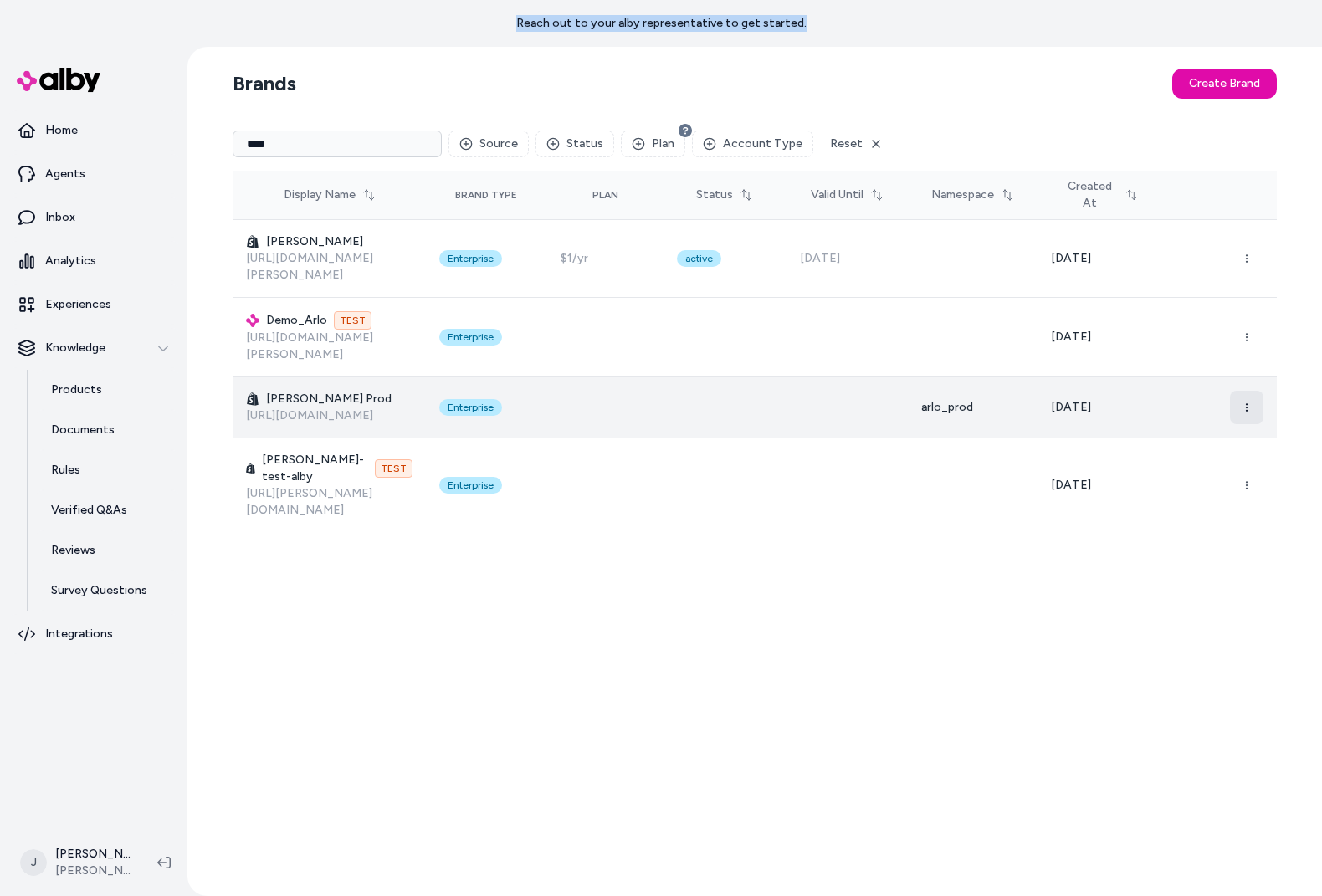
click at [1239, 432] on button "button" at bounding box center [1247, 449] width 34 height 34
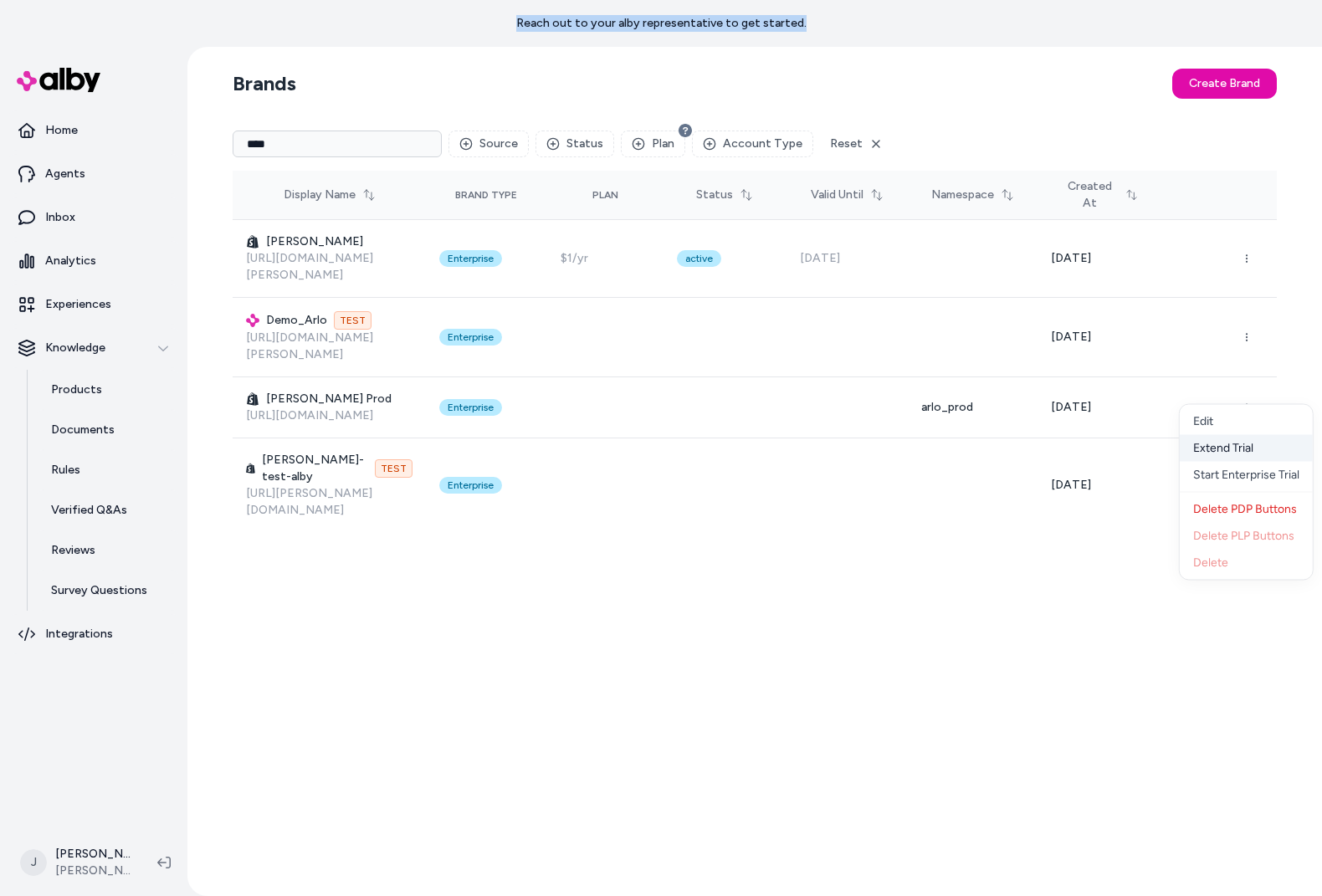
click at [1231, 450] on div "Extend Trial" at bounding box center [1247, 448] width 133 height 27
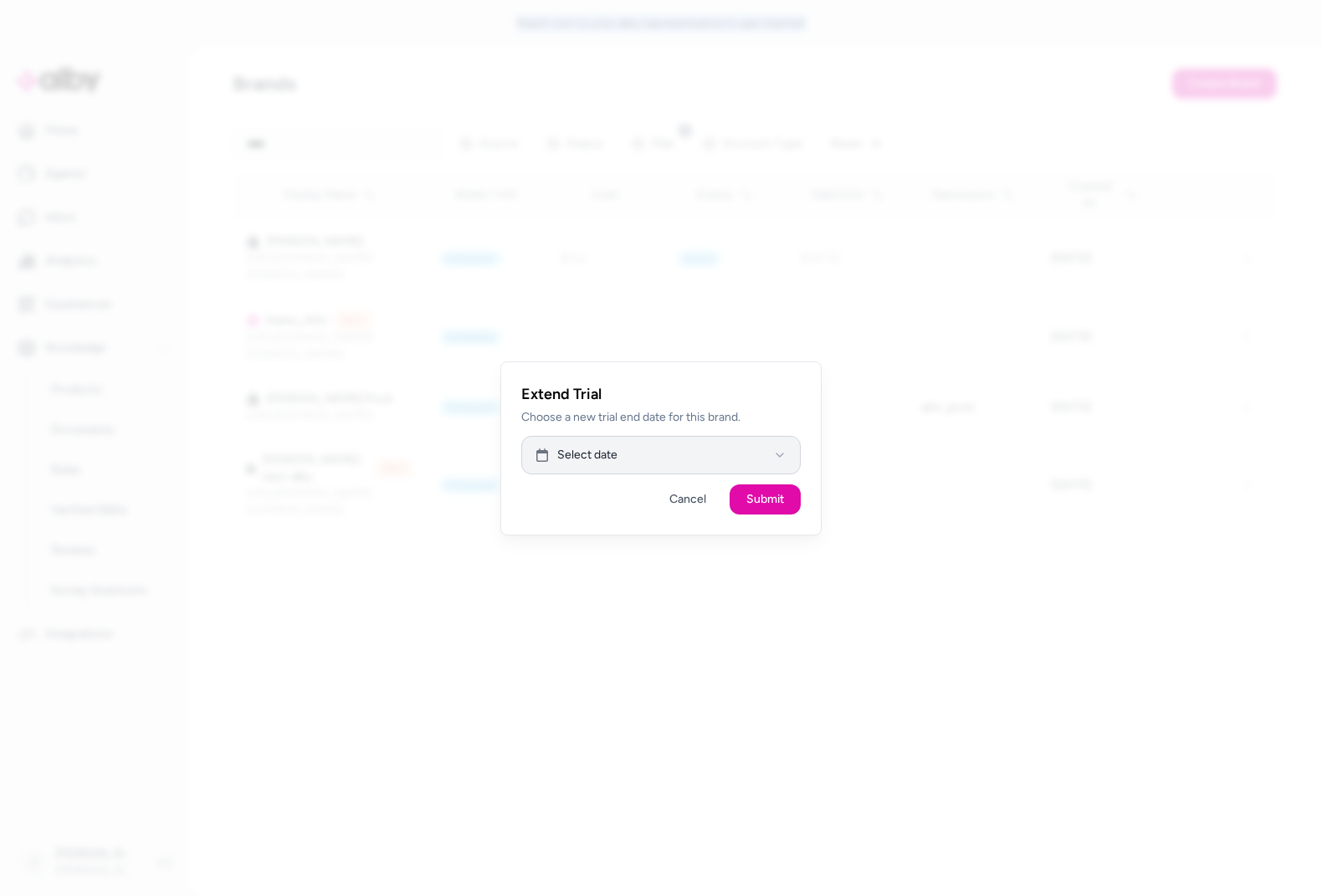
click at [656, 454] on button "Select date" at bounding box center [661, 455] width 279 height 38
click at [781, 399] on h2 "Extend Trial" at bounding box center [661, 394] width 279 height 23
click at [683, 496] on button "Cancel" at bounding box center [688, 499] width 70 height 30
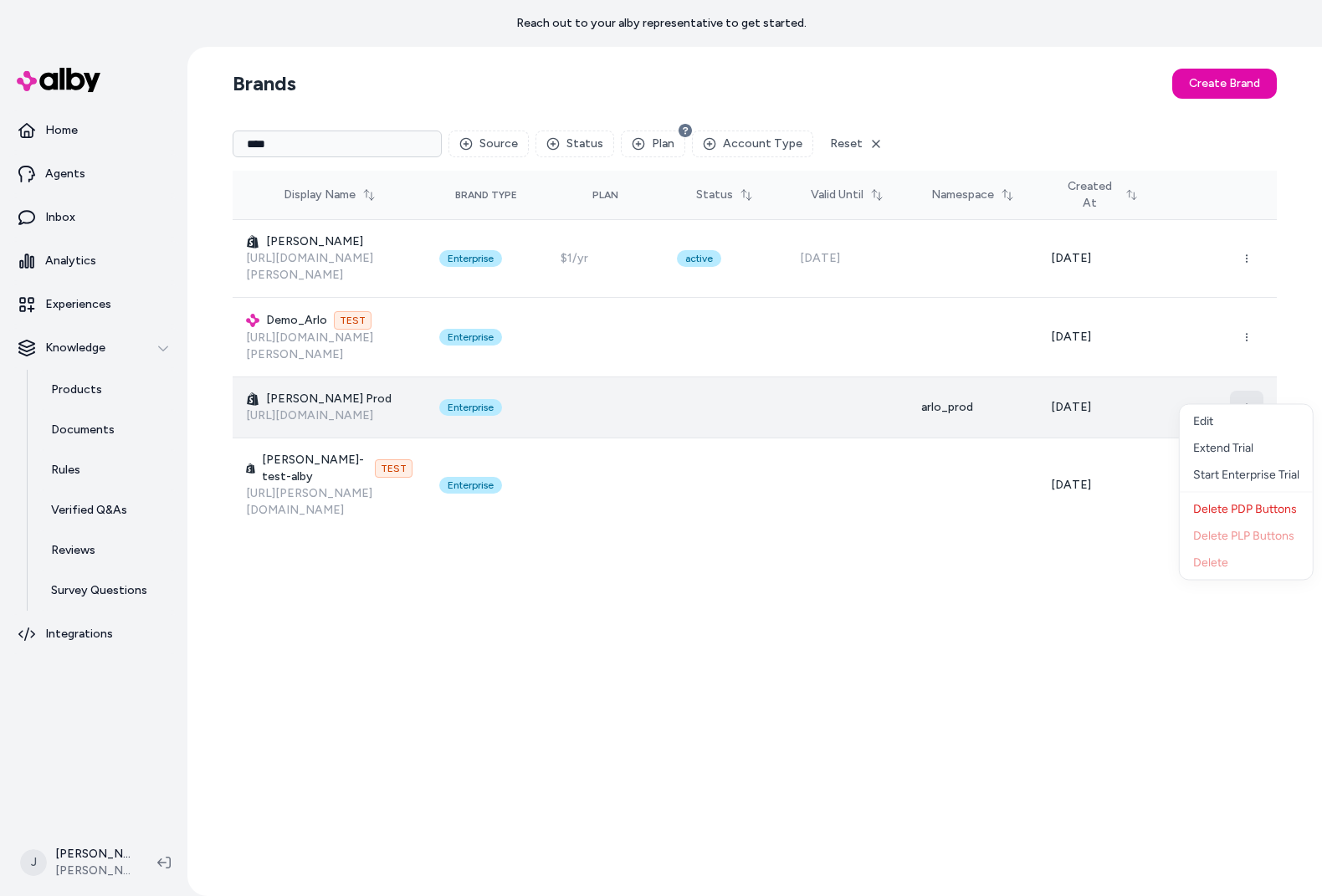
click at [1255, 432] on button "button" at bounding box center [1247, 449] width 34 height 34
drag, startPoint x: 485, startPoint y: 382, endPoint x: 433, endPoint y: 383, distance: 52.0
click at [433, 411] on td "Enterprise" at bounding box center [443, 450] width 128 height 78
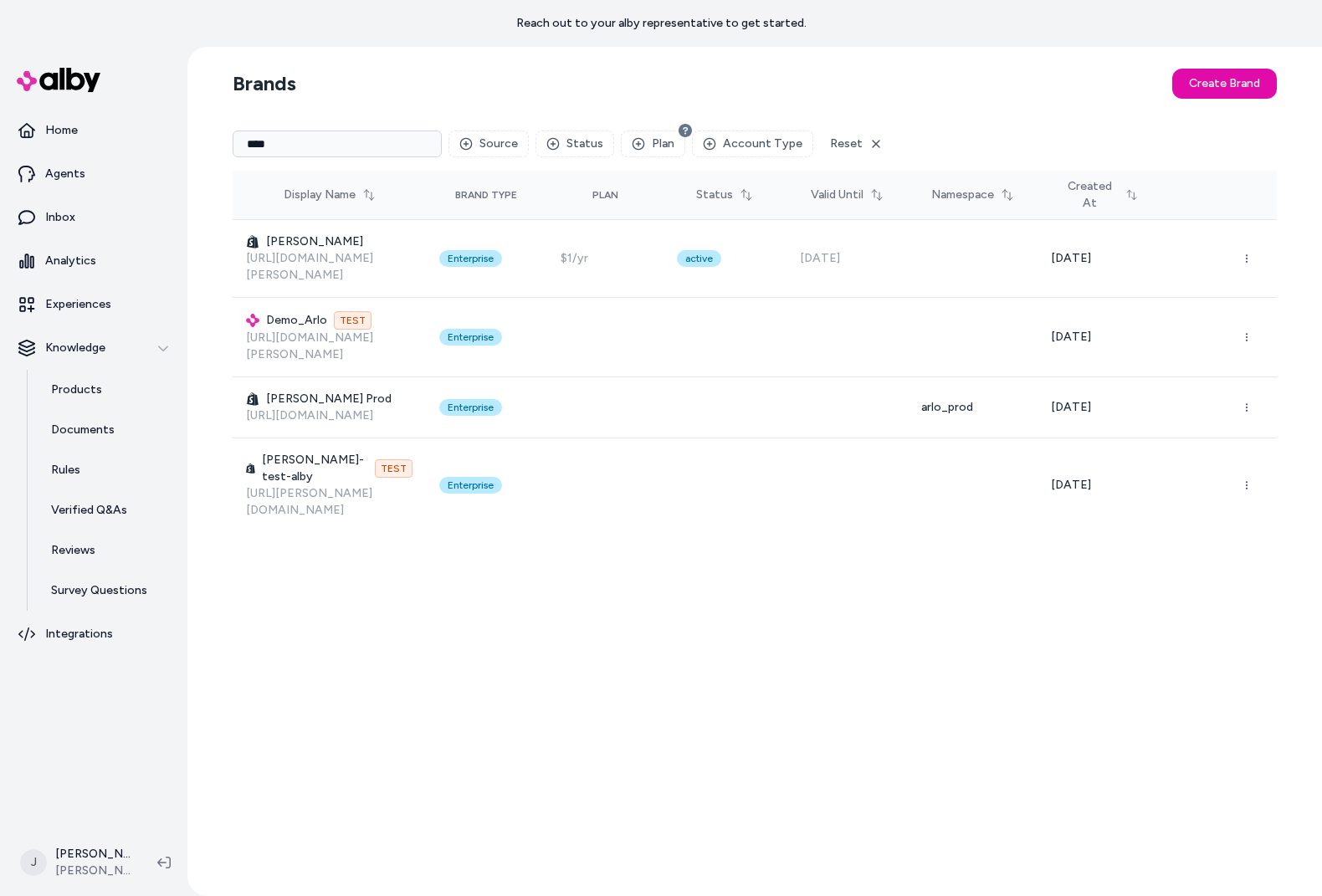
drag, startPoint x: 293, startPoint y: 143, endPoint x: 252, endPoint y: 152, distance: 42.0
click at [234, 145] on input "****" at bounding box center [337, 143] width 210 height 27
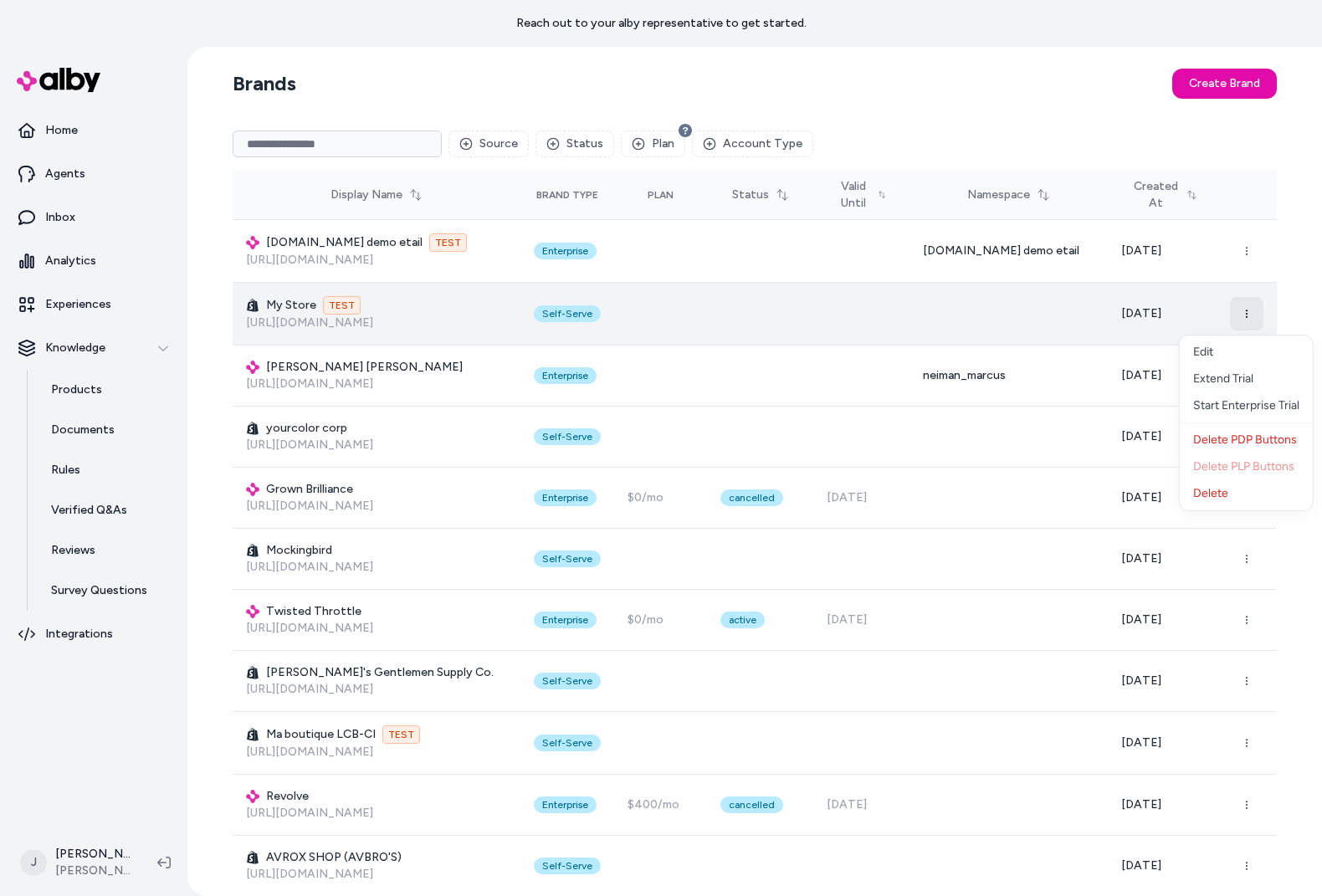
click at [1236, 309] on button "button" at bounding box center [1247, 314] width 34 height 34
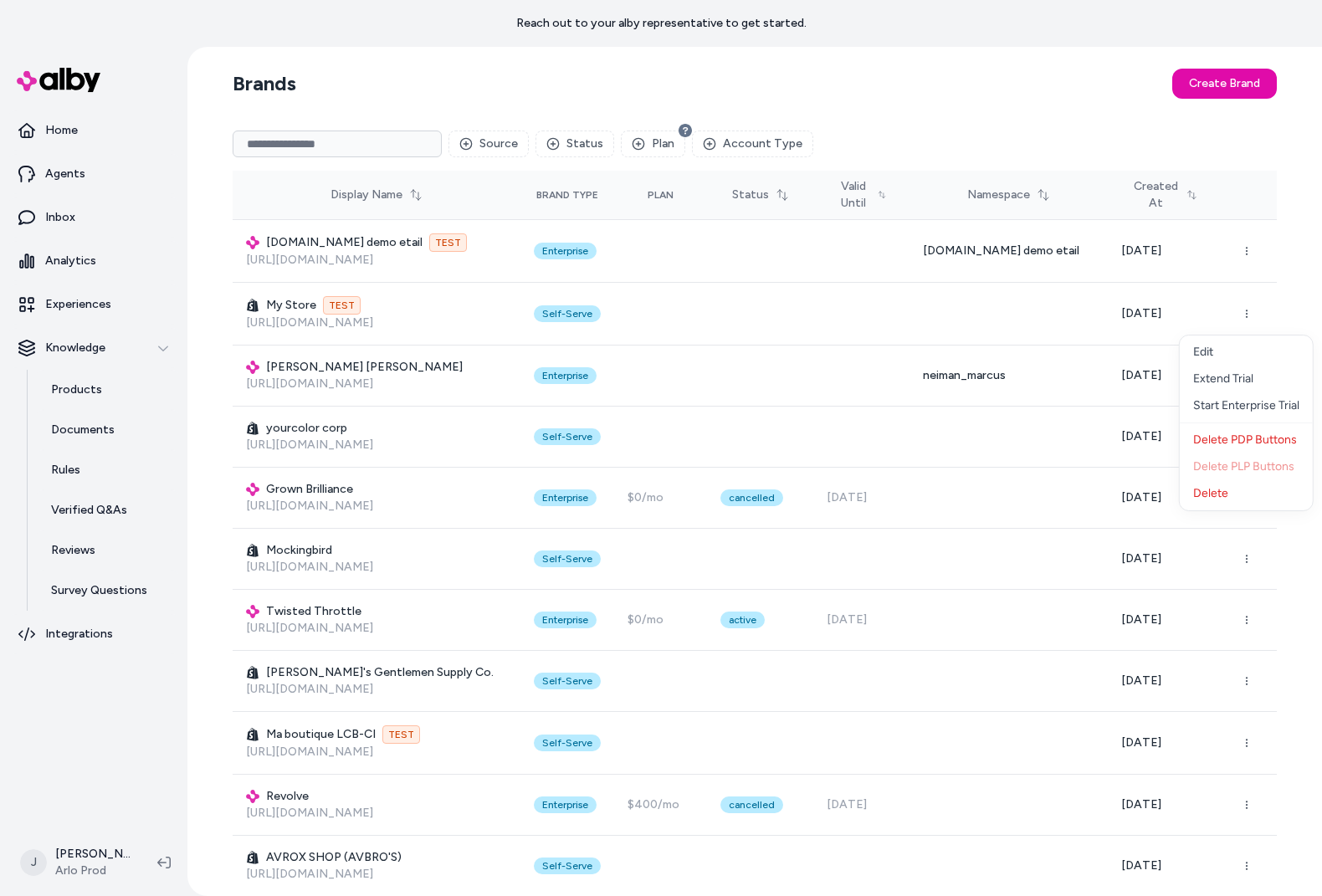
click at [375, 137] on input at bounding box center [337, 143] width 210 height 27
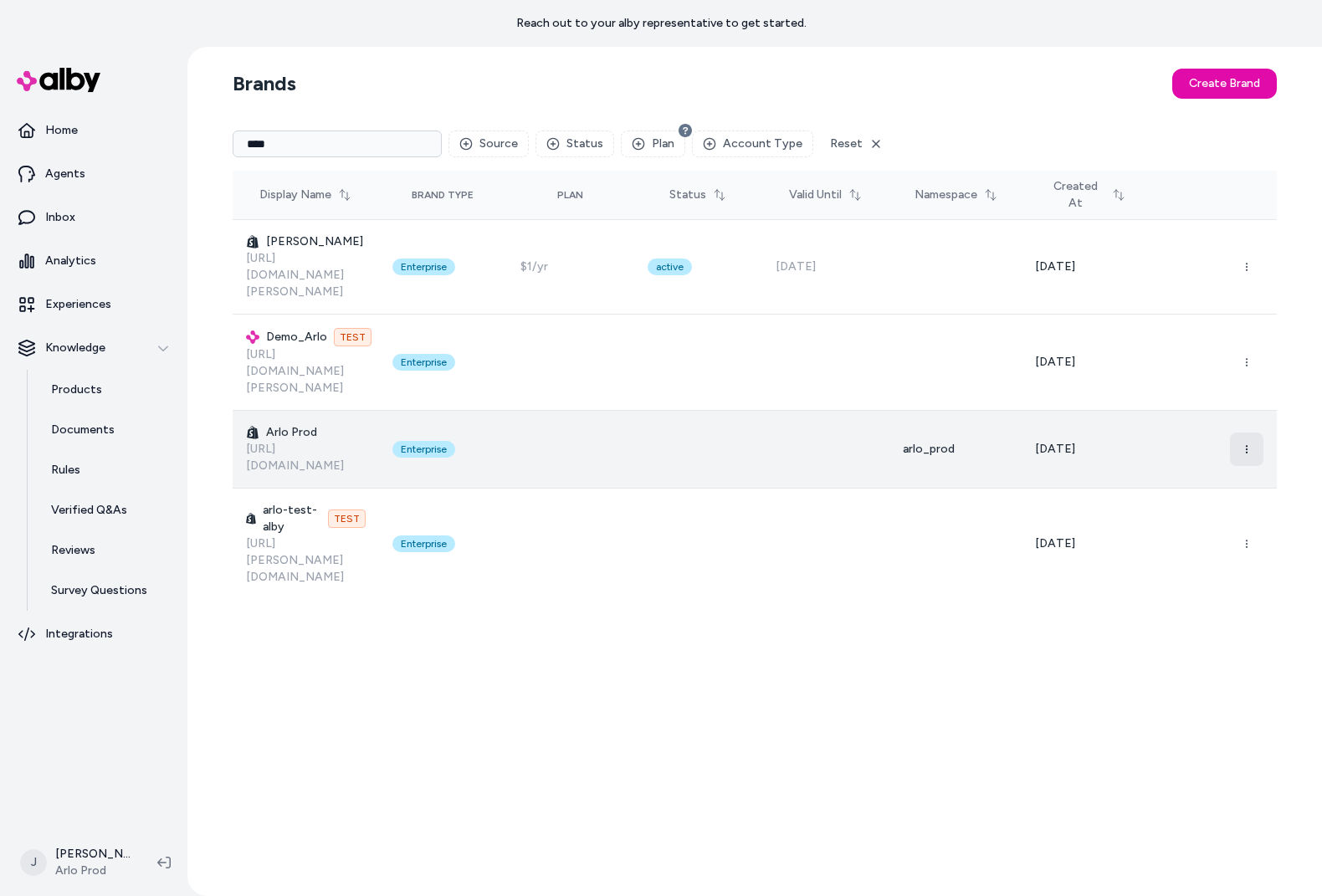
type input "****"
click at [1248, 432] on button "button" at bounding box center [1247, 449] width 34 height 34
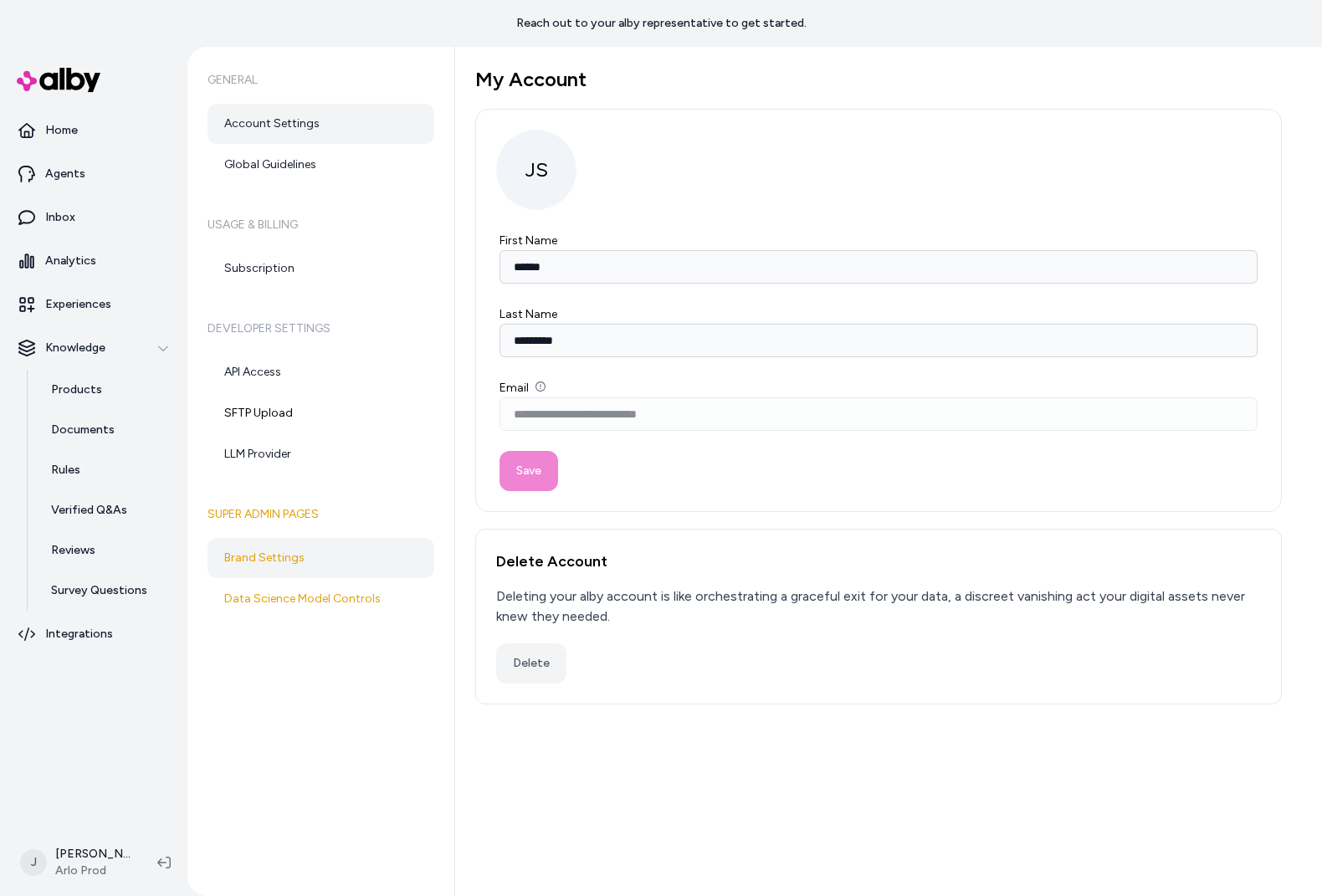
click at [302, 572] on link "Brand Settings" at bounding box center [320, 558] width 226 height 40
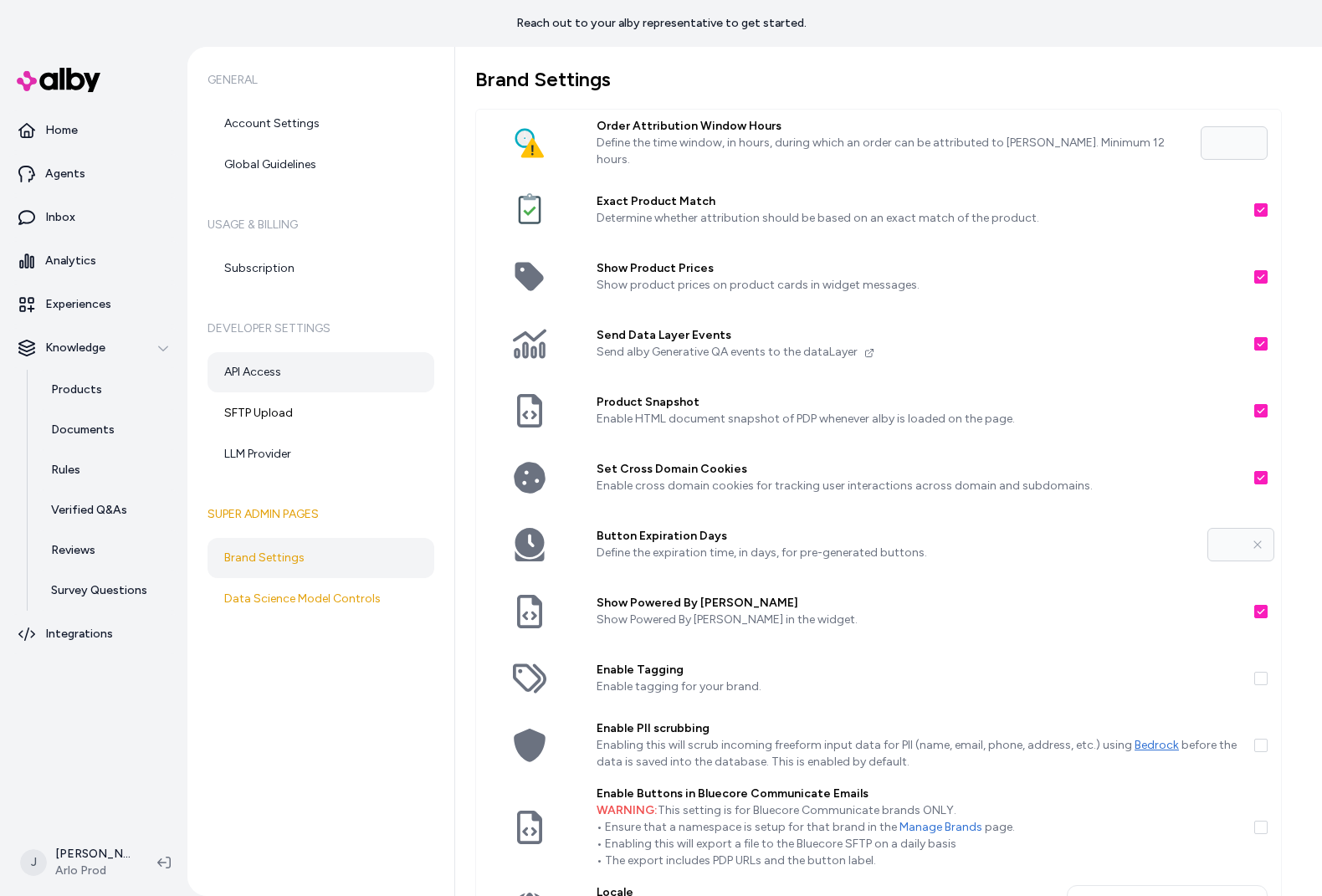
click at [275, 365] on link "API Access" at bounding box center [320, 372] width 226 height 40
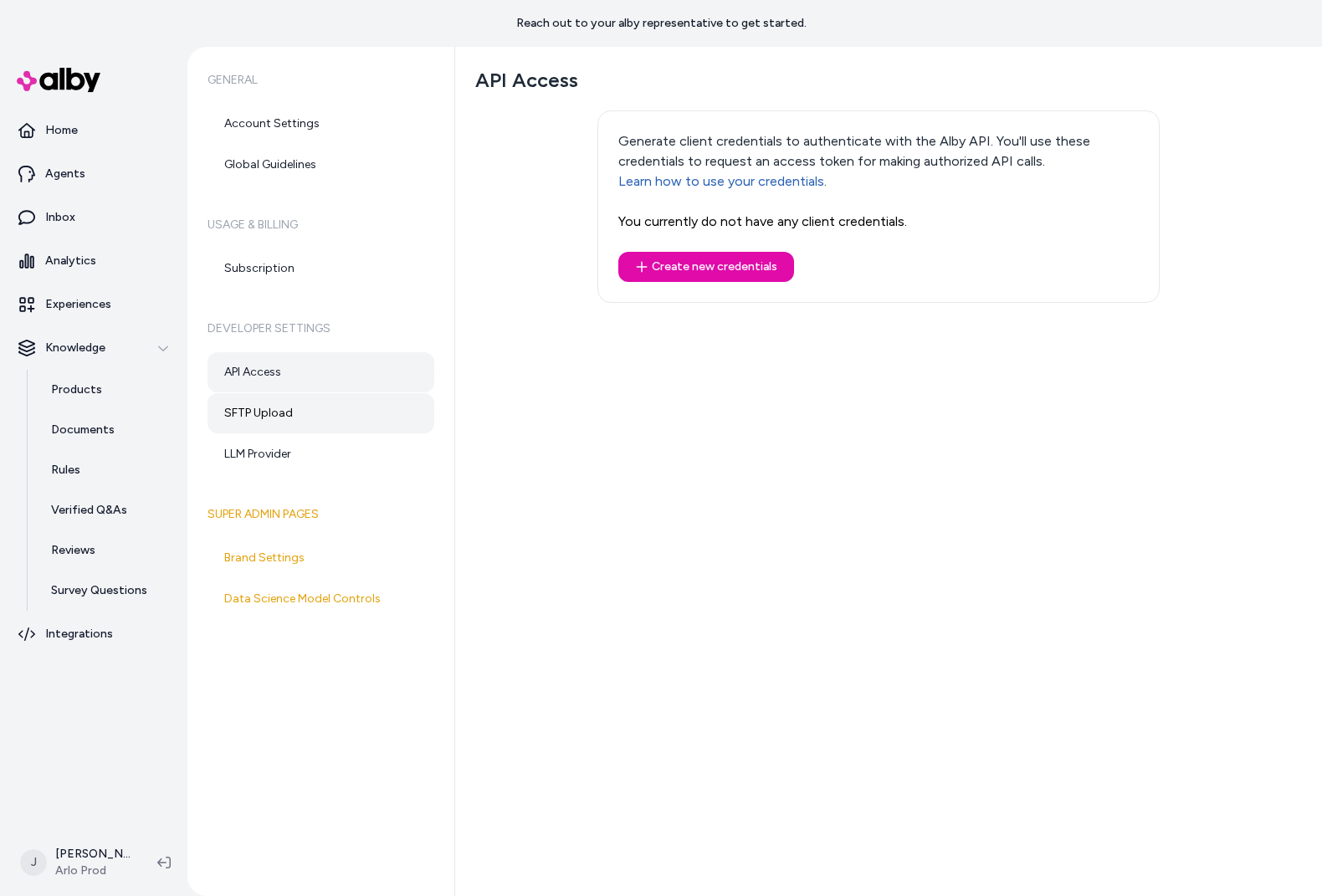
click at [276, 402] on link "SFTP Upload" at bounding box center [320, 413] width 226 height 40
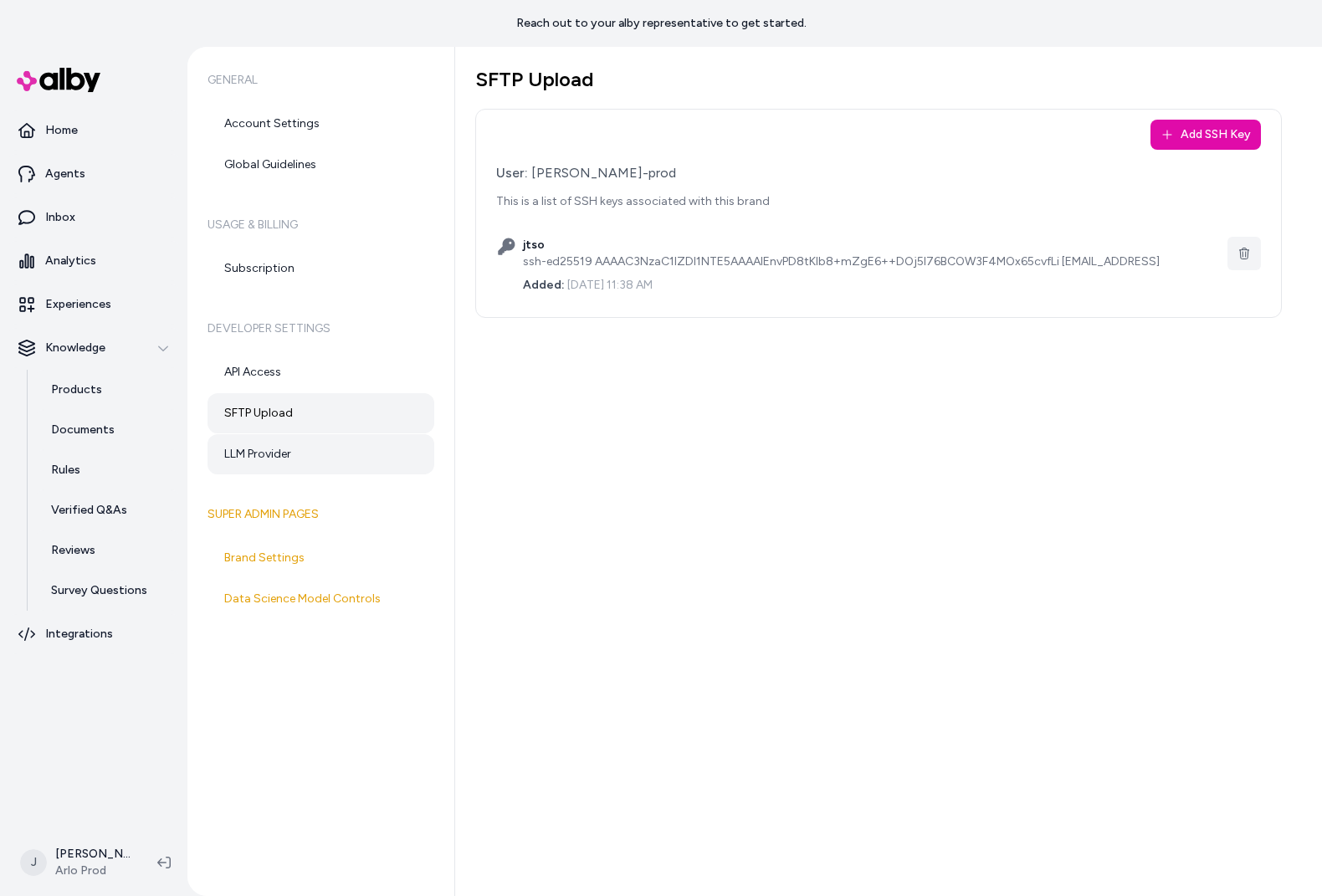
click at [273, 453] on link "LLM Provider" at bounding box center [320, 454] width 226 height 40
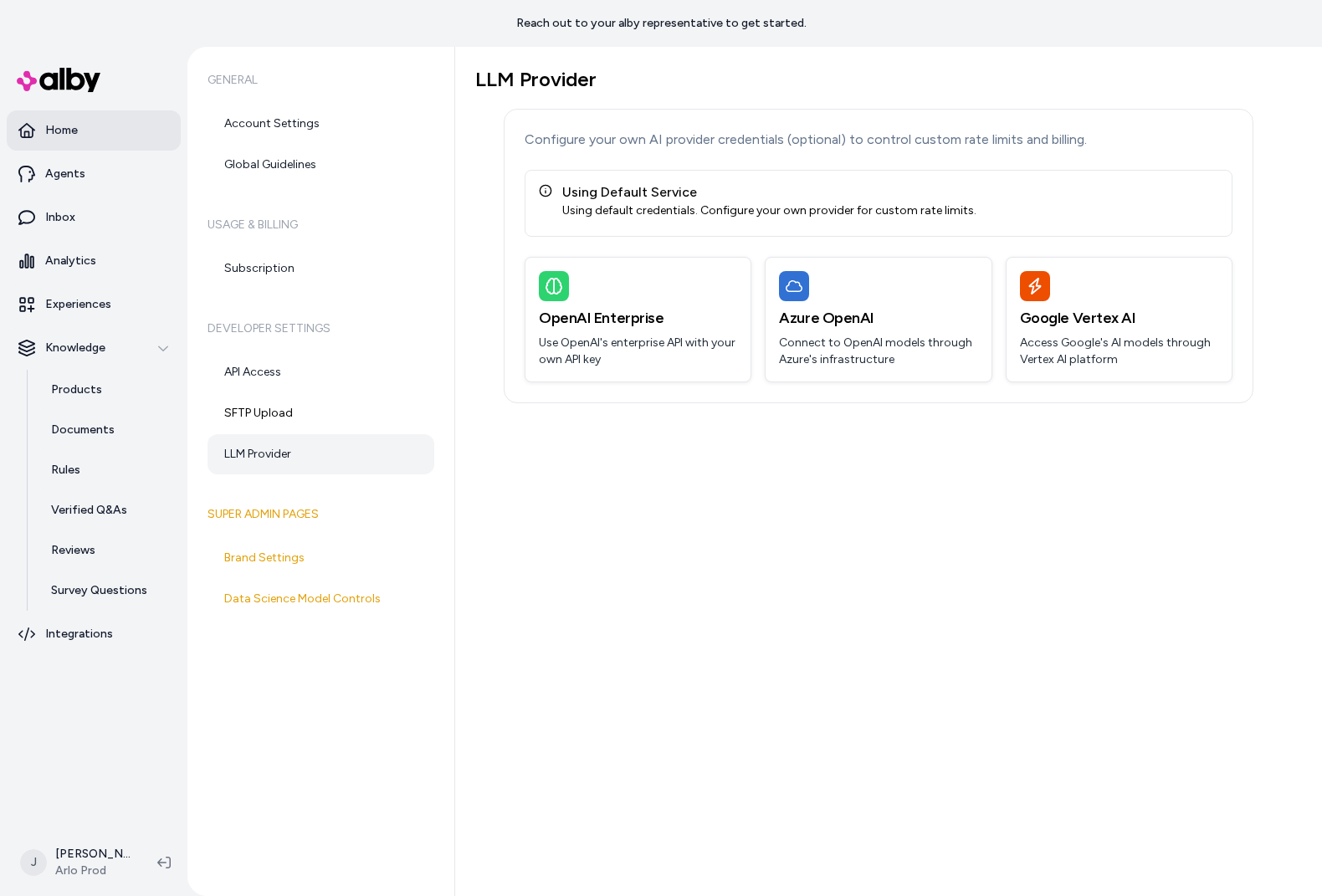
click at [114, 123] on link "Home" at bounding box center [93, 130] width 174 height 40
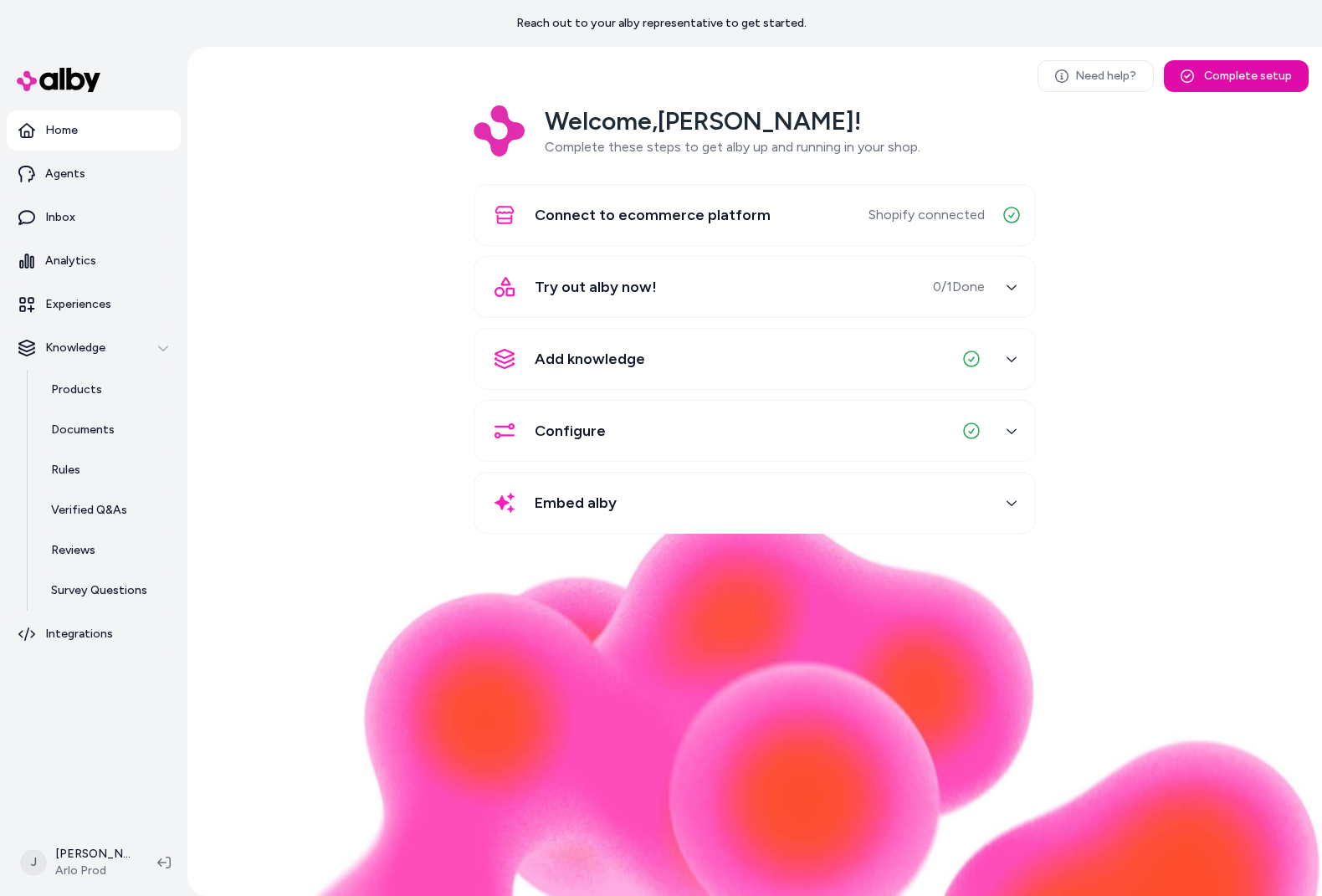
click at [1017, 436] on div "button" at bounding box center [1012, 430] width 27 height 27
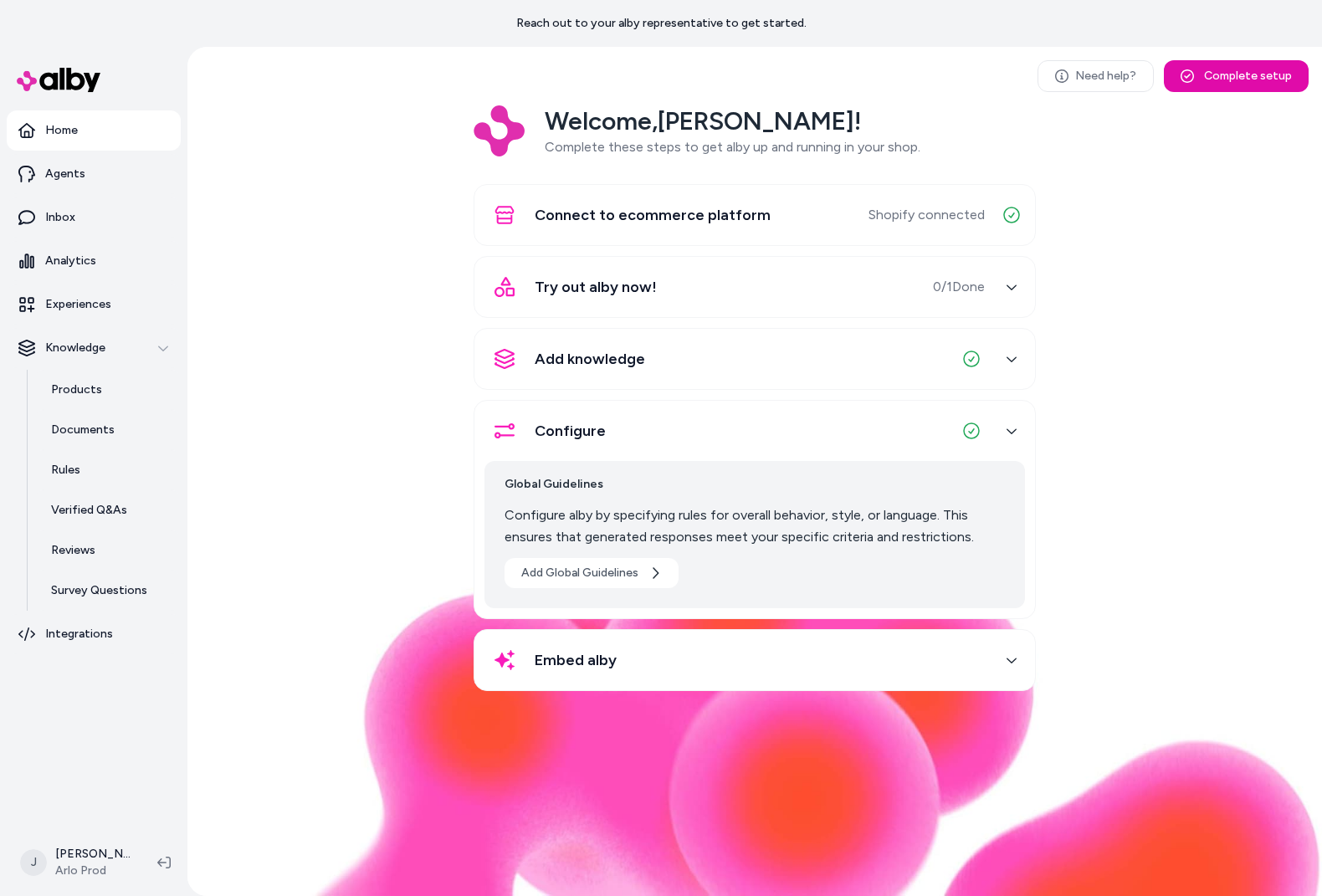
click at [1007, 373] on div "button" at bounding box center [1012, 359] width 27 height 27
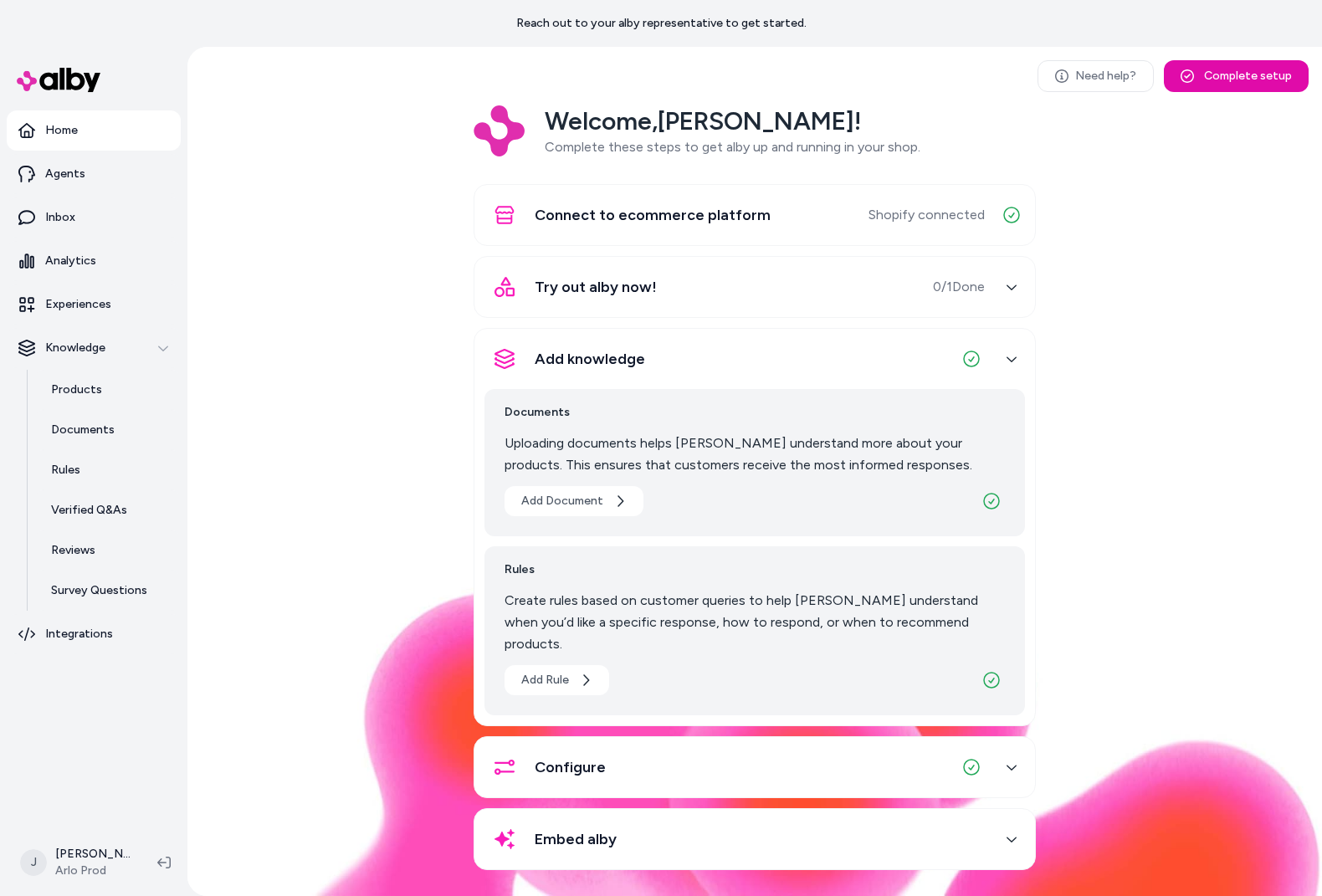
click at [1007, 365] on icon "button" at bounding box center [1012, 359] width 12 height 12
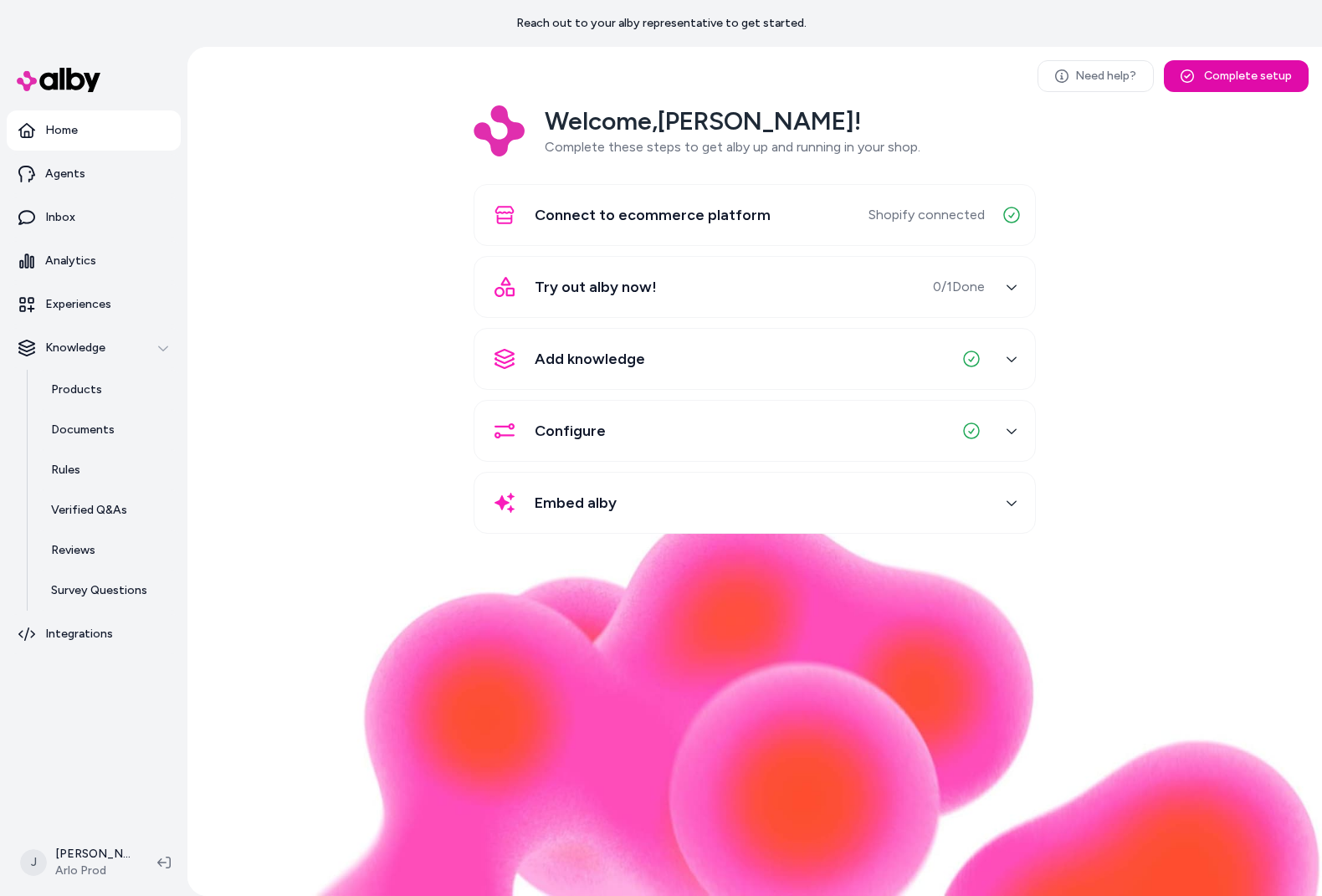
click at [1007, 424] on div "button" at bounding box center [1012, 430] width 27 height 27
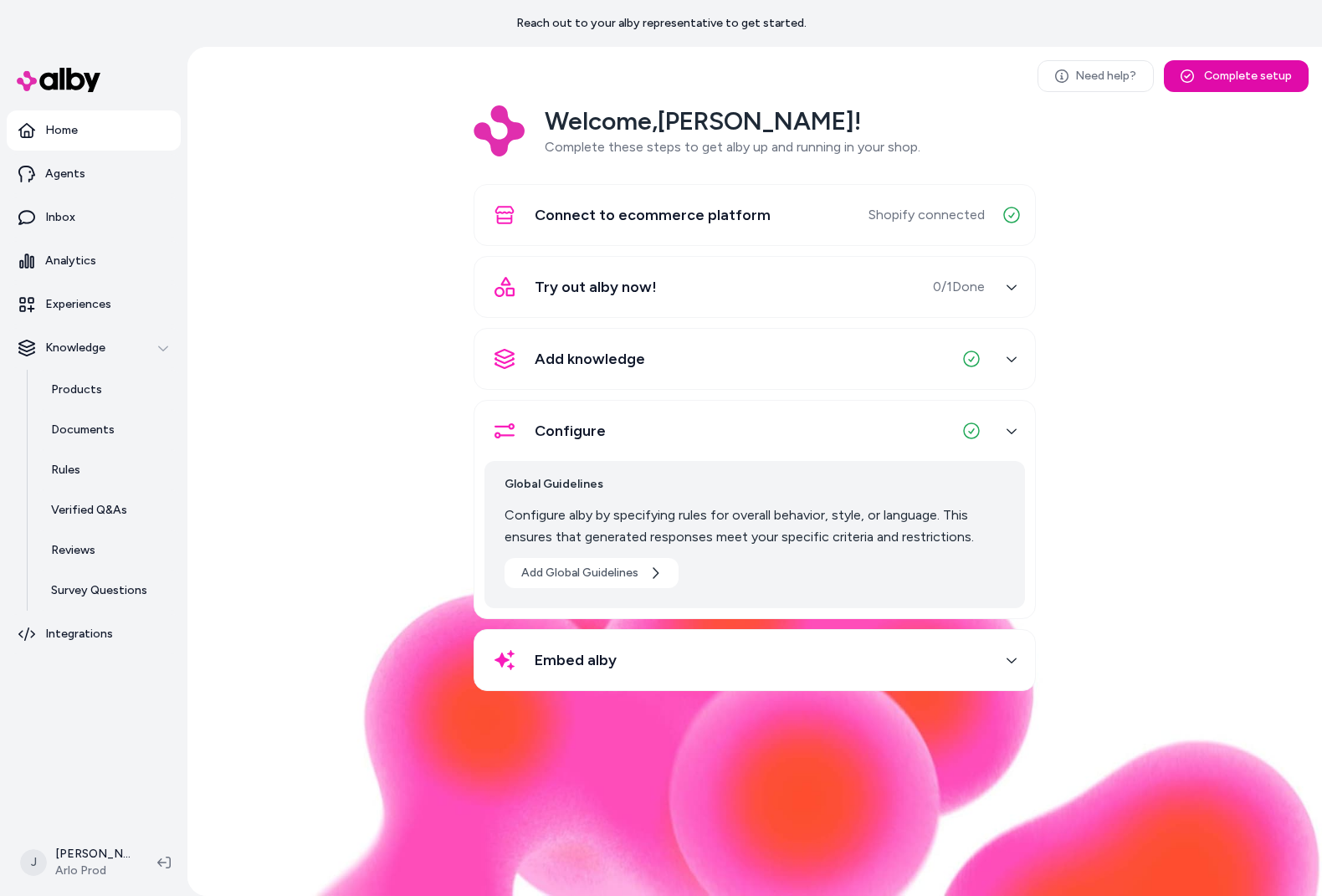
click at [1004, 291] on div "button" at bounding box center [1012, 287] width 27 height 27
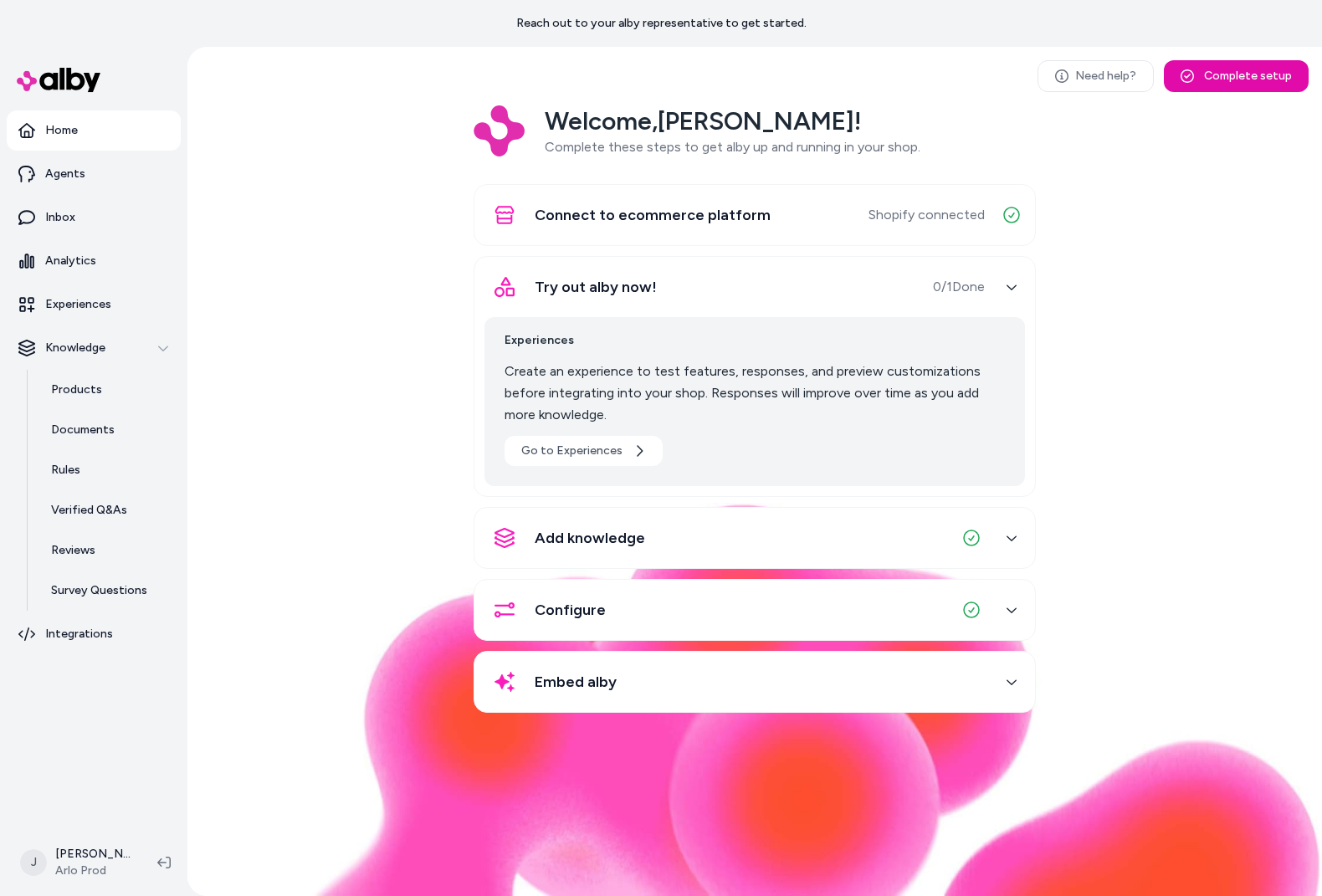
click at [1007, 289] on icon "button" at bounding box center [1012, 287] width 12 height 12
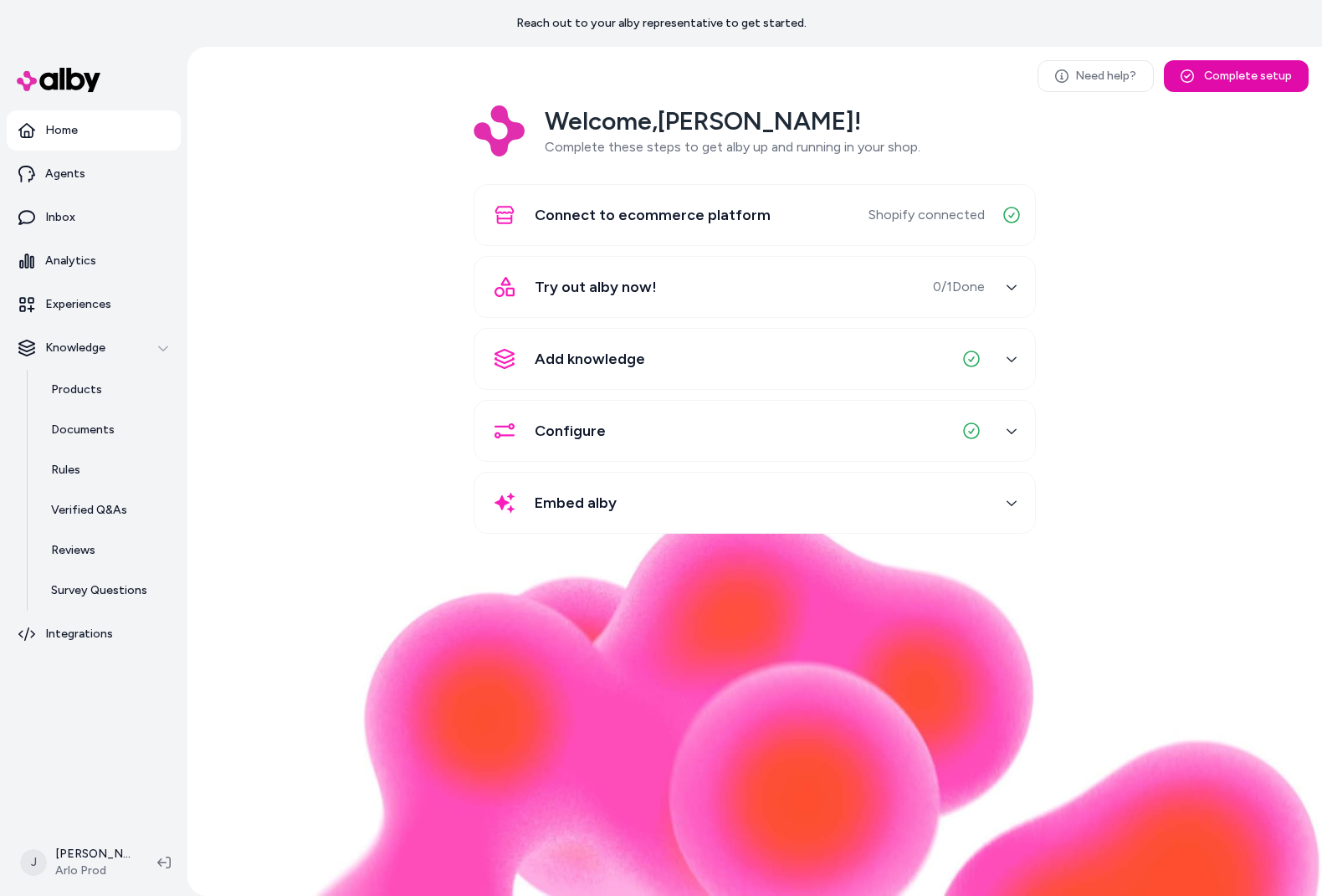
click at [1011, 501] on icon "button" at bounding box center [1012, 503] width 12 height 12
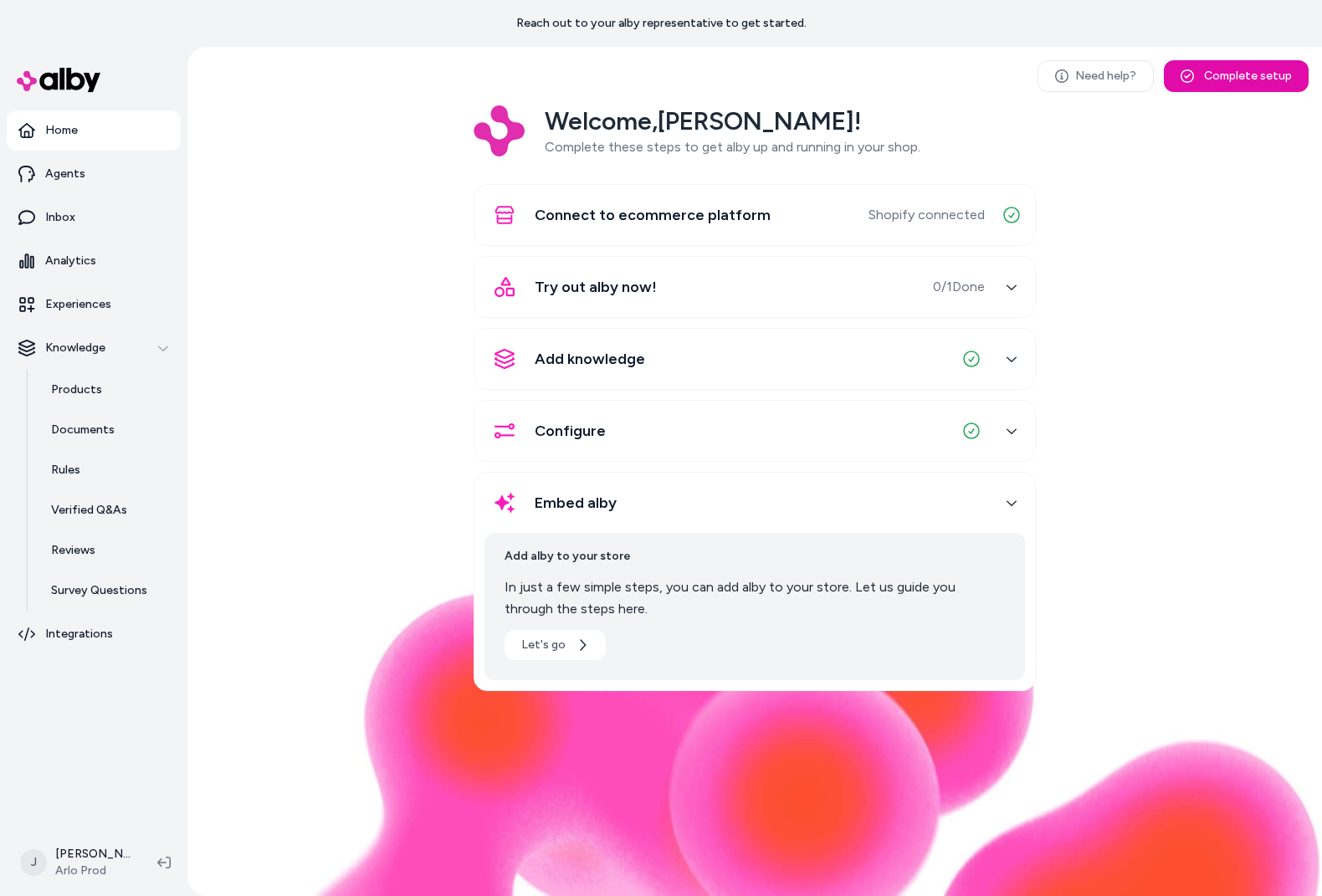
click at [1011, 501] on icon "button" at bounding box center [1012, 503] width 12 height 12
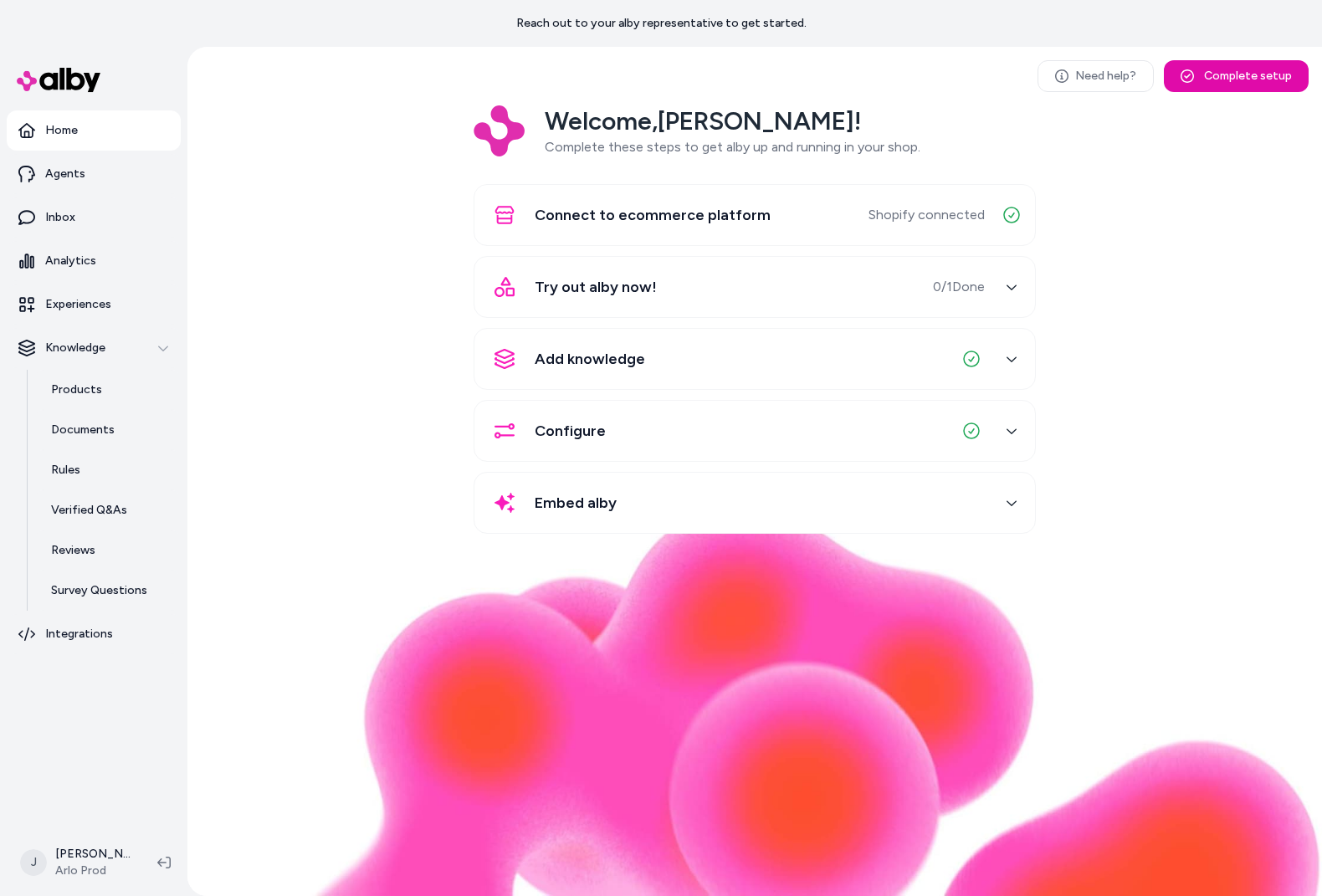
click at [429, 373] on div "Welcome, Jackie ! Complete these steps to get alby up and running in your shop.…" at bounding box center [755, 331] width 1108 height 452
click at [52, 305] on p "Experiences" at bounding box center [78, 305] width 66 height 17
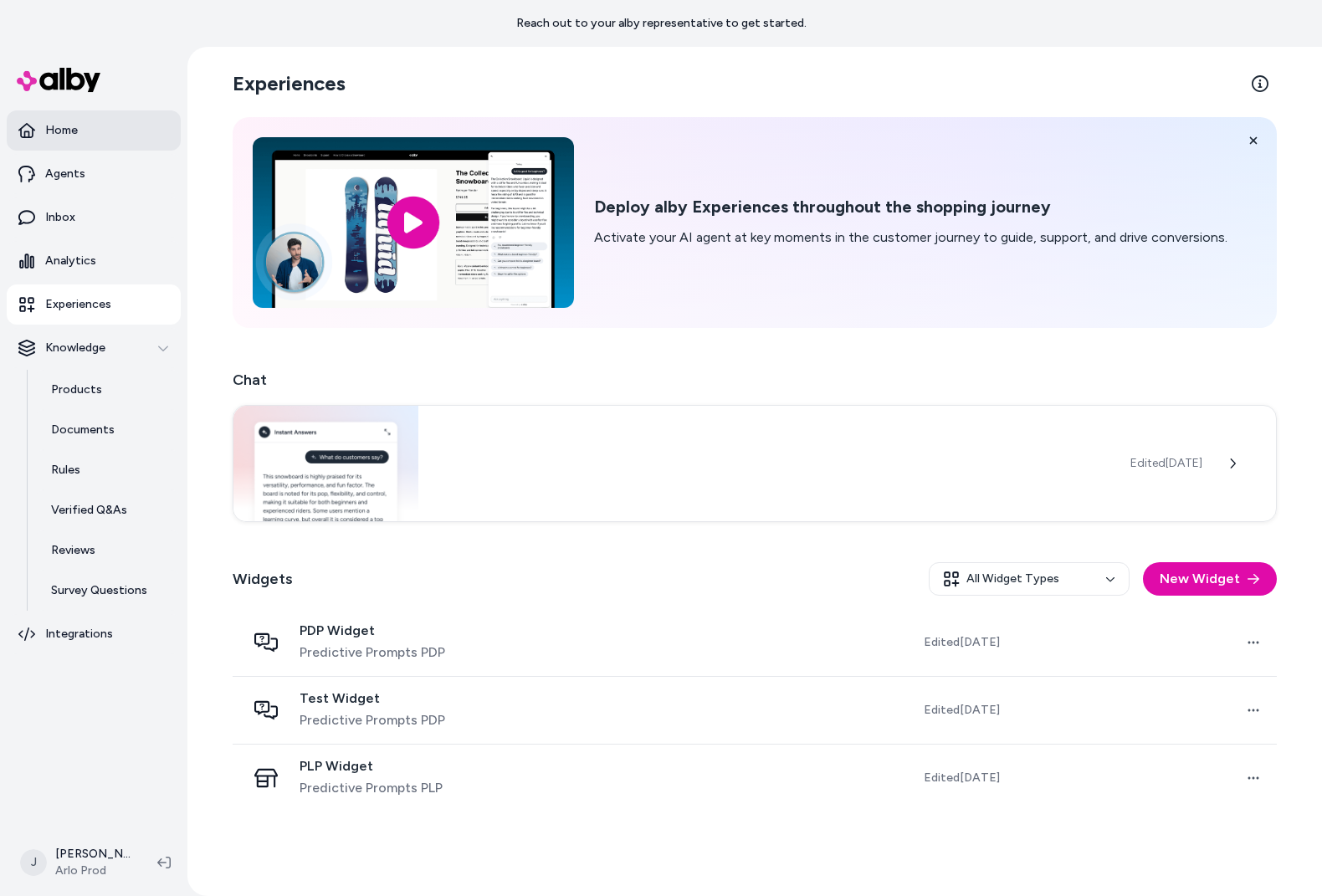
click at [89, 133] on link "Home" at bounding box center [93, 130] width 174 height 40
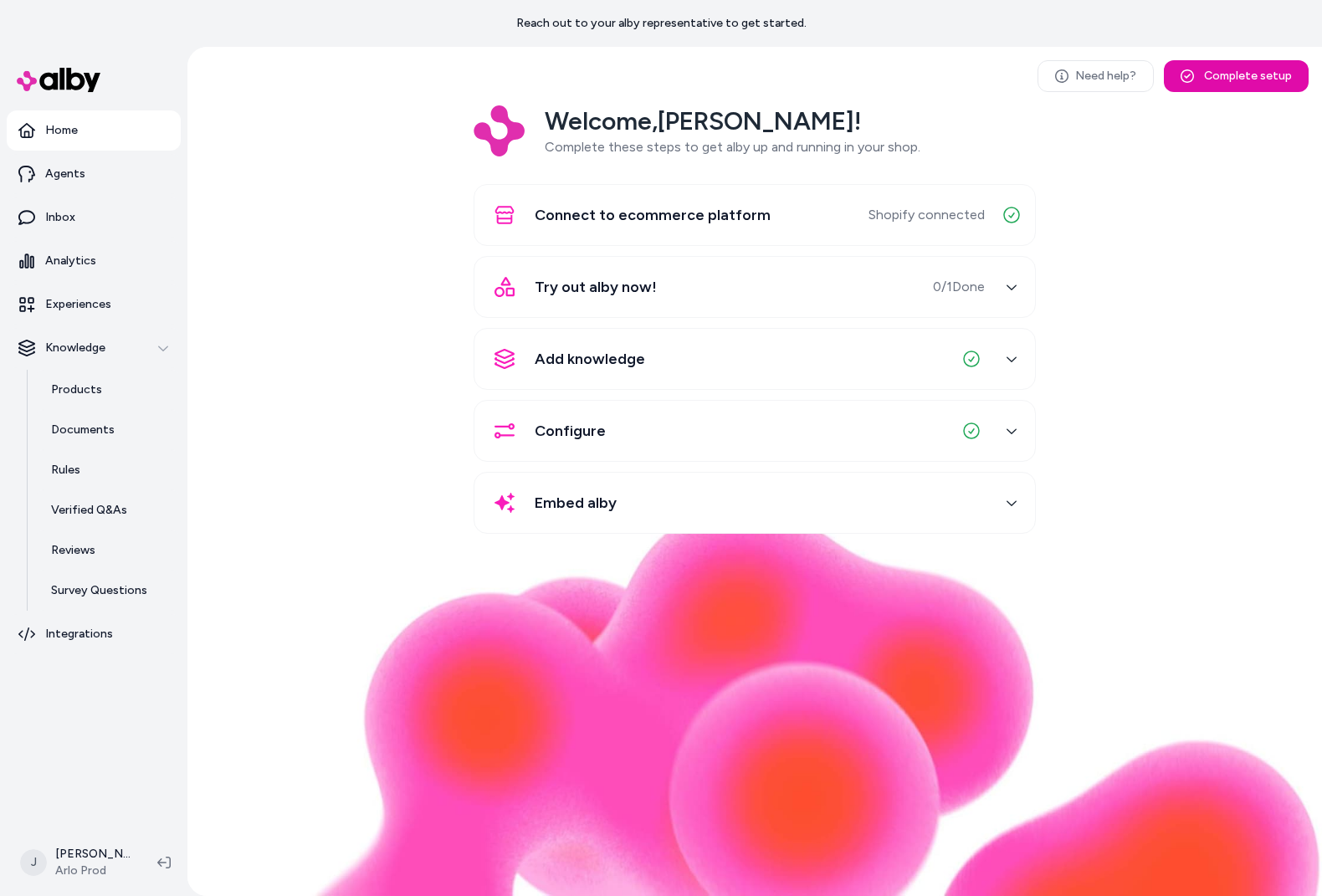
click at [714, 511] on div "Embed alby" at bounding box center [734, 502] width 500 height 40
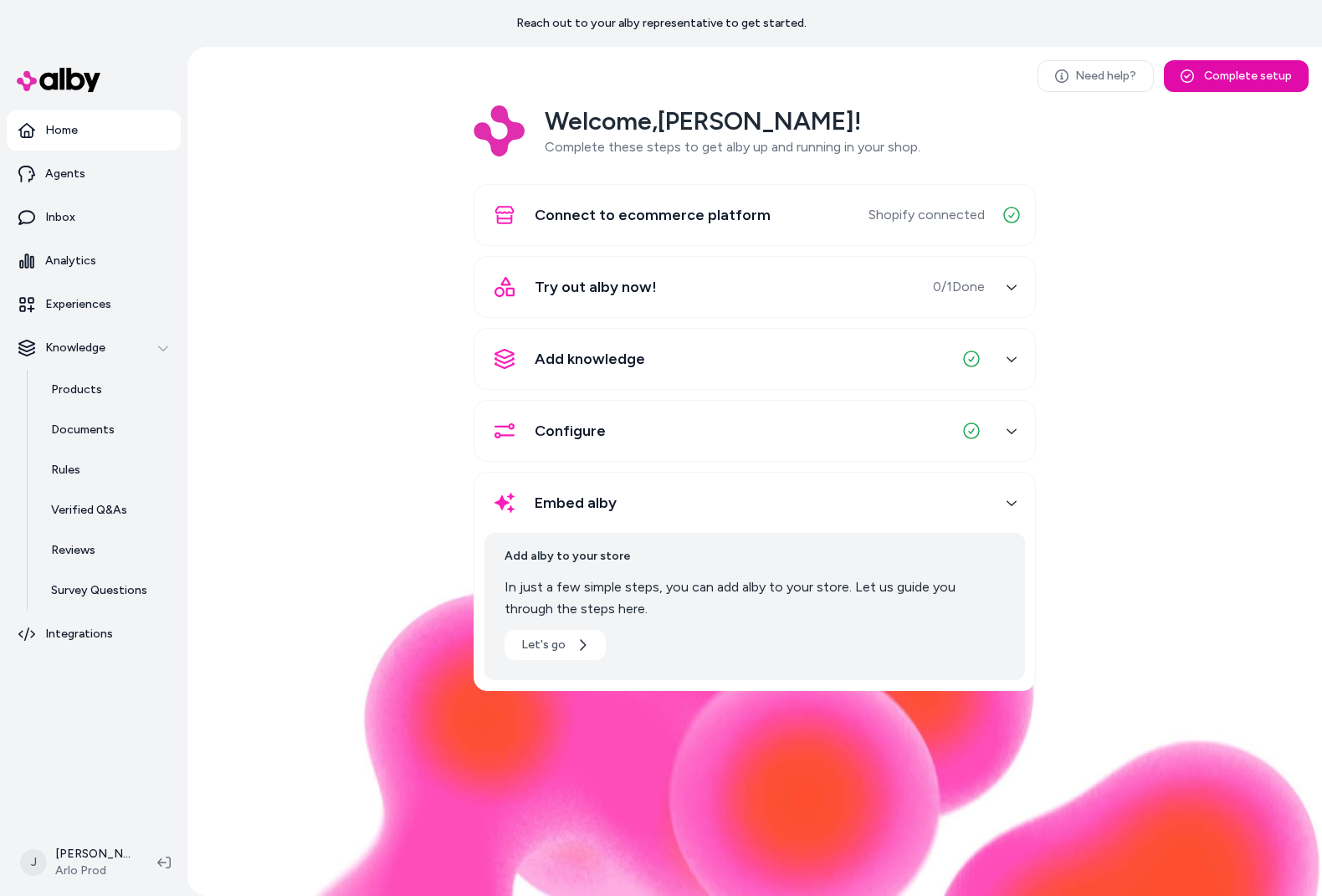
click at [724, 295] on div "Try out alby now! 0 / 1 Done" at bounding box center [734, 287] width 500 height 40
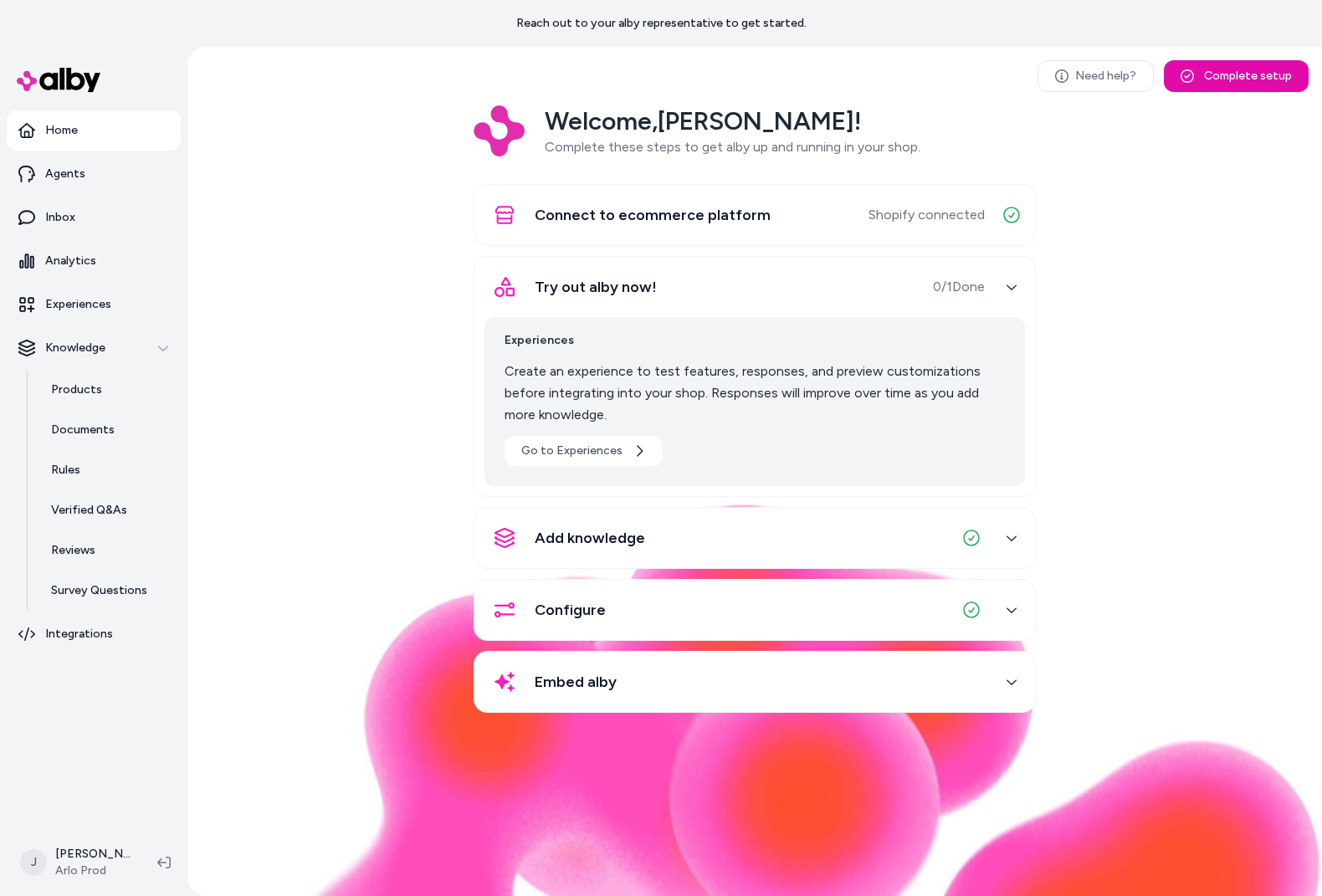
click at [342, 477] on div "Welcome, Jackie ! Complete these steps to get alby up and running in your shop.…" at bounding box center [755, 420] width 1108 height 631
drag, startPoint x: 326, startPoint y: 216, endPoint x: 698, endPoint y: 409, distance: 419.1
click at [327, 217] on div "Welcome, Jackie ! Complete these steps to get alby up and running in your shop.…" at bounding box center [755, 420] width 1108 height 631
click at [1012, 287] on icon "button" at bounding box center [1012, 287] width 12 height 12
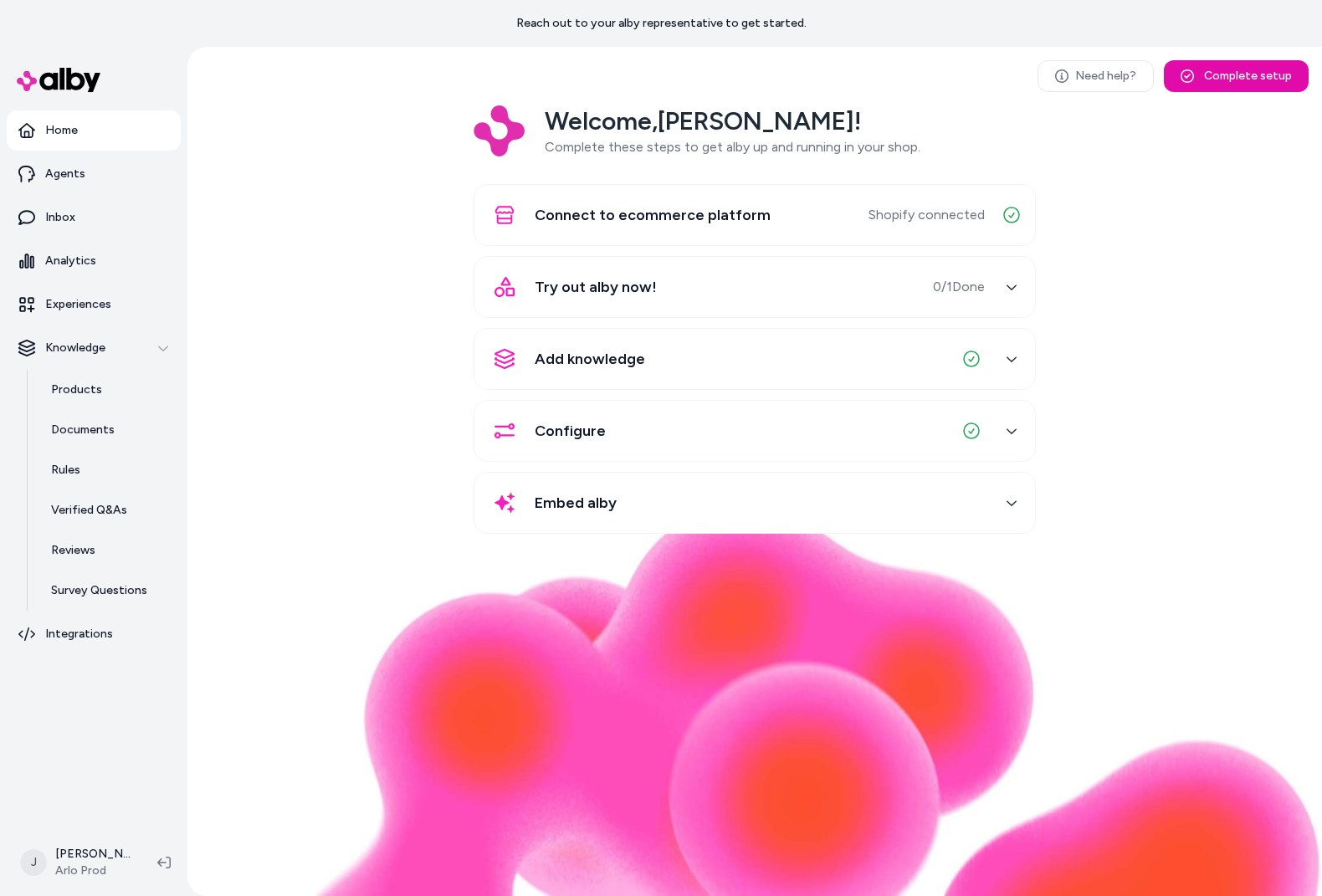
click at [807, 284] on div "Try out alby now! 0 / 1 Done" at bounding box center [734, 287] width 500 height 40
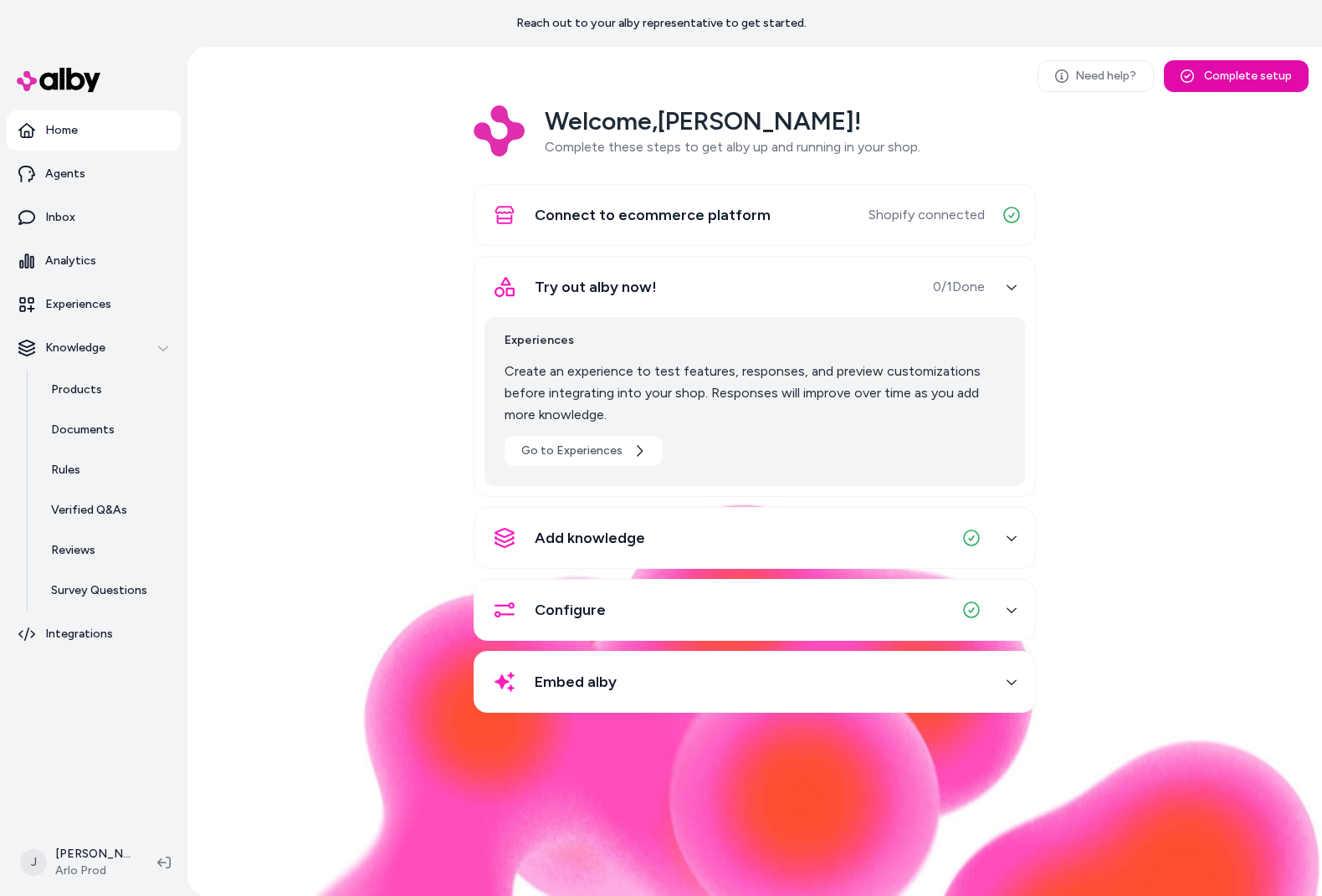
click at [893, 672] on div "Embed alby" at bounding box center [734, 682] width 500 height 40
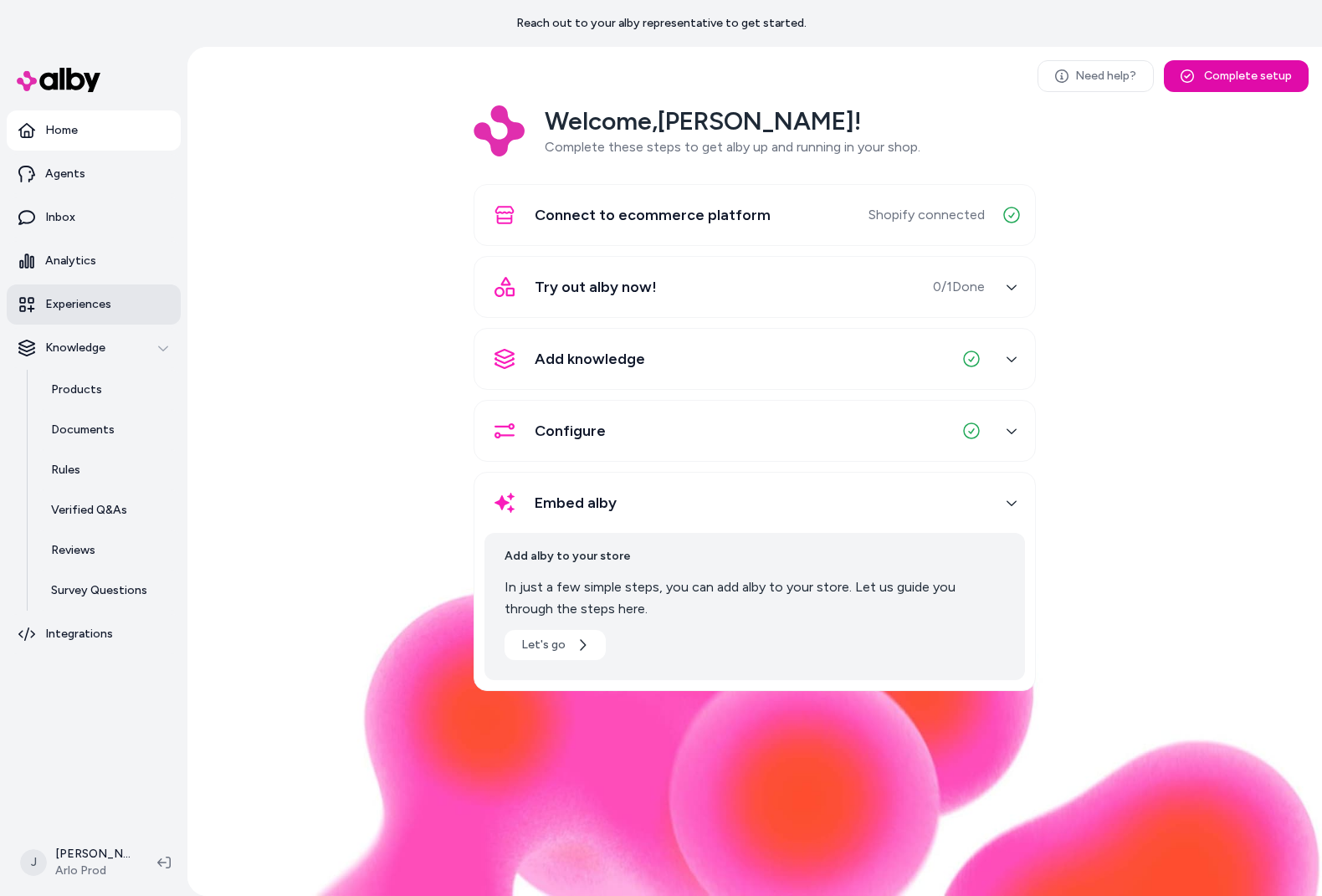
click at [96, 298] on p "Experiences" at bounding box center [78, 305] width 66 height 17
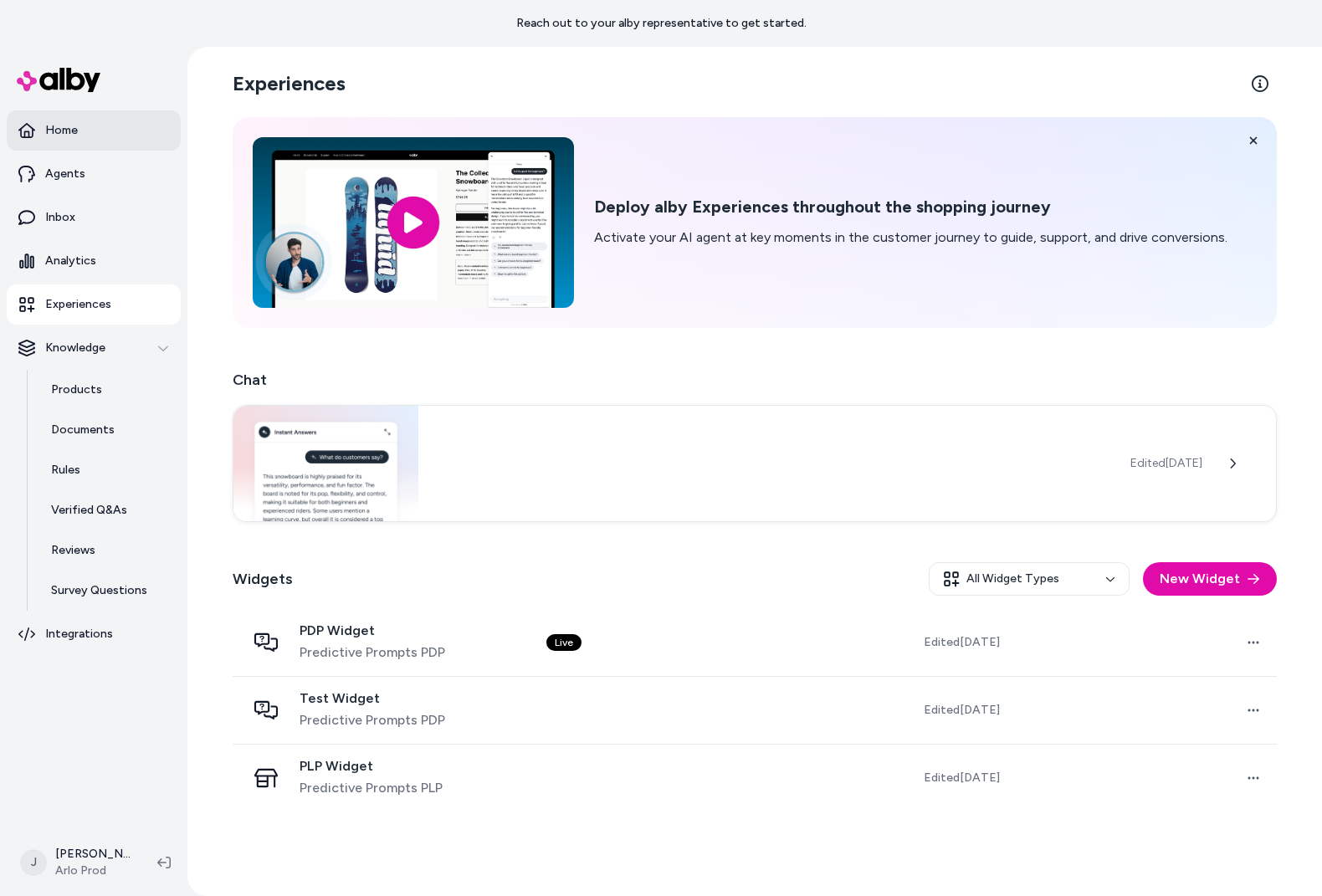
click at [73, 120] on link "Home" at bounding box center [93, 130] width 174 height 40
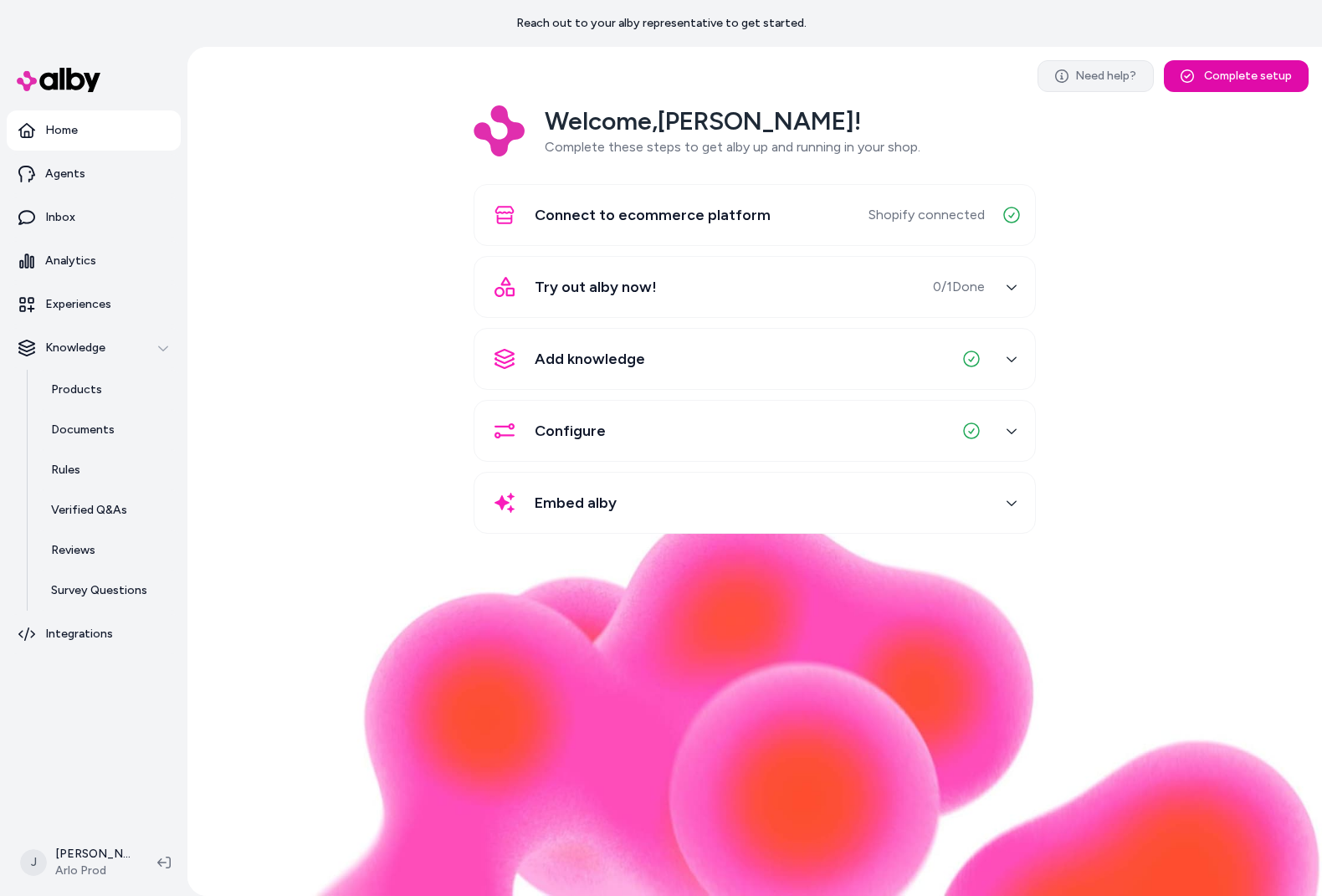
click at [1092, 77] on link "Need help?" at bounding box center [1096, 76] width 116 height 32
click at [765, 420] on div "Configure" at bounding box center [734, 430] width 500 height 40
